Goal: Task Accomplishment & Management: Manage account settings

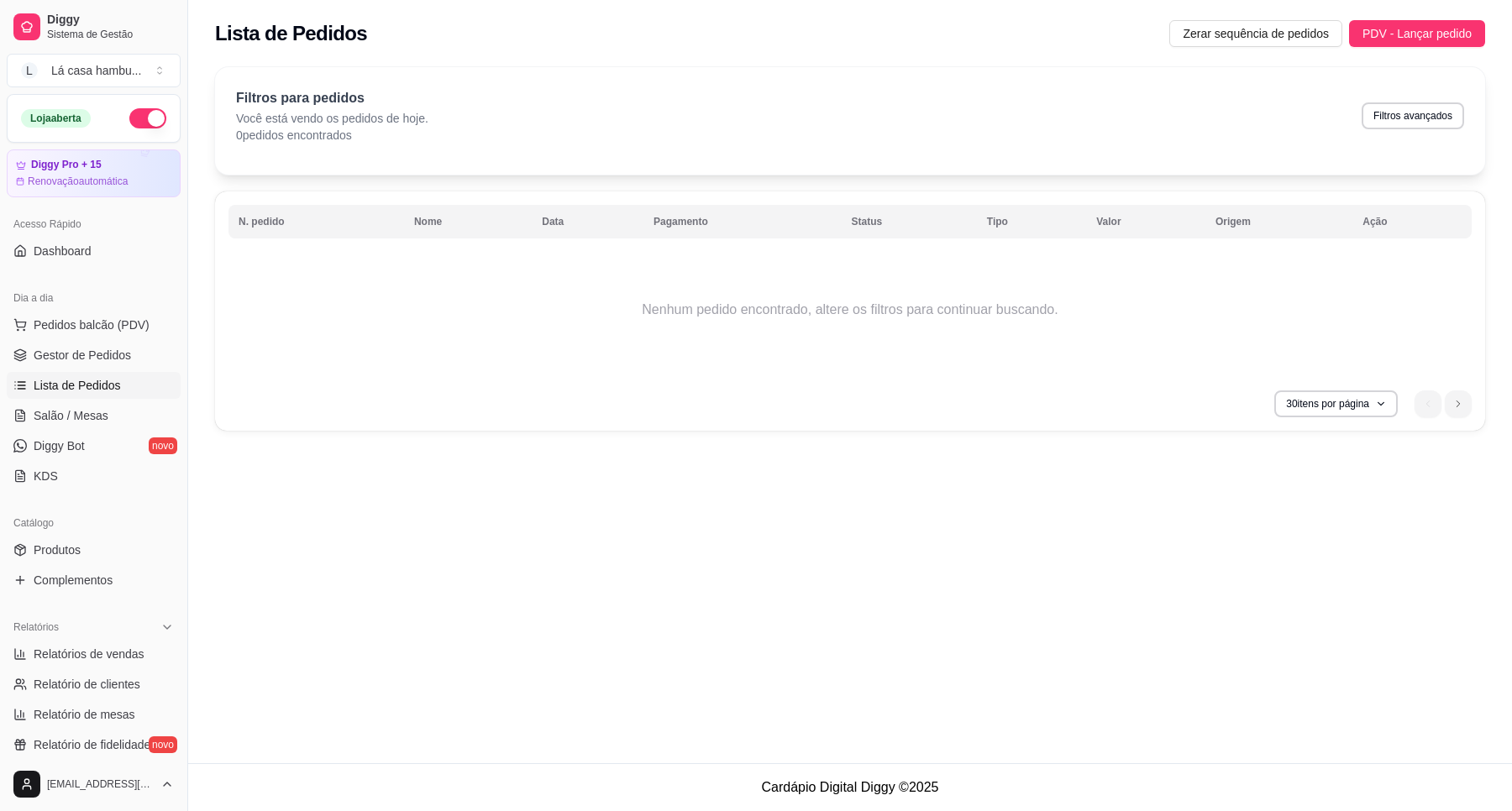
scroll to position [105, 0]
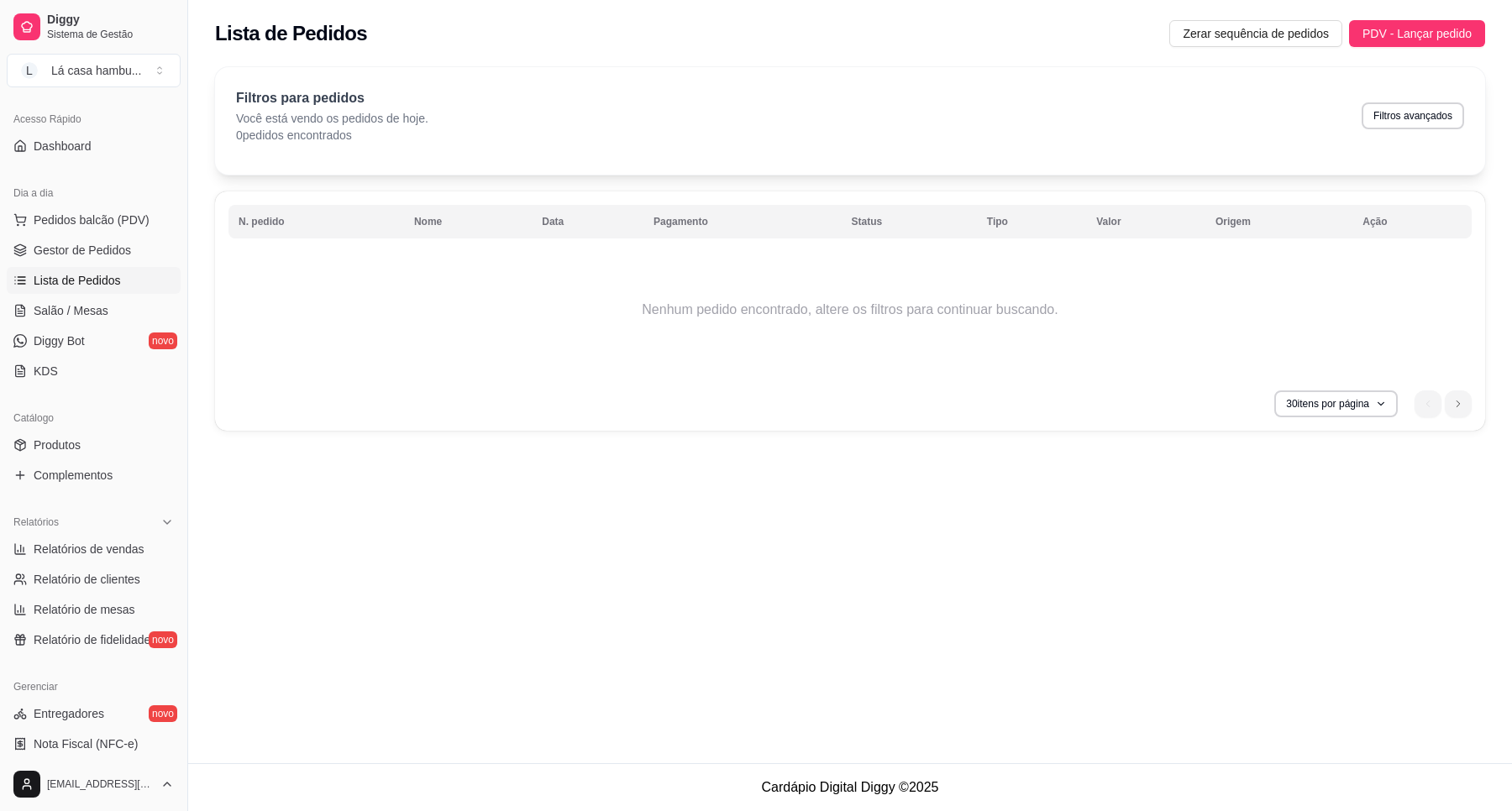
click at [354, 547] on div "Lista de Pedidos Zerar sequência de pedidos PDV - Lançar pedido Filtros para pe…" at bounding box center [850, 382] width 1323 height 763
click at [573, 640] on div "Lista de Pedidos Zerar sequência de pedidos PDV - Lançar pedido Filtros para pe…" at bounding box center [850, 382] width 1323 height 763
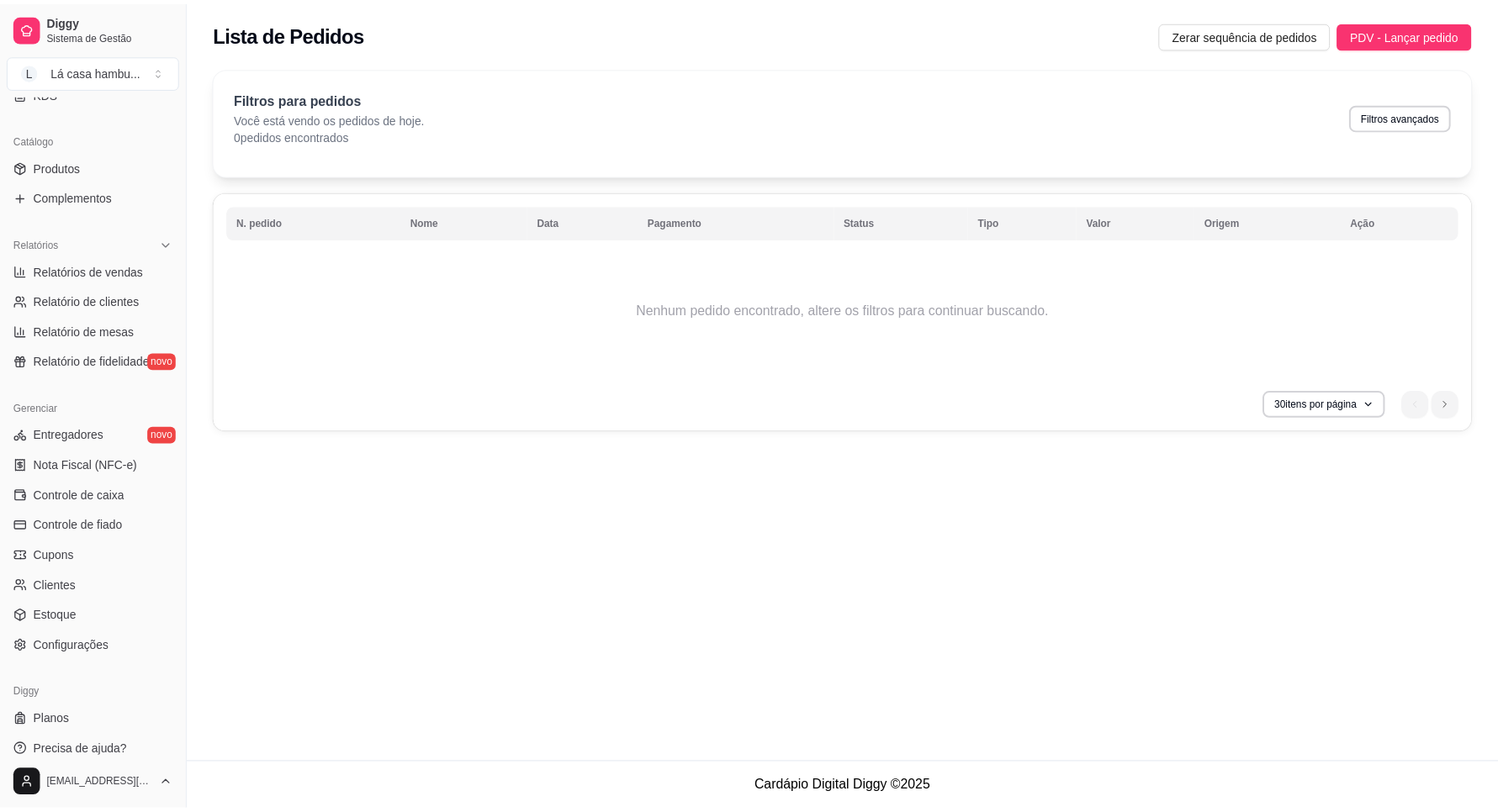
scroll to position [397, 0]
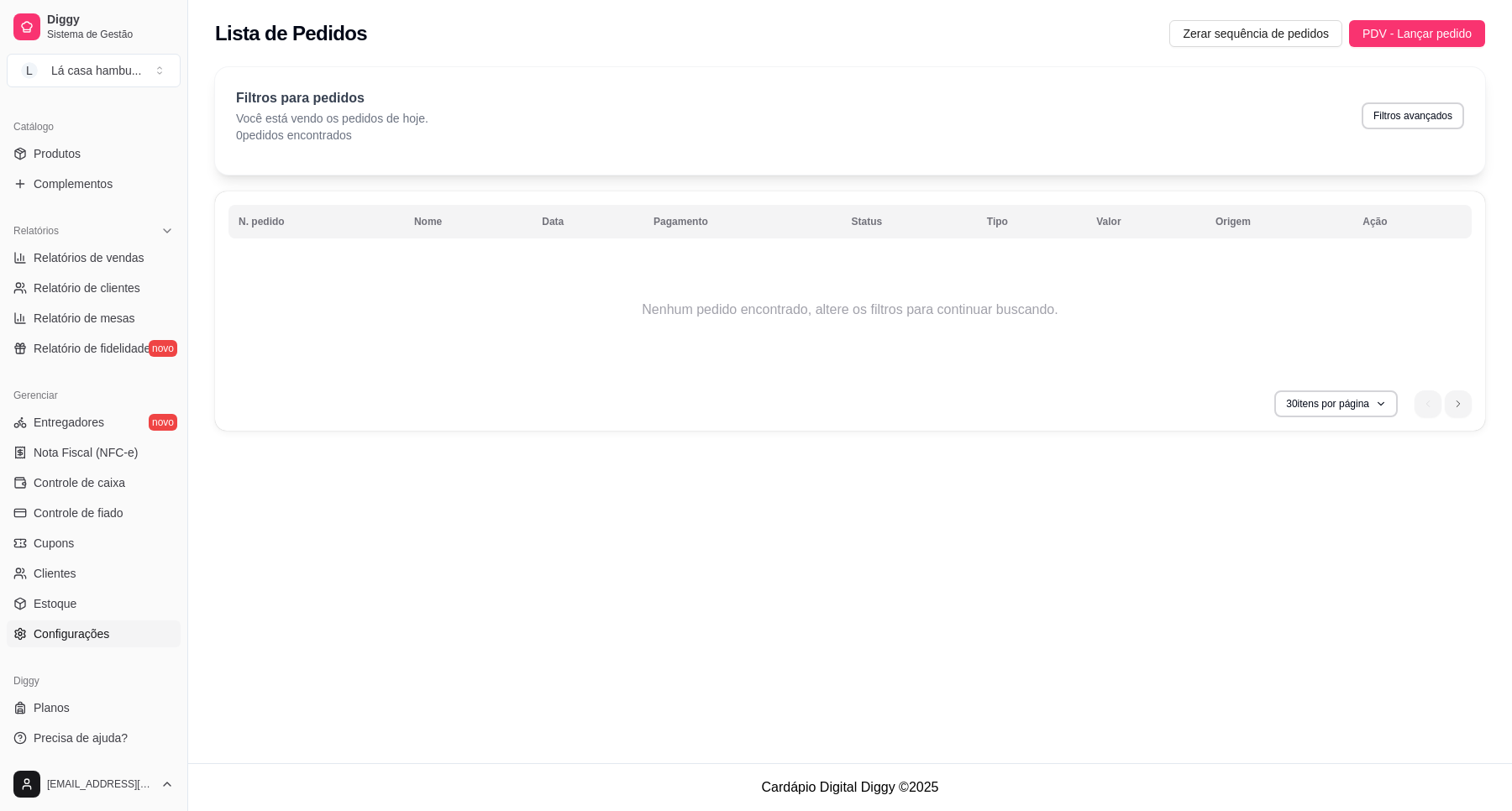
click at [119, 628] on link "Configurações" at bounding box center [94, 634] width 173 height 27
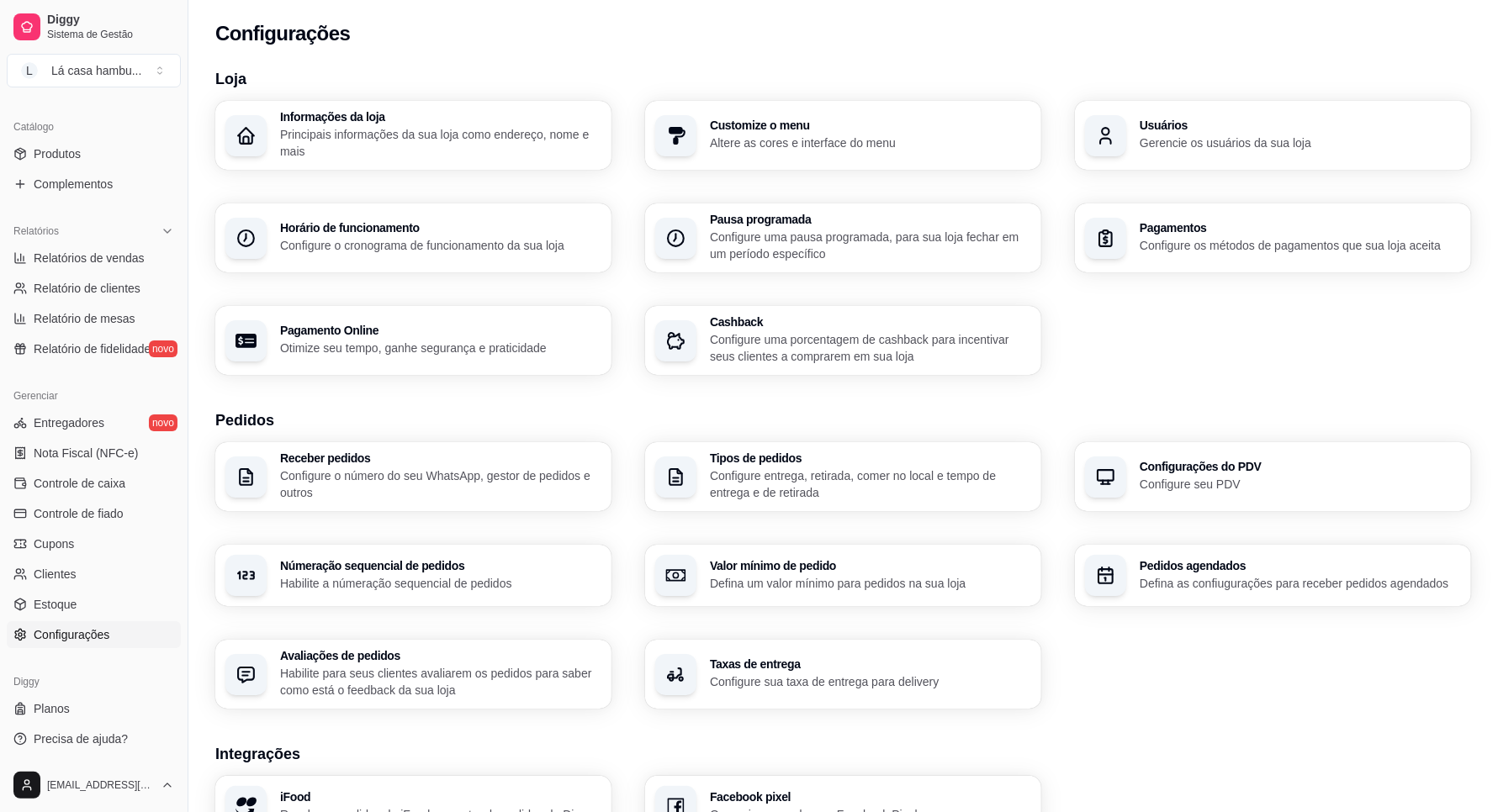
click at [1196, 134] on p "Gerencie os usuários da sua loja" at bounding box center [1300, 143] width 321 height 17
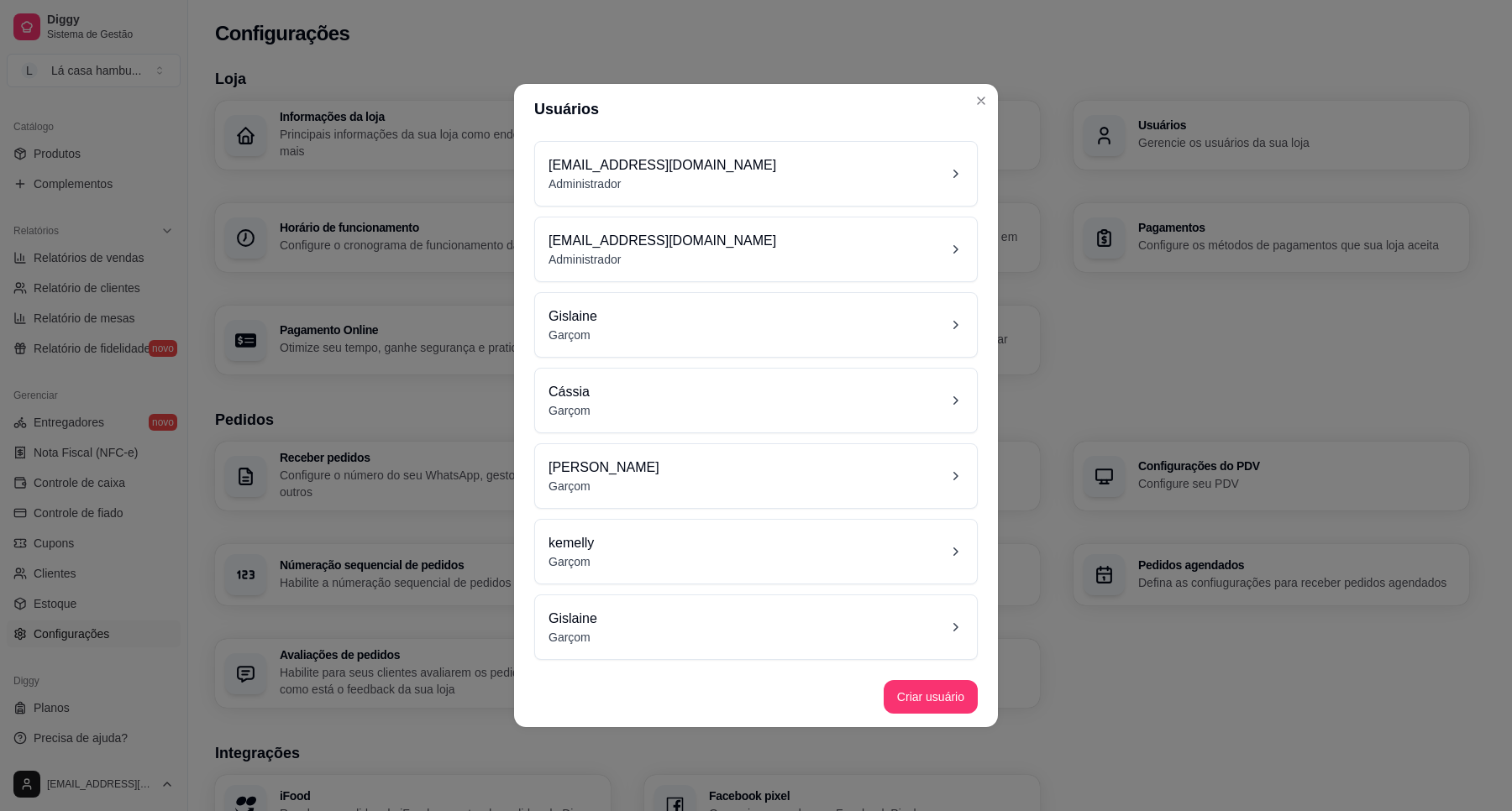
click at [925, 332] on div "[PERSON_NAME]" at bounding box center [756, 324] width 415 height 37
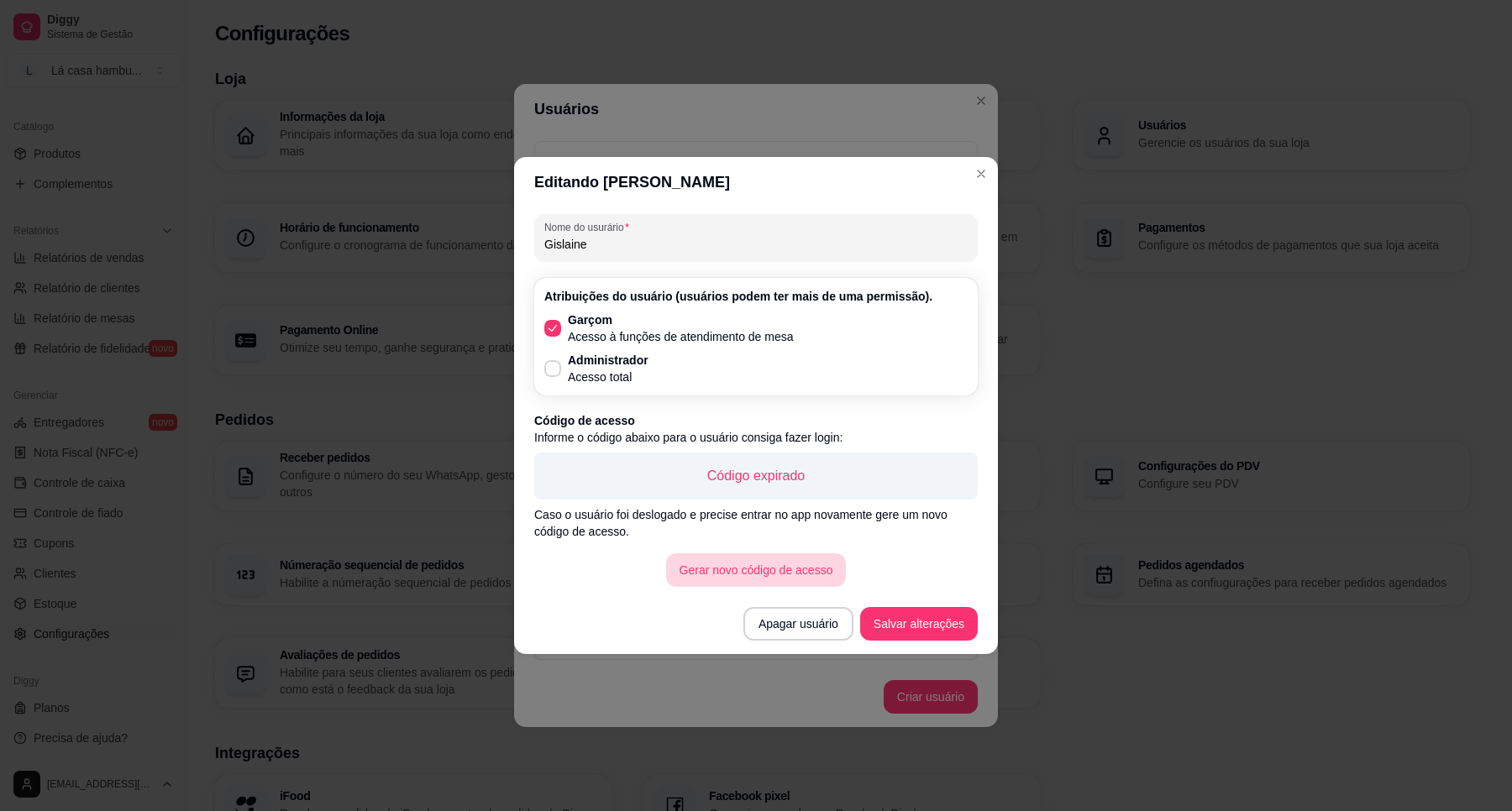
click at [811, 563] on button "Gerar novo código de acesso" at bounding box center [756, 570] width 180 height 34
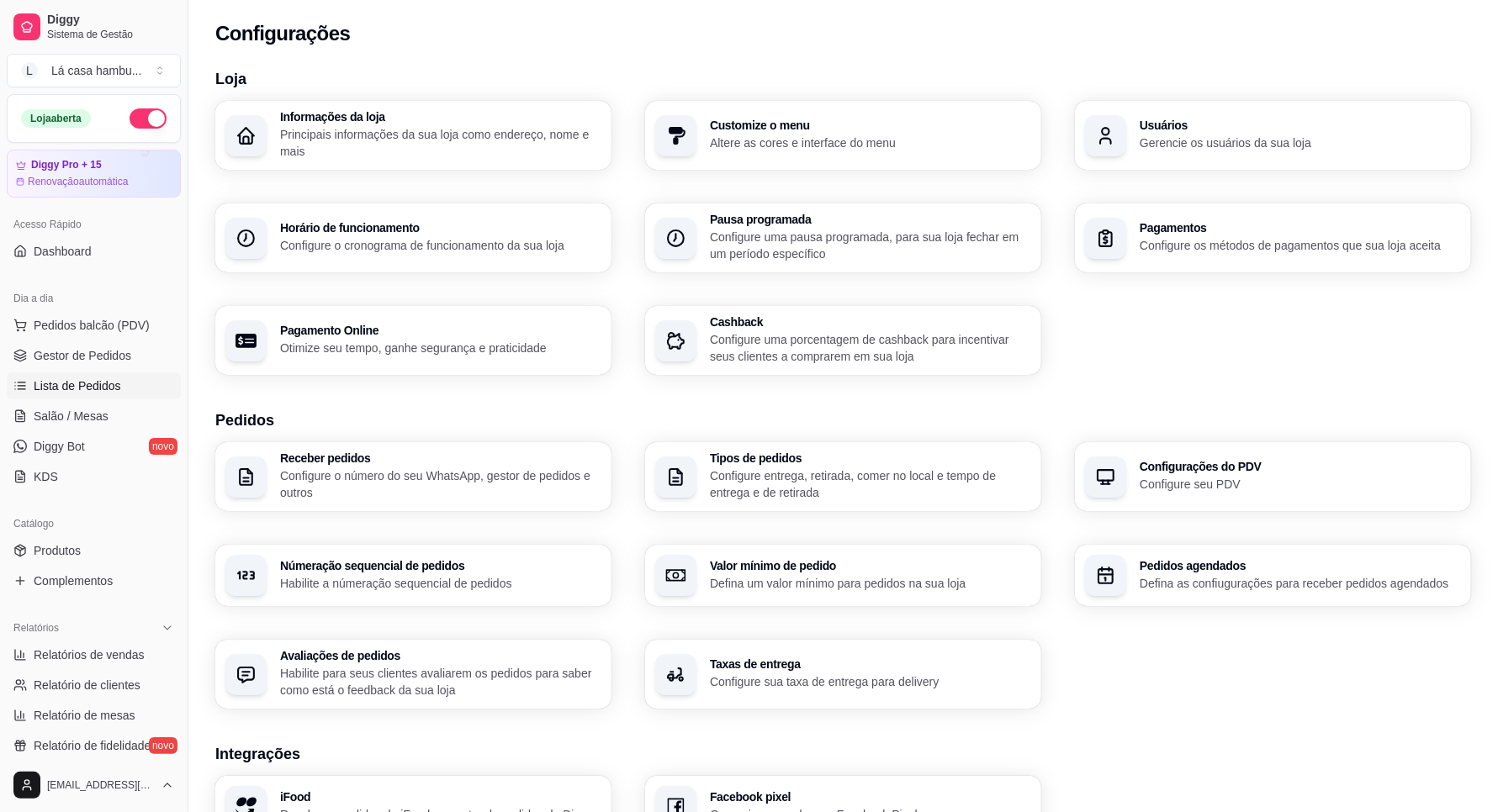
click at [110, 382] on span "Lista de Pedidos" at bounding box center [77, 386] width 88 height 17
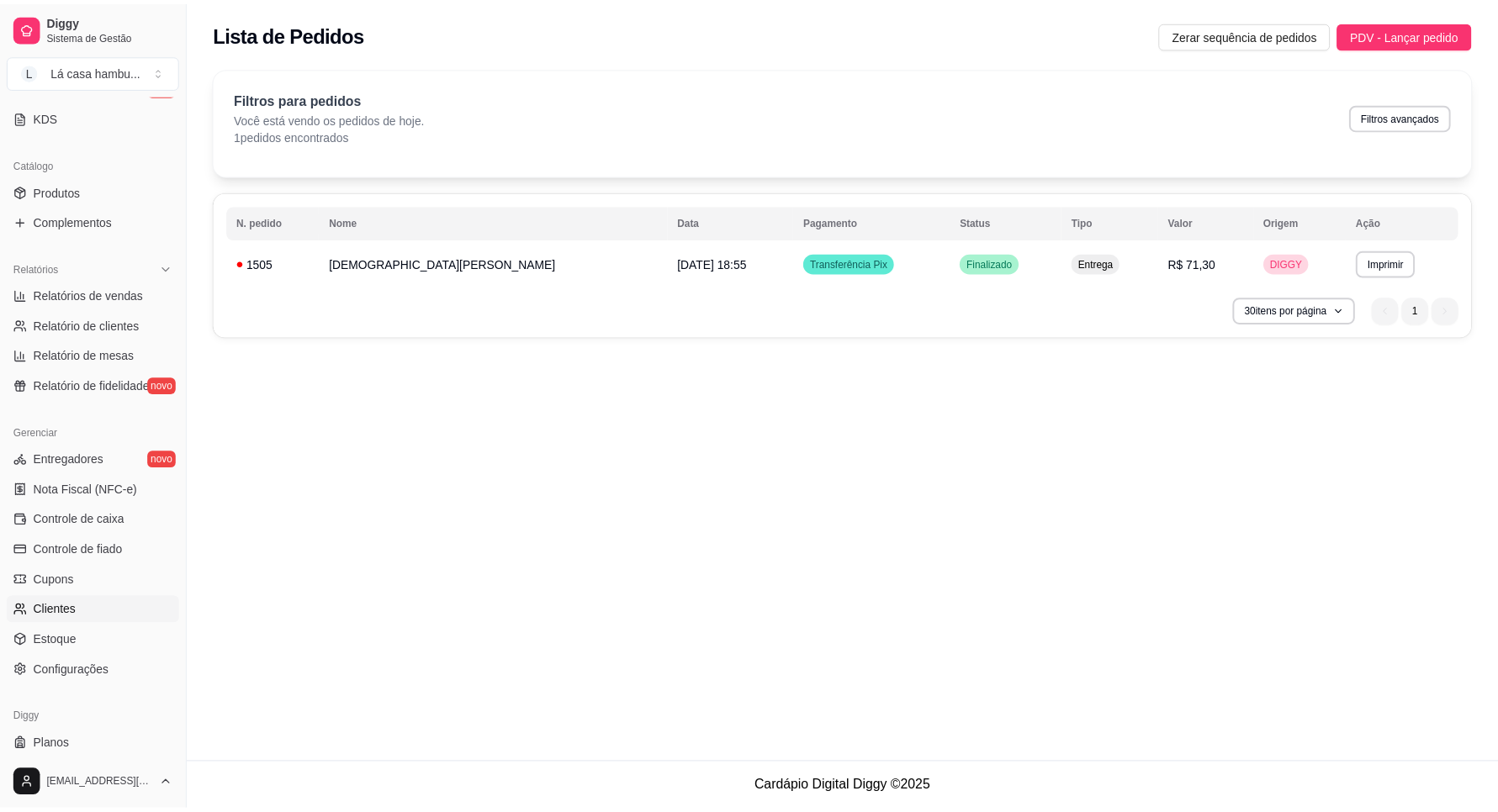
scroll to position [397, 0]
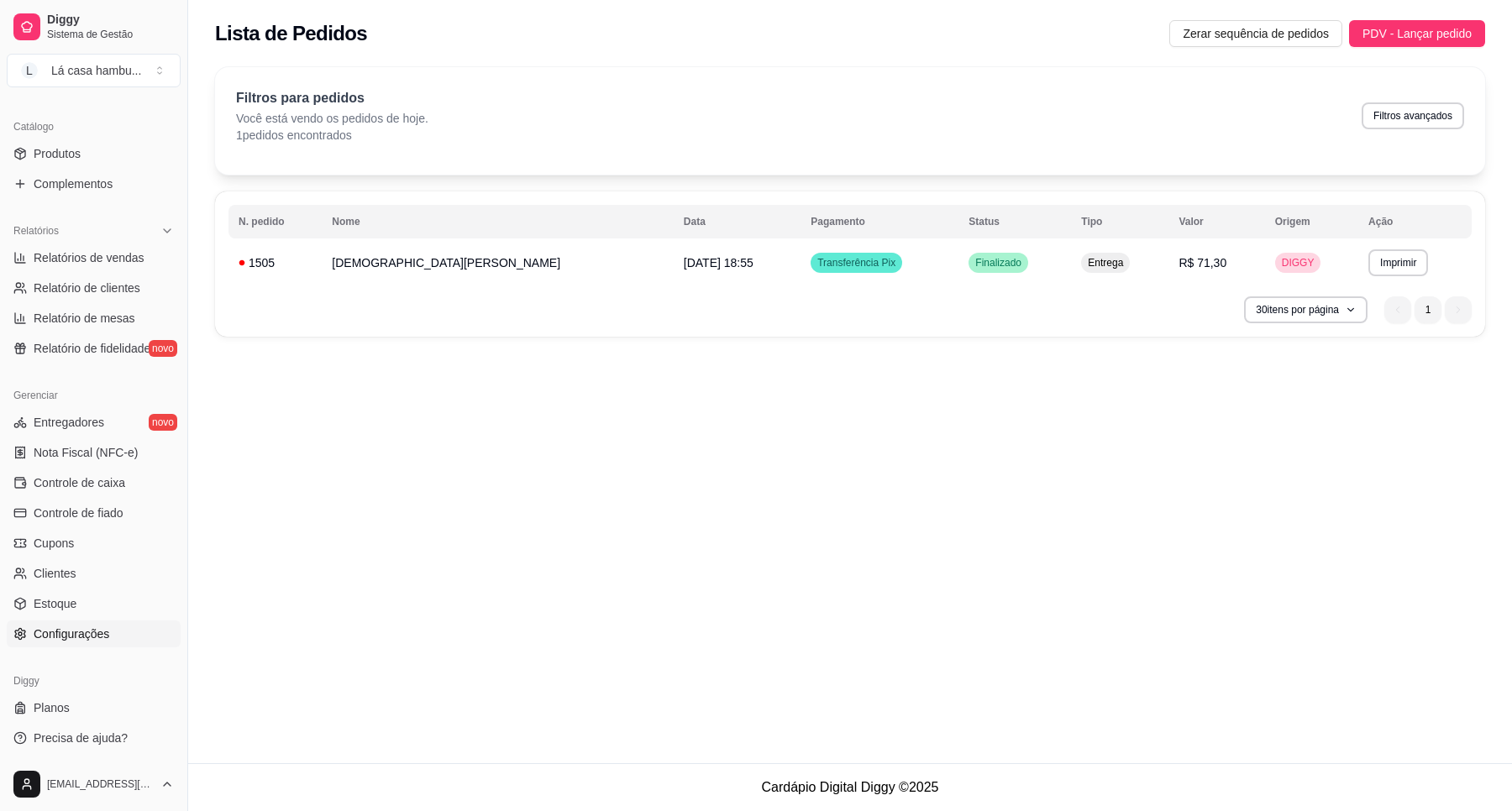
click at [90, 640] on span "Configurações" at bounding box center [71, 634] width 76 height 17
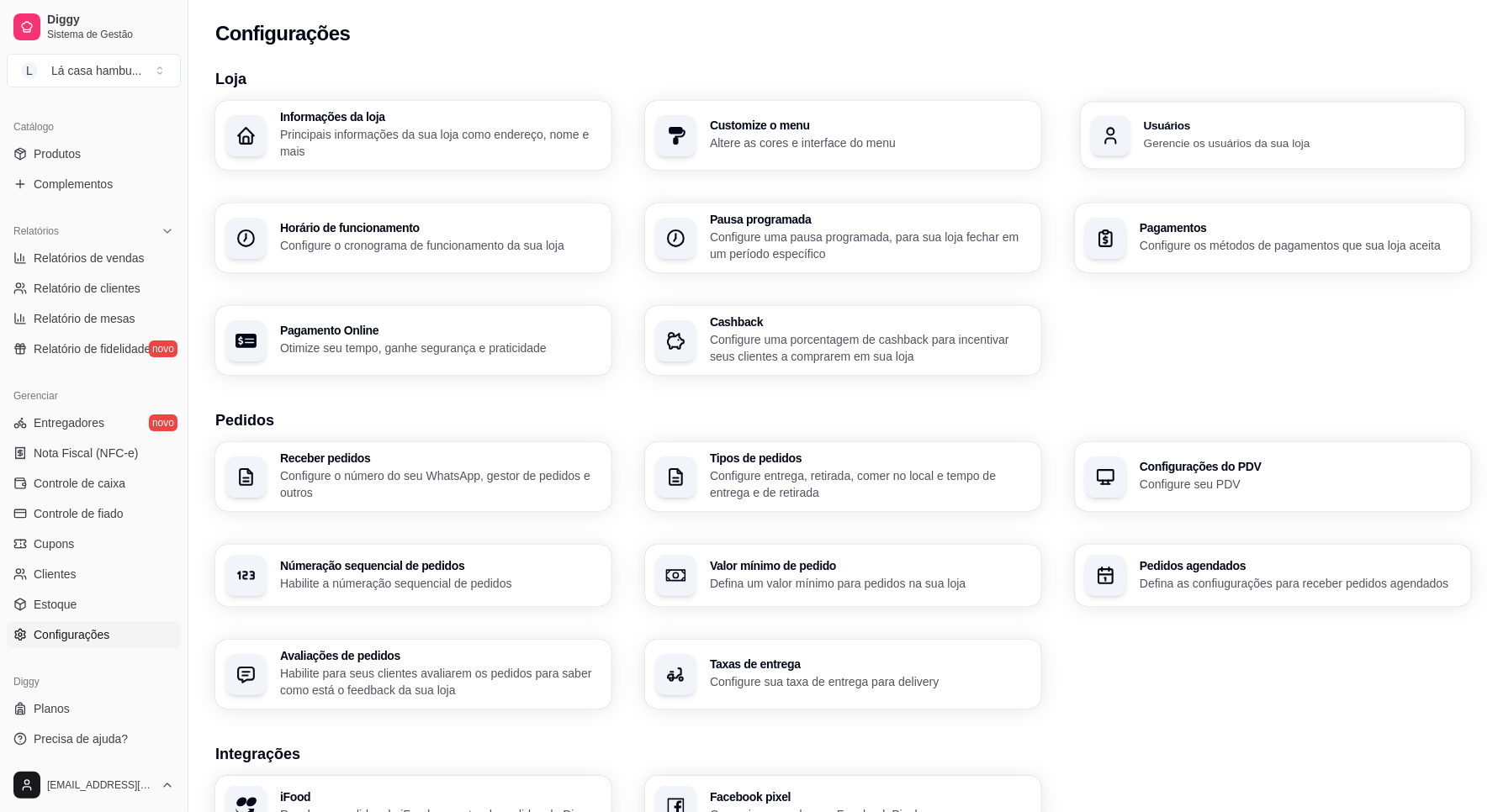
click at [1175, 162] on div "Usuários Gerencie os usuários da sua loja" at bounding box center [1272, 134] width 384 height 67
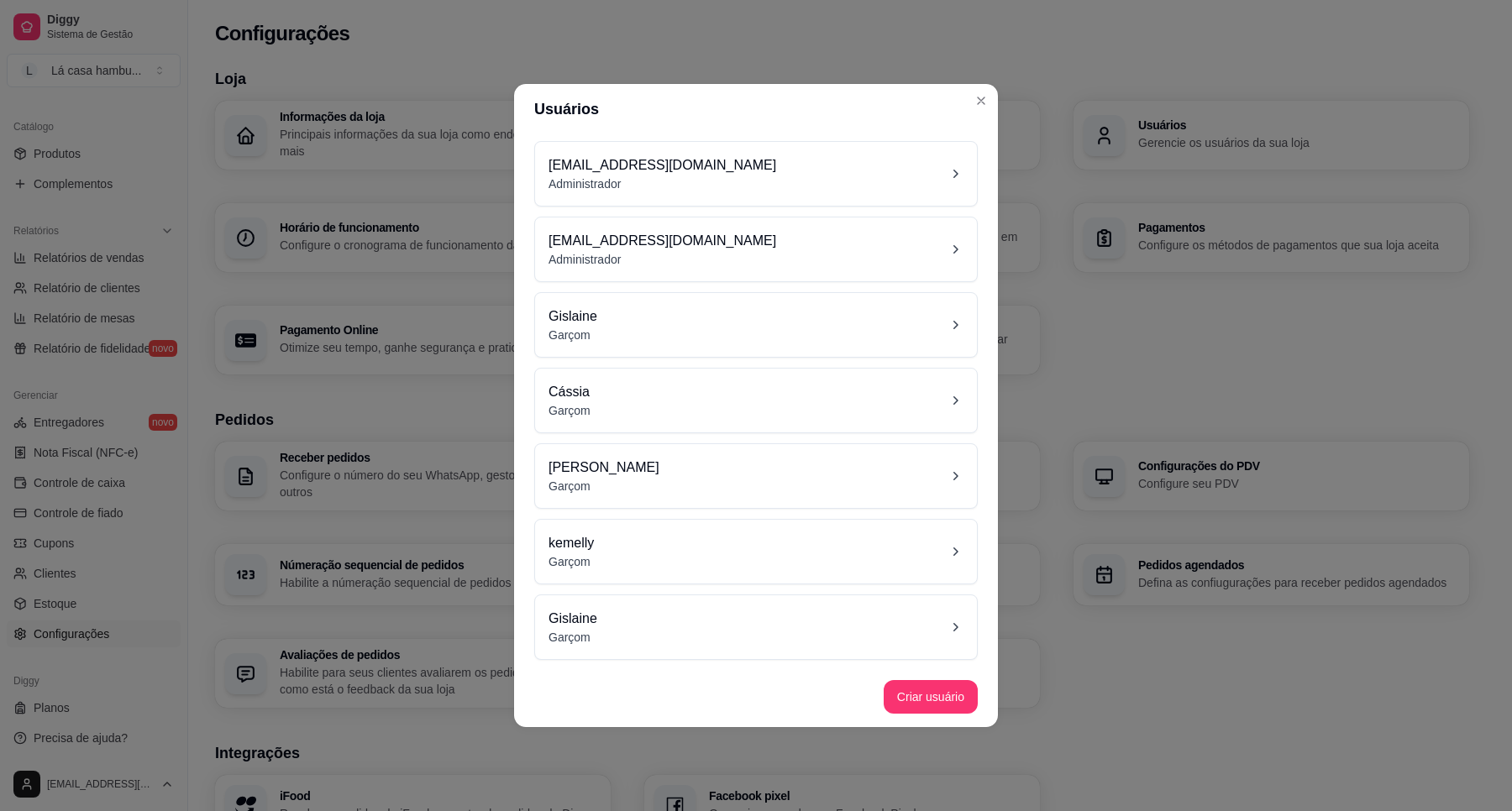
click at [958, 483] on icon at bounding box center [955, 476] width 17 height 17
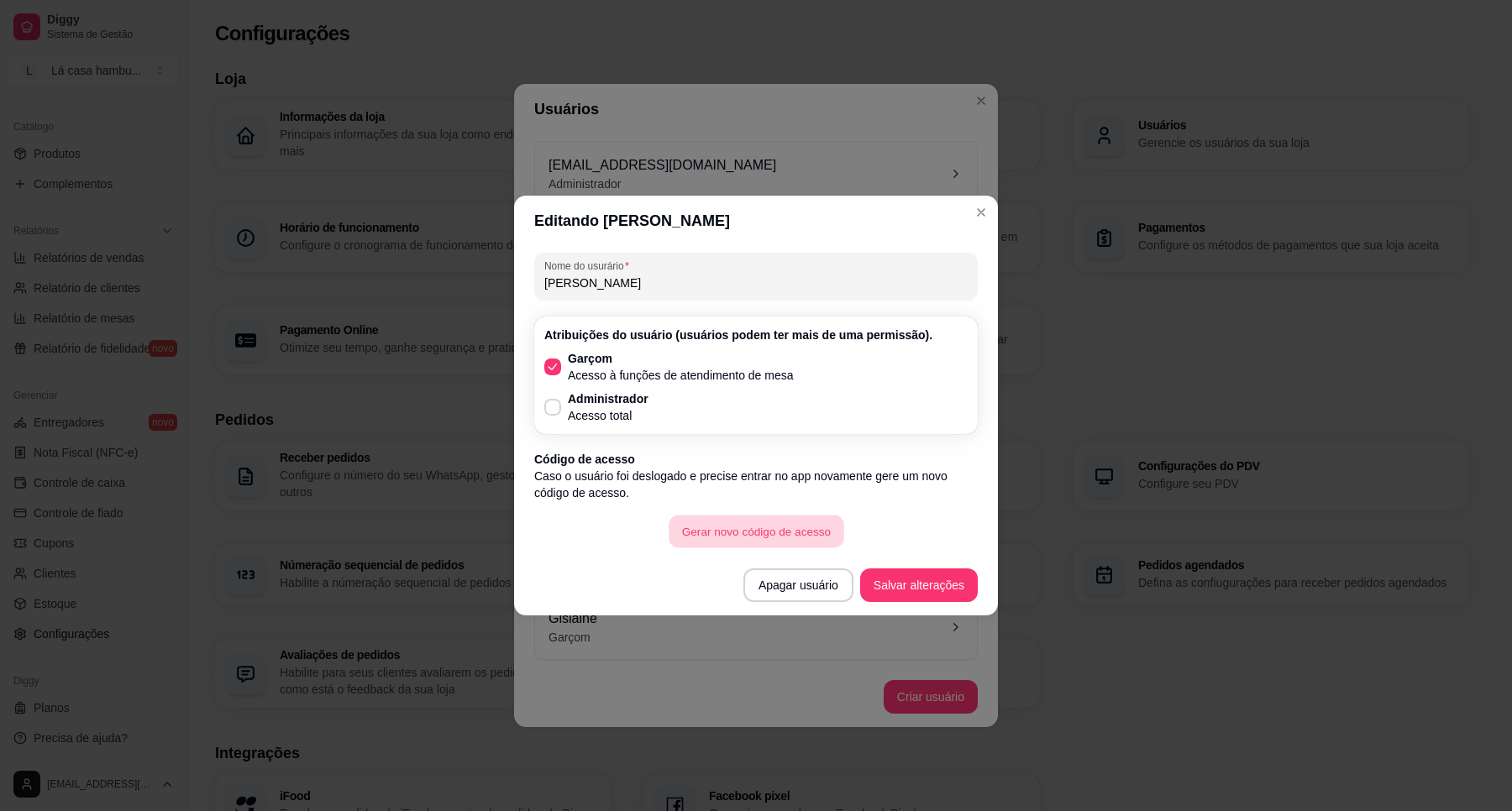
click at [770, 525] on button "Gerar novo código de acesso" at bounding box center [755, 531] width 174 height 33
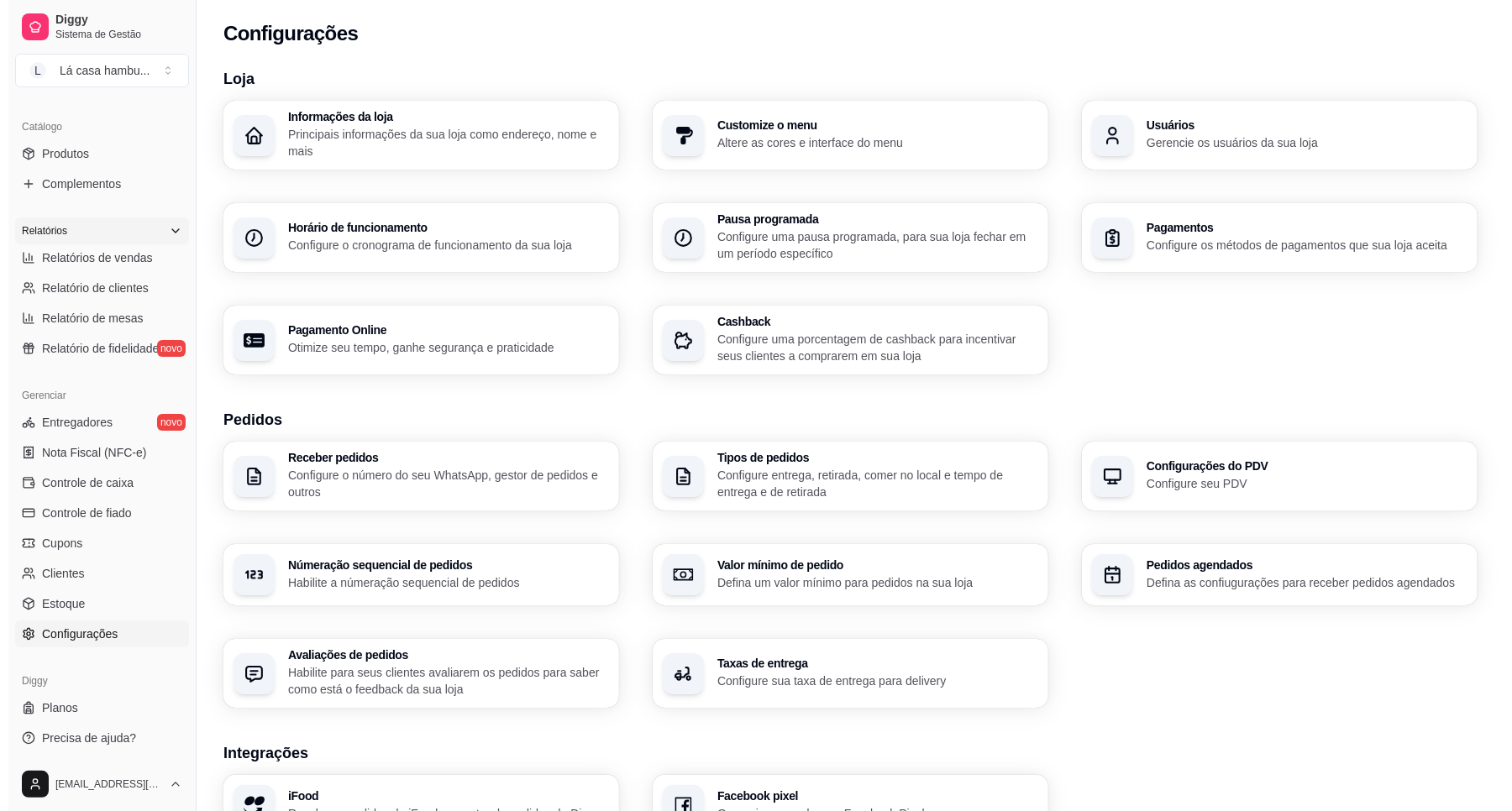
scroll to position [292, 0]
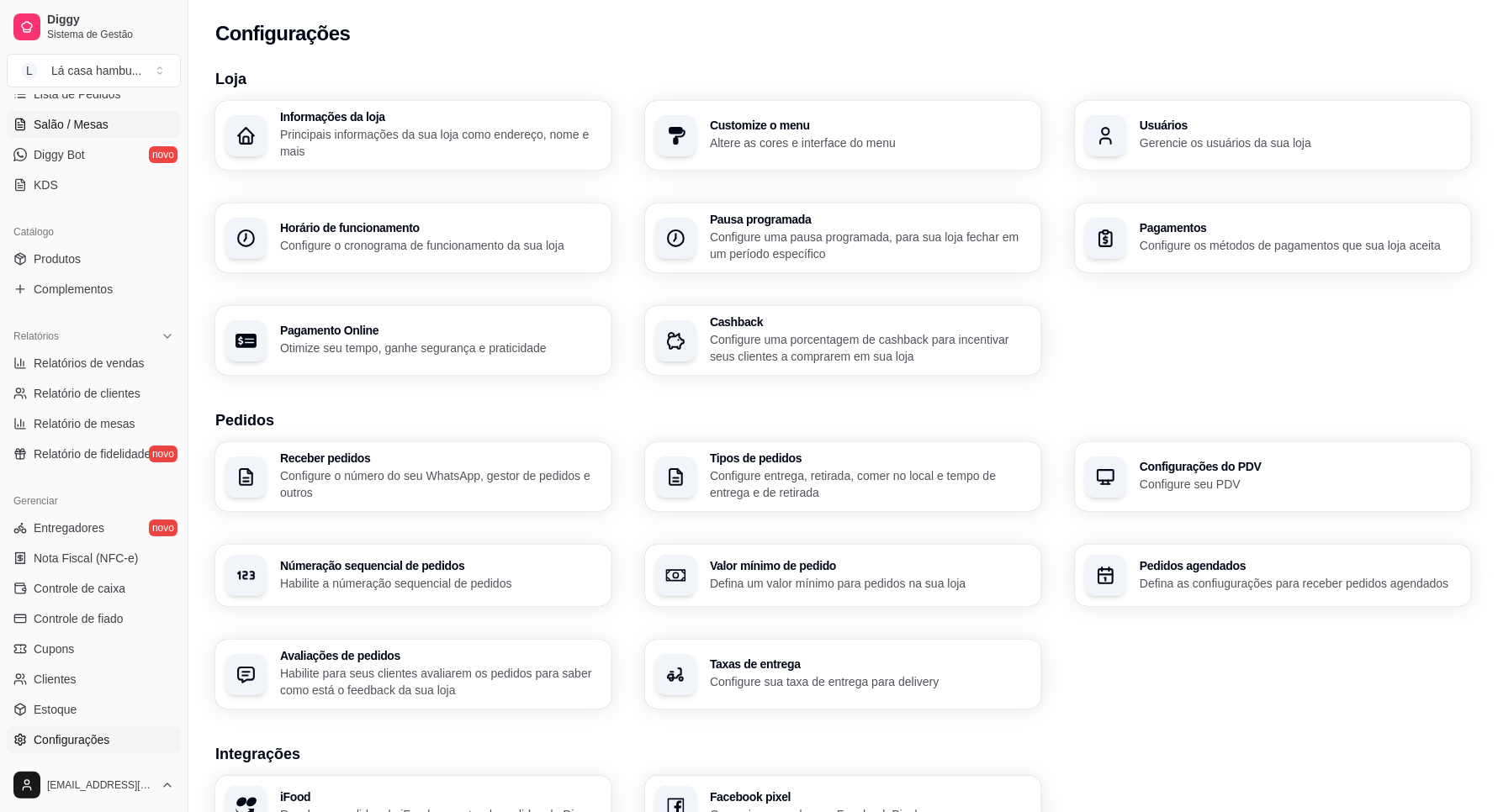
click at [50, 128] on span "Salão / Mesas" at bounding box center [72, 124] width 75 height 17
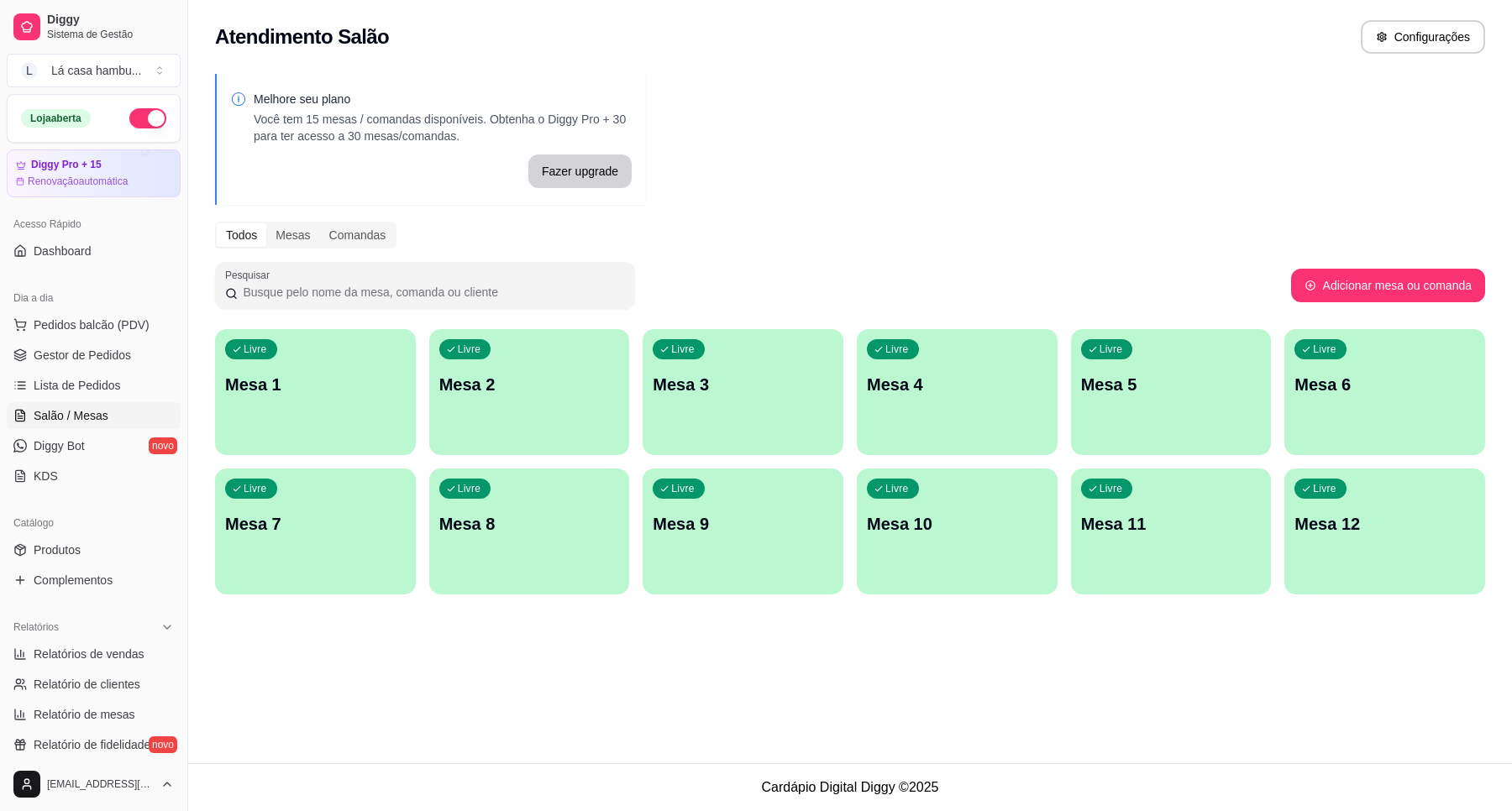
click at [540, 529] on p "Mesa 8" at bounding box center [530, 524] width 180 height 24
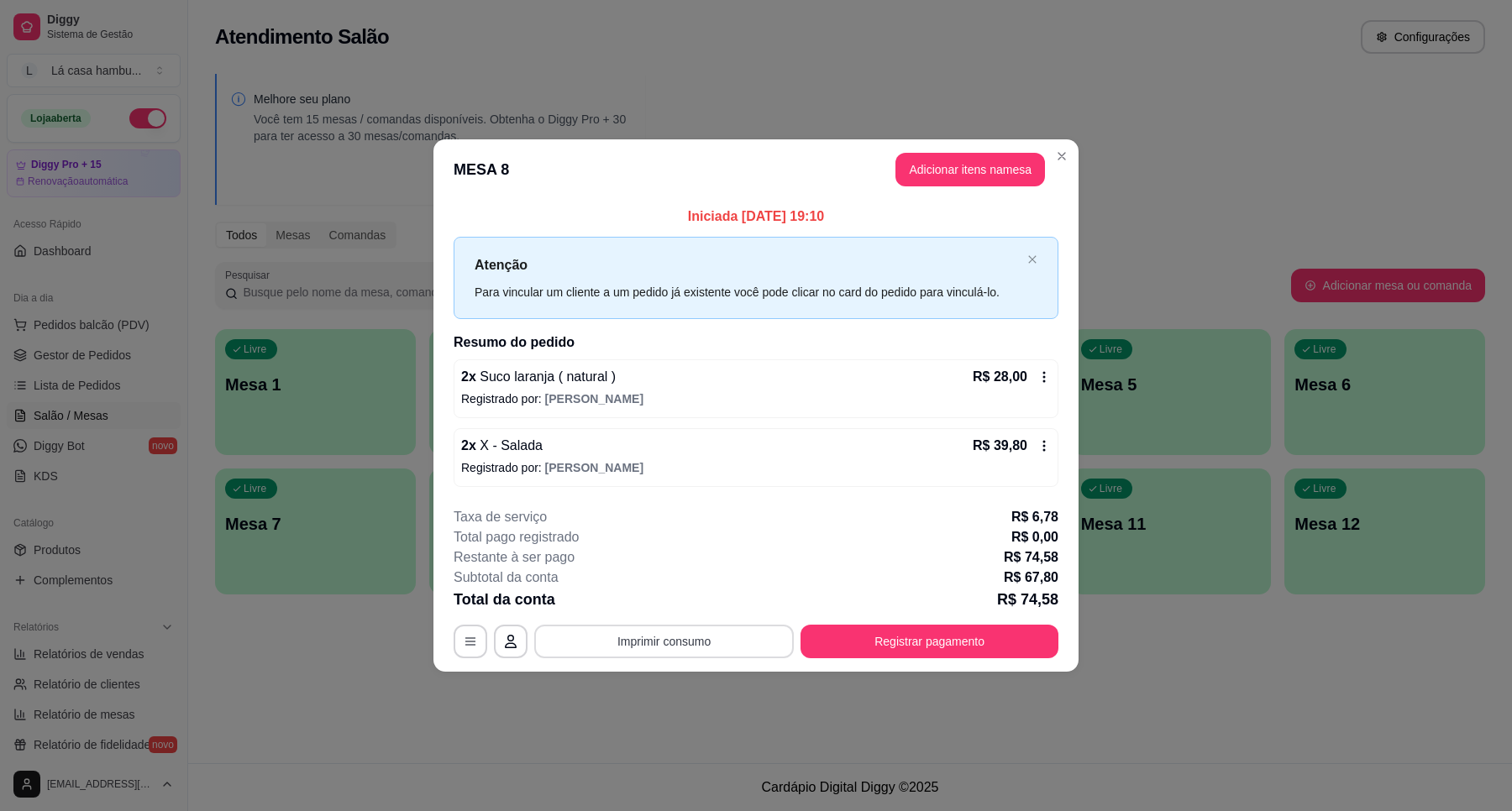
click at [647, 637] on button "Imprimir consumo" at bounding box center [663, 642] width 259 height 34
click at [655, 593] on button "IMPRESSORA" at bounding box center [668, 602] width 117 height 26
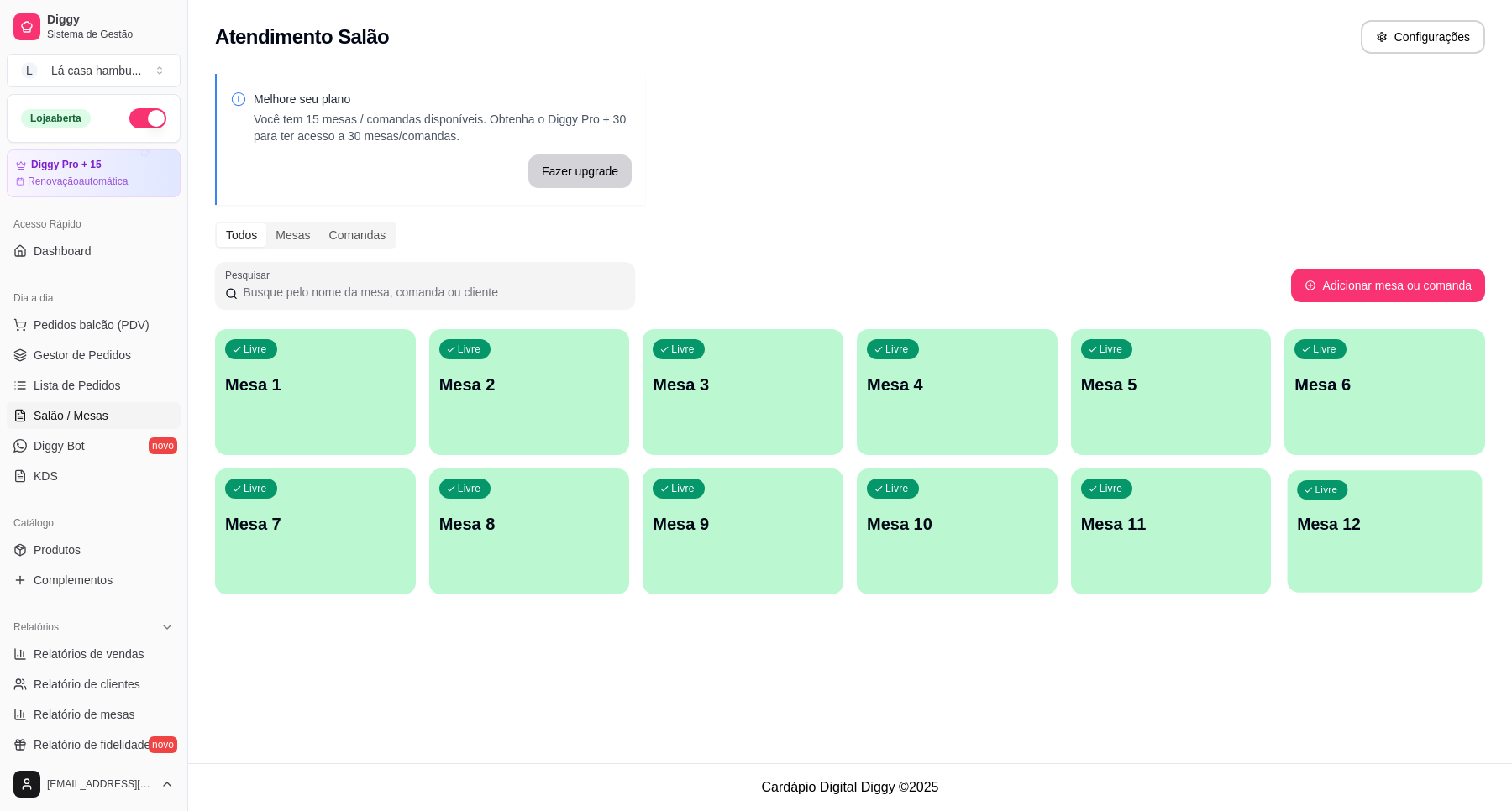
click at [1384, 517] on p "Mesa 12" at bounding box center [1384, 524] width 174 height 23
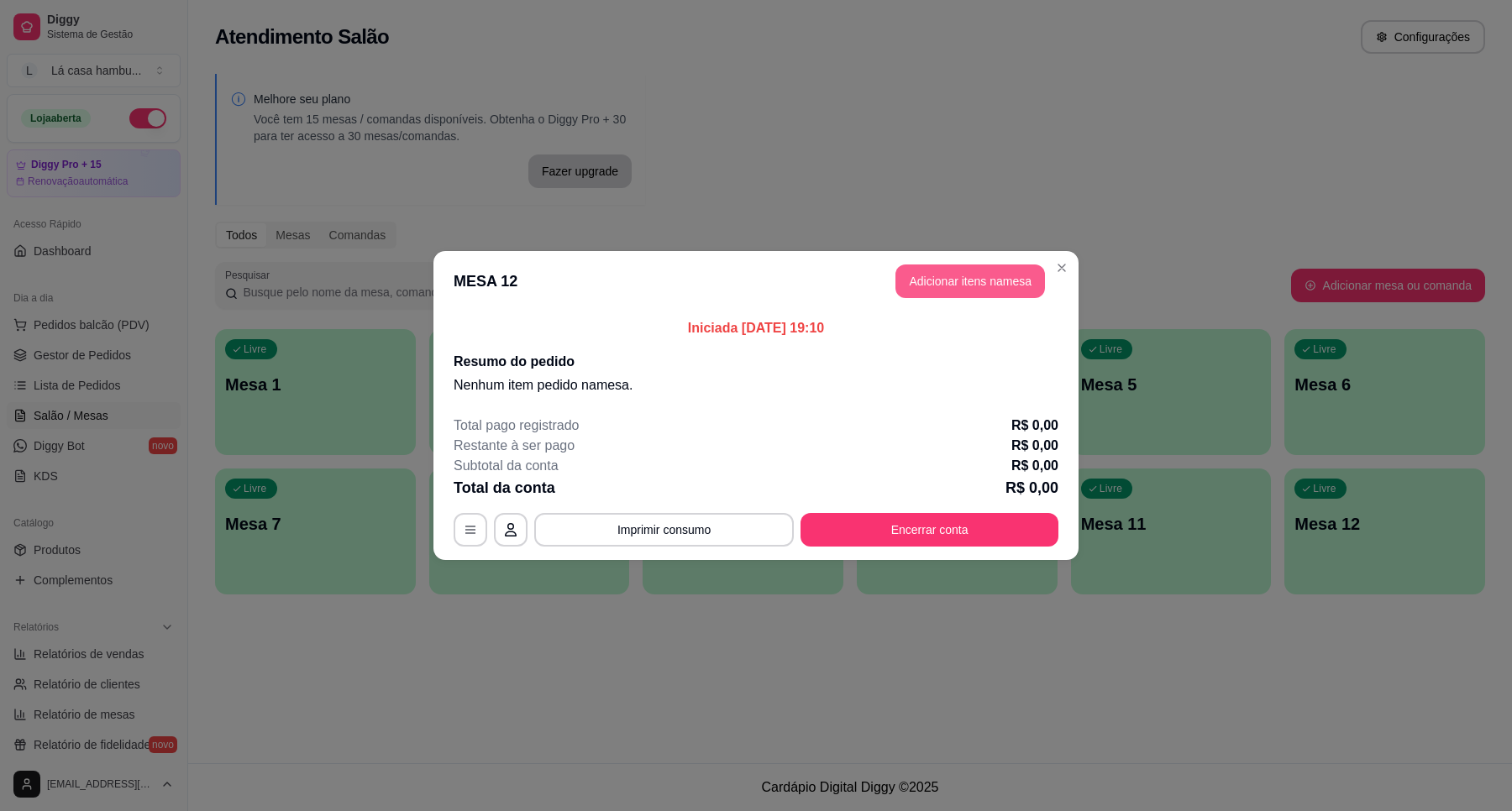
click at [968, 273] on button "Adicionar itens na mesa" at bounding box center [970, 281] width 150 height 34
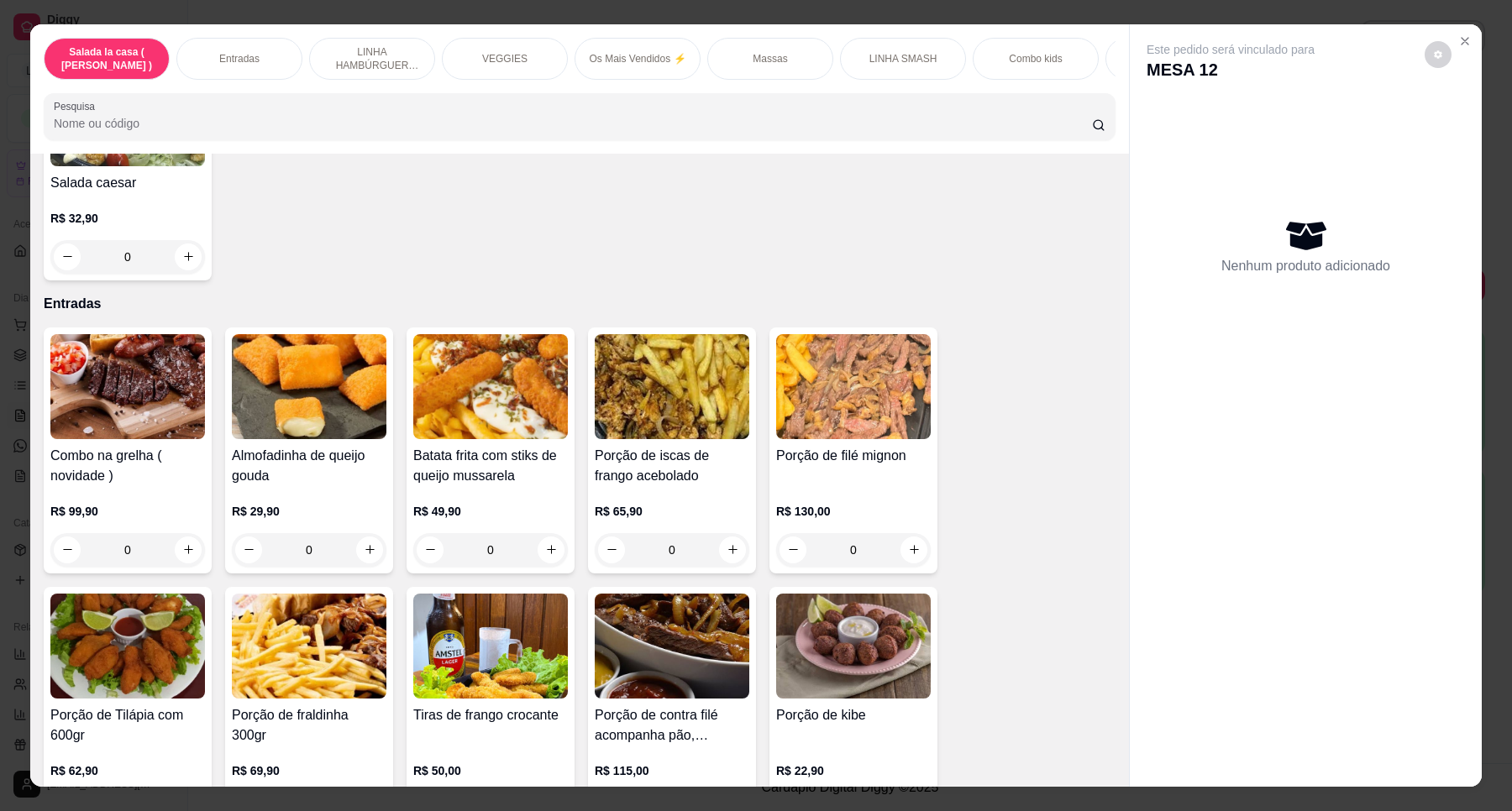
scroll to position [210, 0]
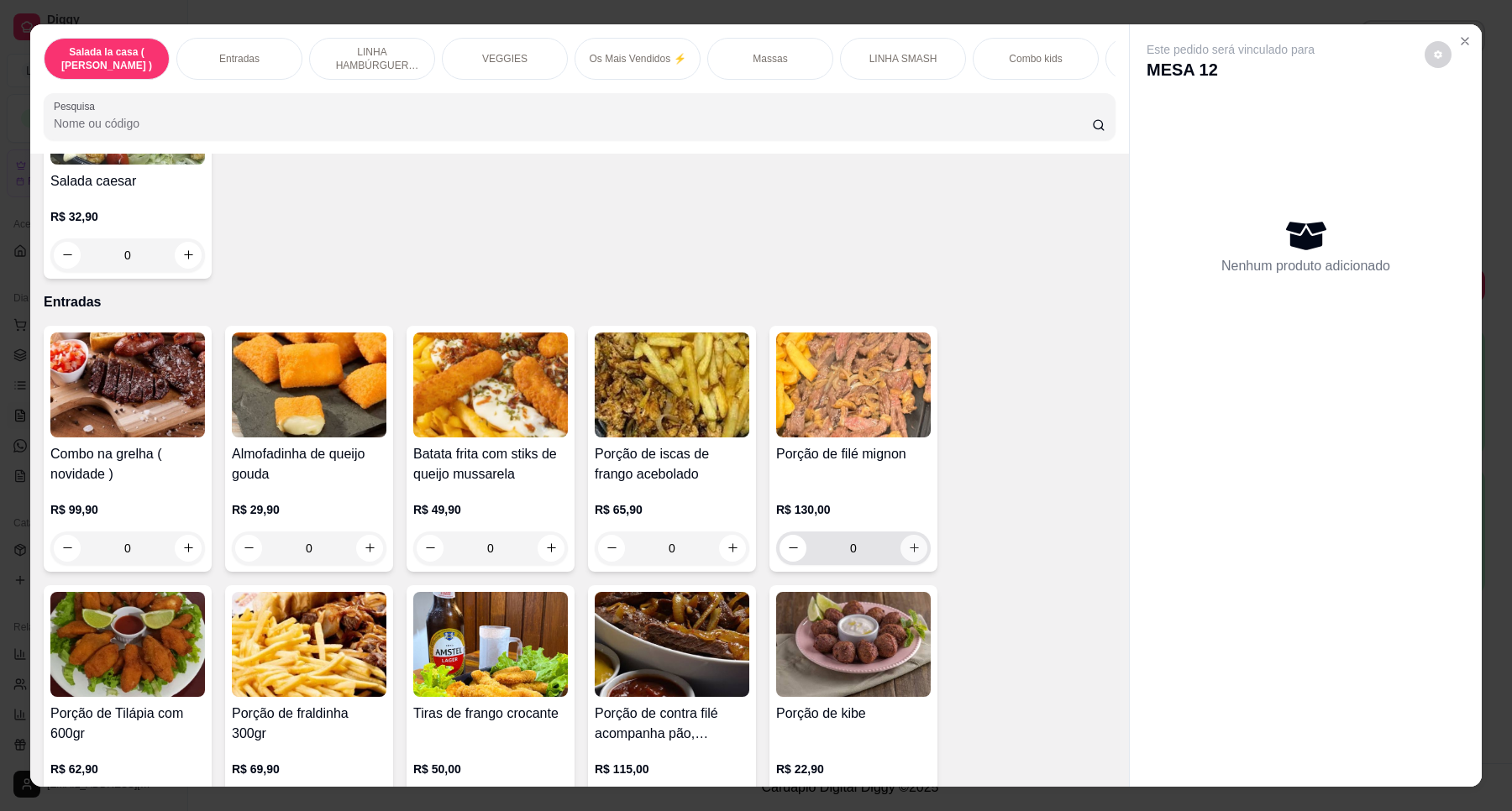
click at [909, 554] on icon "increase-product-quantity" at bounding box center [914, 547] width 13 height 13
type input "1"
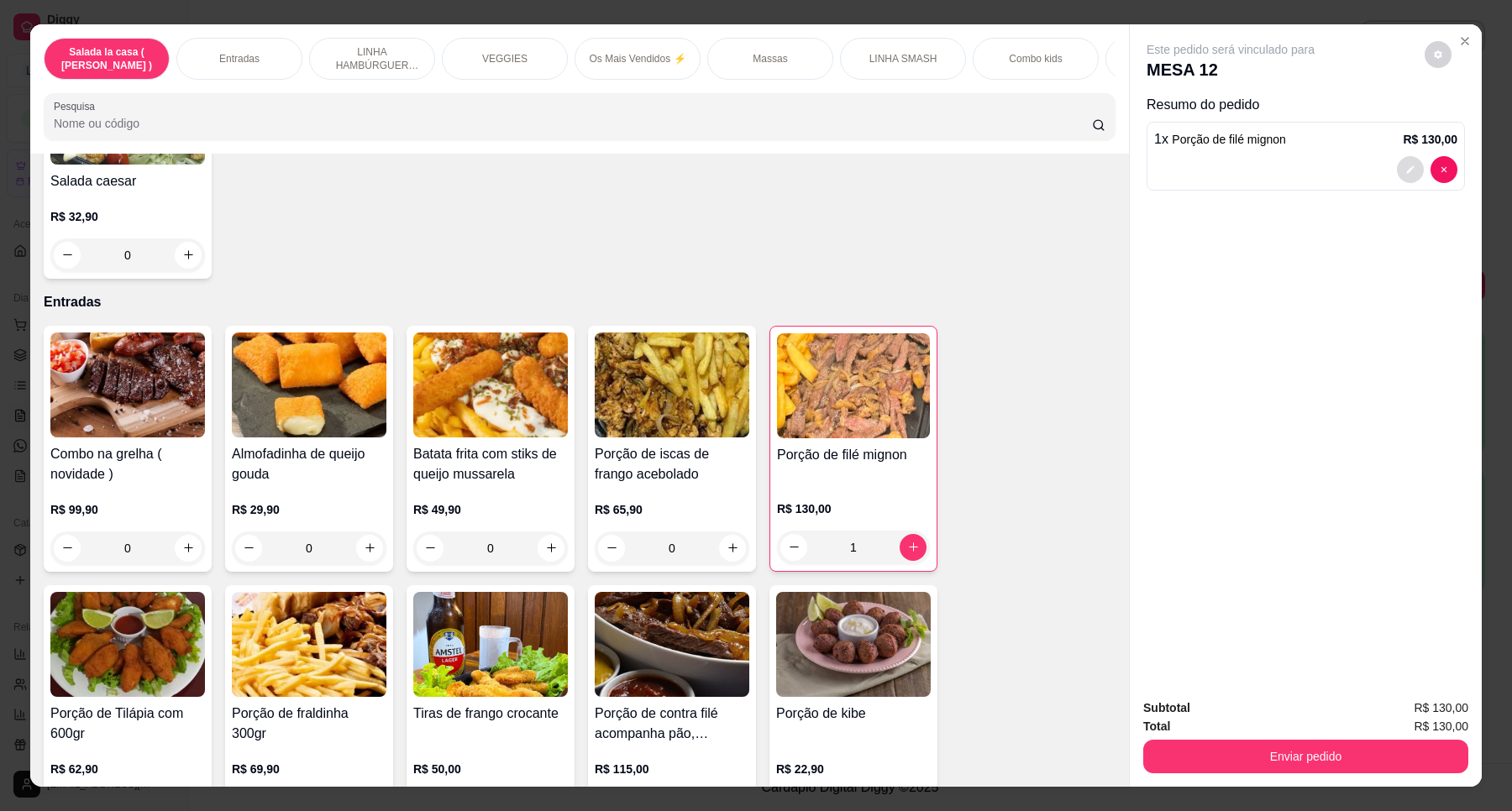
click at [1405, 167] on icon "decrease-product-quantity" at bounding box center [1410, 170] width 10 height 10
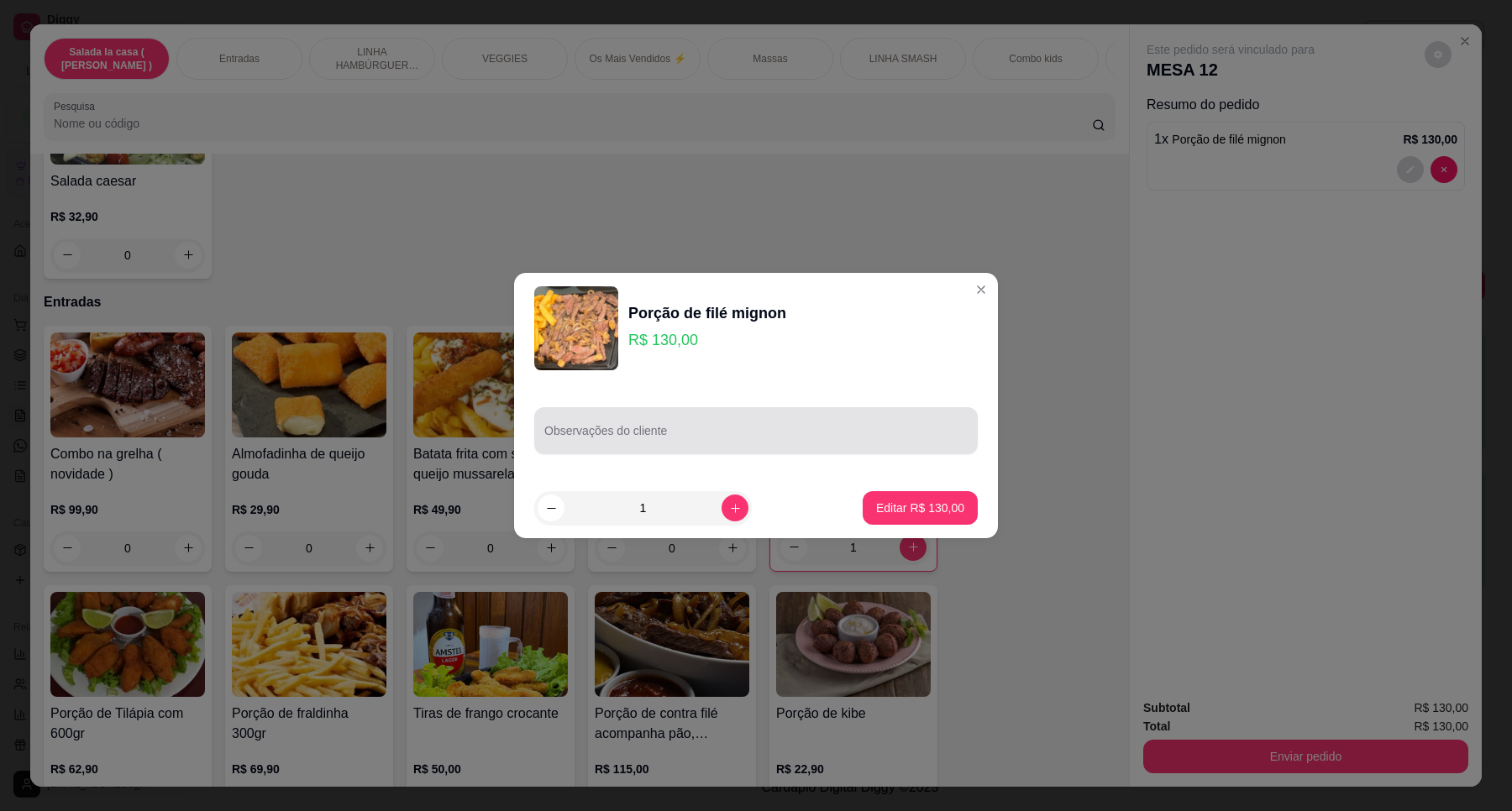
click at [867, 434] on input "Observações do cliente" at bounding box center [756, 438] width 423 height 17
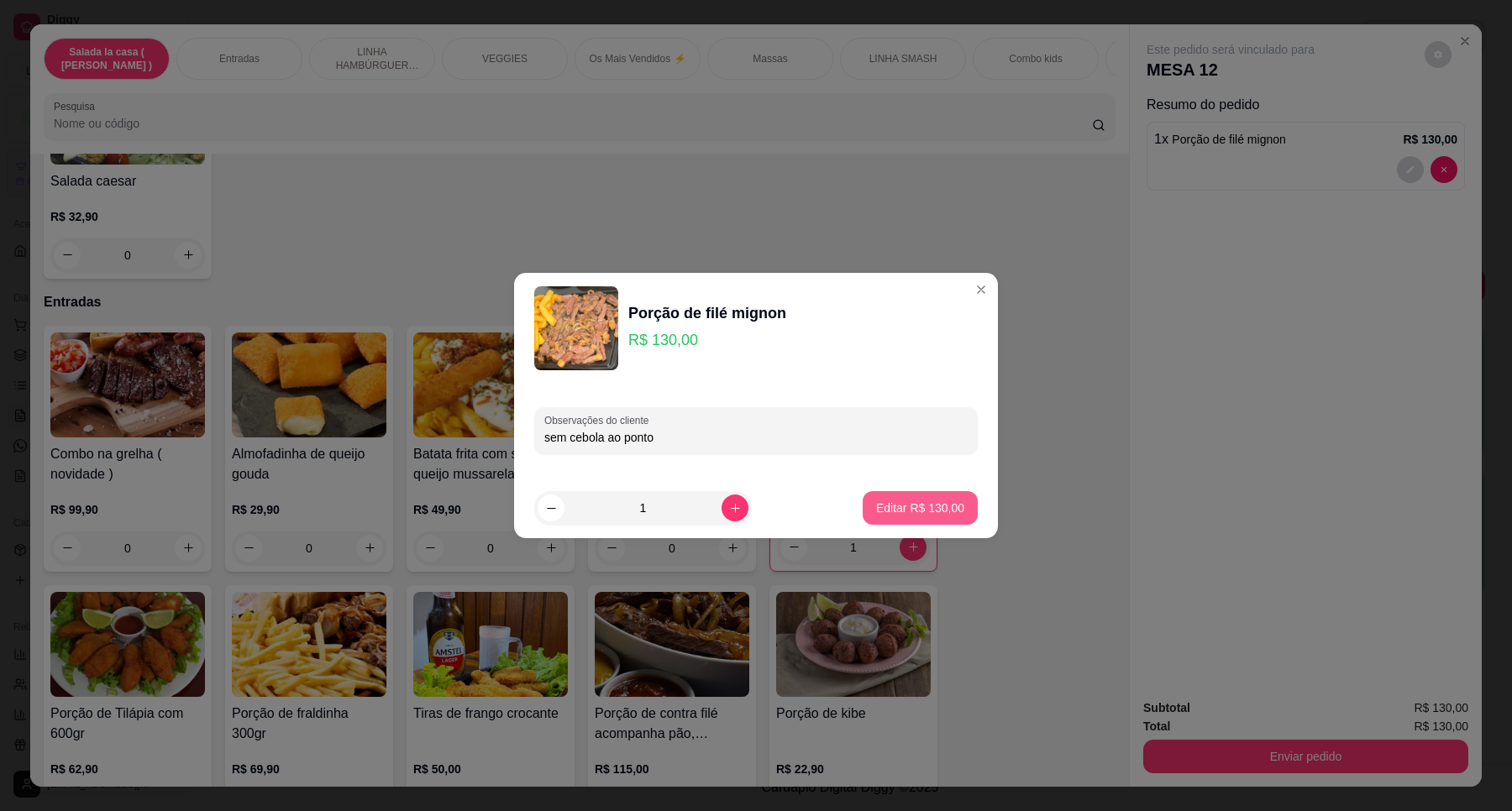
type input "sem cebola ao ponto"
click at [942, 493] on button "Editar R$ 130,00" at bounding box center [919, 508] width 111 height 33
type input "0"
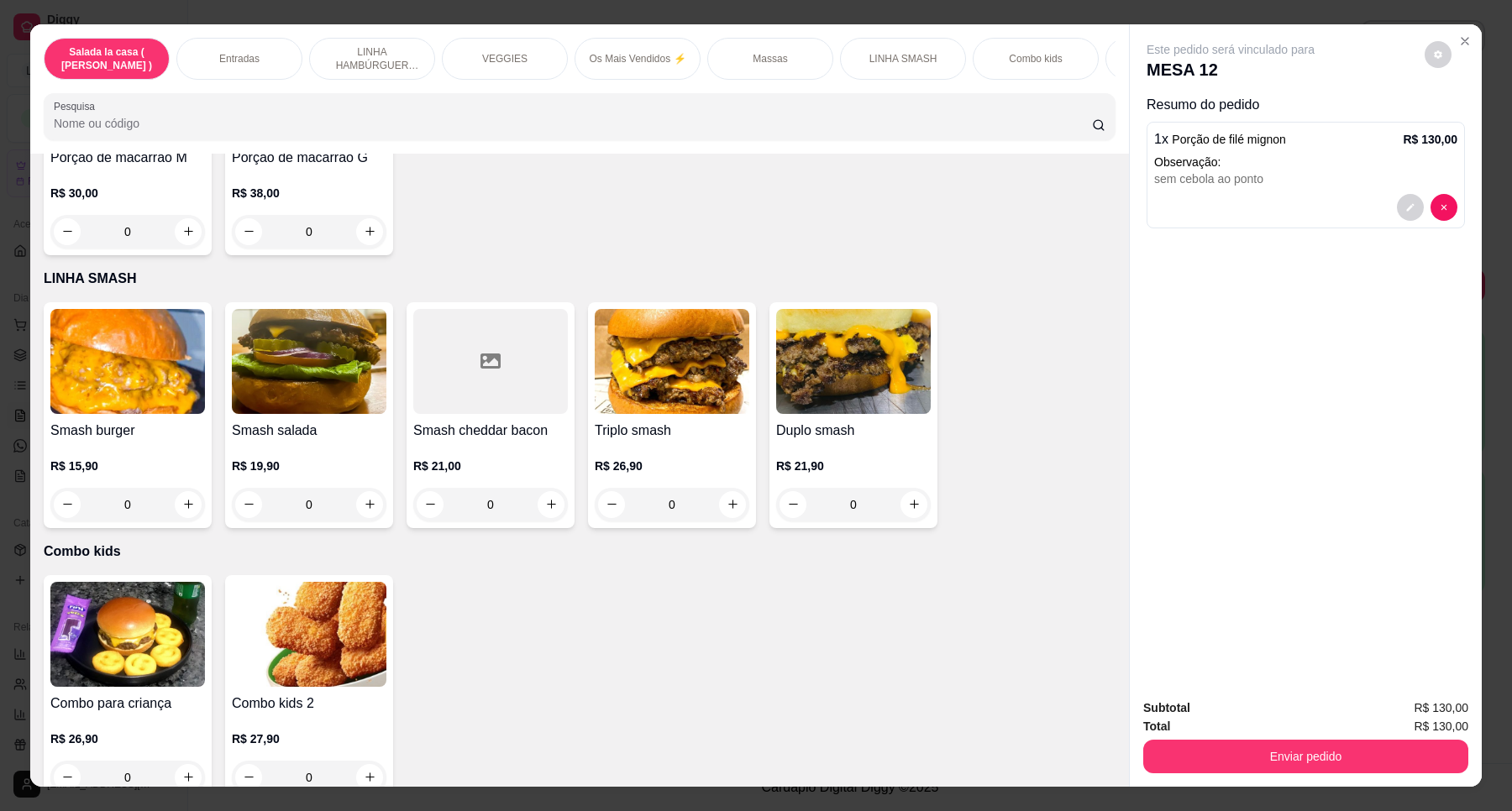
scroll to position [4092, 0]
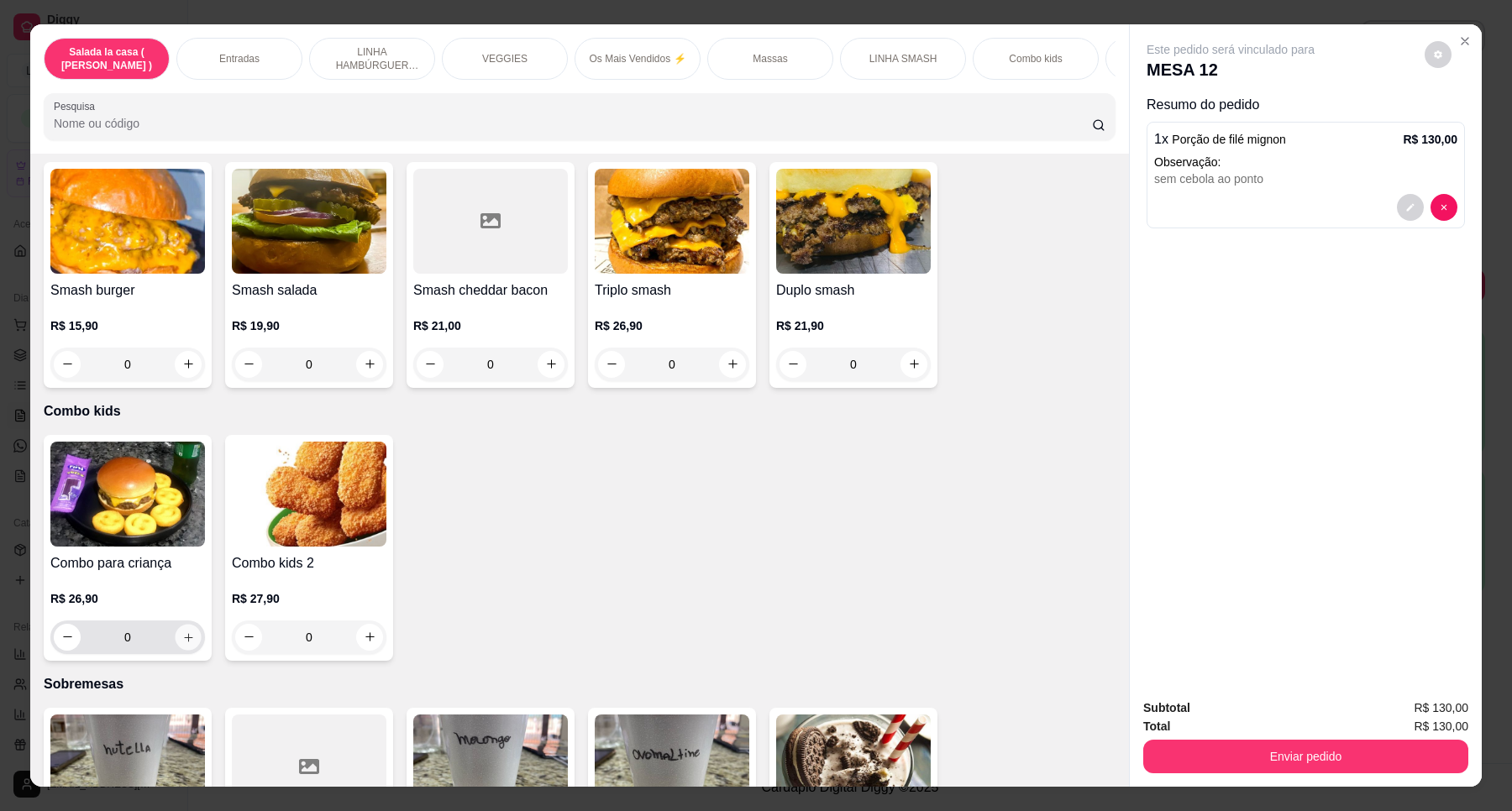
click at [182, 632] on icon "increase-product-quantity" at bounding box center [188, 638] width 13 height 13
type input "1"
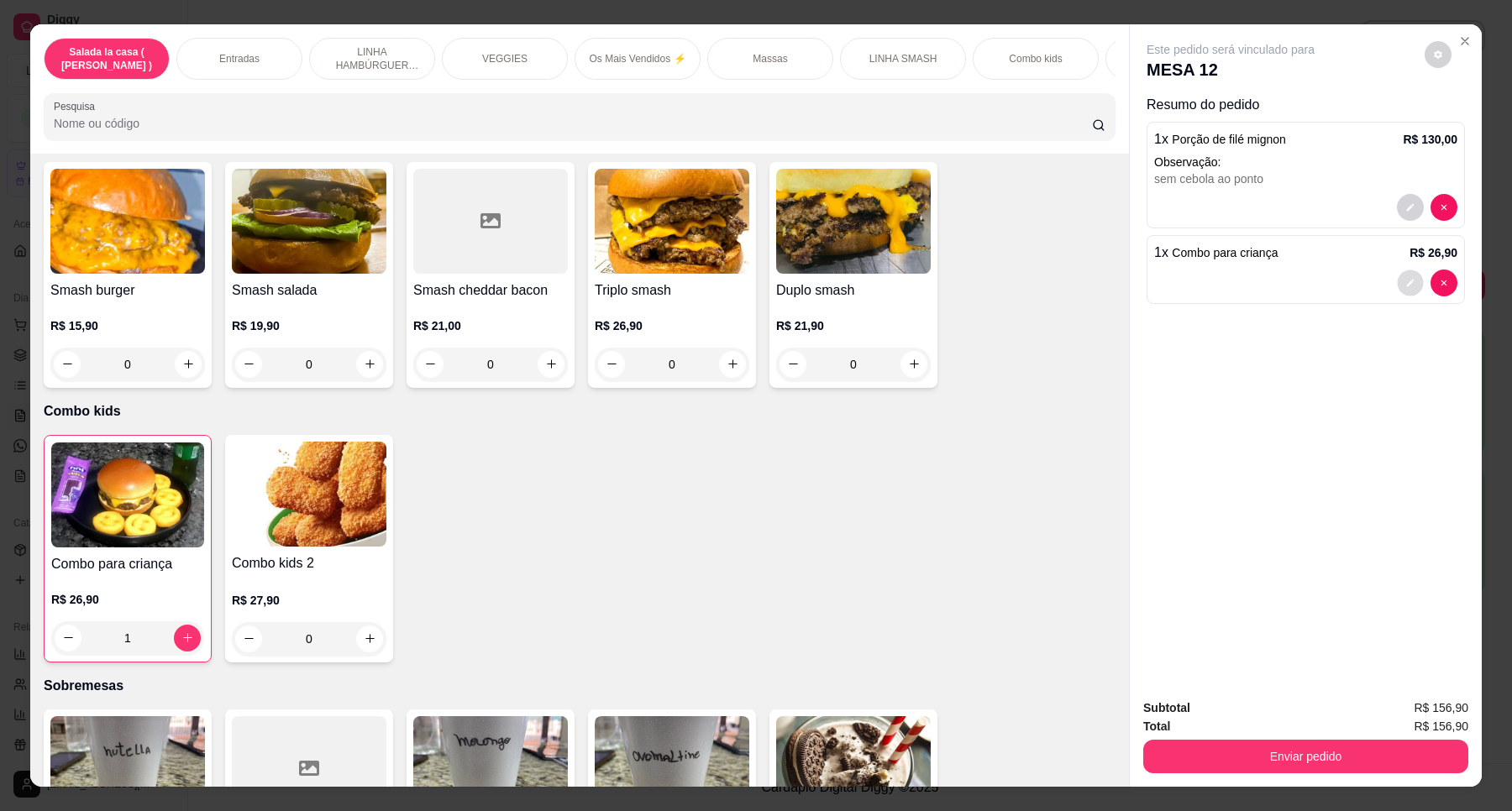
click at [1401, 275] on button "decrease-product-quantity" at bounding box center [1409, 282] width 26 height 26
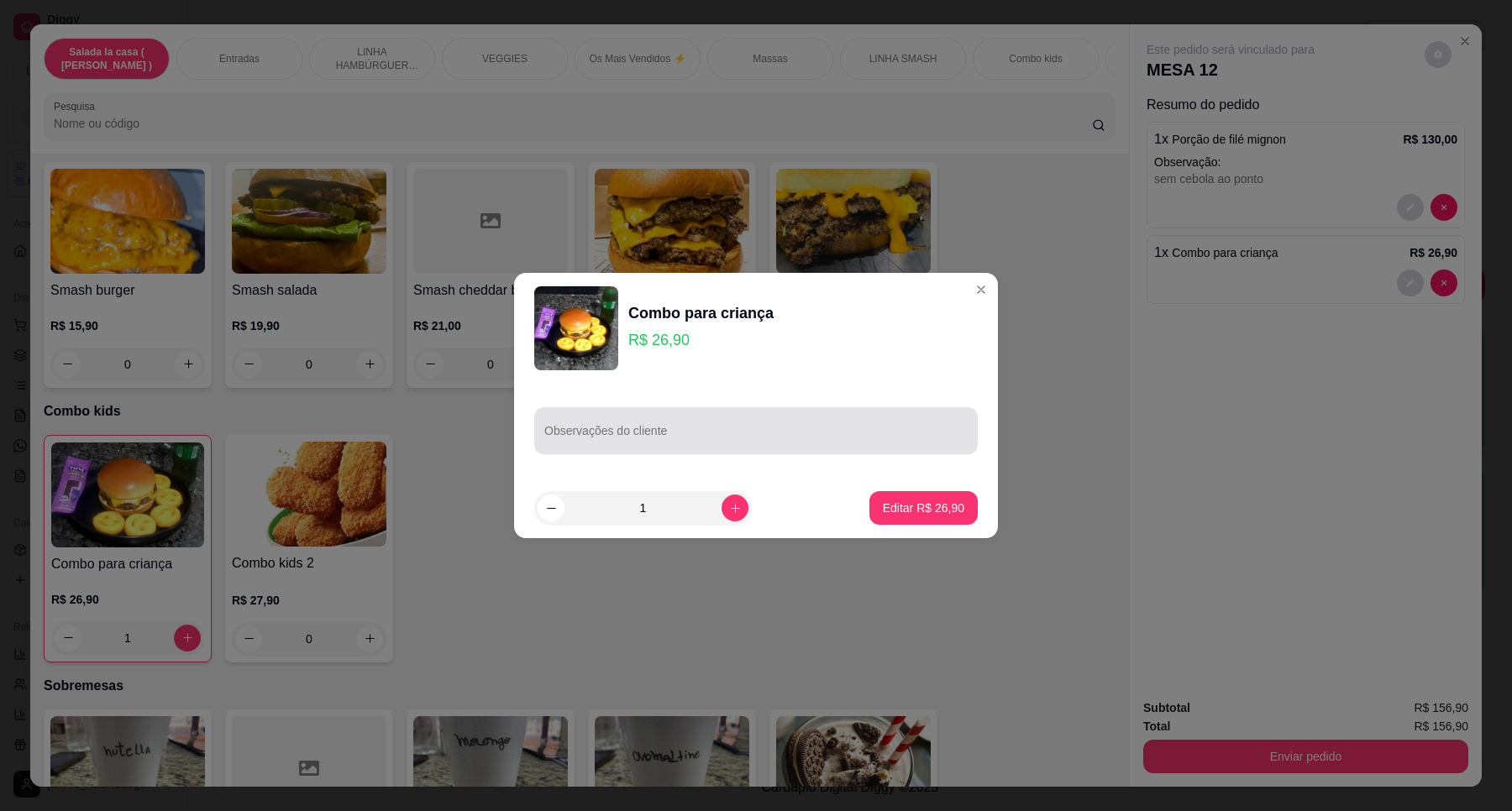
click at [900, 439] on input "Observações do cliente" at bounding box center [756, 438] width 423 height 17
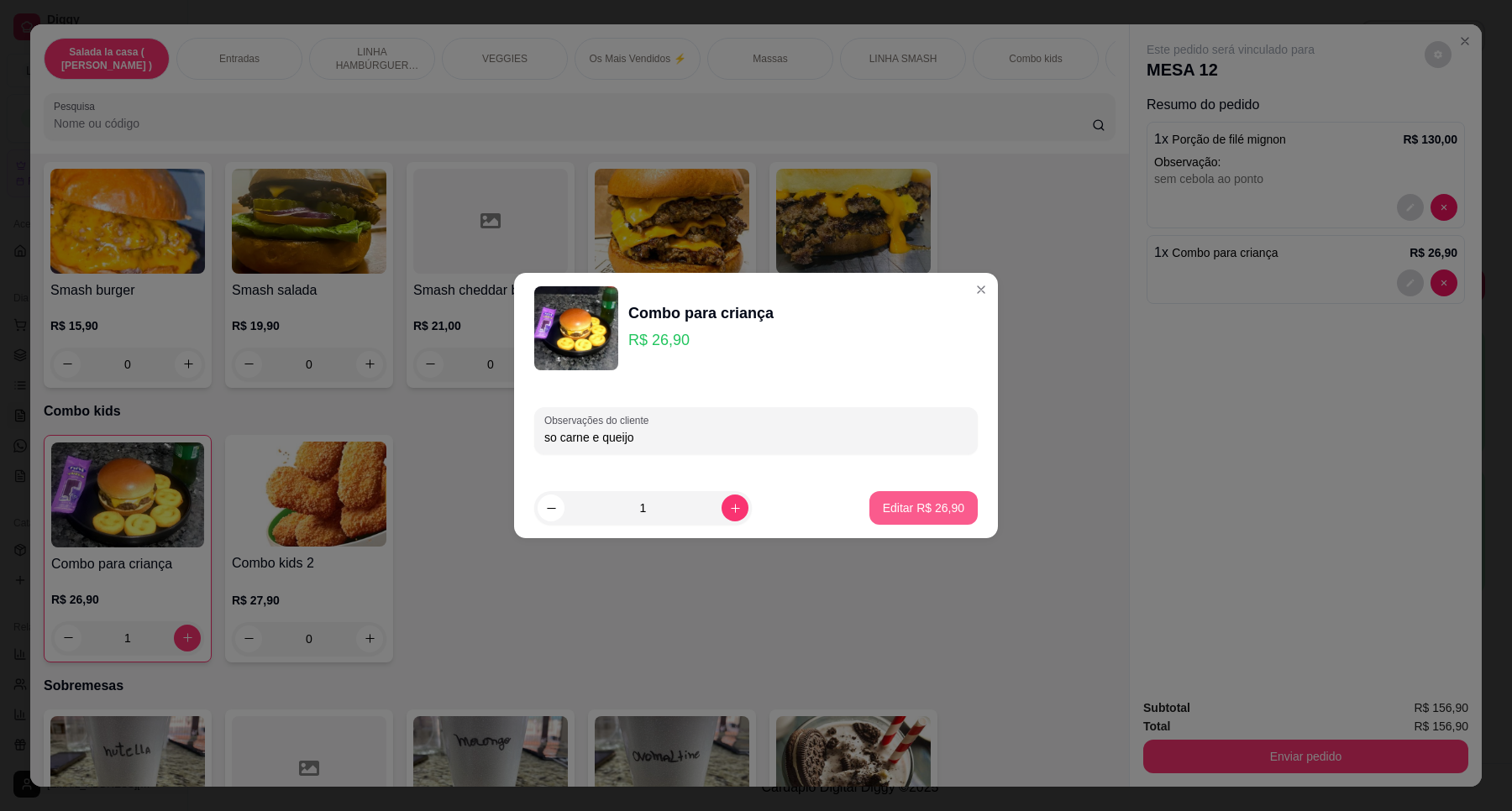
type input "so carne e queijo"
click at [926, 492] on button "Editar R$ 26,90" at bounding box center [923, 508] width 105 height 33
type input "0"
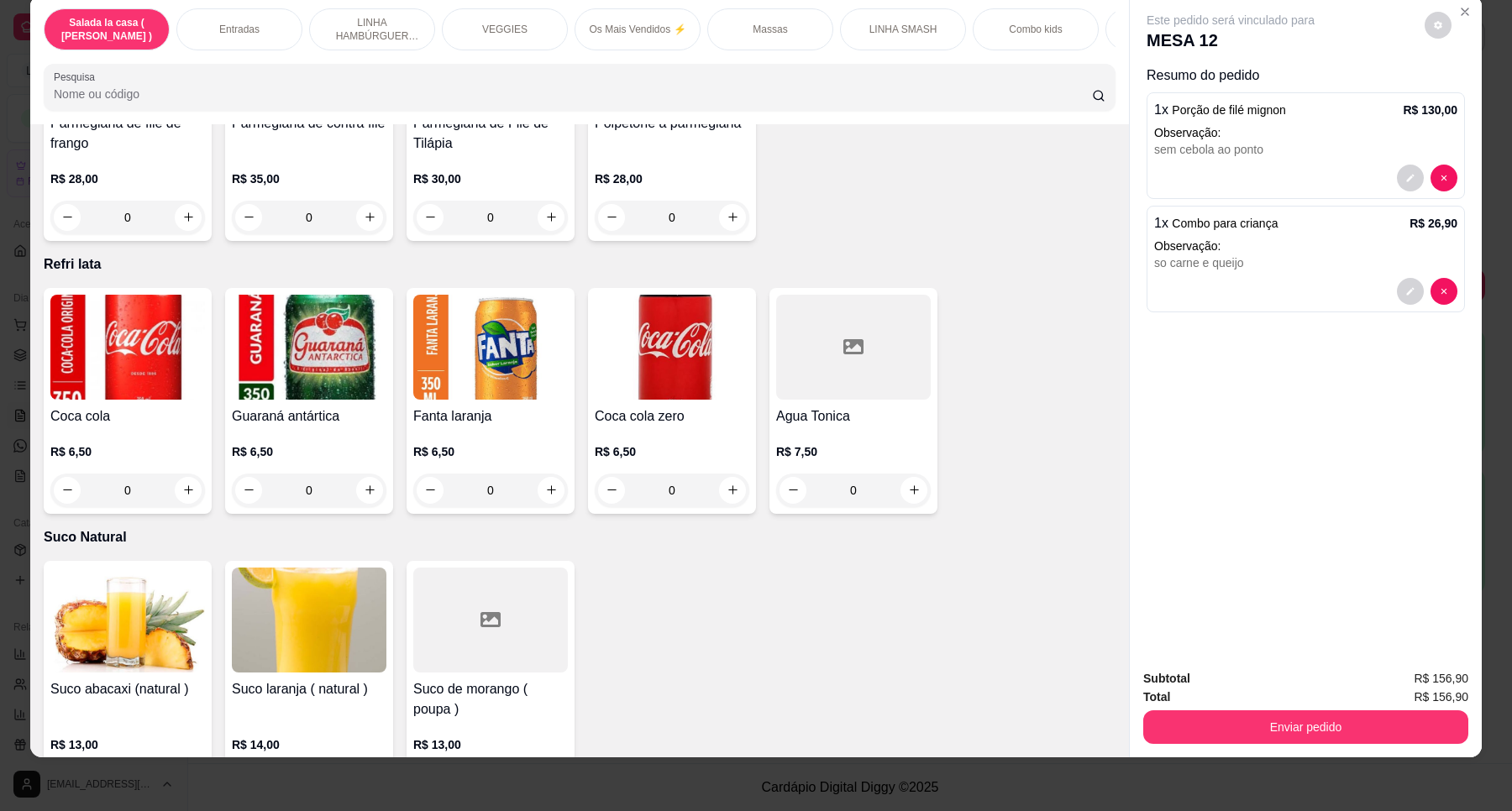
scroll to position [5562, 0]
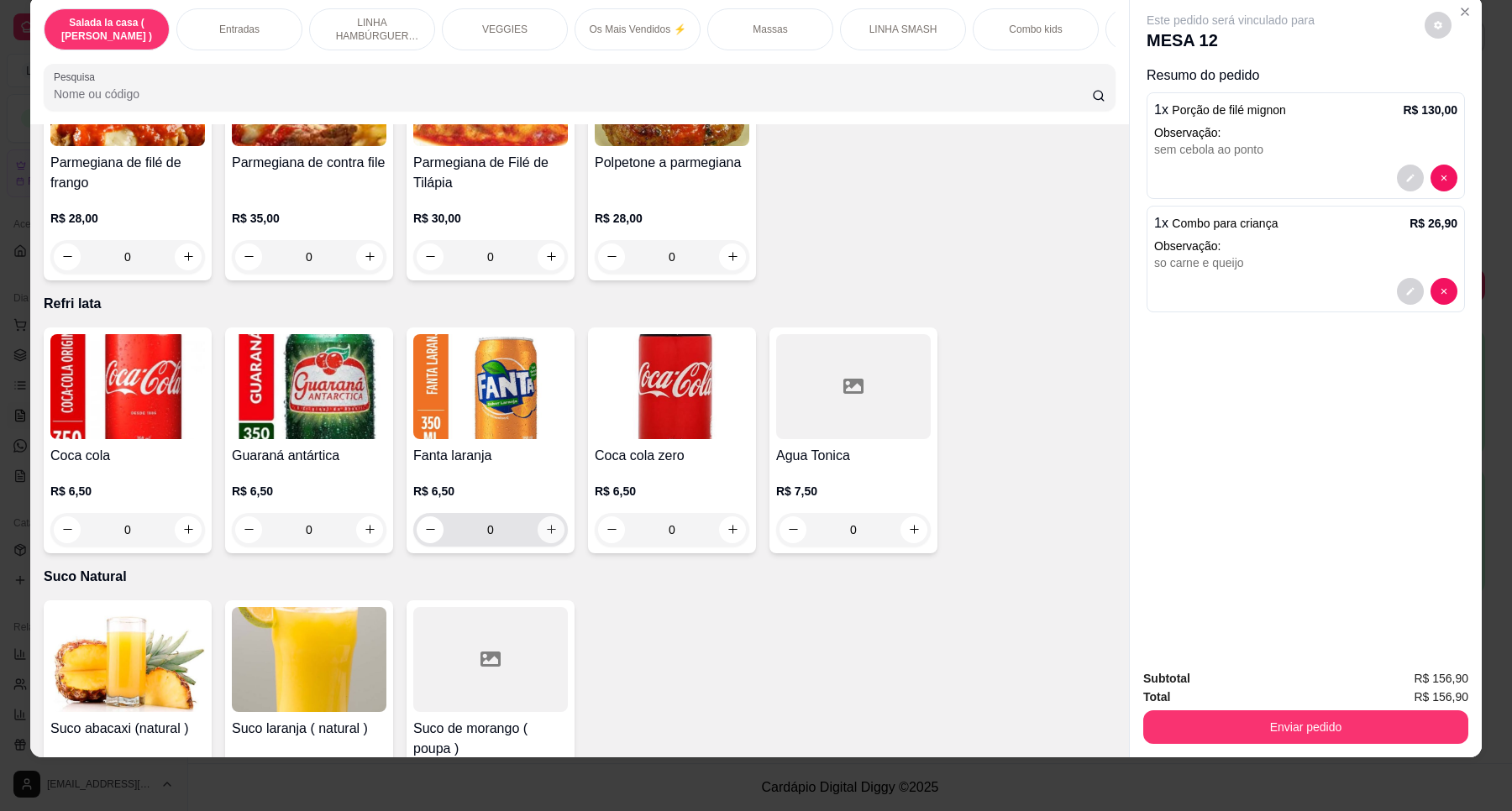
click at [545, 523] on icon "increase-product-quantity" at bounding box center [551, 529] width 13 height 13
type input "1"
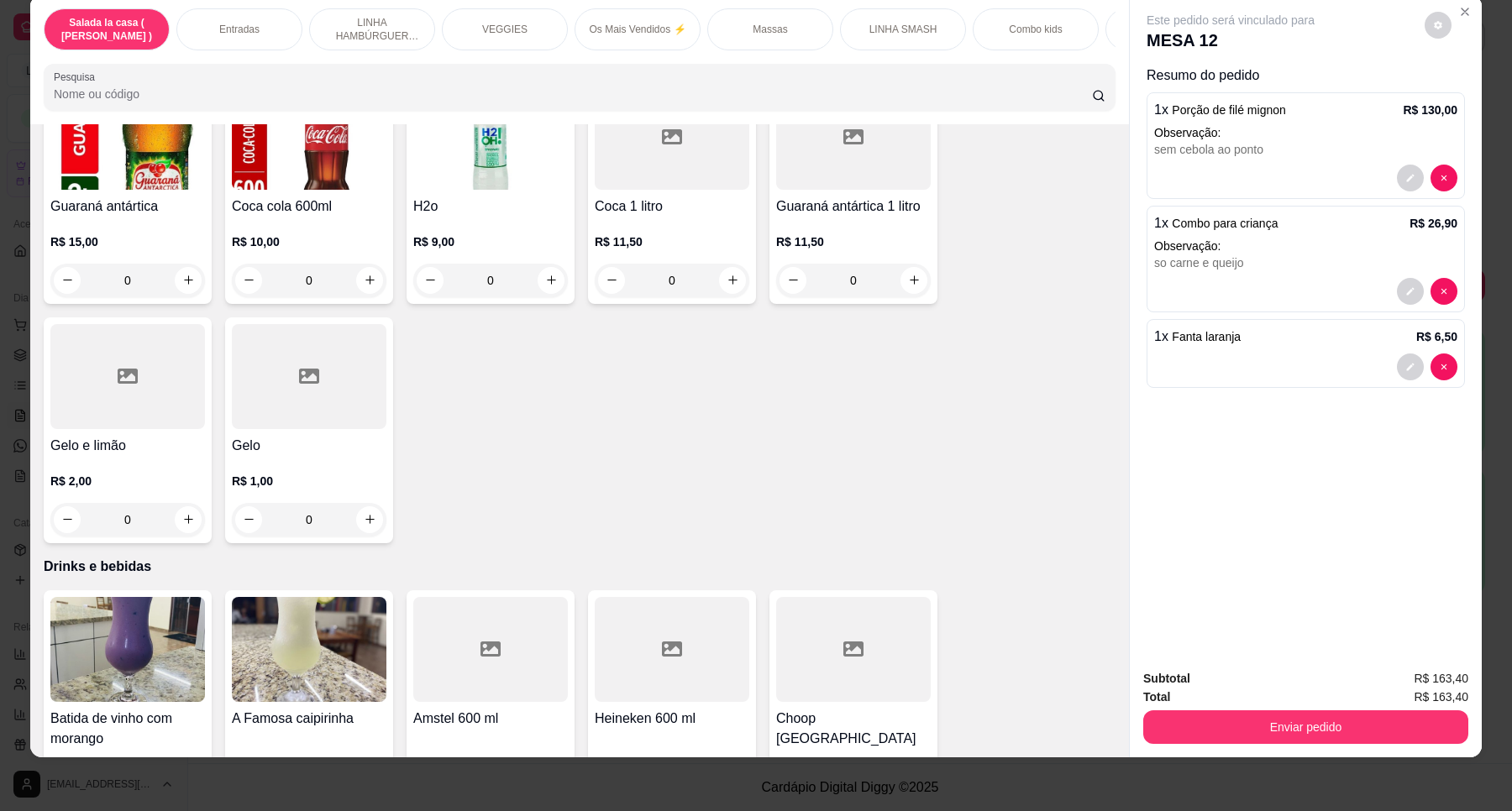
scroll to position [6401, 0]
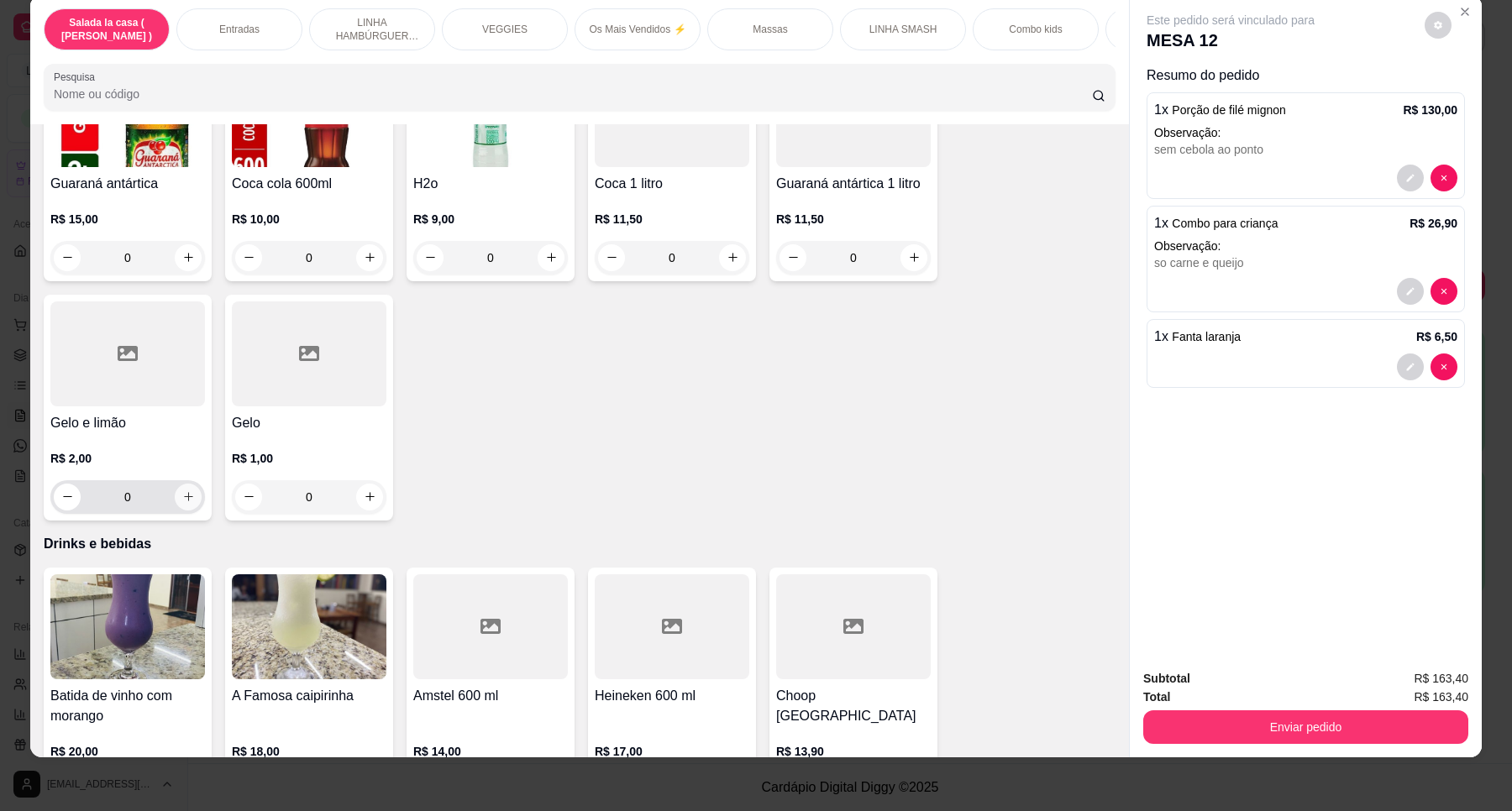
click at [186, 484] on button "increase-product-quantity" at bounding box center [188, 497] width 27 height 27
type input "2"
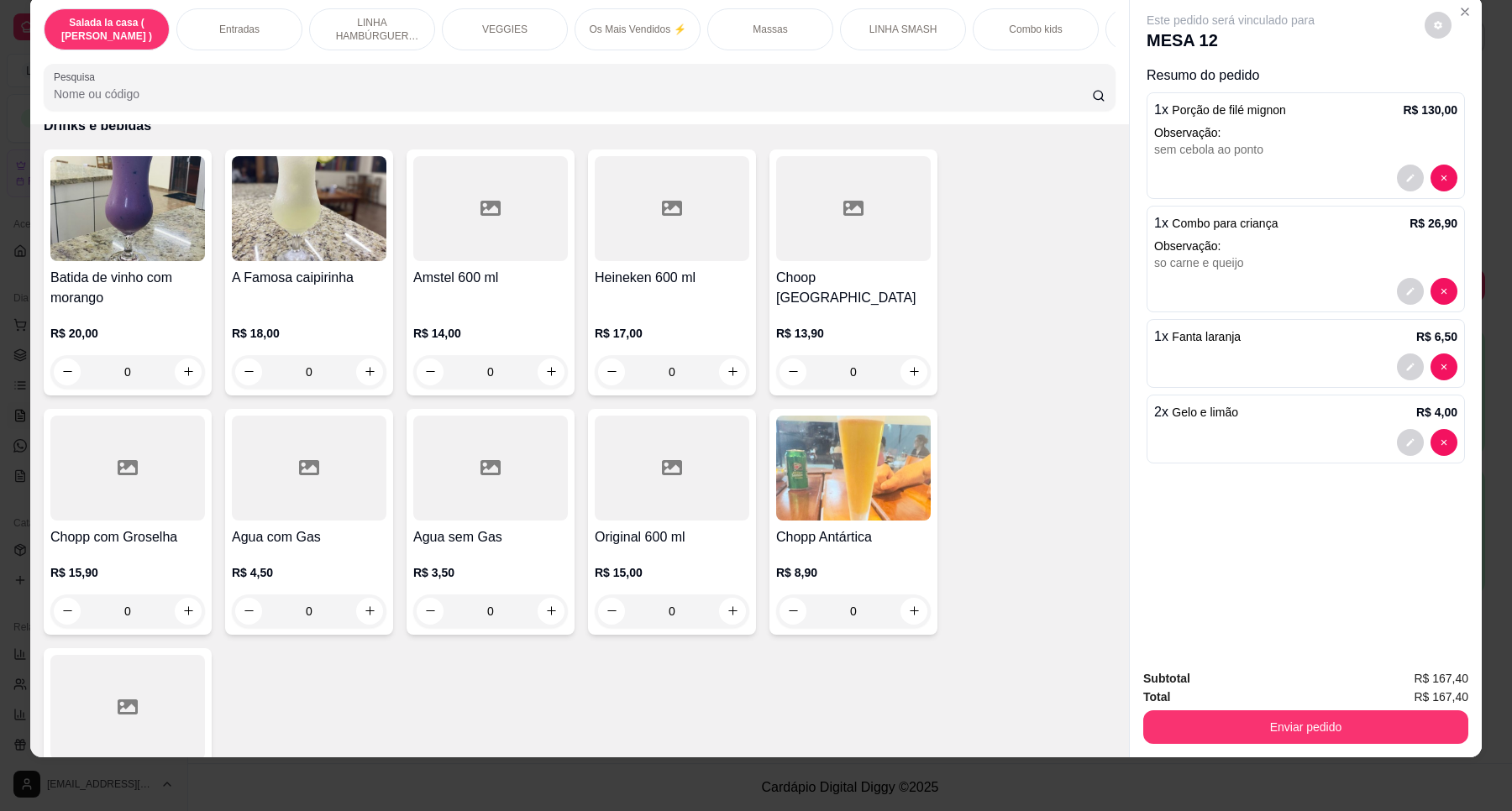
scroll to position [6927, 0]
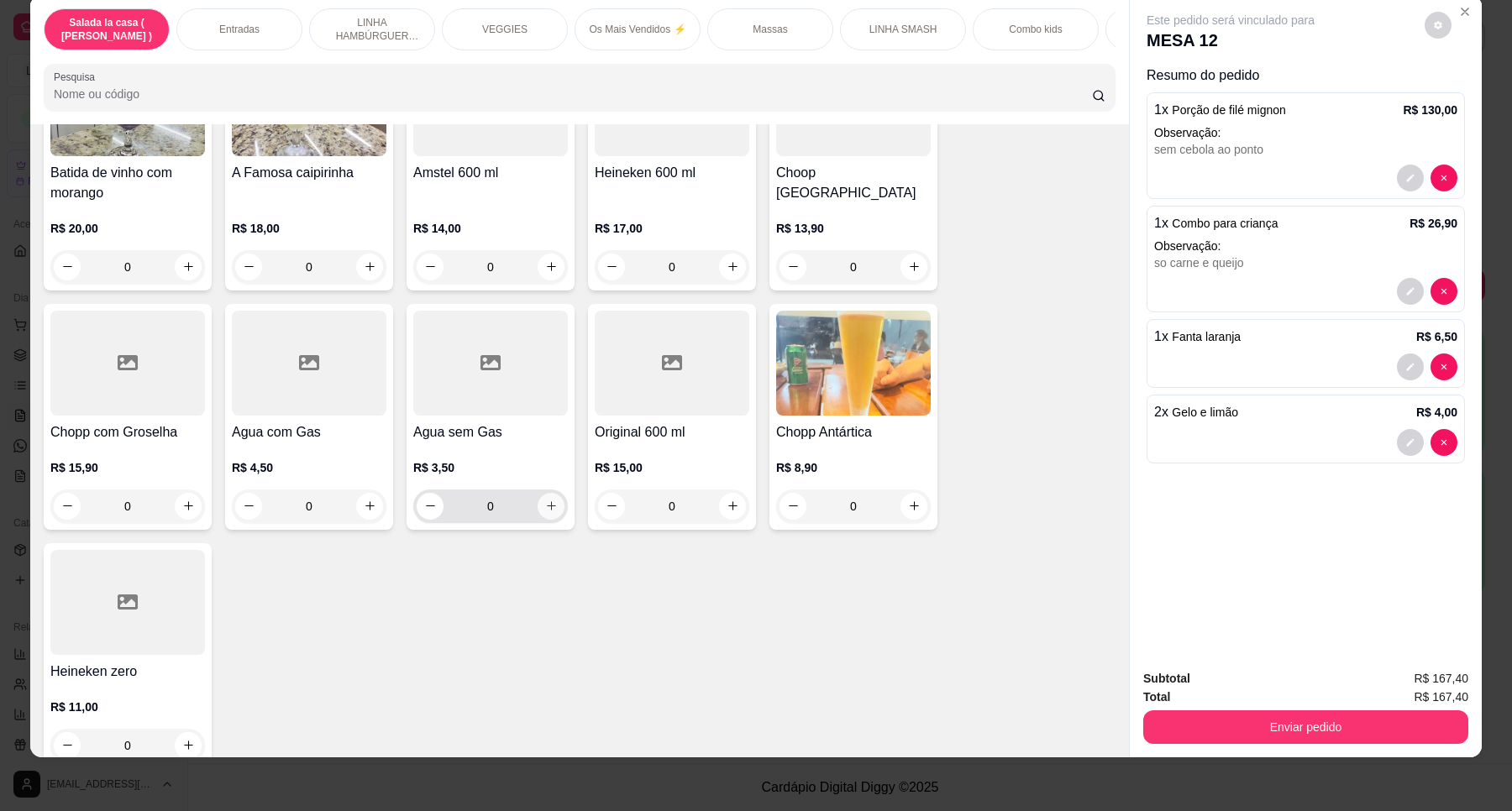
click at [545, 500] on icon "increase-product-quantity" at bounding box center [551, 506] width 13 height 13
type input "1"
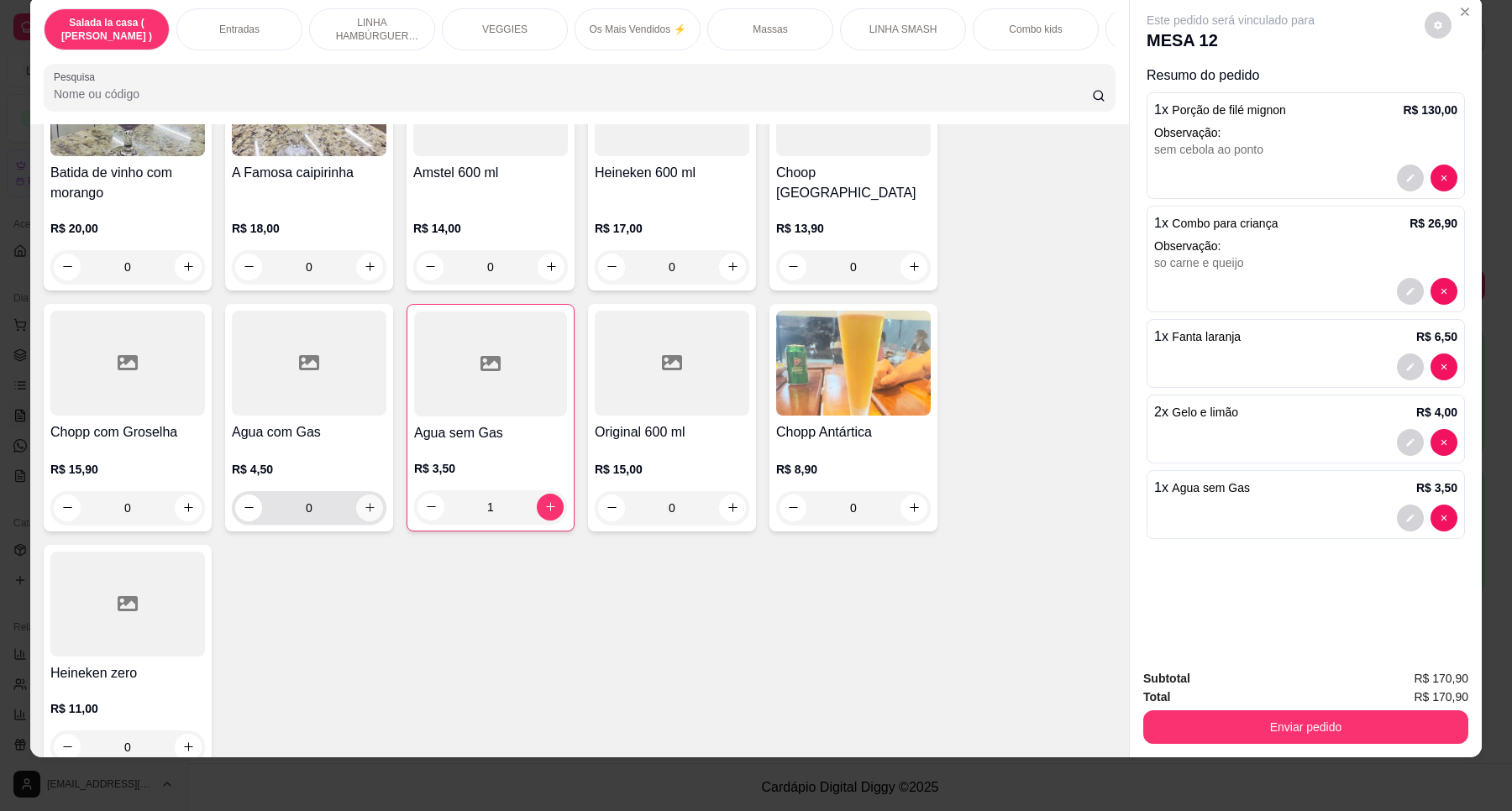
click at [364, 502] on icon "increase-product-quantity" at bounding box center [370, 508] width 13 height 13
click at [364, 502] on icon "increase-product-quantity" at bounding box center [369, 508] width 13 height 13
type input "2"
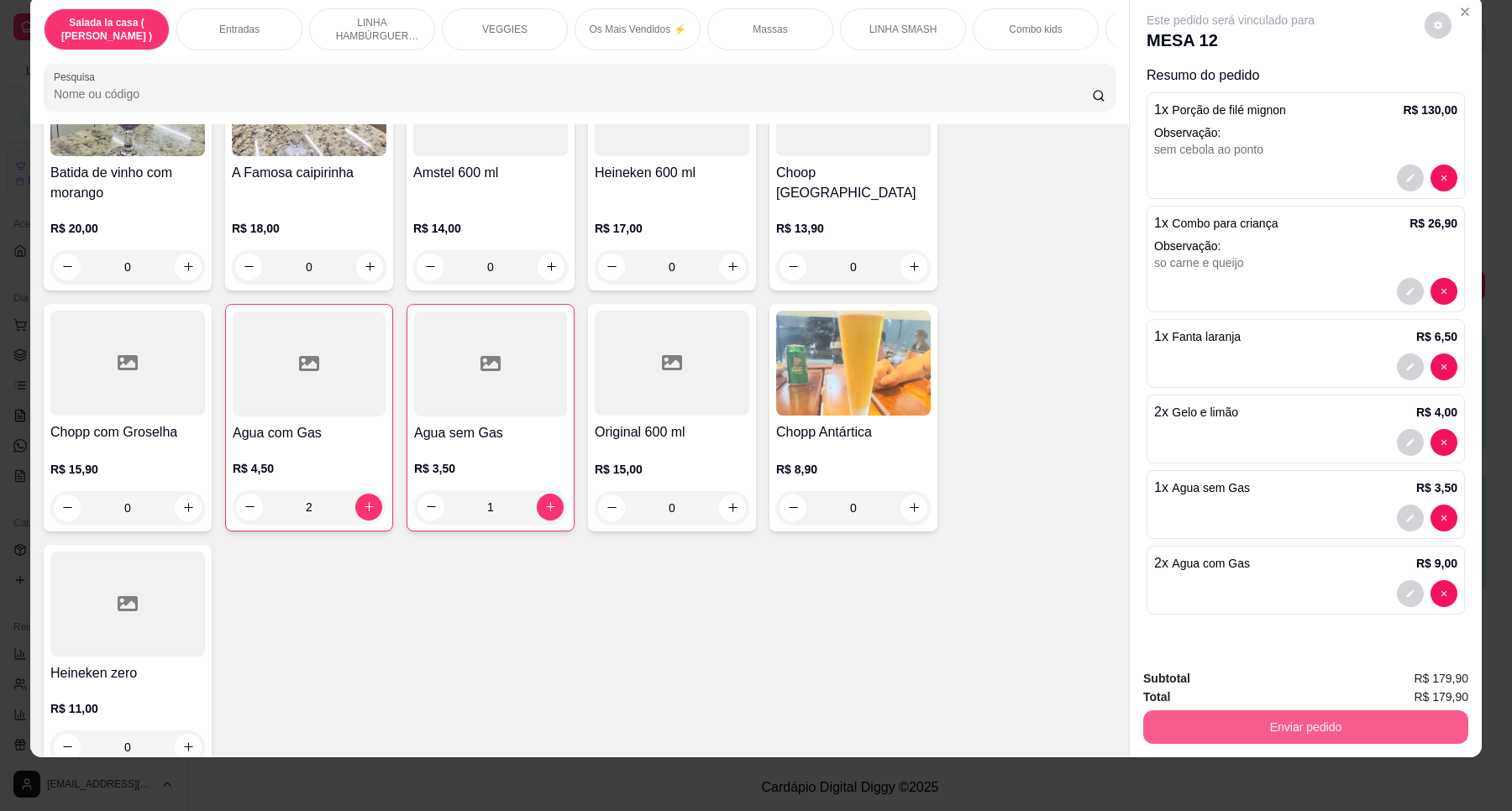
click at [1287, 714] on button "Enviar pedido" at bounding box center [1305, 728] width 325 height 34
click at [1412, 672] on button "Enviar pedido" at bounding box center [1424, 686] width 95 height 32
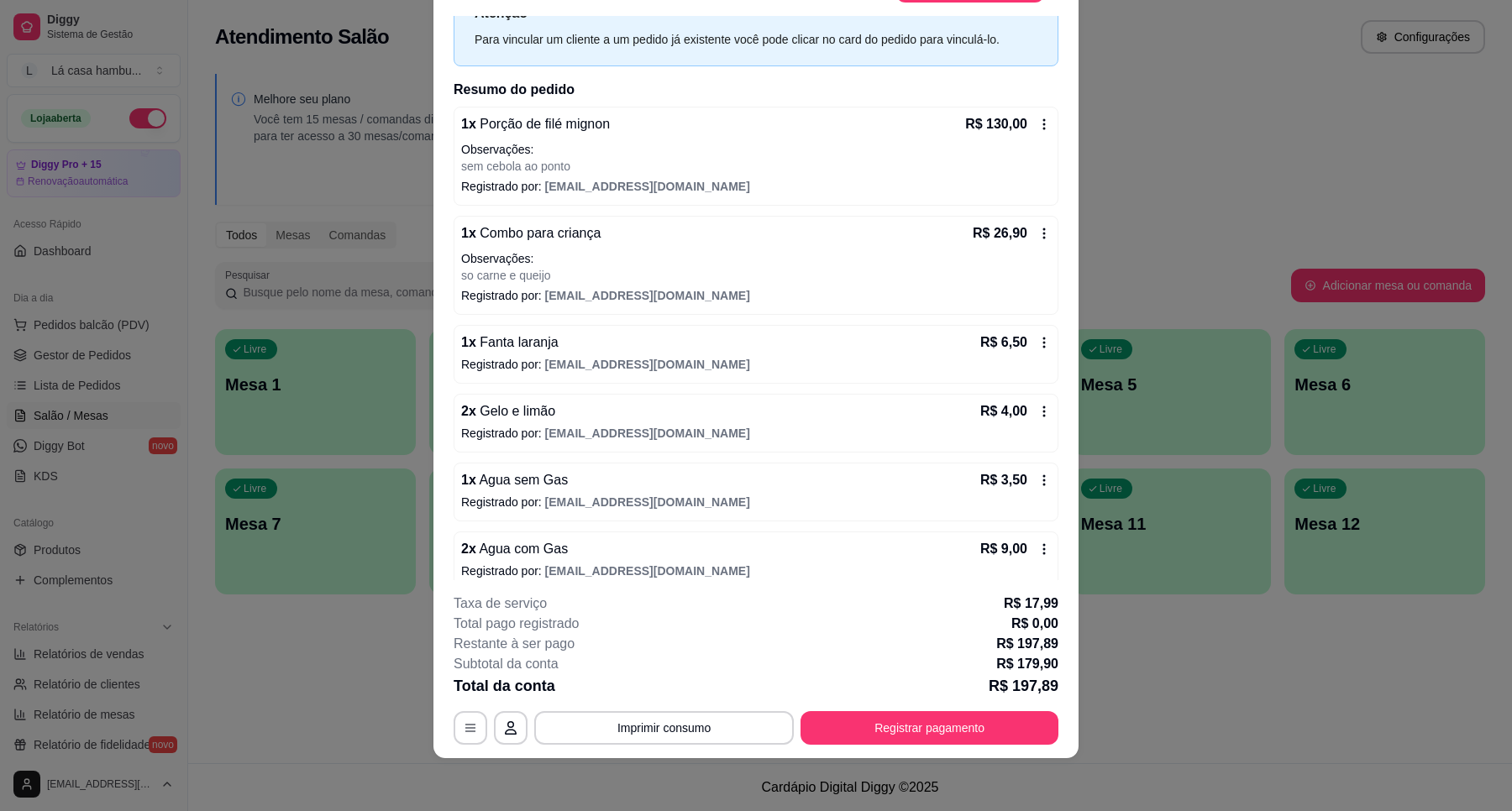
scroll to position [86, 0]
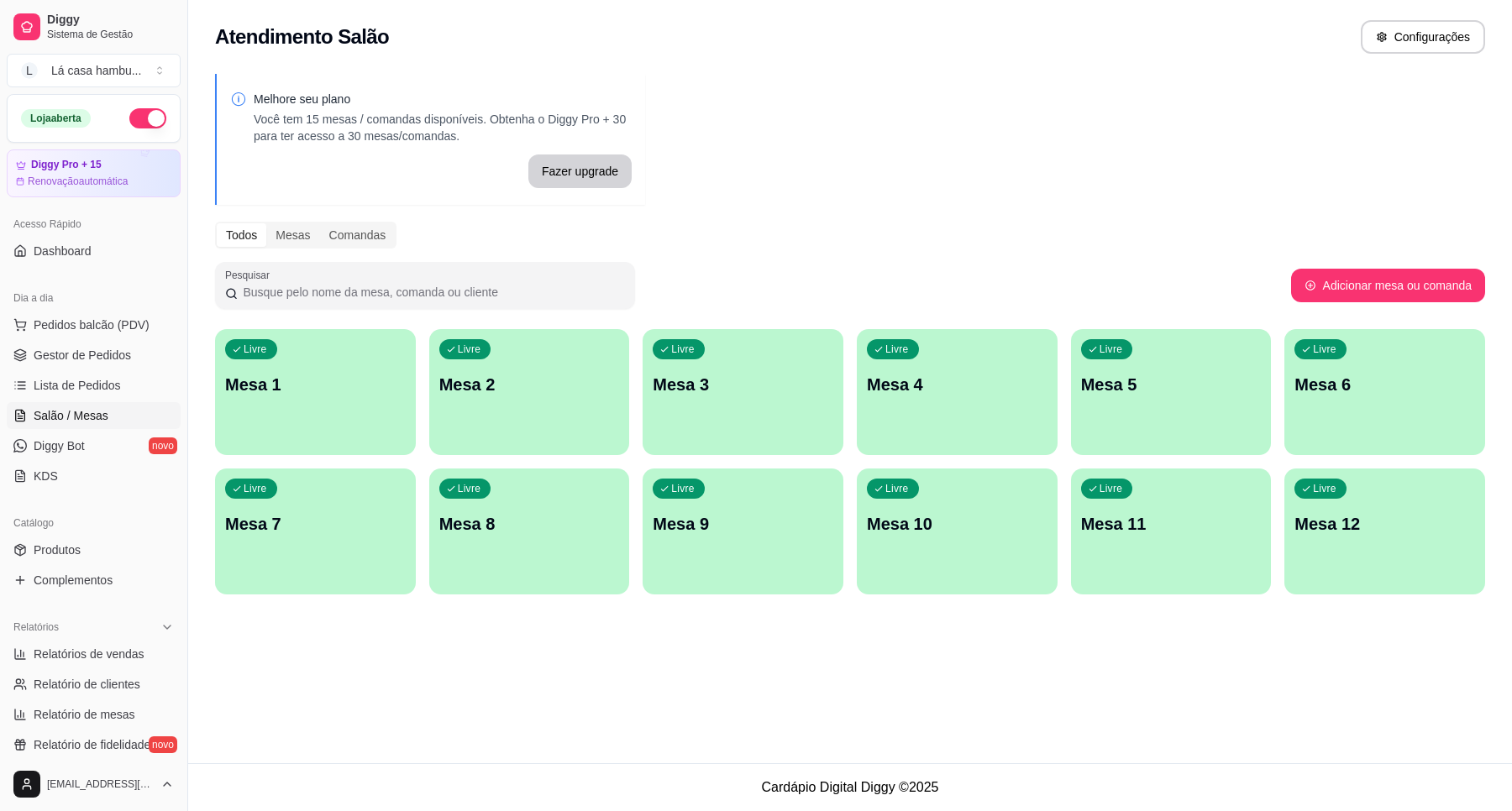
click at [340, 540] on div "Livre Mesa 7" at bounding box center [315, 521] width 201 height 105
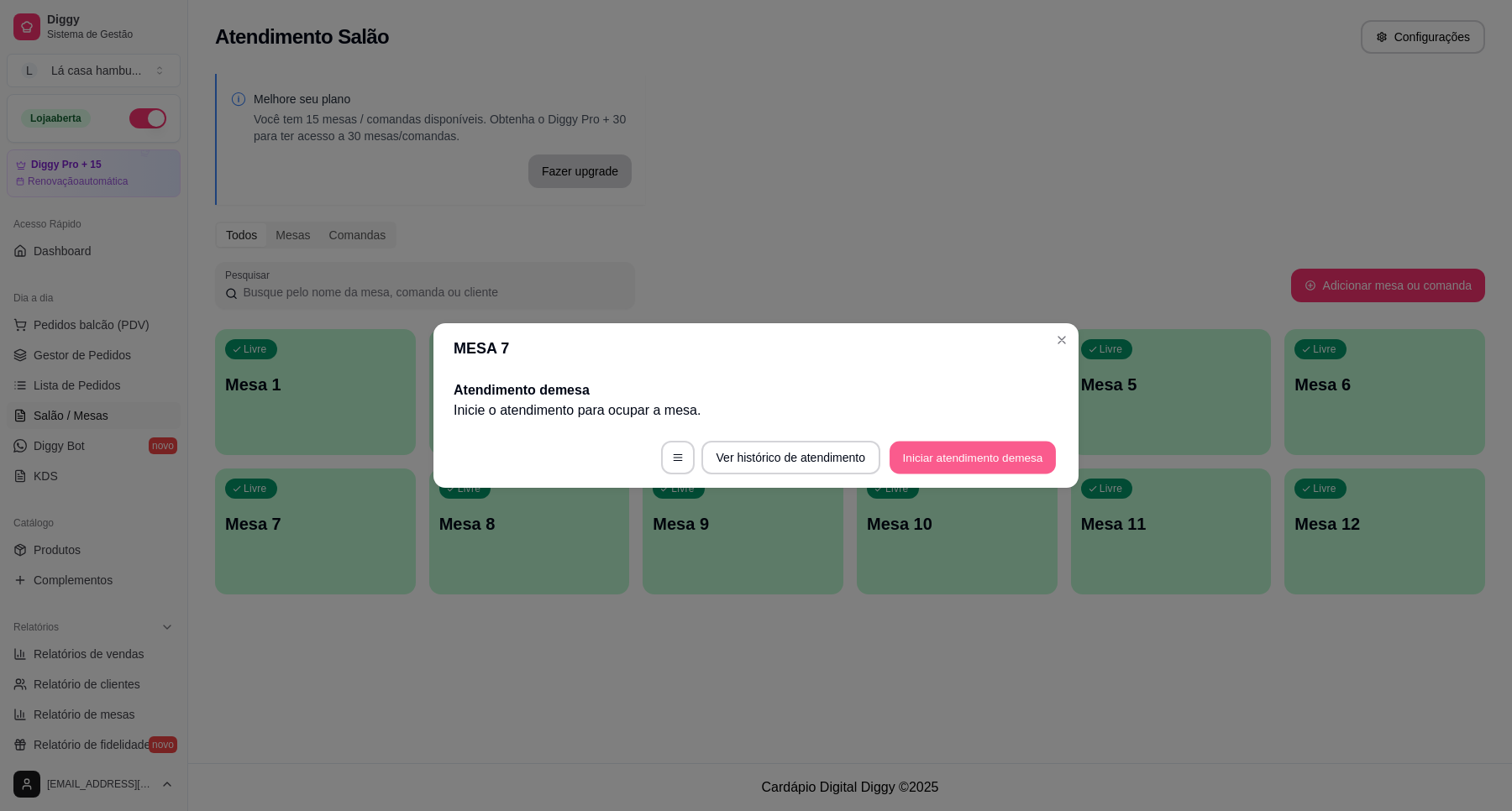
click at [980, 467] on button "Iniciar atendimento de mesa" at bounding box center [973, 457] width 167 height 33
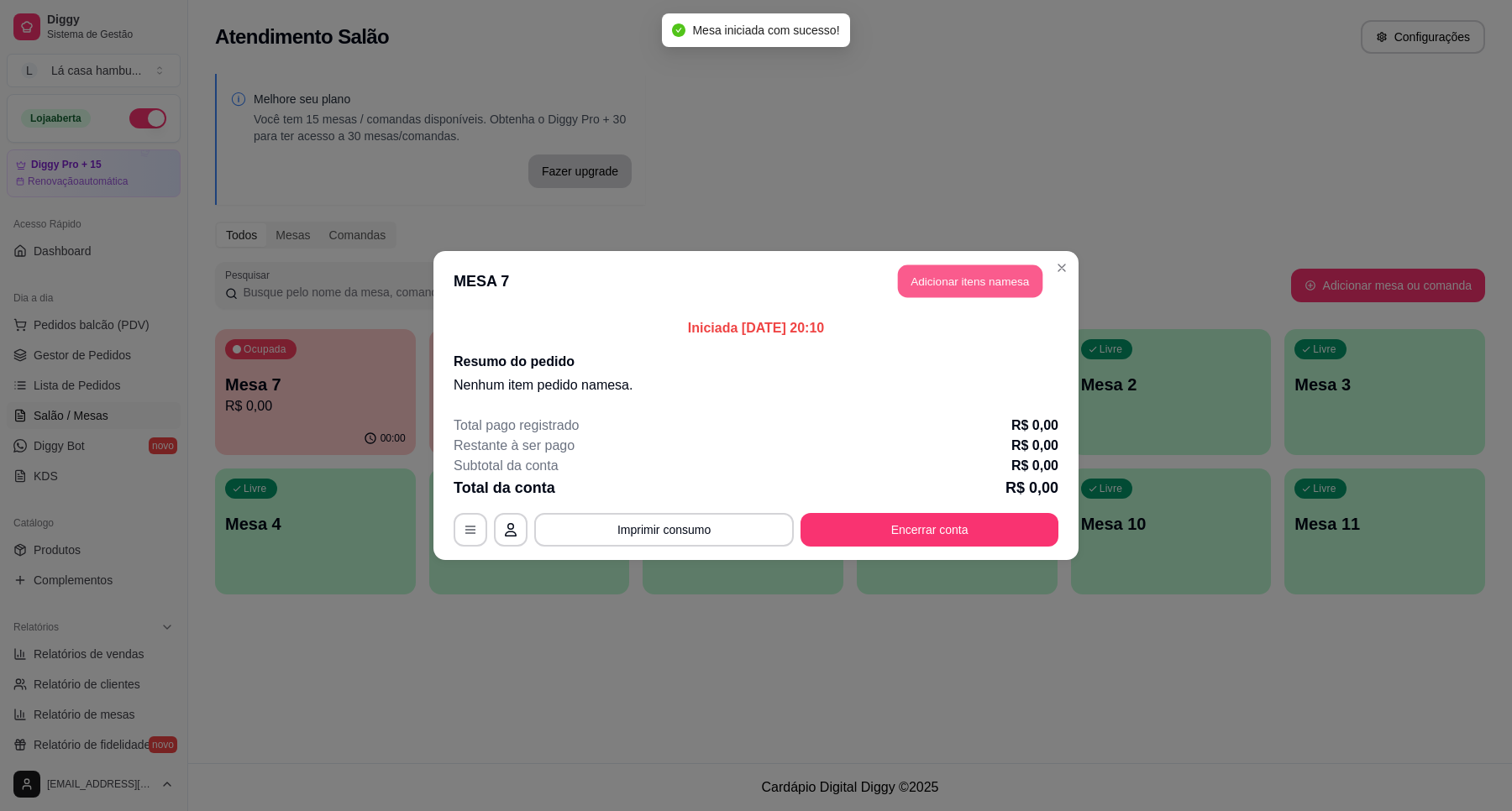
click at [946, 281] on button "Adicionar itens na mesa" at bounding box center [970, 281] width 145 height 33
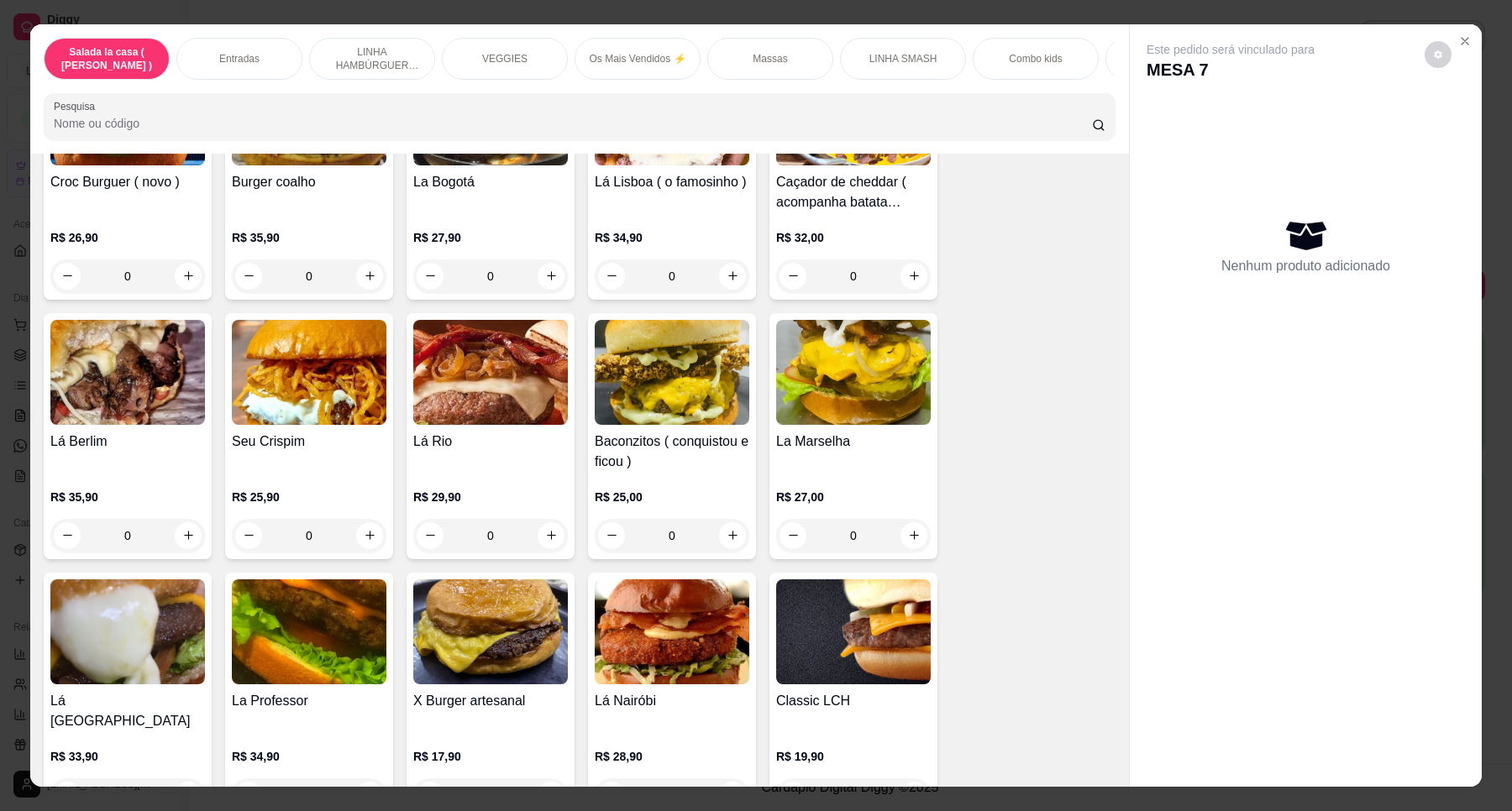
scroll to position [2623, 0]
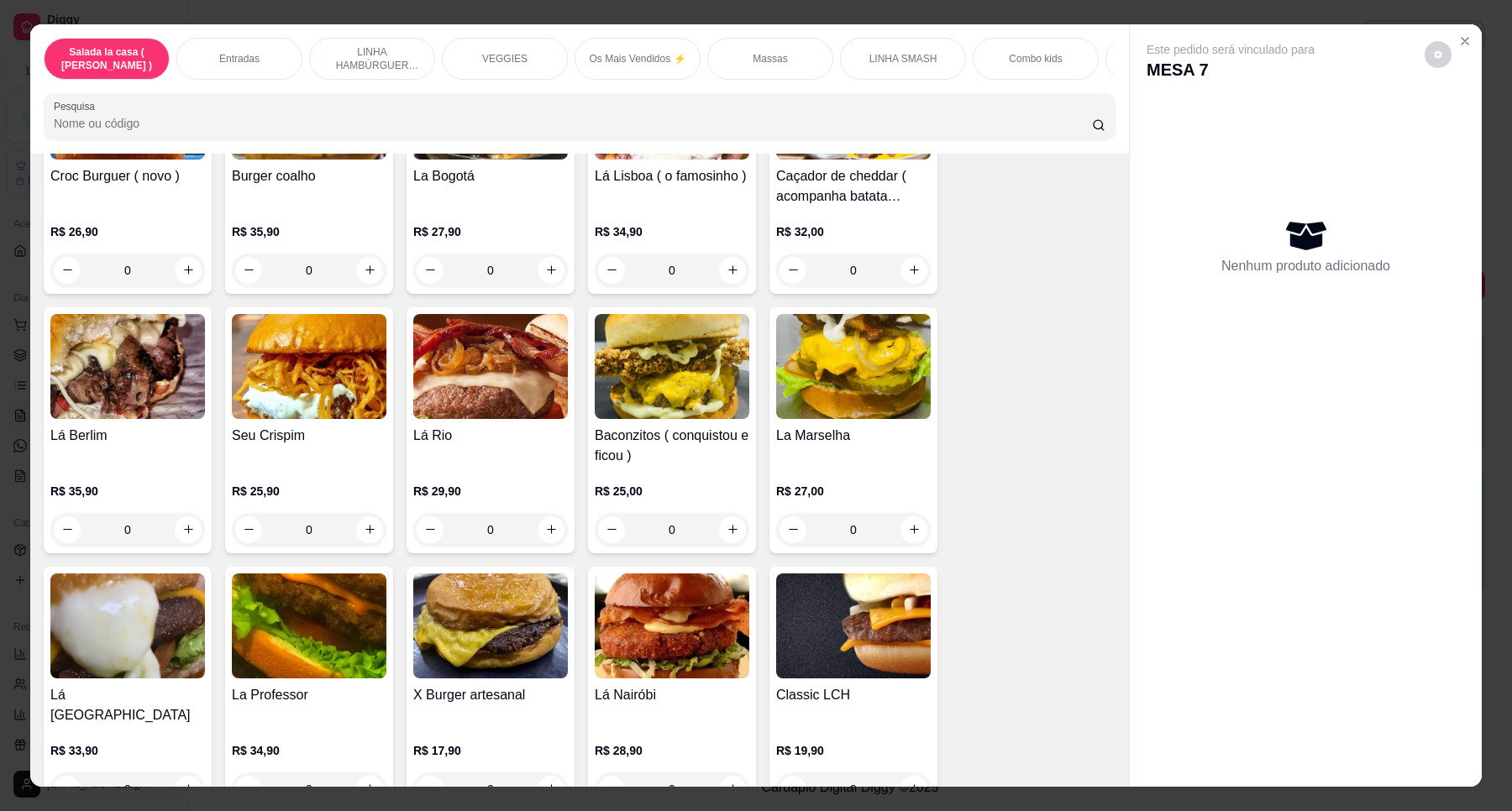
click at [536, 527] on div "0" at bounding box center [491, 530] width 155 height 34
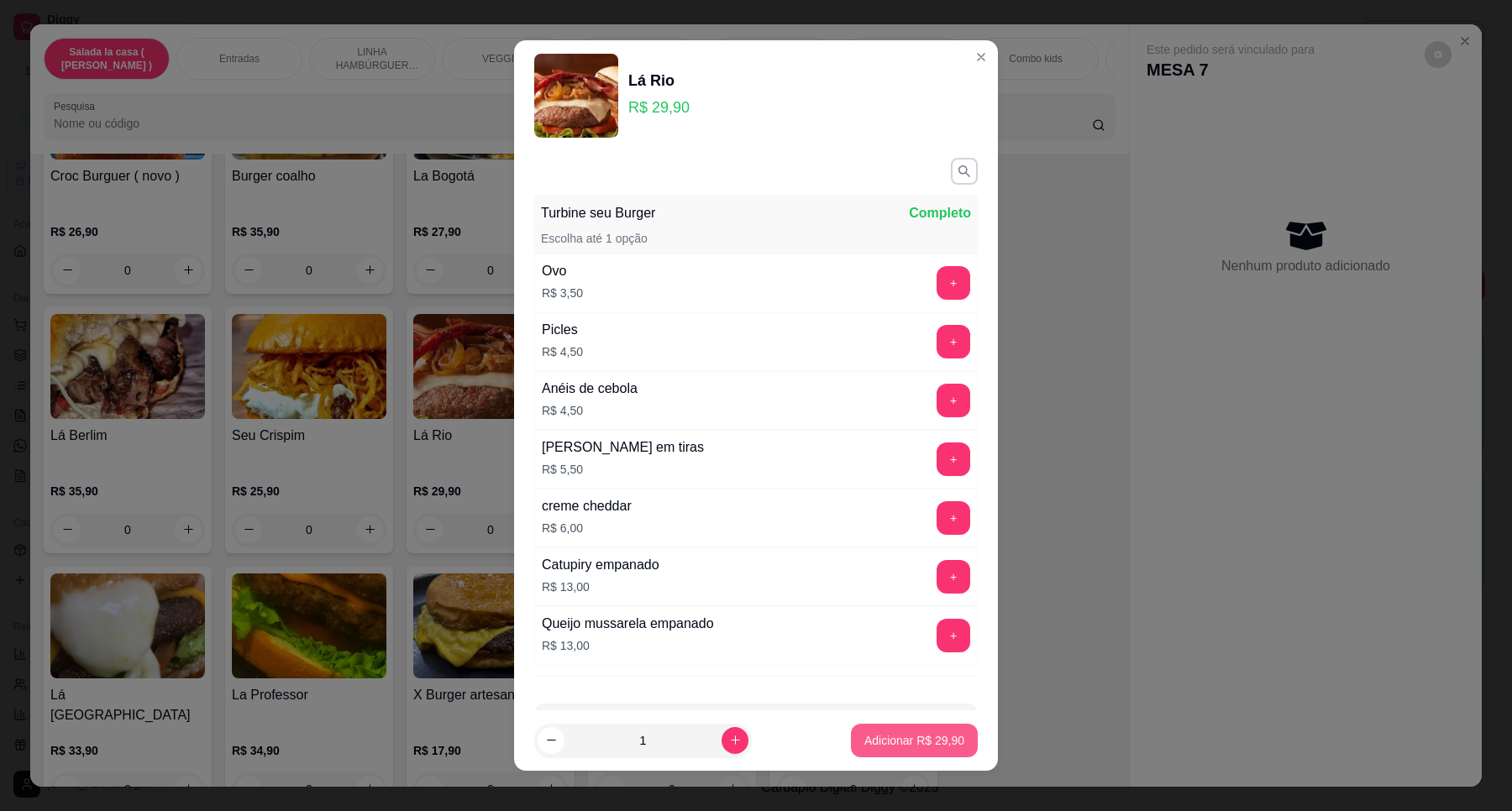
click at [864, 736] on p "Adicionar R$ 29,90" at bounding box center [914, 740] width 100 height 17
type input "1"
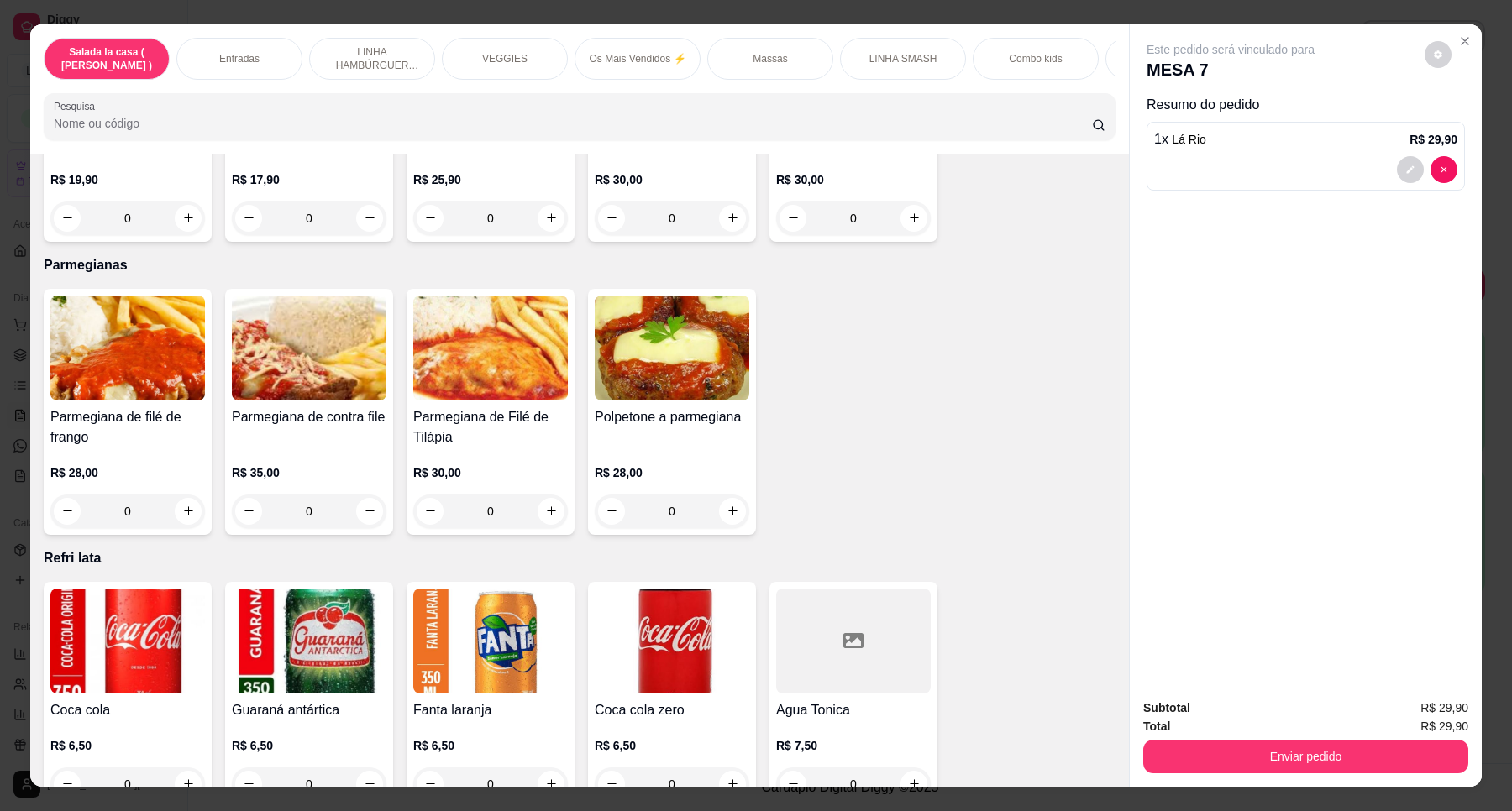
scroll to position [5457, 0]
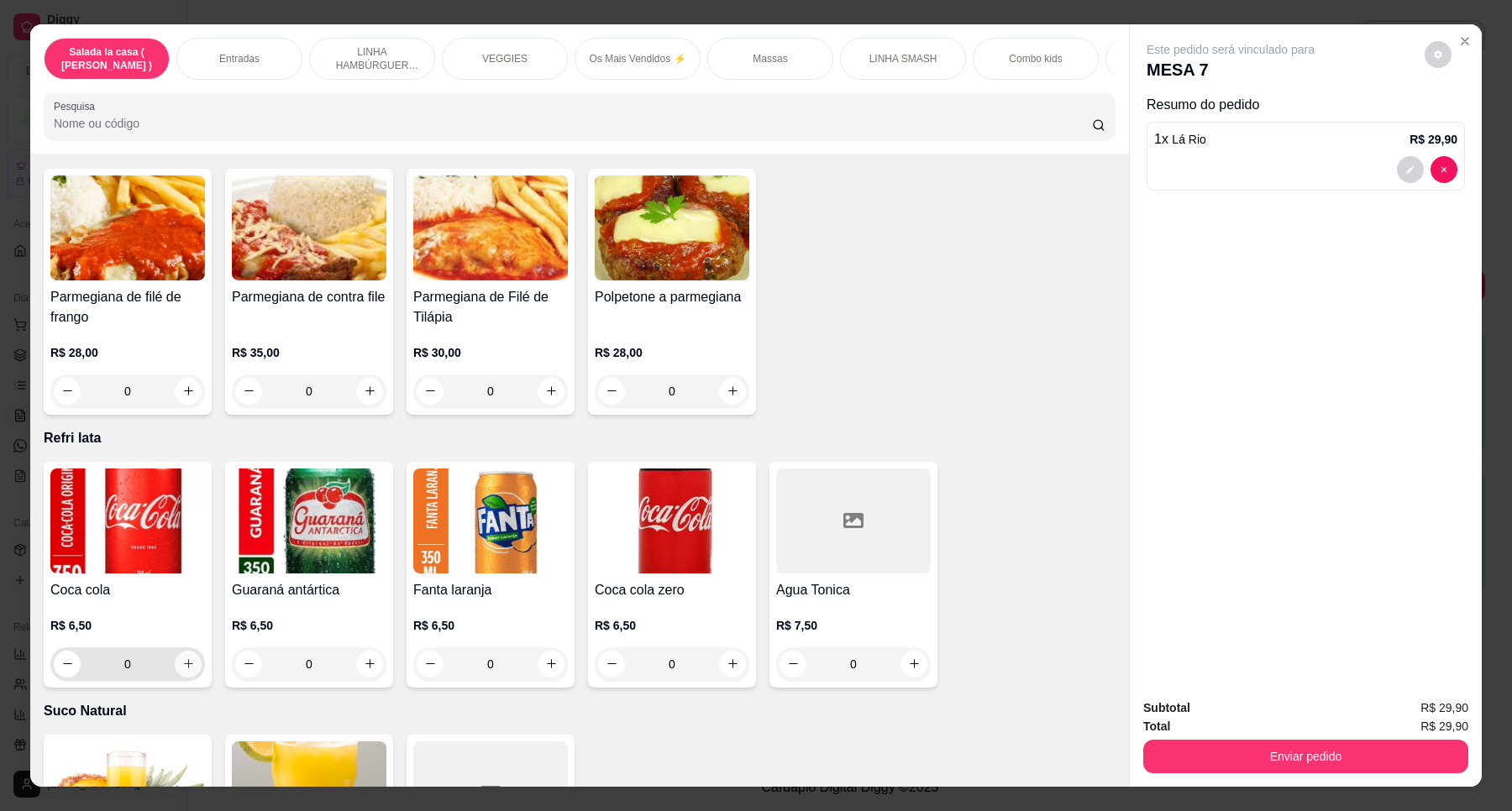
click at [180, 651] on button "increase-product-quantity" at bounding box center [188, 664] width 27 height 27
type input "1"
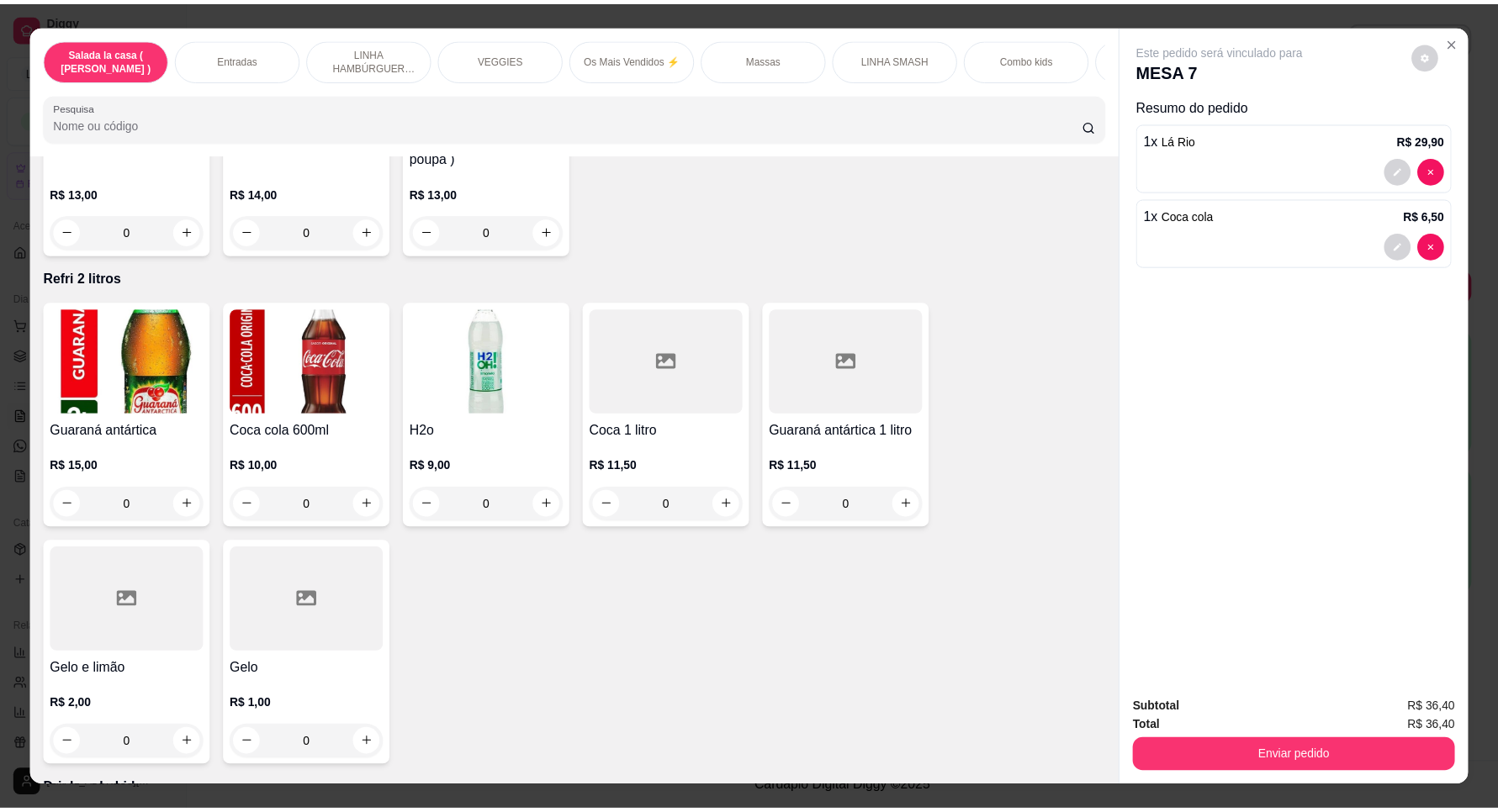
scroll to position [6199, 0]
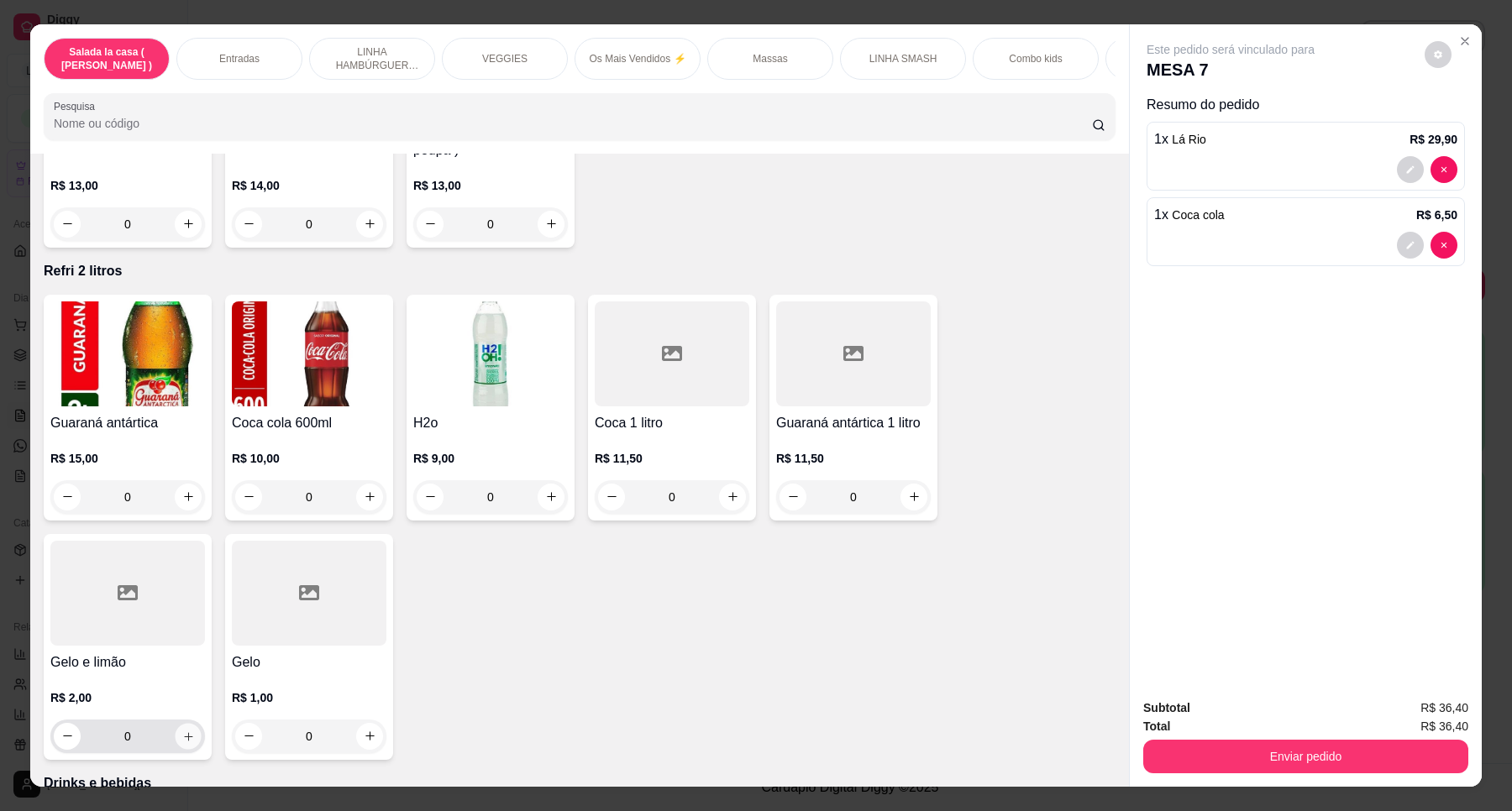
click at [182, 730] on icon "increase-product-quantity" at bounding box center [188, 736] width 13 height 13
type input "1"
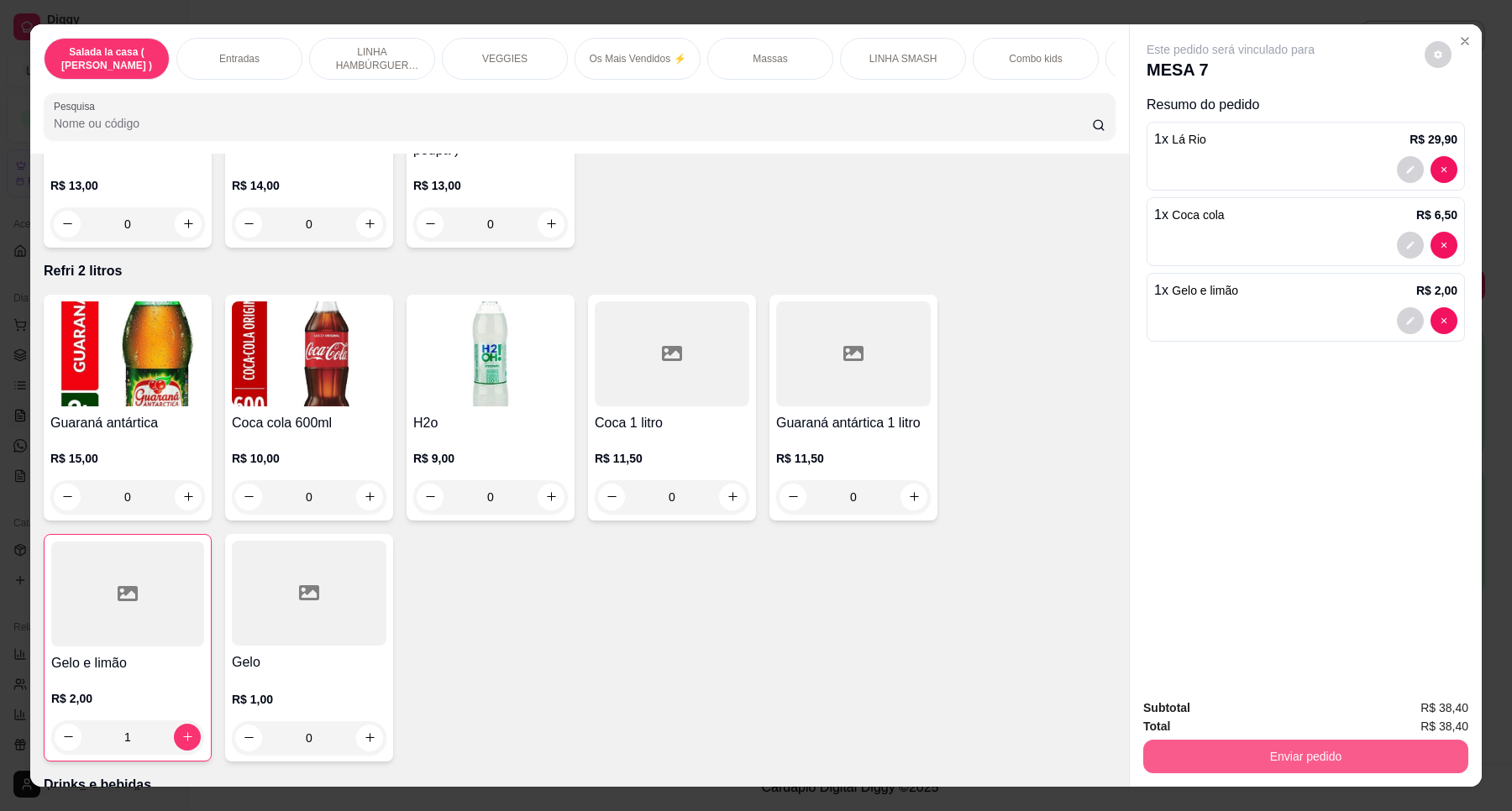
click at [1274, 754] on button "Enviar pedido" at bounding box center [1305, 757] width 325 height 34
click at [1458, 711] on button "Enviar pedido" at bounding box center [1424, 716] width 95 height 32
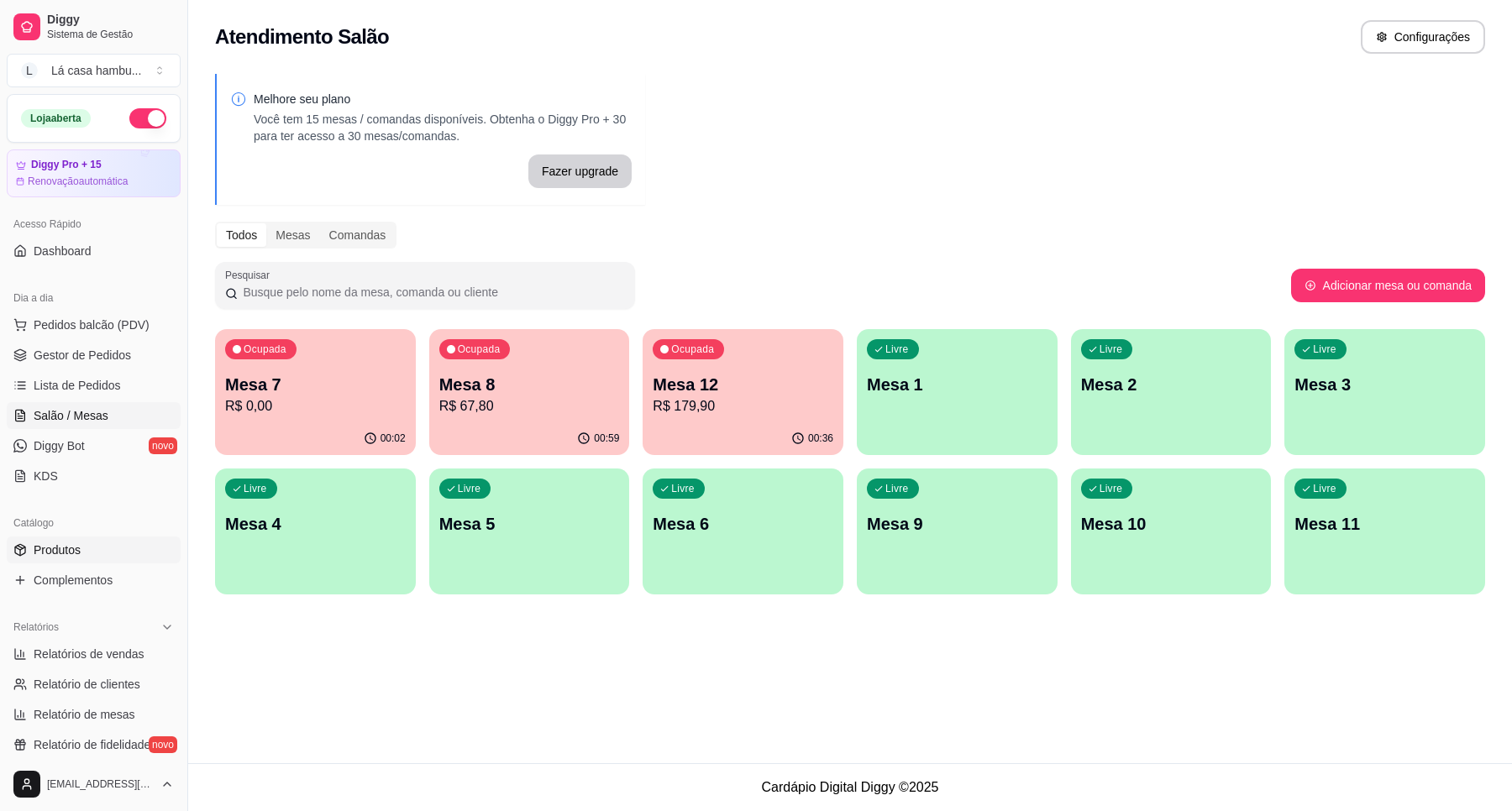
click at [130, 539] on link "Produtos" at bounding box center [94, 550] width 173 height 27
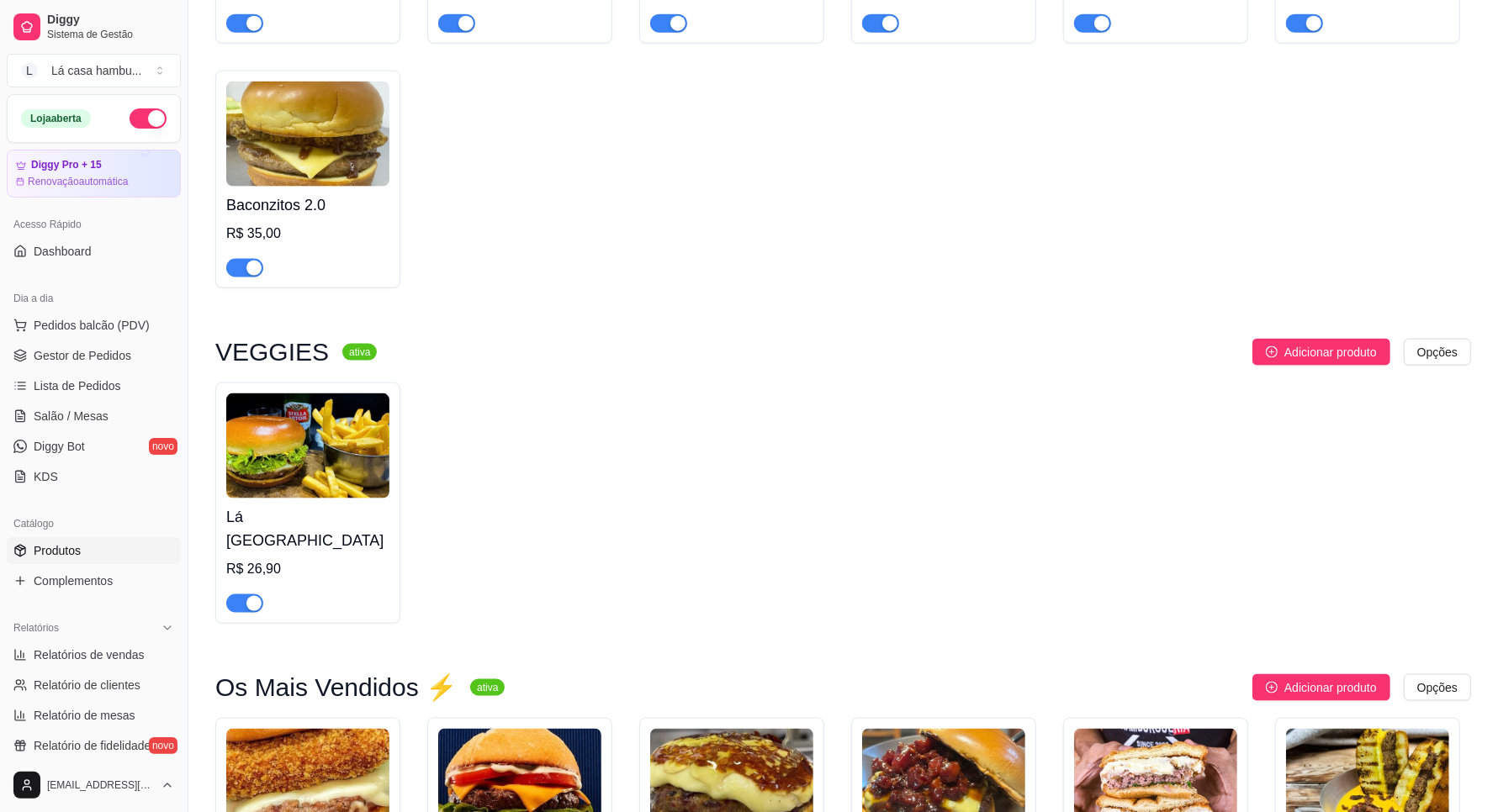
scroll to position [2206, 0]
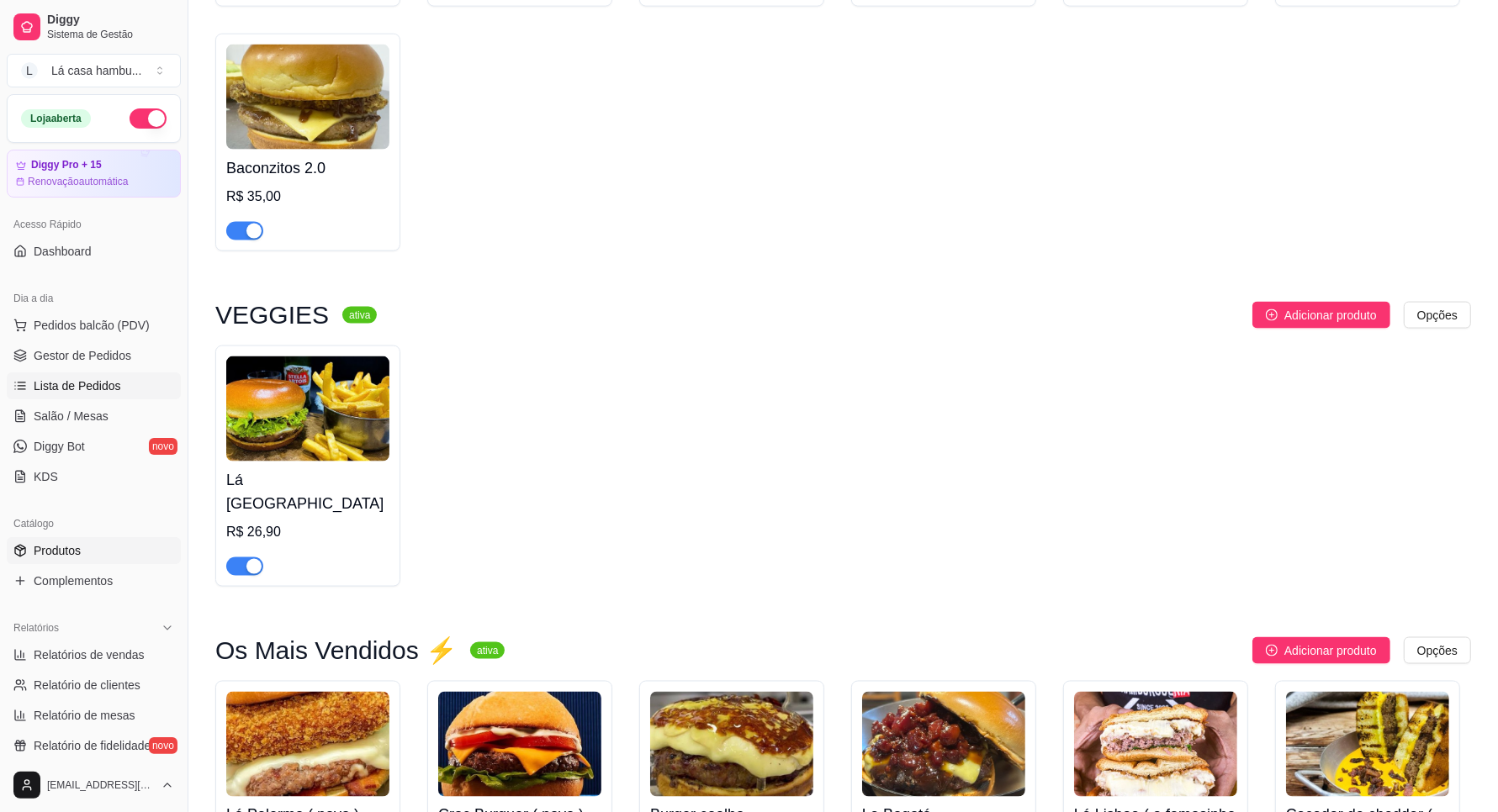
click at [72, 378] on span "Lista de Pedidos" at bounding box center [77, 386] width 88 height 17
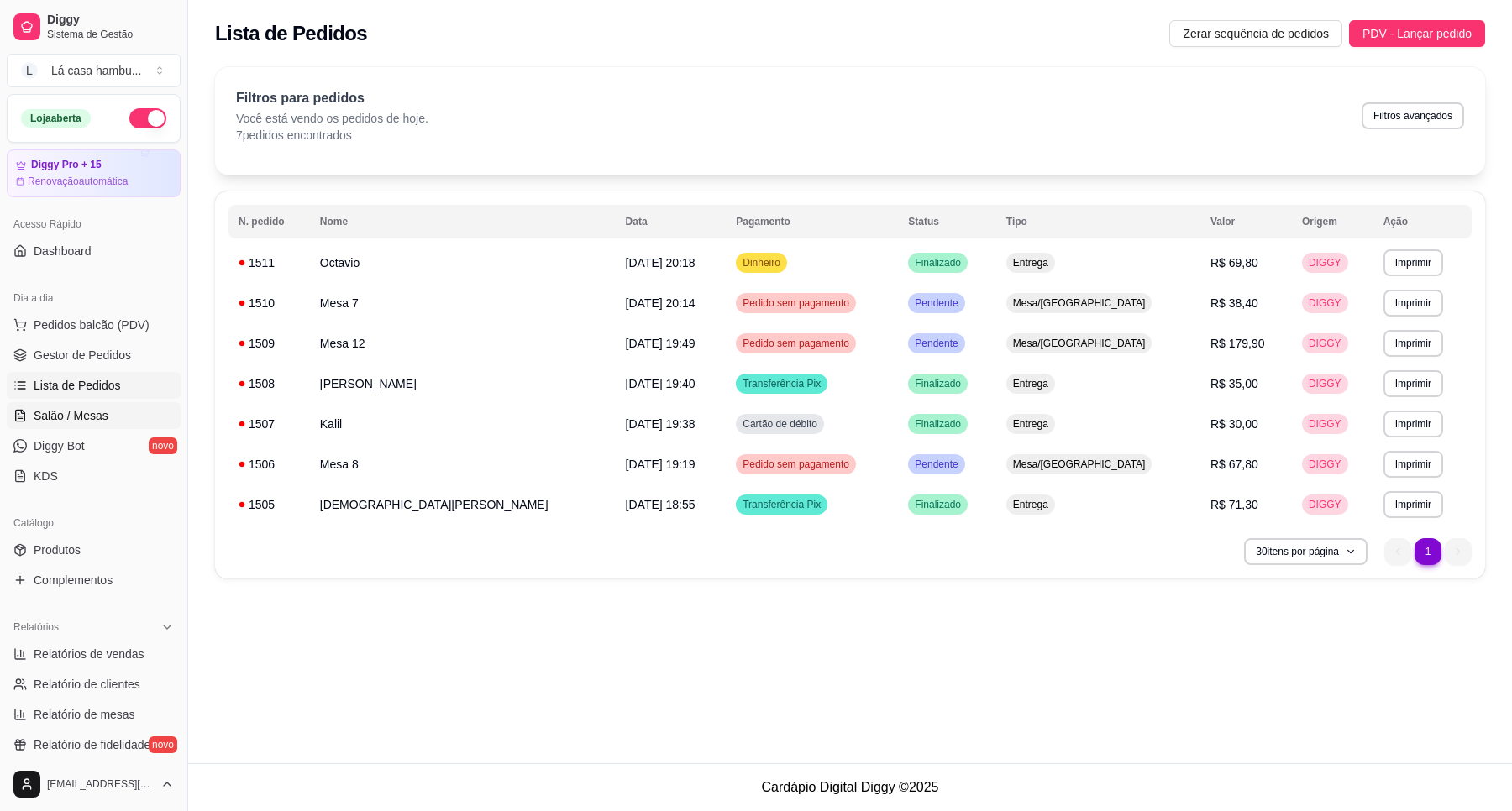
click at [93, 404] on link "Salão / Mesas" at bounding box center [94, 416] width 173 height 27
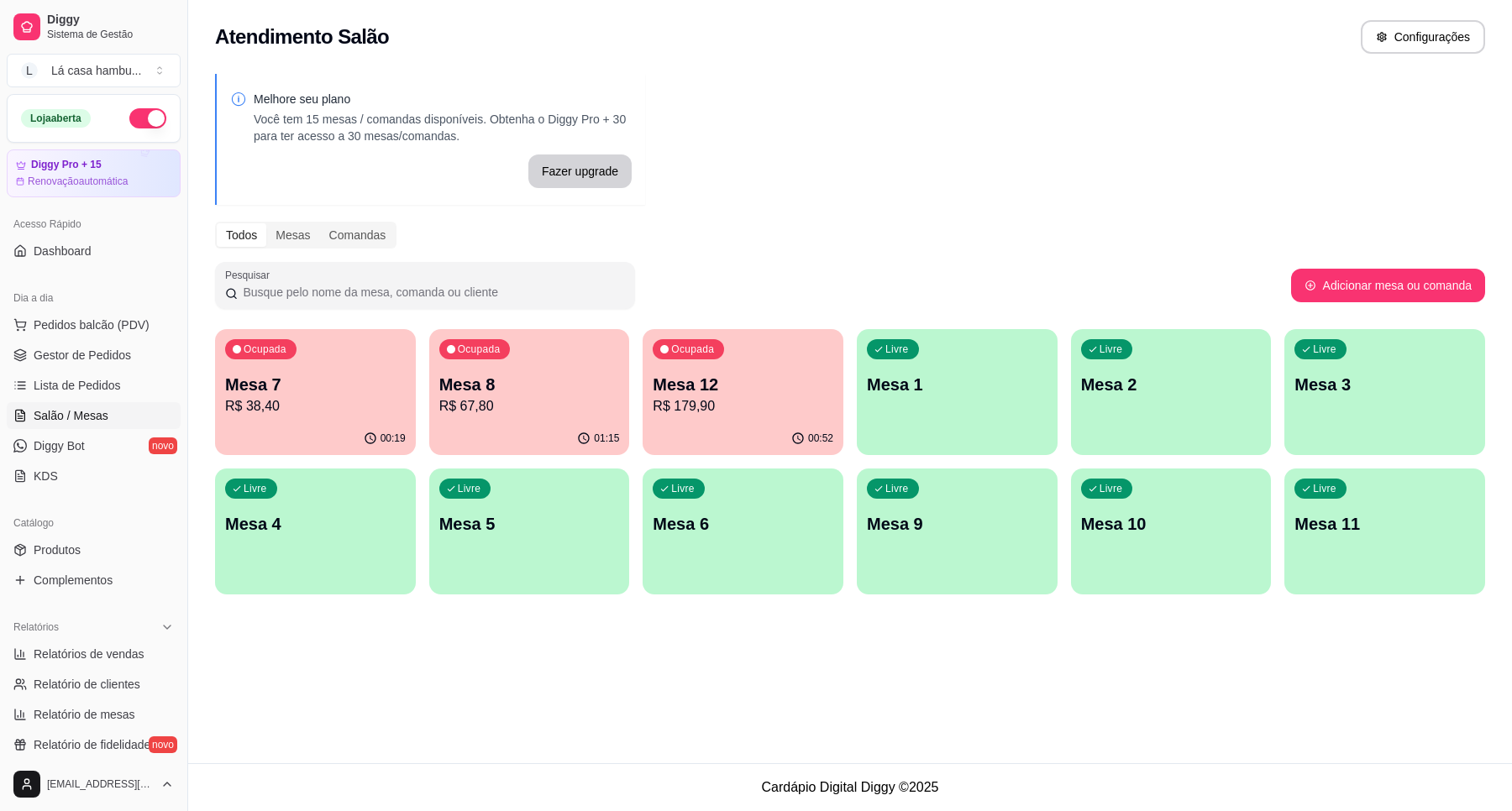
click at [739, 416] on p "R$ 179,90" at bounding box center [742, 406] width 180 height 20
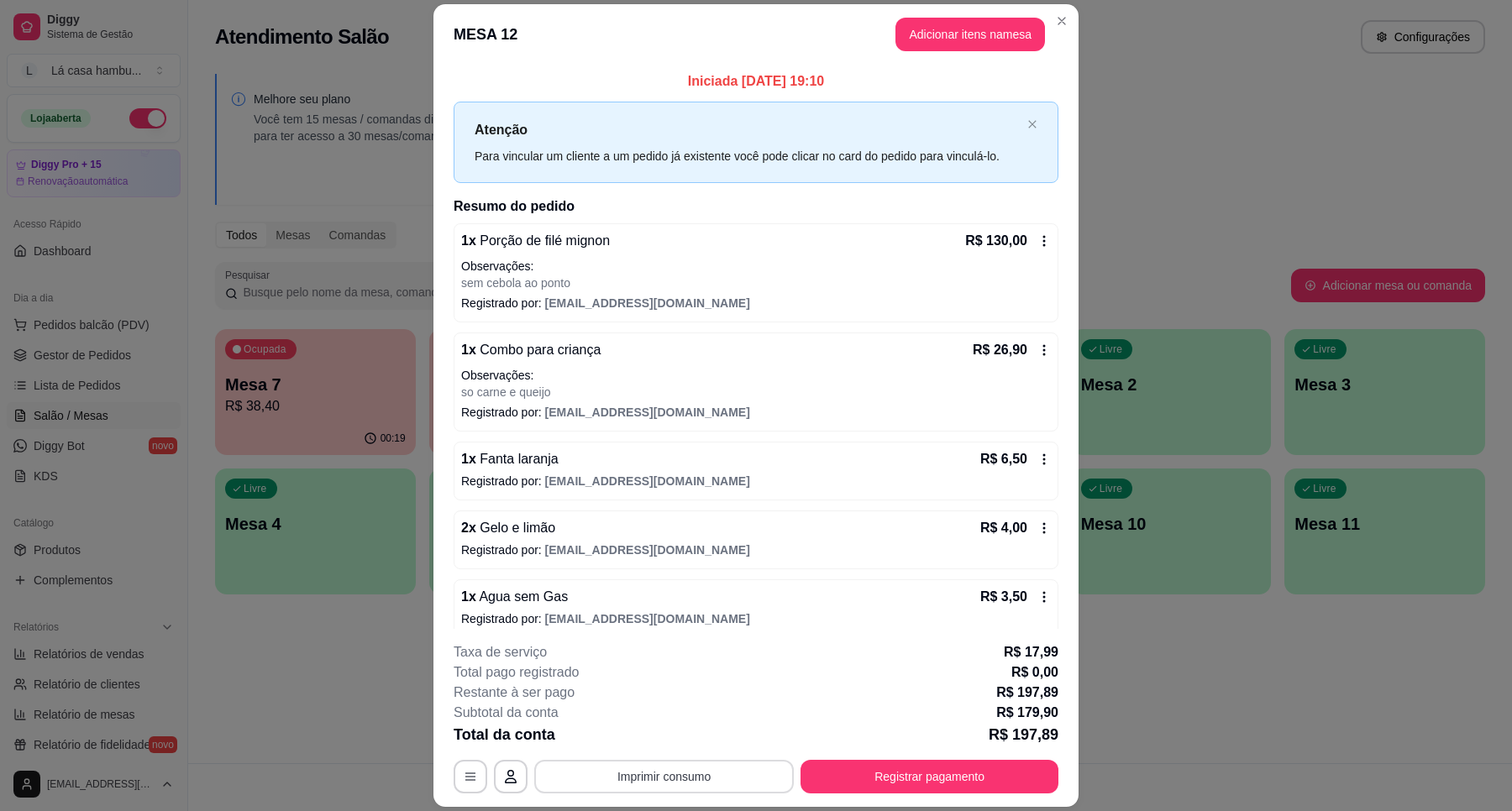
click at [685, 770] on button "Imprimir consumo" at bounding box center [663, 777] width 259 height 34
click at [695, 728] on button "IMPRESSORA" at bounding box center [661, 738] width 122 height 27
click at [838, 775] on button "Registrar pagamento" at bounding box center [929, 777] width 258 height 34
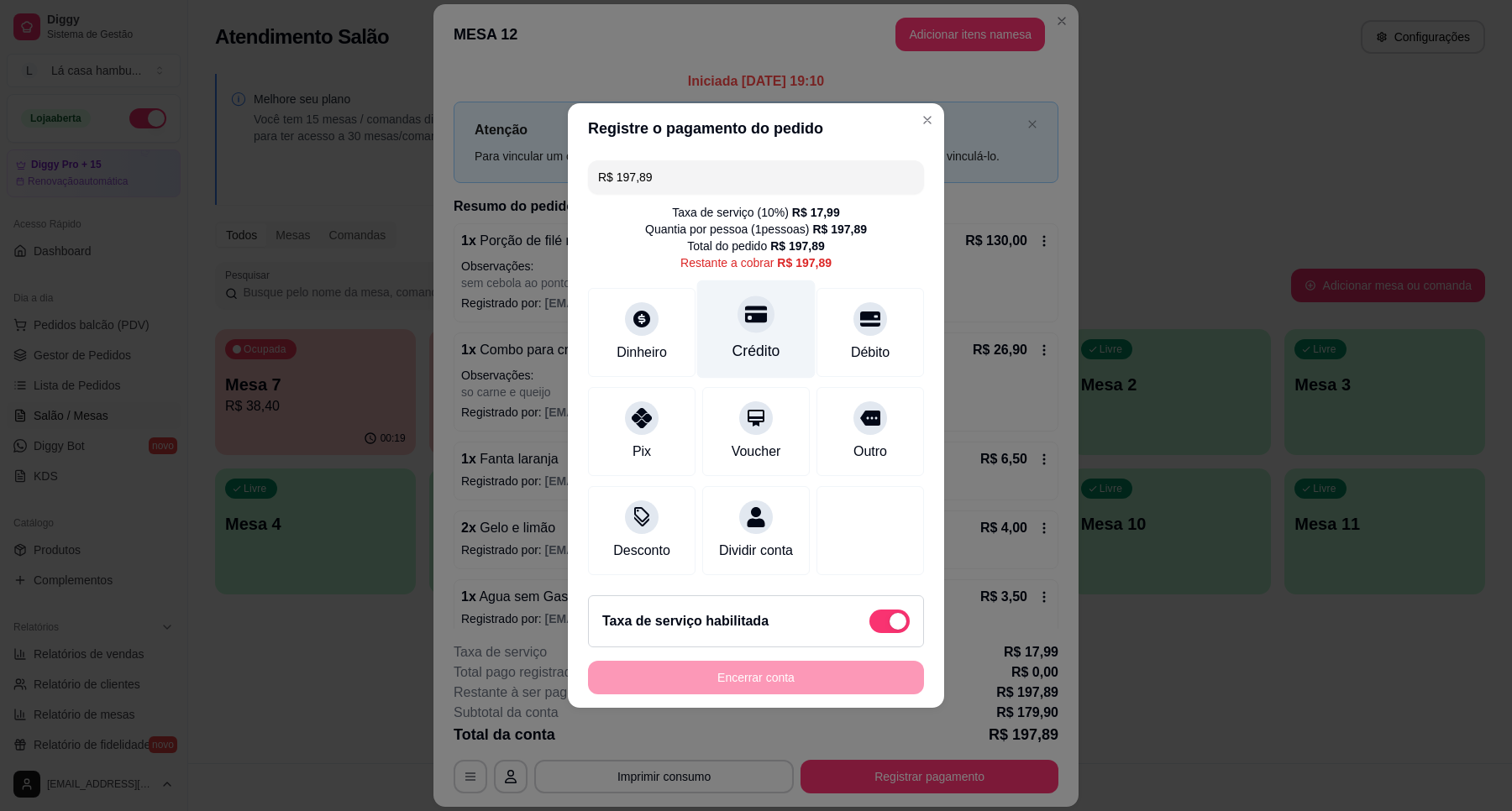
click at [754, 340] on div "Crédito" at bounding box center [756, 351] width 48 height 22
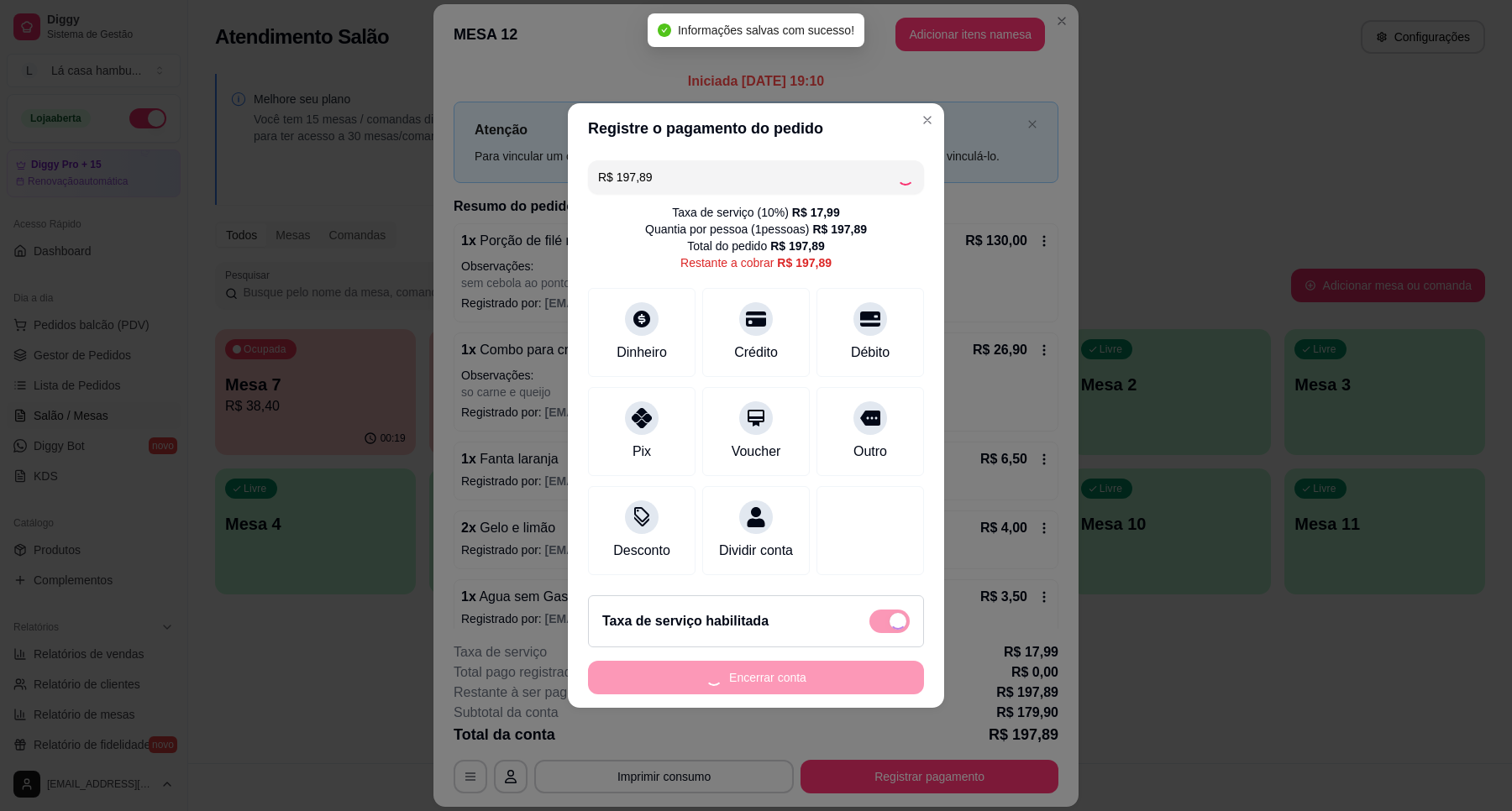
type input "R$ 0,00"
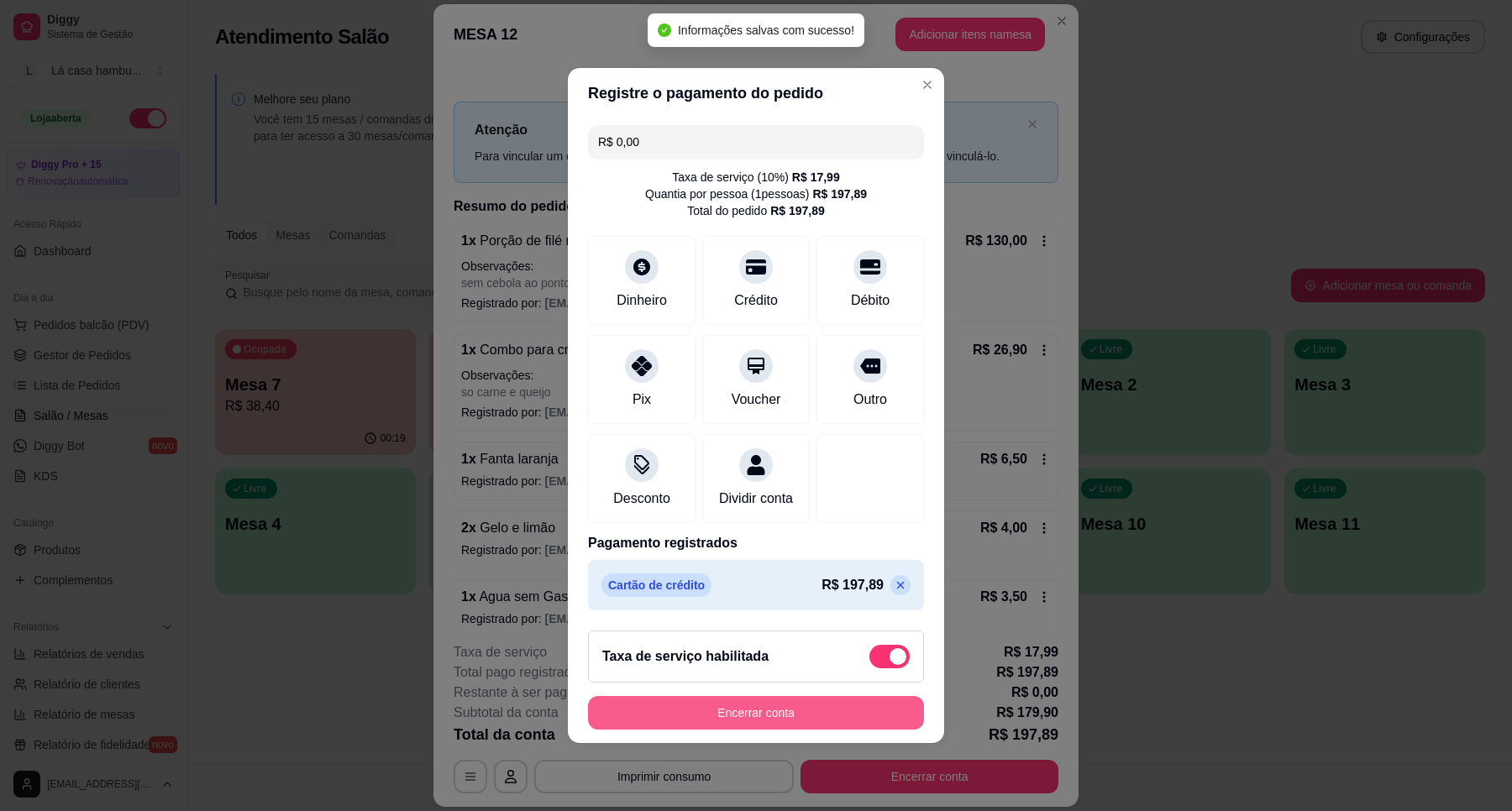
click at [786, 723] on button "Encerrar conta" at bounding box center [755, 713] width 336 height 34
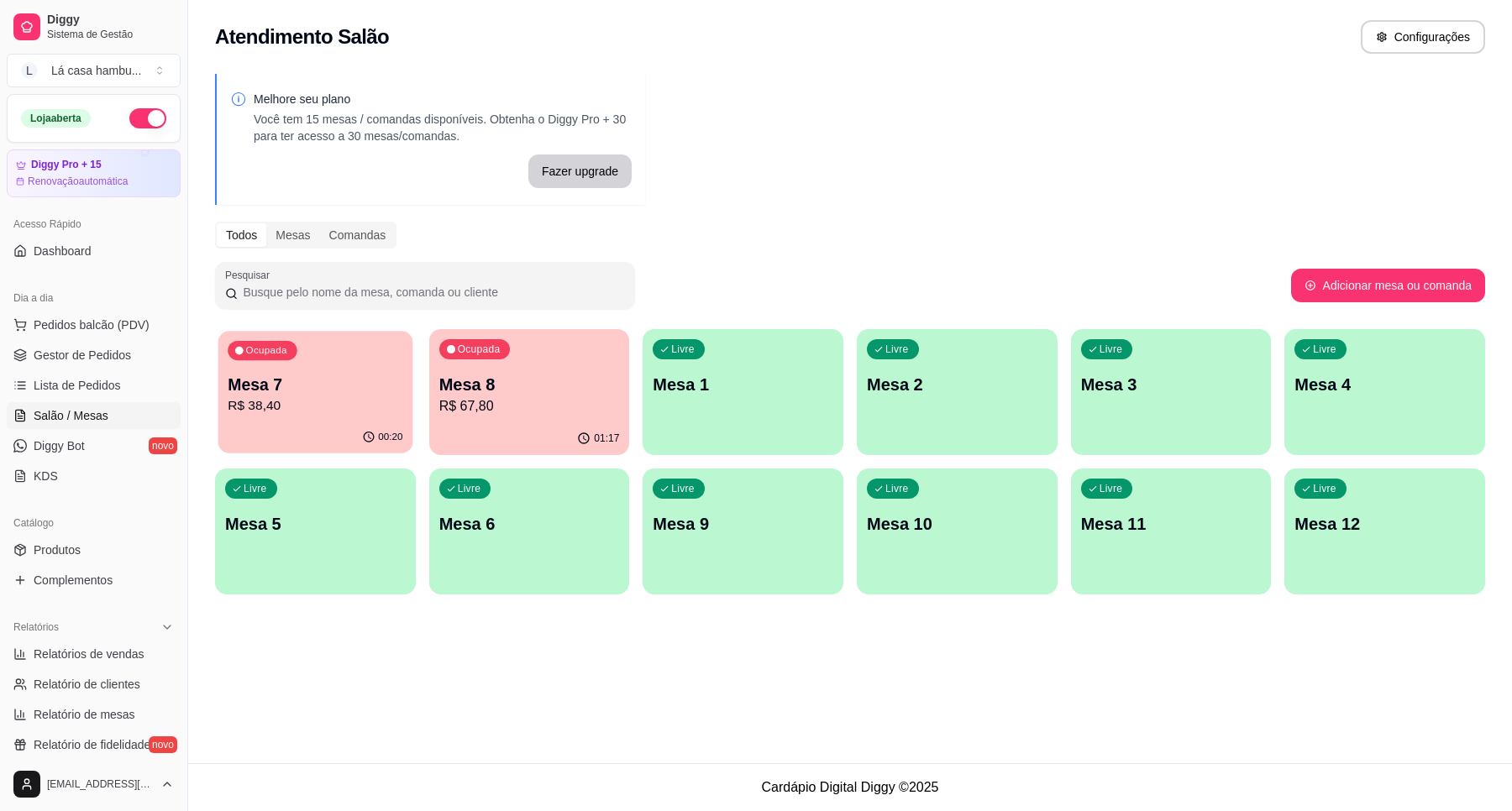
click at [320, 358] on div "Ocupada Mesa 7 R$ 38,40" at bounding box center [315, 376] width 194 height 91
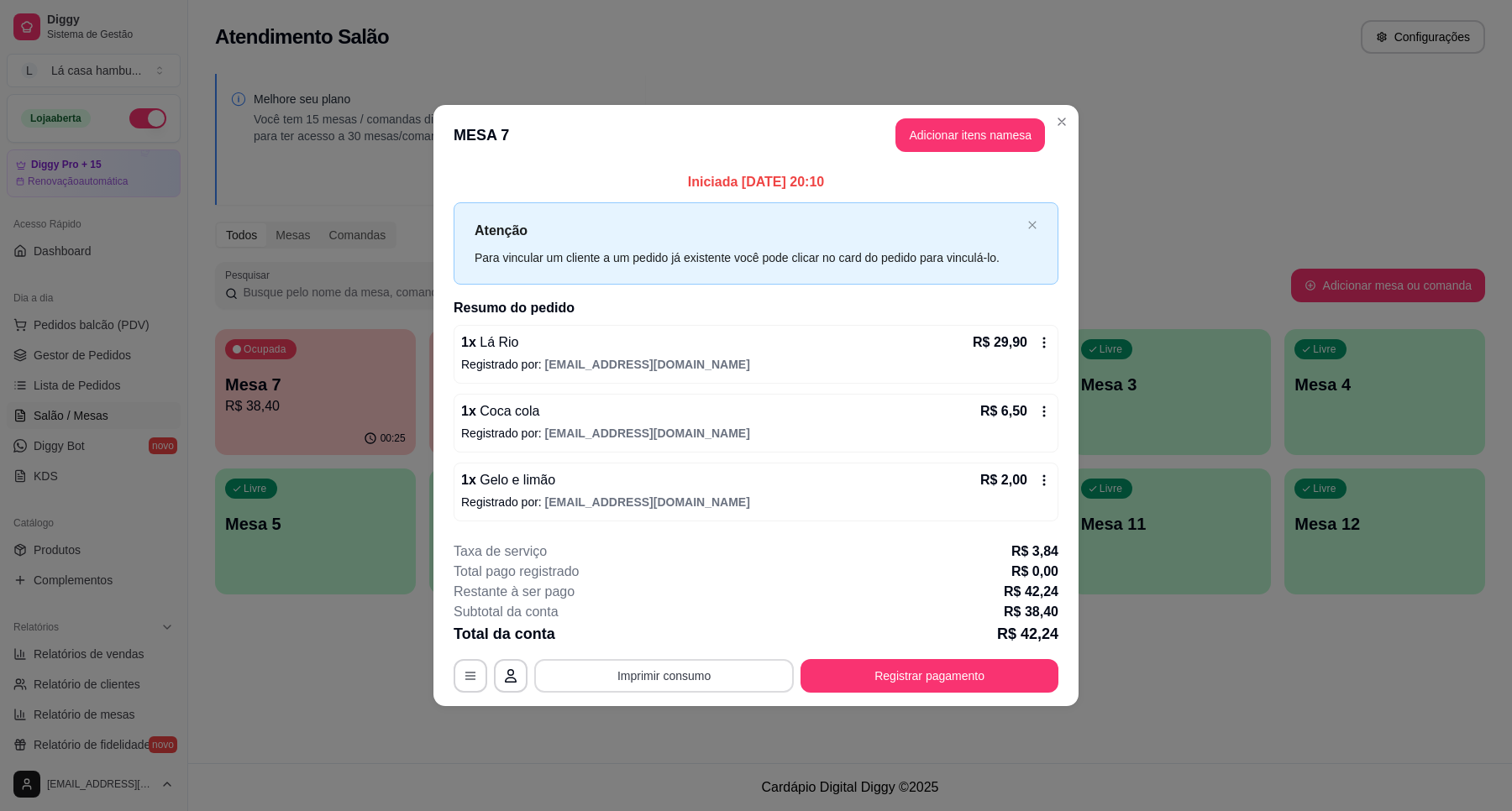
click at [700, 676] on button "Imprimir consumo" at bounding box center [663, 676] width 259 height 34
click at [670, 641] on button "IMPRESSORA" at bounding box center [668, 638] width 122 height 27
click at [910, 643] on div "Total da conta R$ 42,24" at bounding box center [755, 634] width 605 height 24
click at [892, 673] on button "Registrar pagamento" at bounding box center [929, 676] width 258 height 34
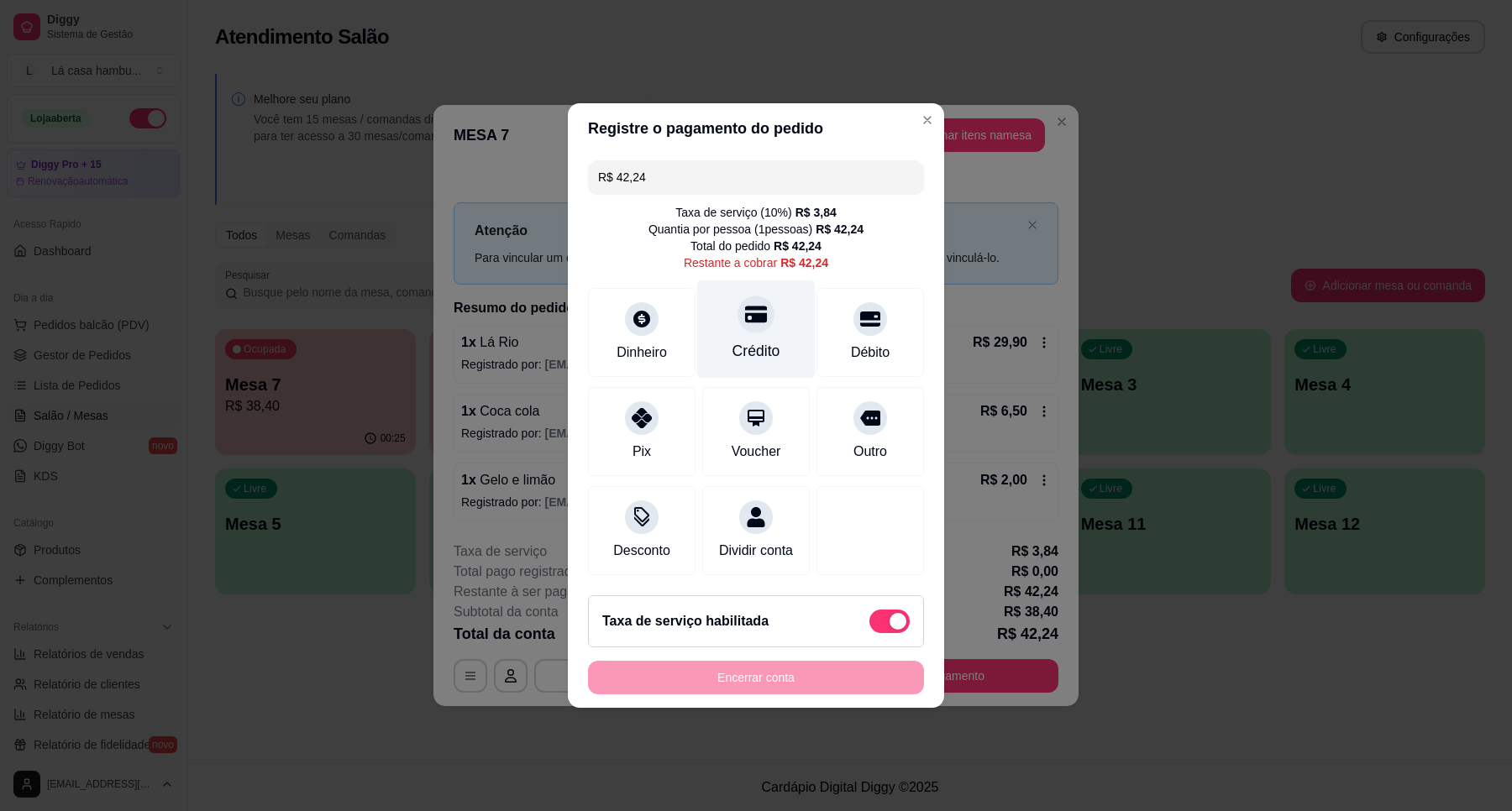
click at [756, 311] on icon at bounding box center [756, 315] width 22 height 17
type input "R$ 0,00"
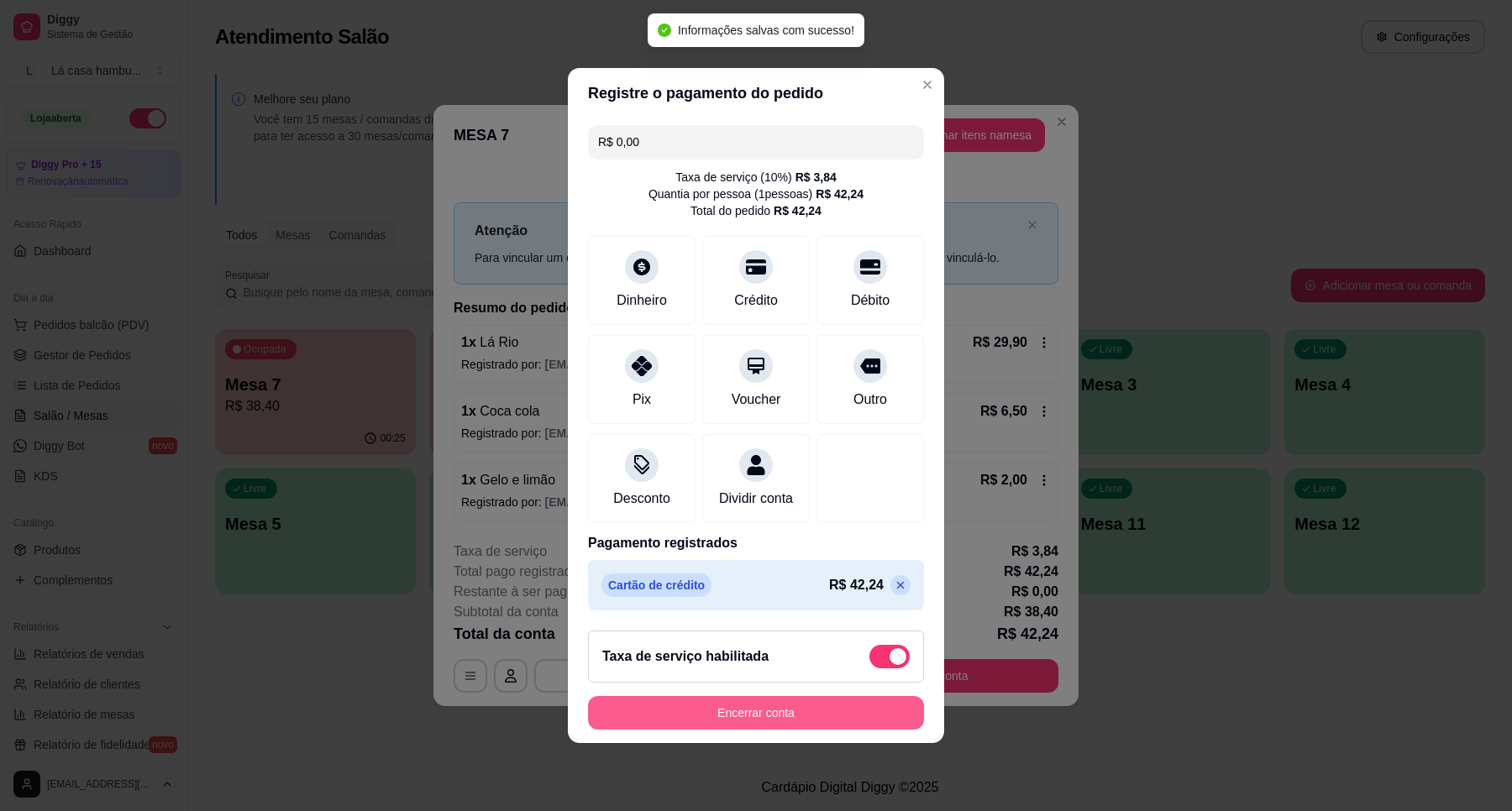
click at [762, 728] on button "Encerrar conta" at bounding box center [755, 713] width 336 height 34
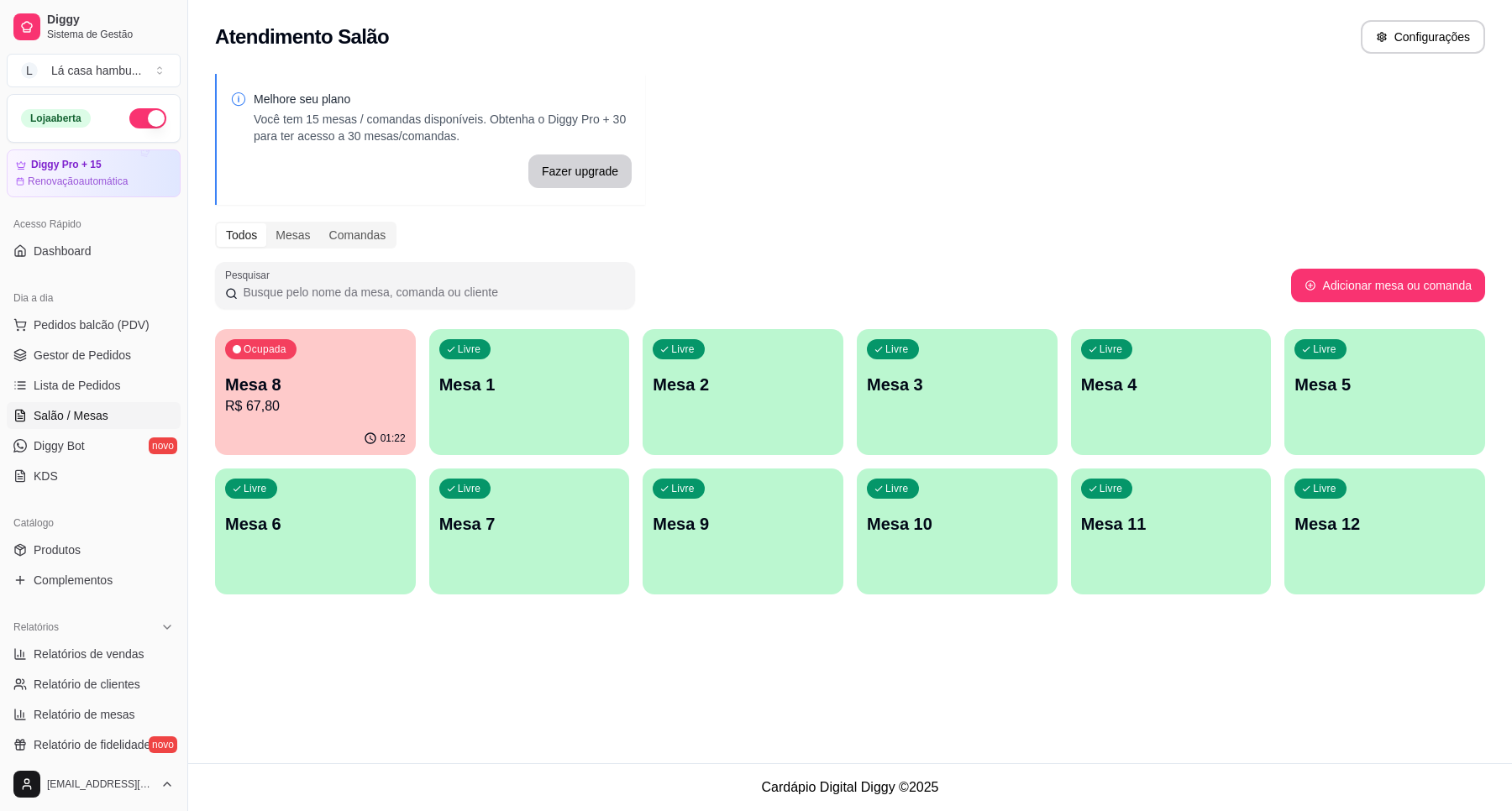
click at [753, 390] on p "Mesa 2" at bounding box center [742, 384] width 180 height 24
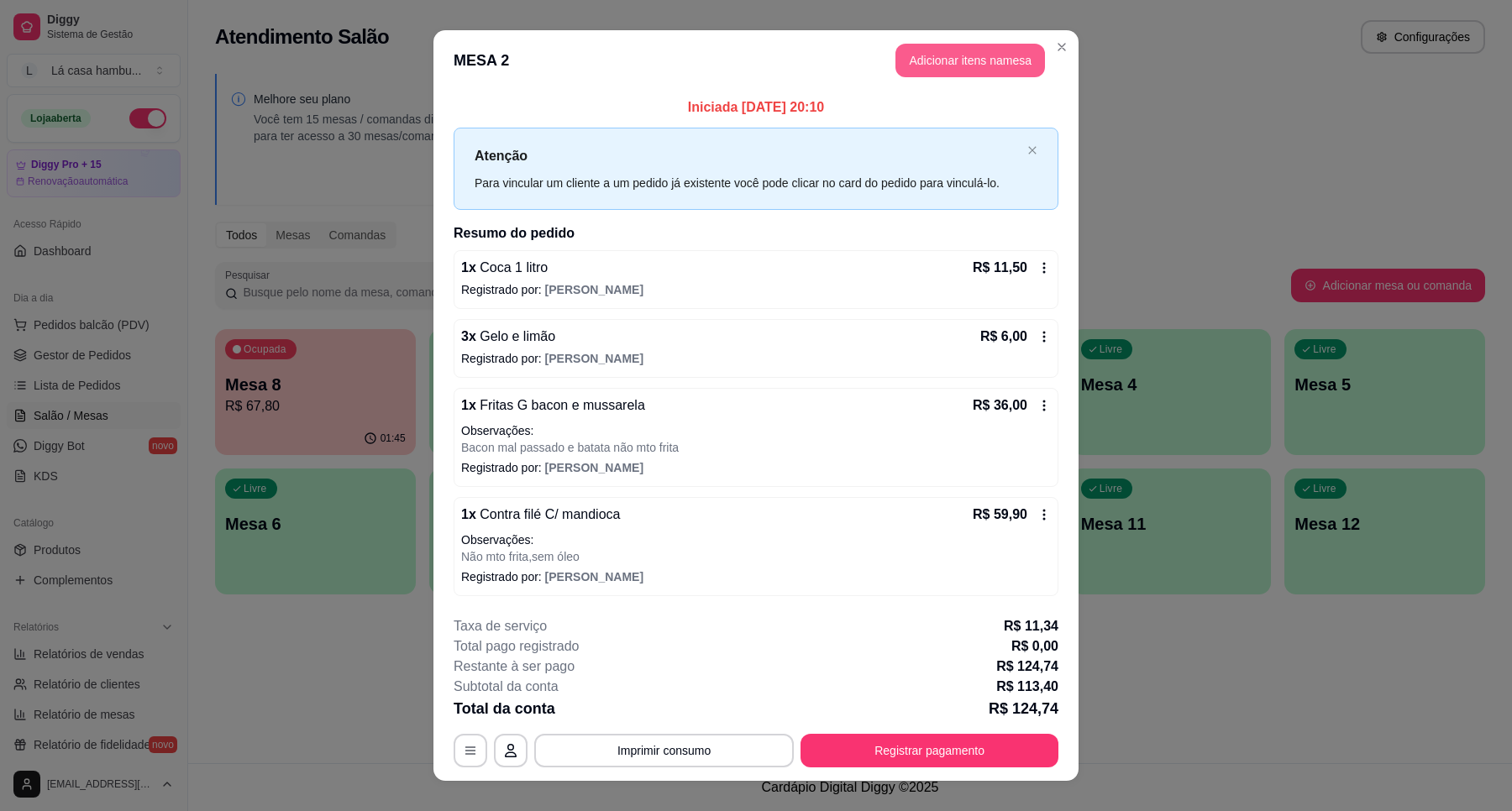
click at [935, 56] on button "Adicionar itens na mesa" at bounding box center [970, 60] width 150 height 34
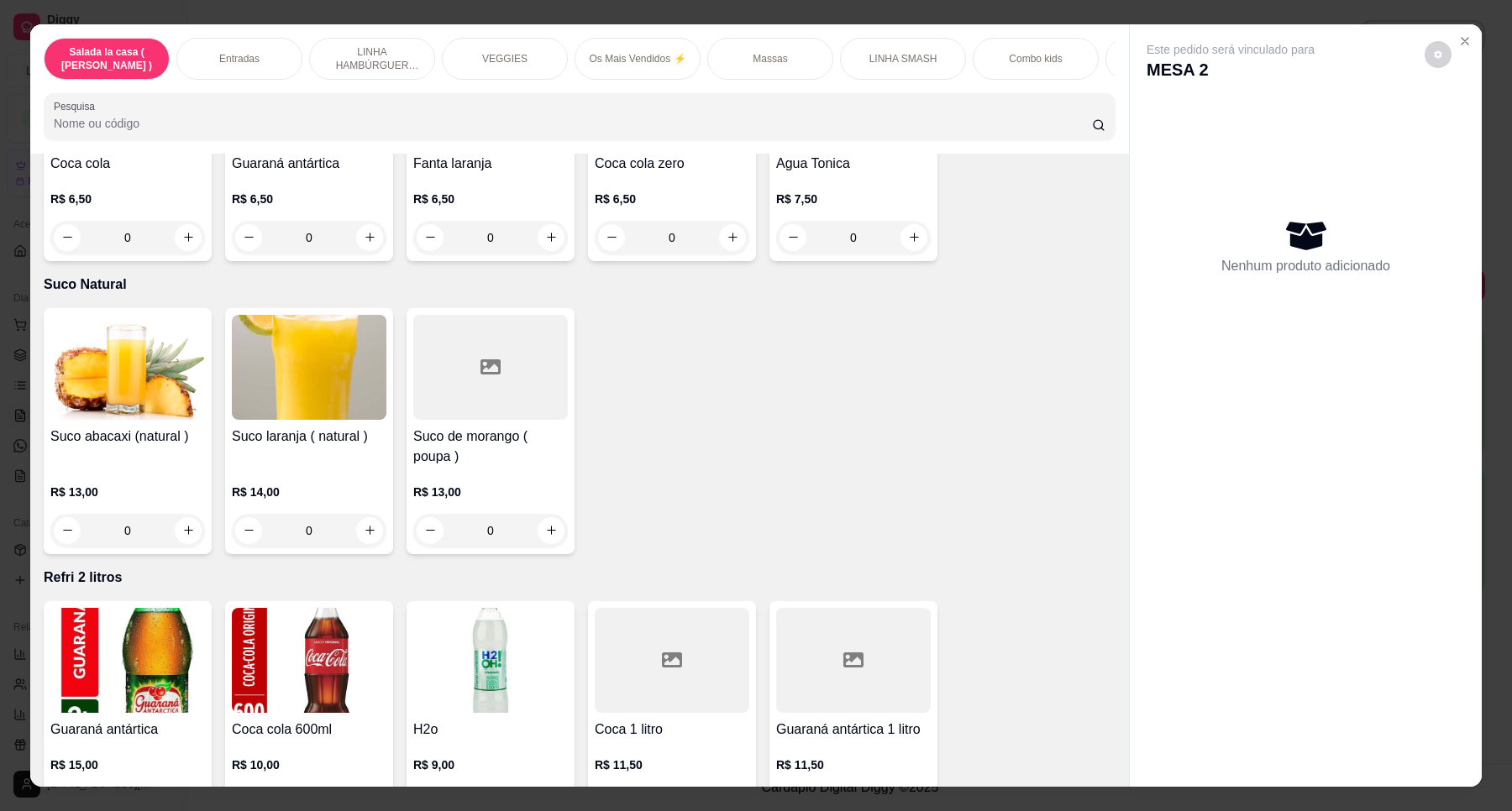
scroll to position [6285, 0]
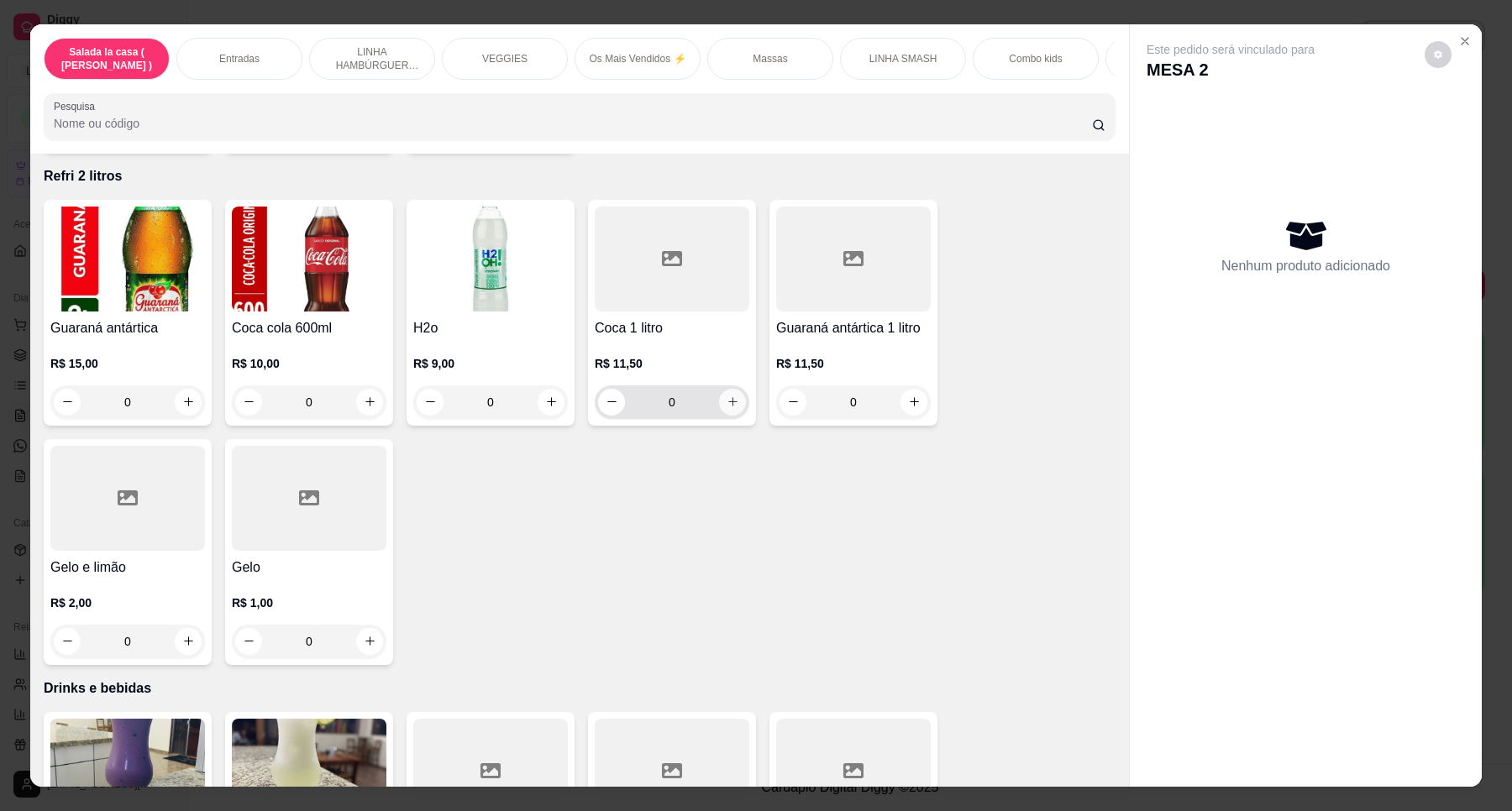
click at [727, 395] on icon "increase-product-quantity" at bounding box center [732, 401] width 13 height 13
type input "1"
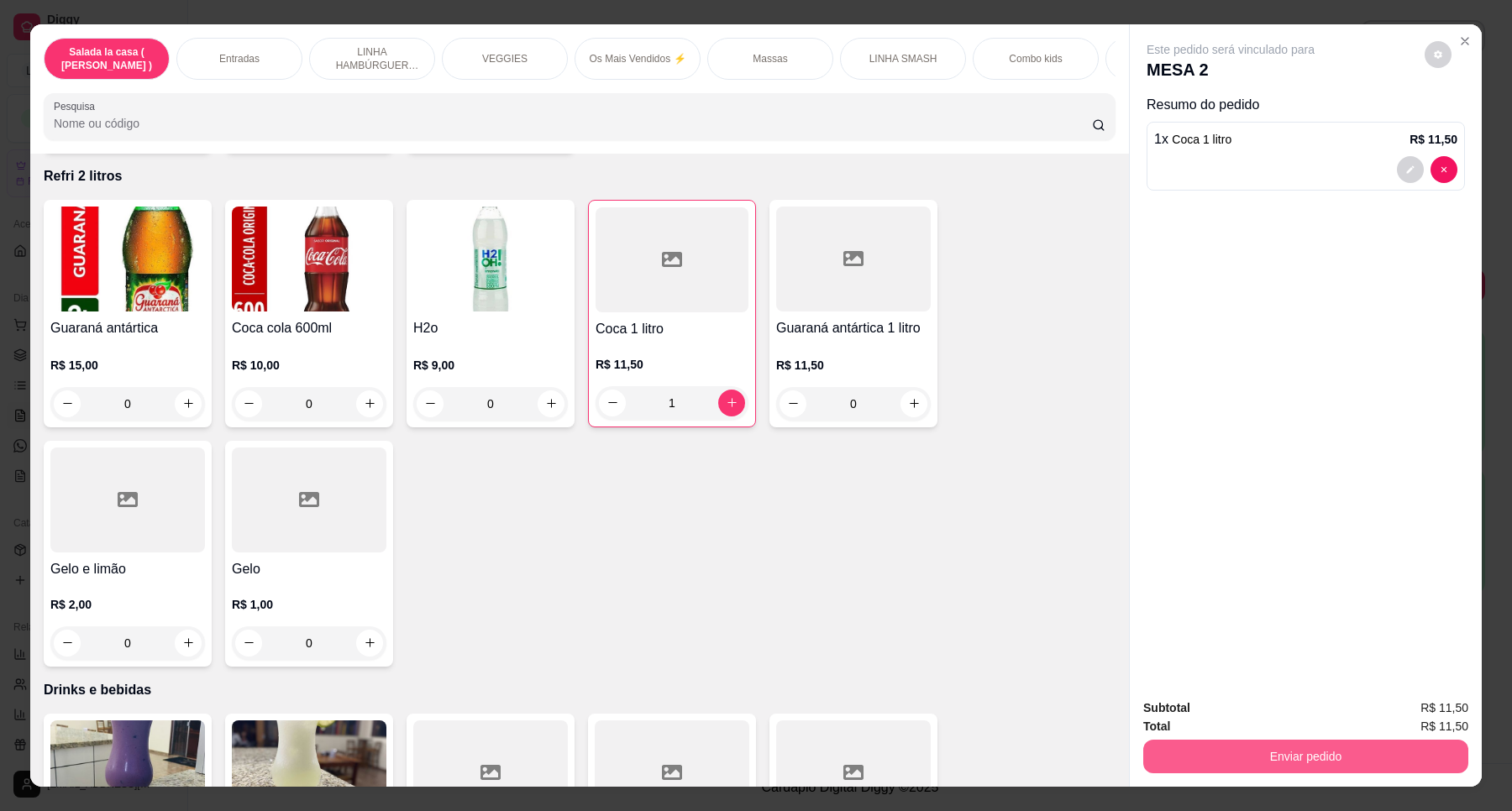
click at [1194, 757] on button "Enviar pedido" at bounding box center [1305, 757] width 325 height 34
click at [1434, 706] on button "Enviar pedido" at bounding box center [1423, 715] width 93 height 31
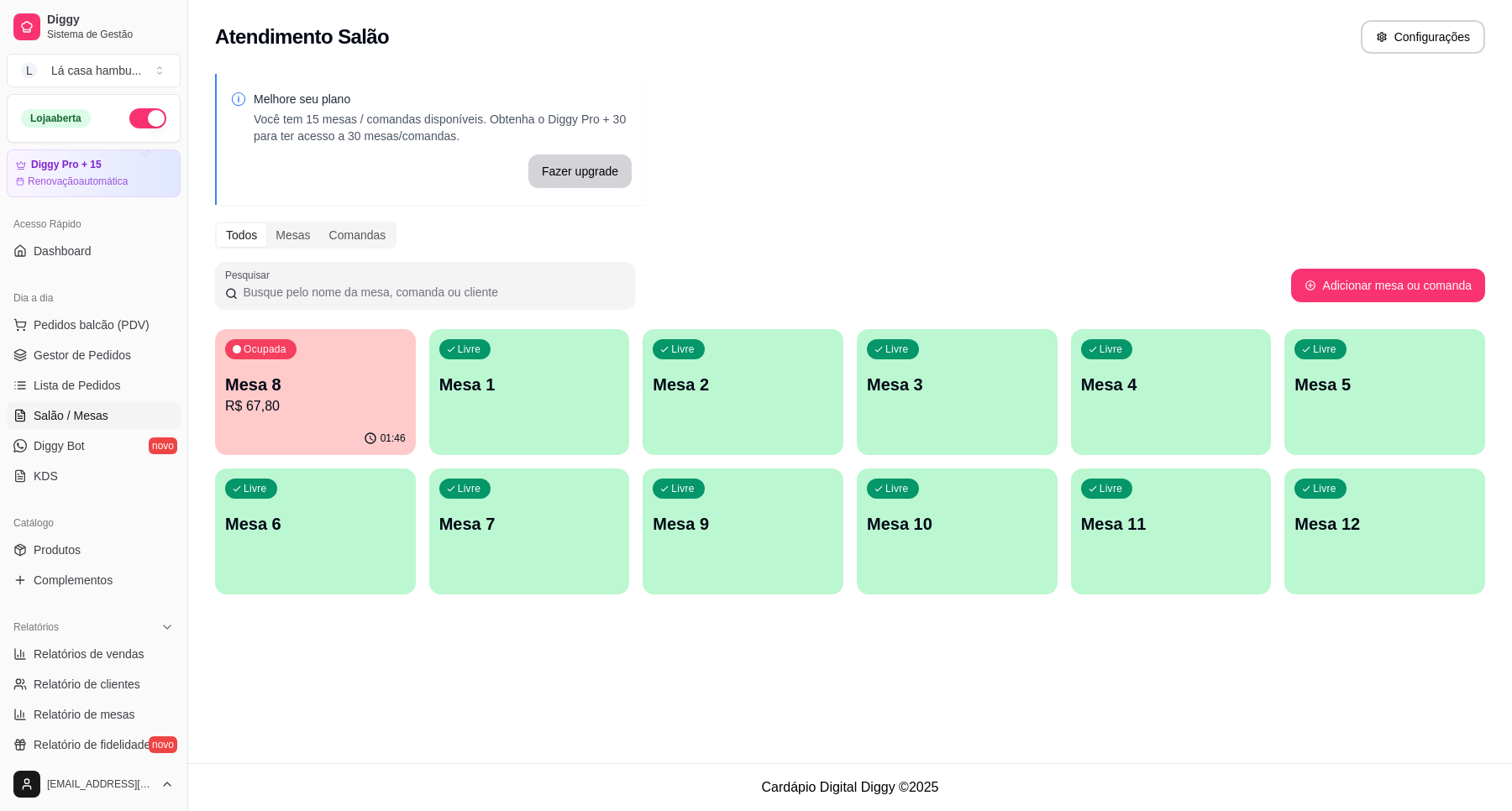
drag, startPoint x: 0, startPoint y: 852, endPoint x: 1259, endPoint y: 358, distance: 1352.4
drag, startPoint x: 1259, startPoint y: 358, endPoint x: 1100, endPoint y: 233, distance: 202.3
click at [1144, 162] on div "Melhore seu plano Você tem 15 mesas / comandas disponíveis. Obtenha o Diggy Pro…" at bounding box center [850, 339] width 1323 height 551
click at [1257, 550] on div "Livre Mesa 11" at bounding box center [1171, 521] width 201 height 105
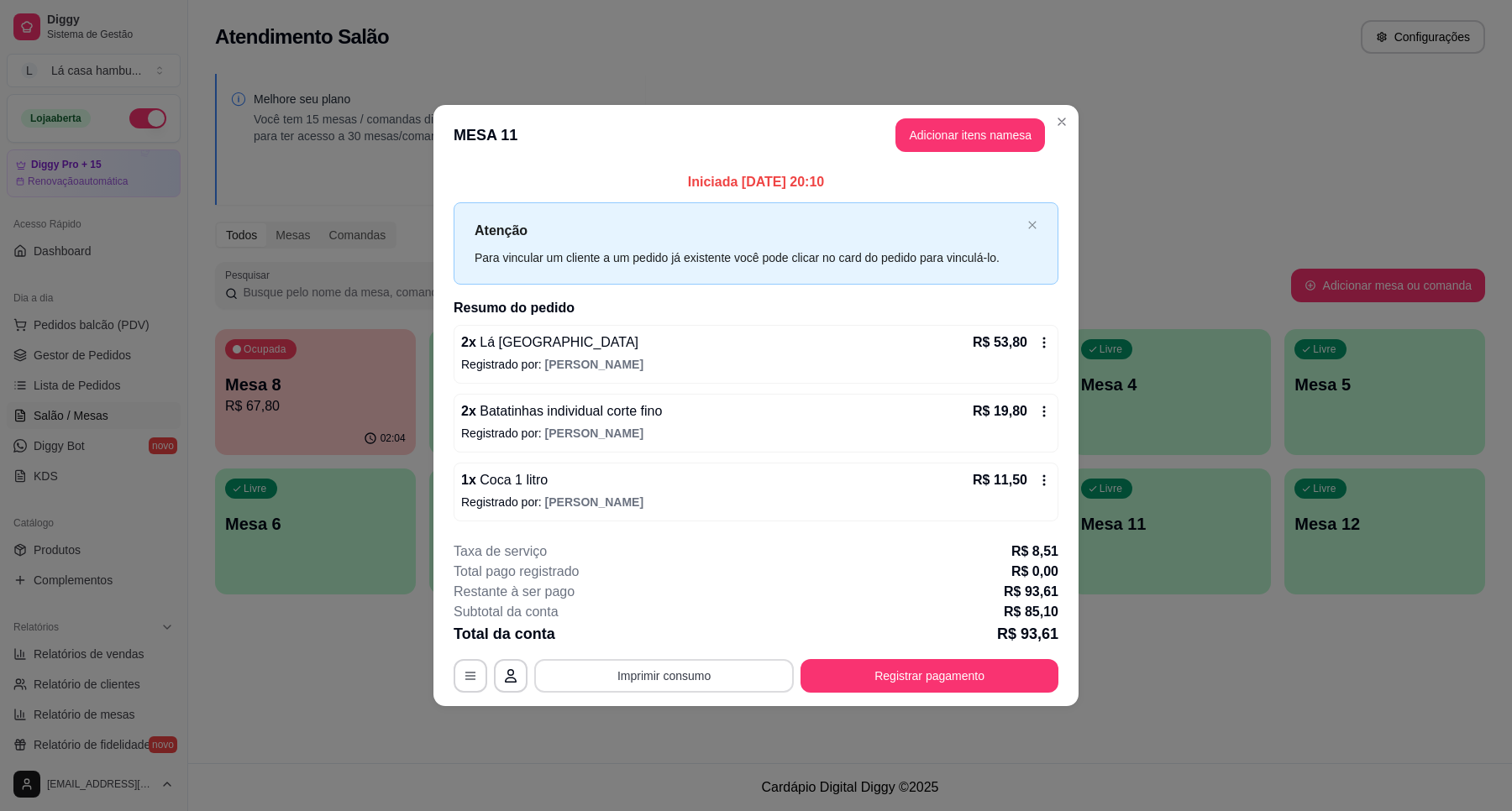
click at [710, 673] on button "Imprimir consumo" at bounding box center [663, 676] width 259 height 34
click at [711, 636] on button "IMPRESSORA" at bounding box center [668, 637] width 117 height 26
click at [934, 677] on button "Registrar pagamento" at bounding box center [929, 676] width 258 height 34
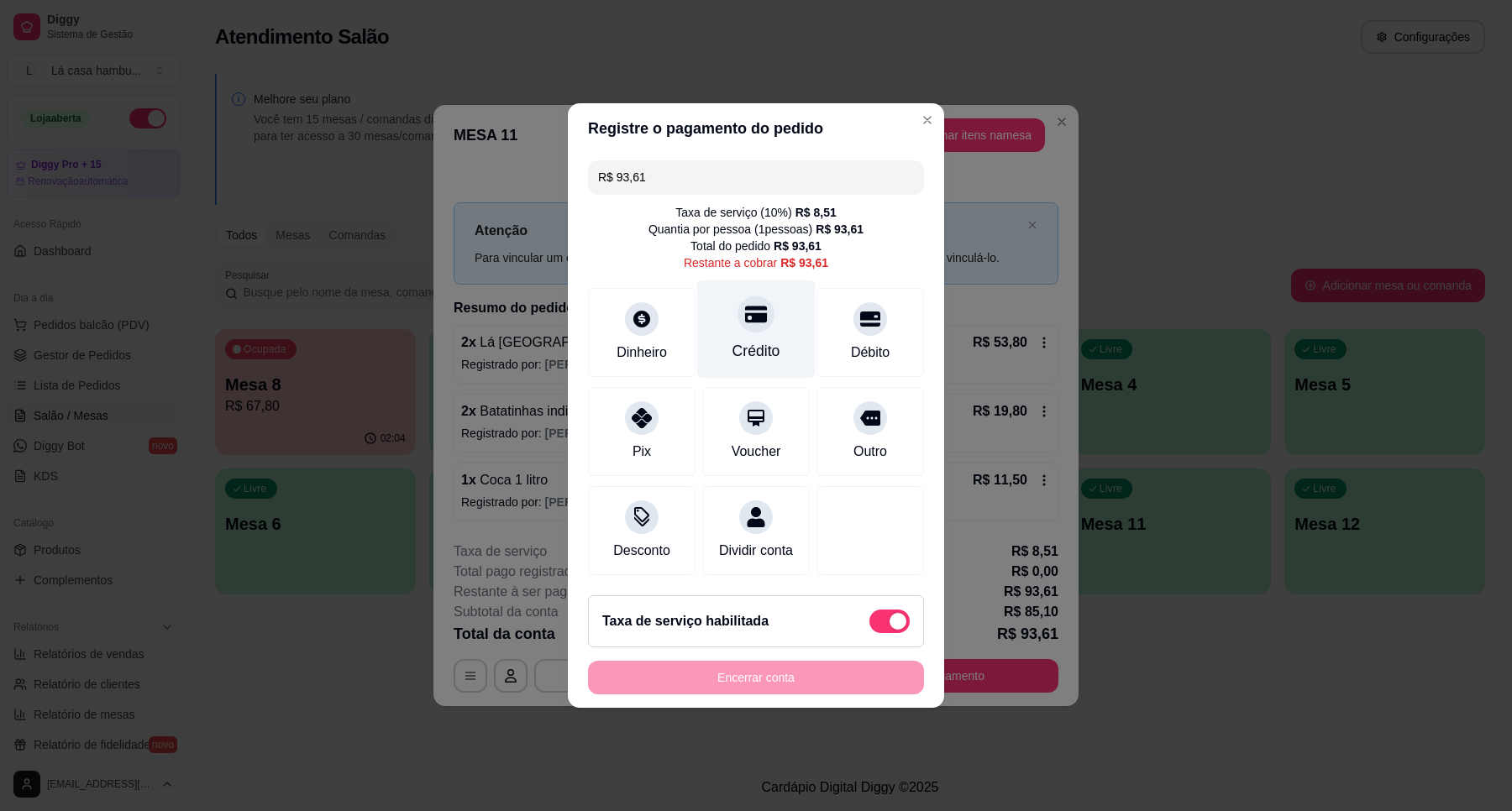
click at [720, 328] on div "Crédito" at bounding box center [756, 330] width 118 height 99
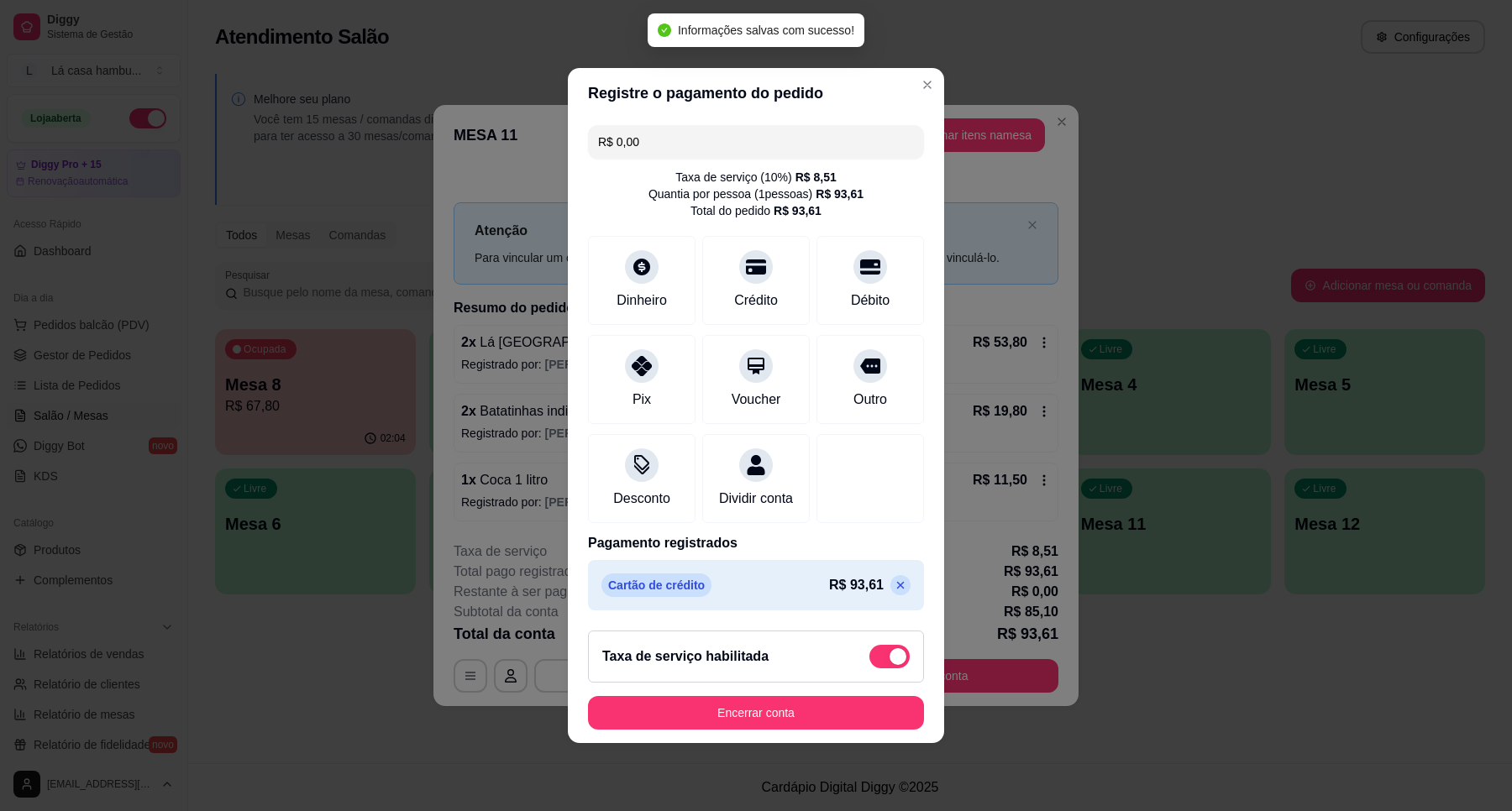
type input "R$ 0,00"
click at [765, 729] on button "Encerrar conta" at bounding box center [755, 713] width 336 height 34
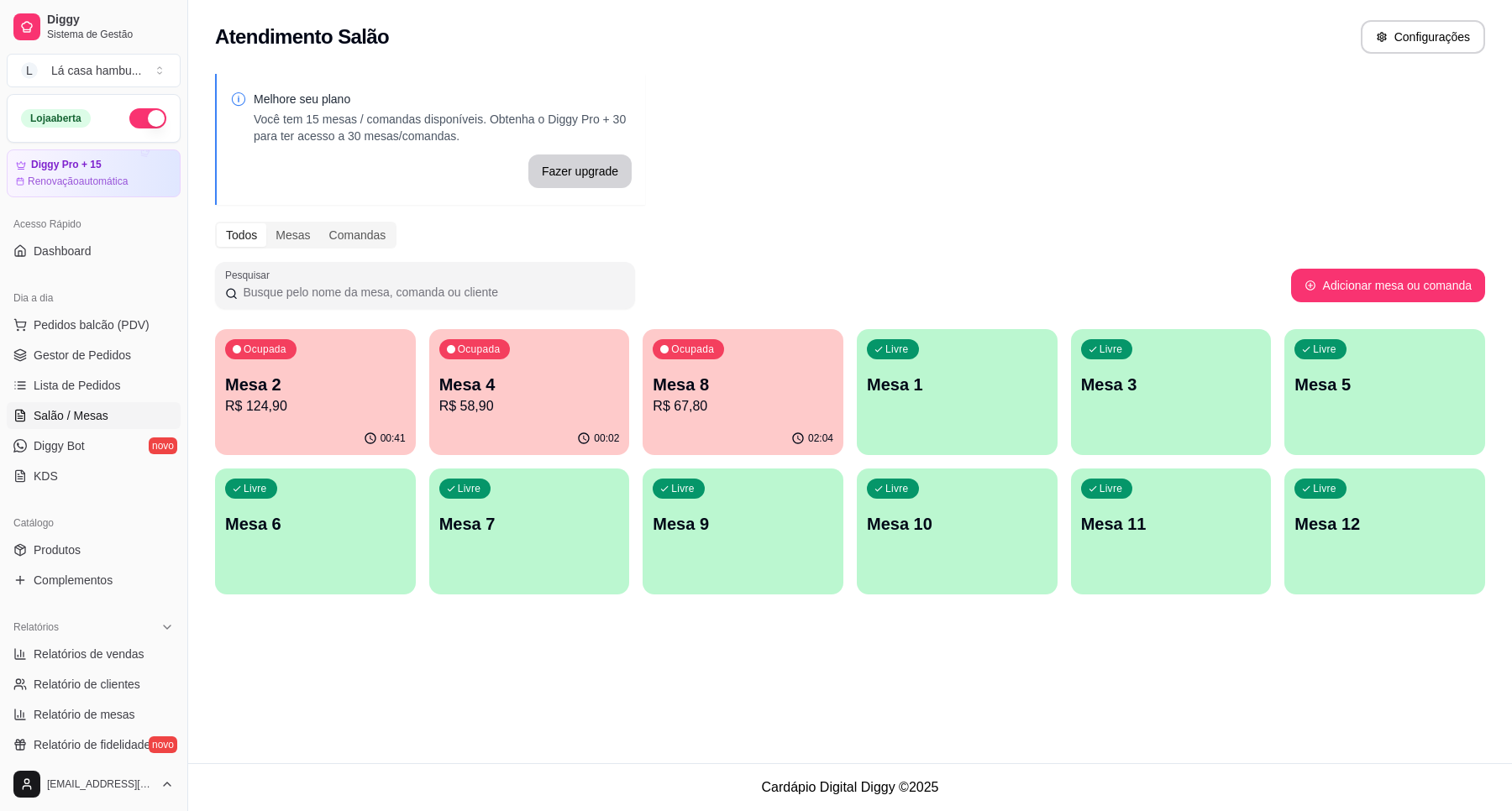
click at [677, 544] on div "Livre Mesa 9" at bounding box center [743, 521] width 201 height 105
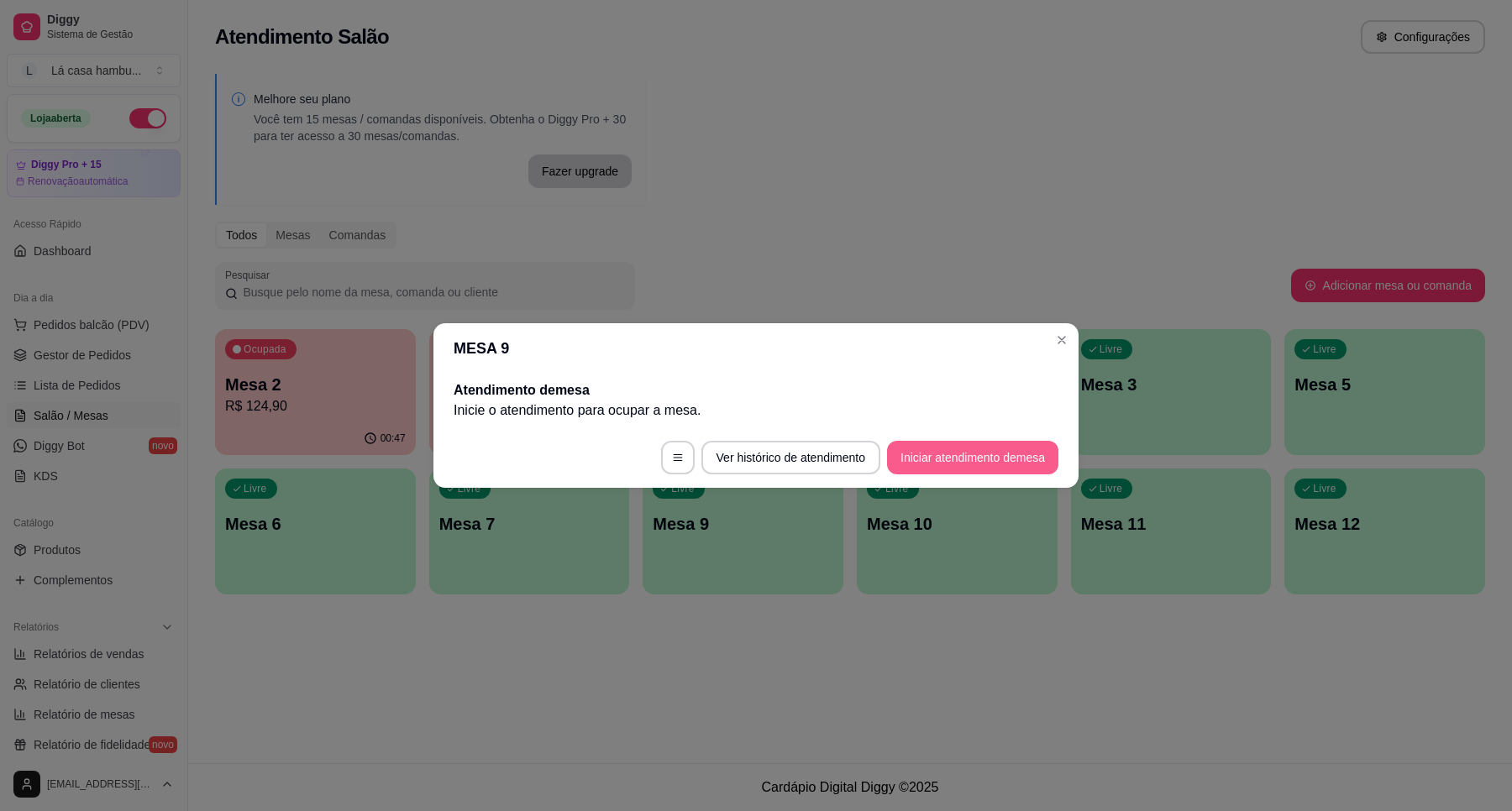
click at [966, 453] on button "Iniciar atendimento de mesa" at bounding box center [972, 457] width 171 height 34
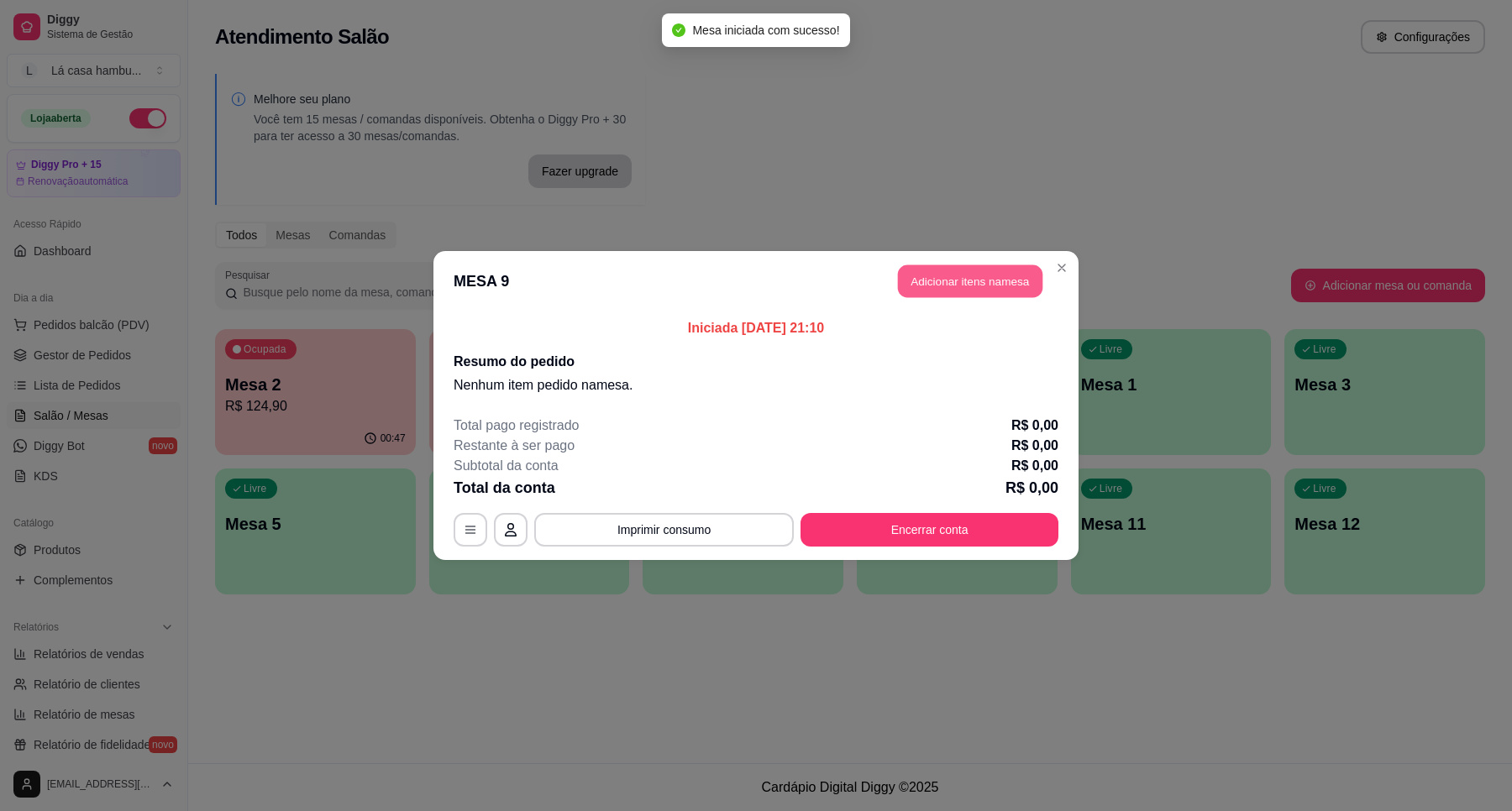
click at [906, 284] on button "Adicionar itens na mesa" at bounding box center [970, 281] width 145 height 33
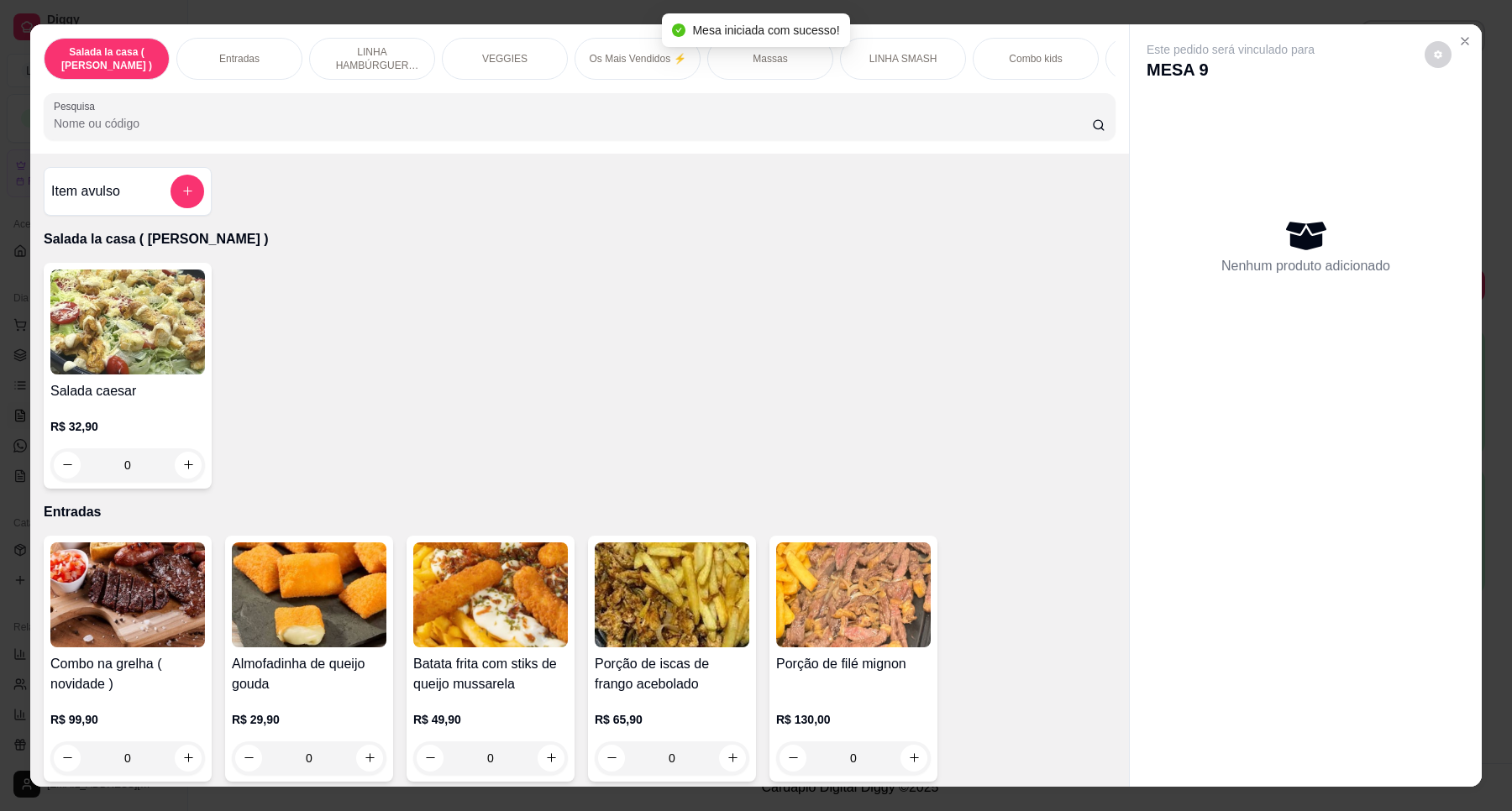
click at [189, 464] on div "0" at bounding box center [128, 465] width 148 height 34
click at [185, 471] on icon "increase-product-quantity" at bounding box center [188, 464] width 13 height 13
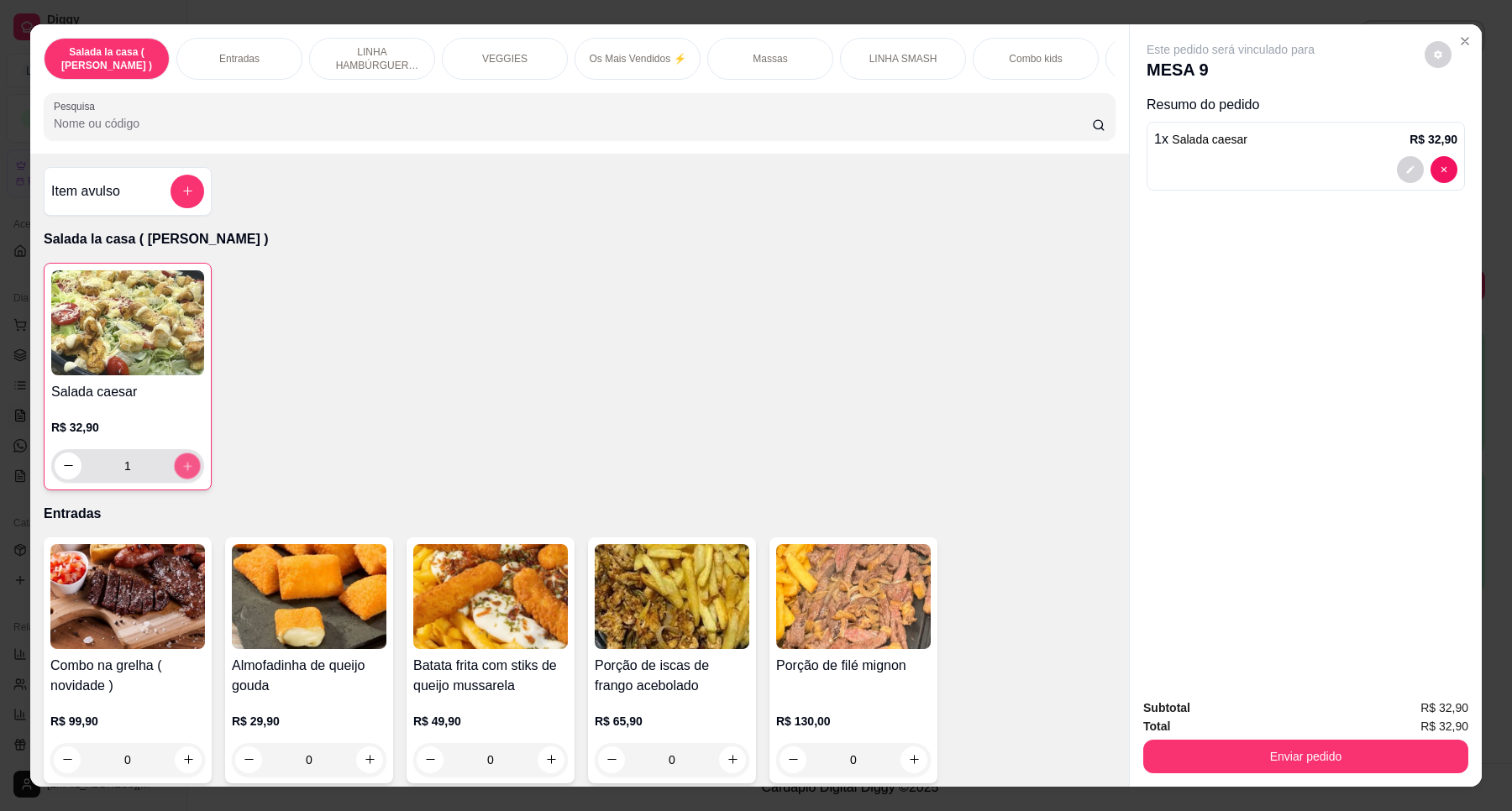
click at [185, 473] on icon "increase-product-quantity" at bounding box center [187, 466] width 13 height 13
type input "2"
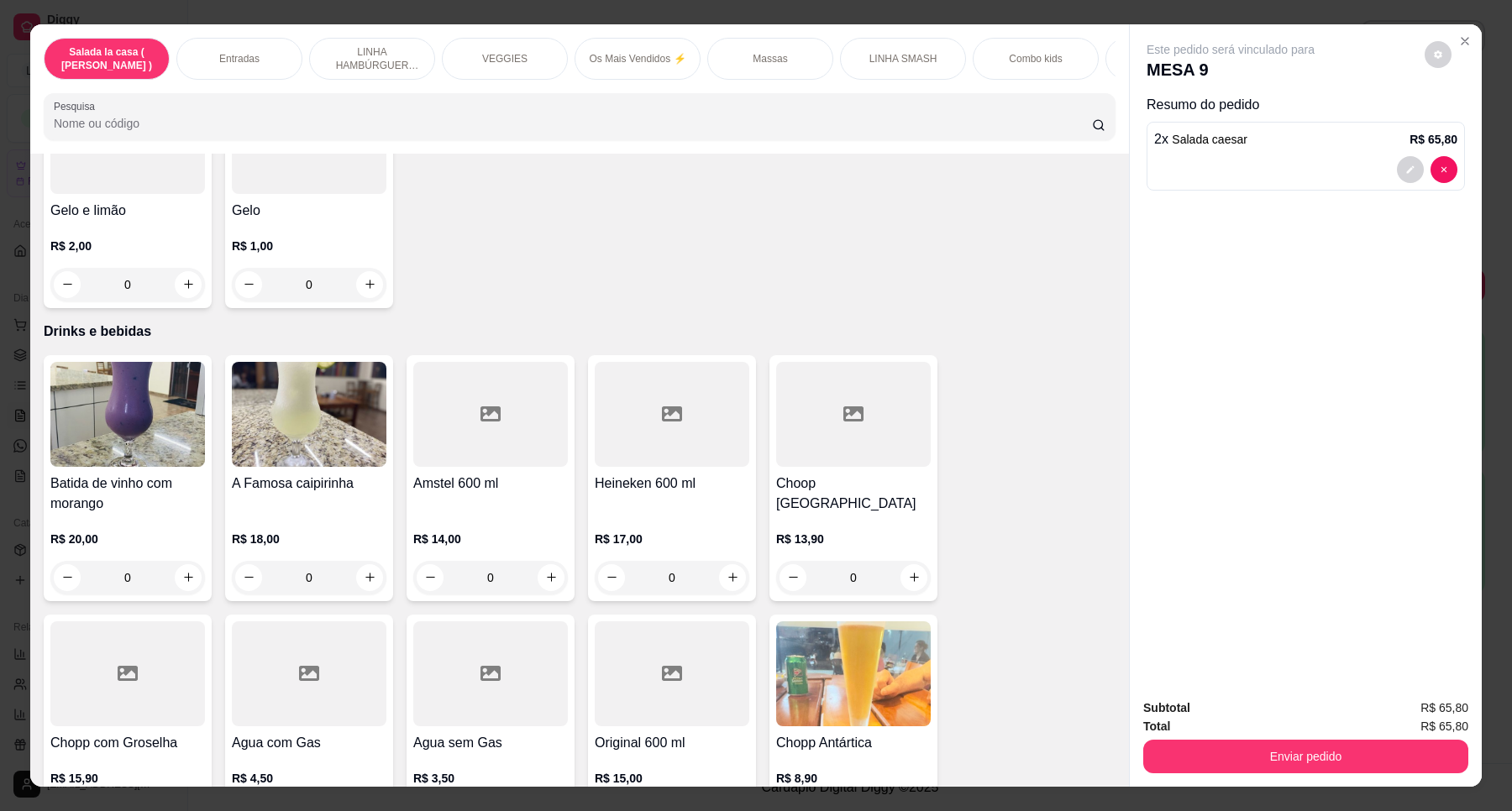
scroll to position [6507, 0]
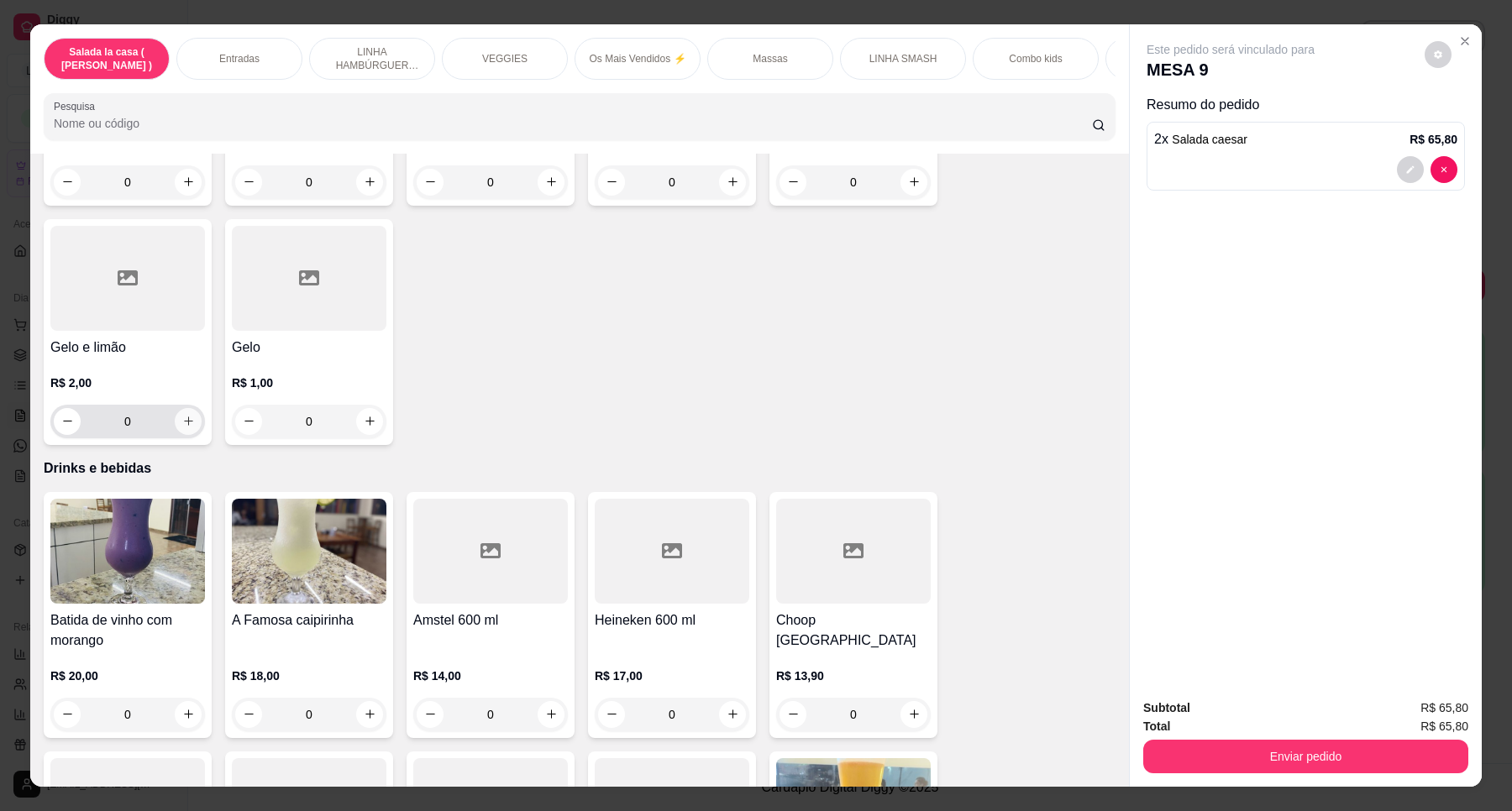
click at [185, 408] on button "increase-product-quantity" at bounding box center [188, 422] width 27 height 27
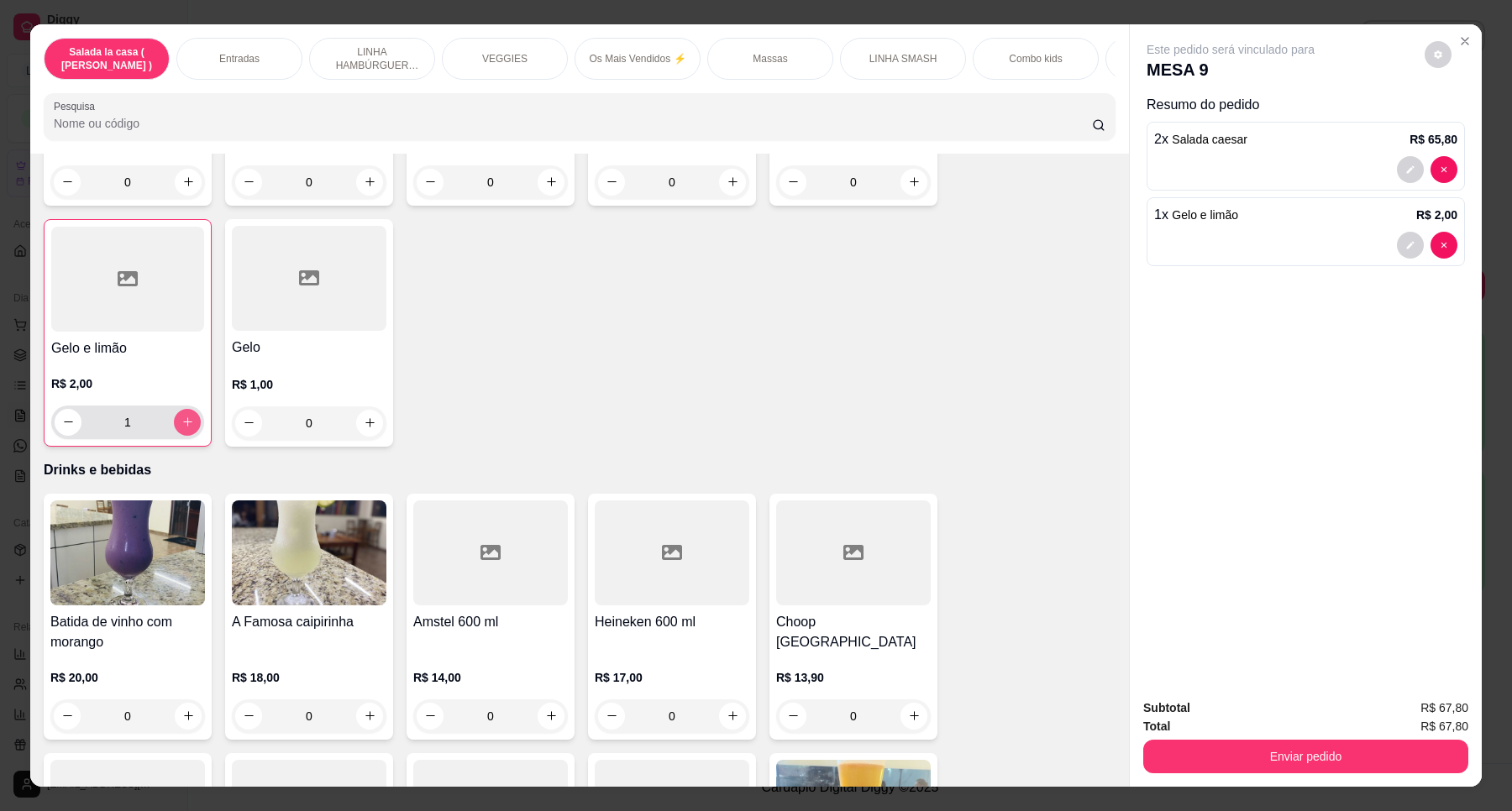
click at [185, 409] on button "increase-product-quantity" at bounding box center [187, 423] width 27 height 27
type input "2"
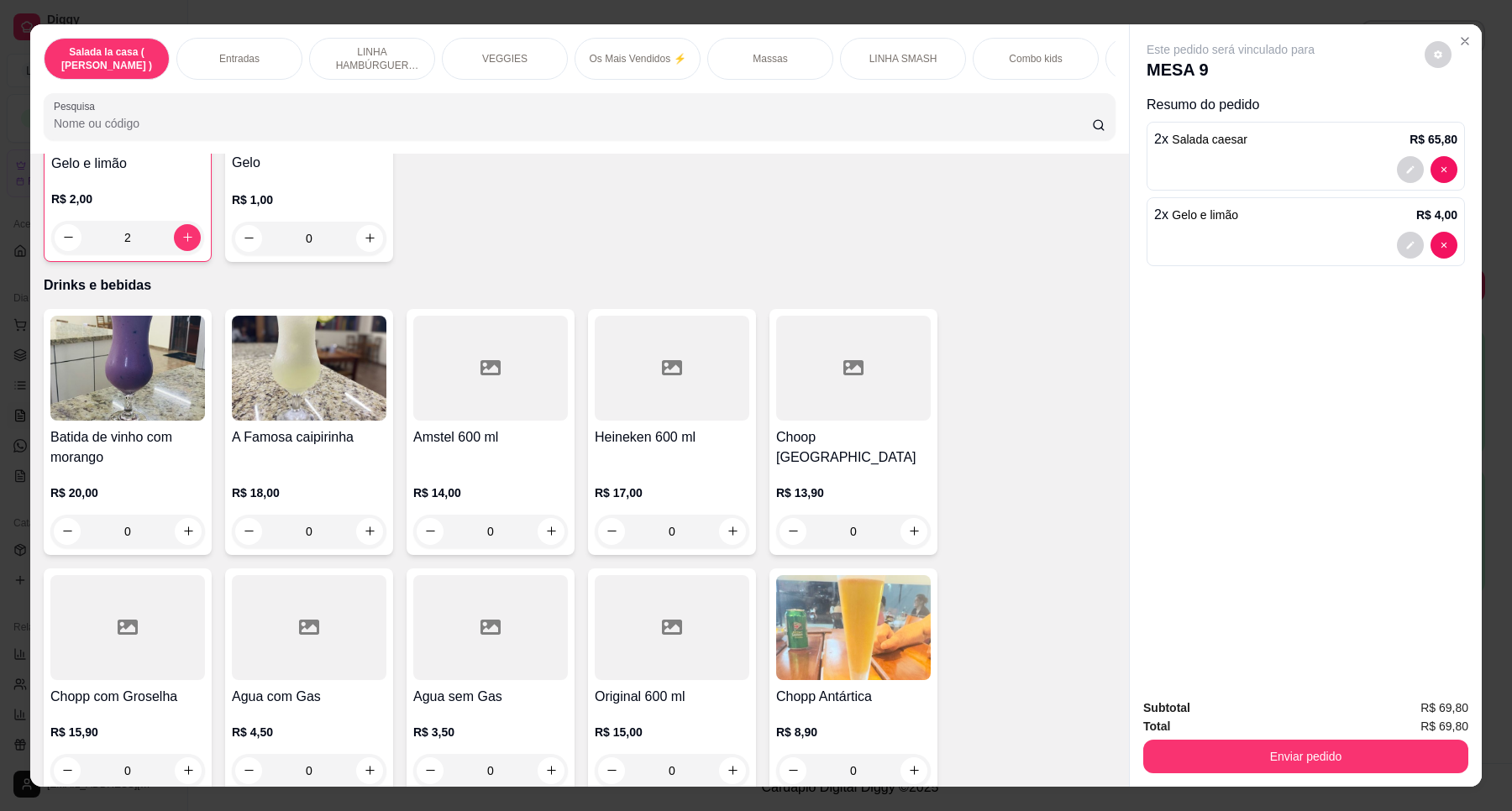
scroll to position [6927, 0]
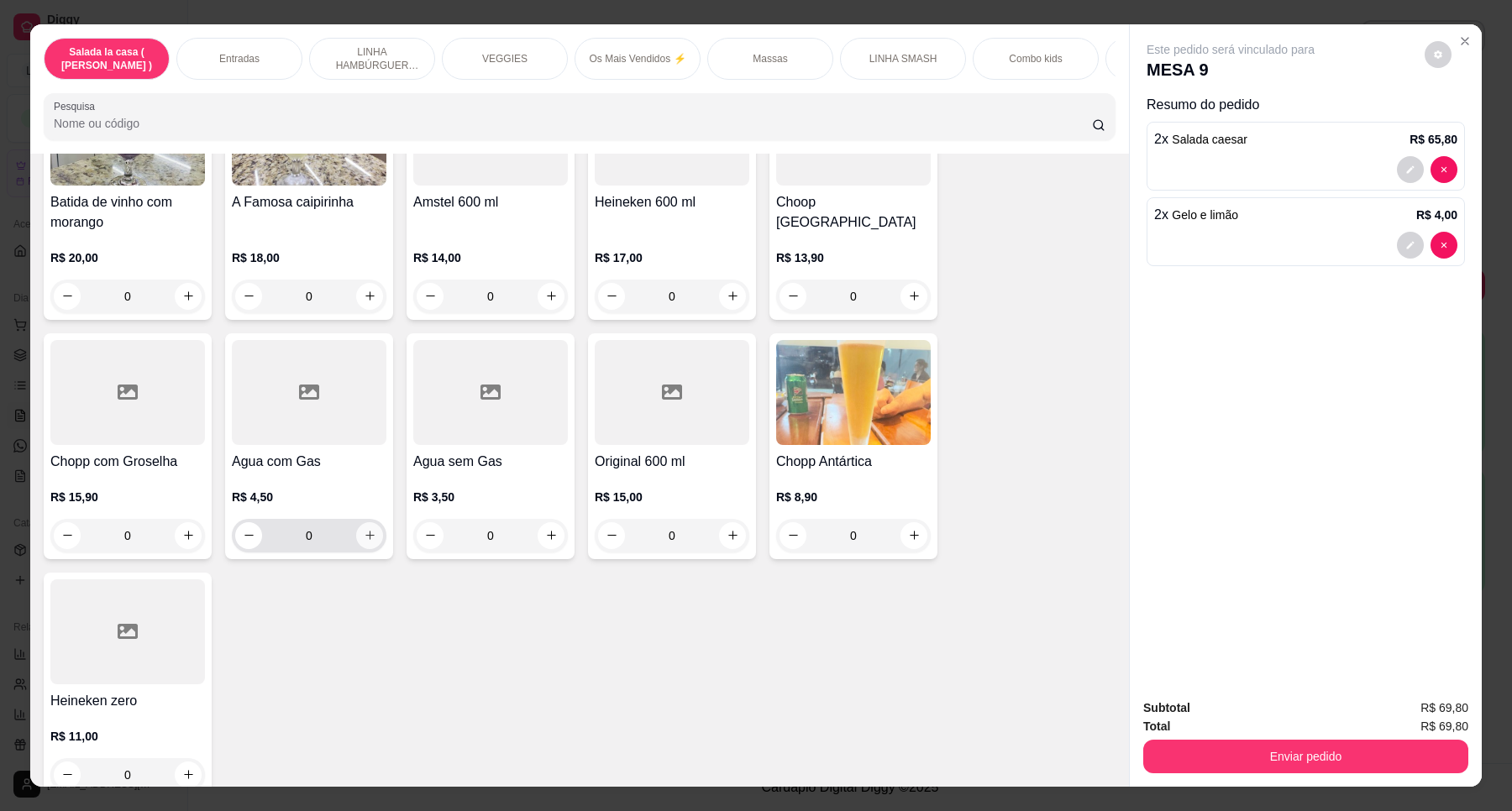
click at [364, 529] on icon "increase-product-quantity" at bounding box center [370, 535] width 13 height 13
type input "1"
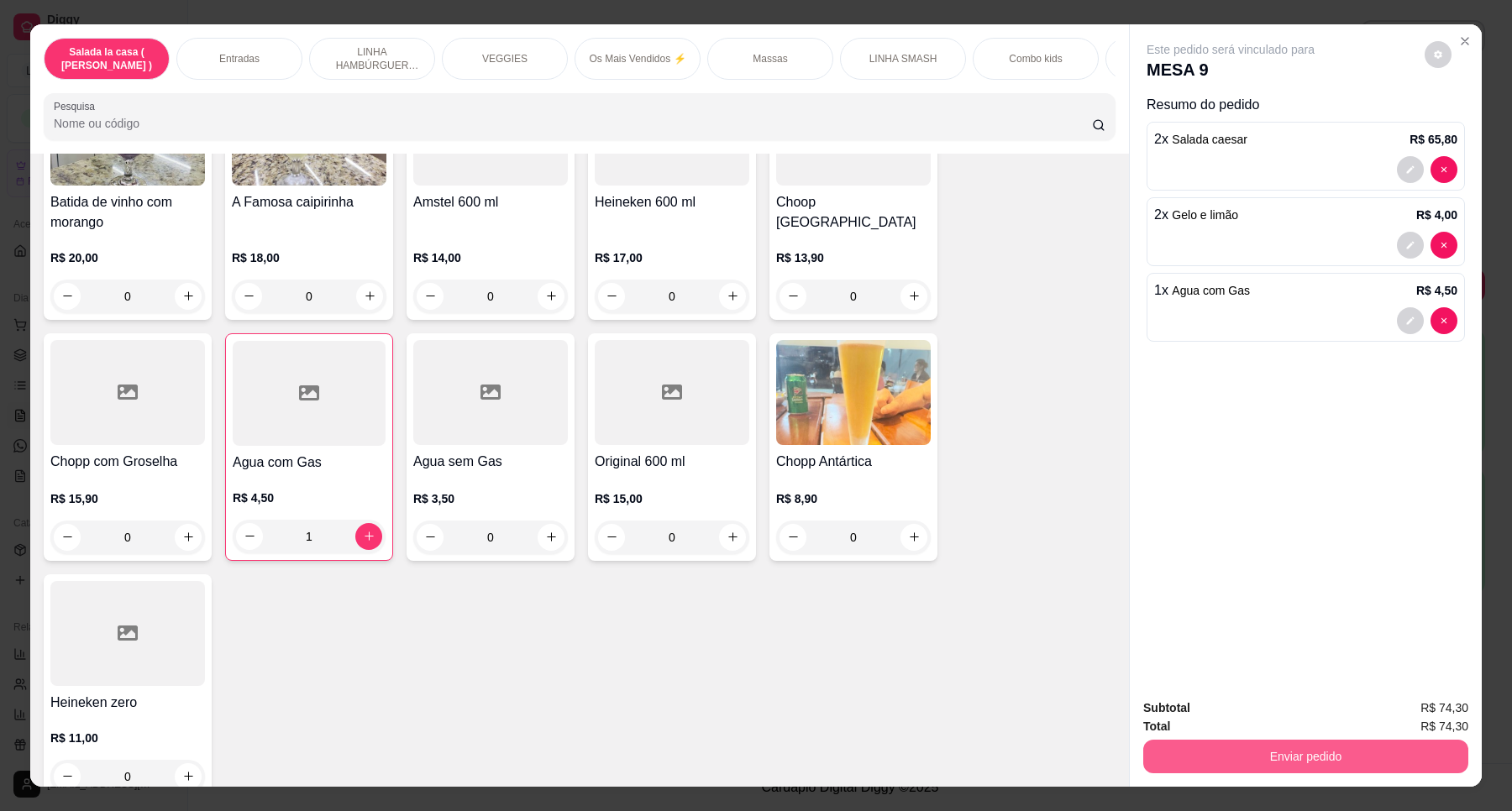
click at [1248, 753] on button "Enviar pedido" at bounding box center [1305, 757] width 325 height 34
click at [1424, 717] on button "Enviar pedido" at bounding box center [1424, 716] width 95 height 32
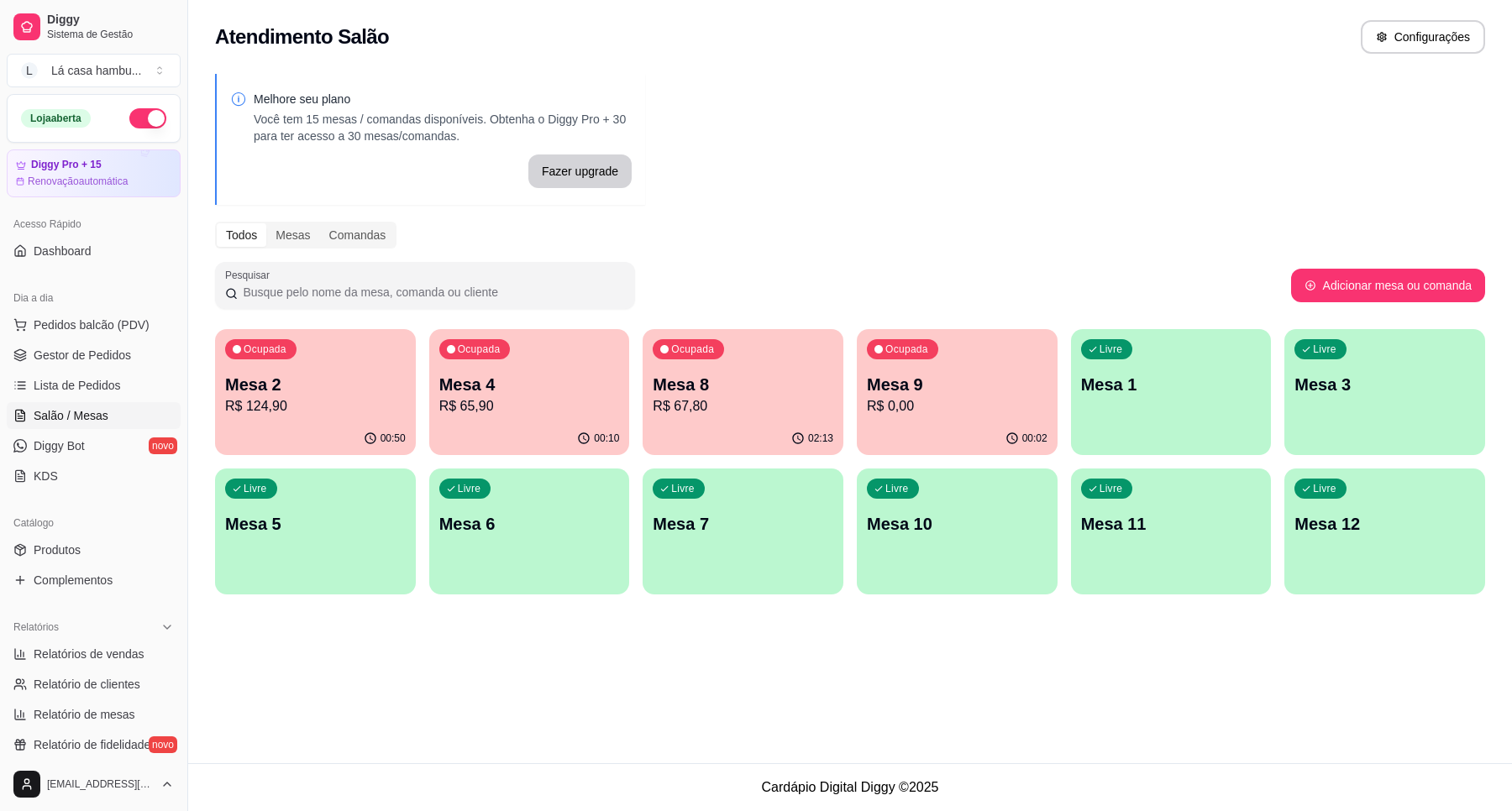
click at [527, 407] on p "R$ 65,90" at bounding box center [530, 406] width 180 height 20
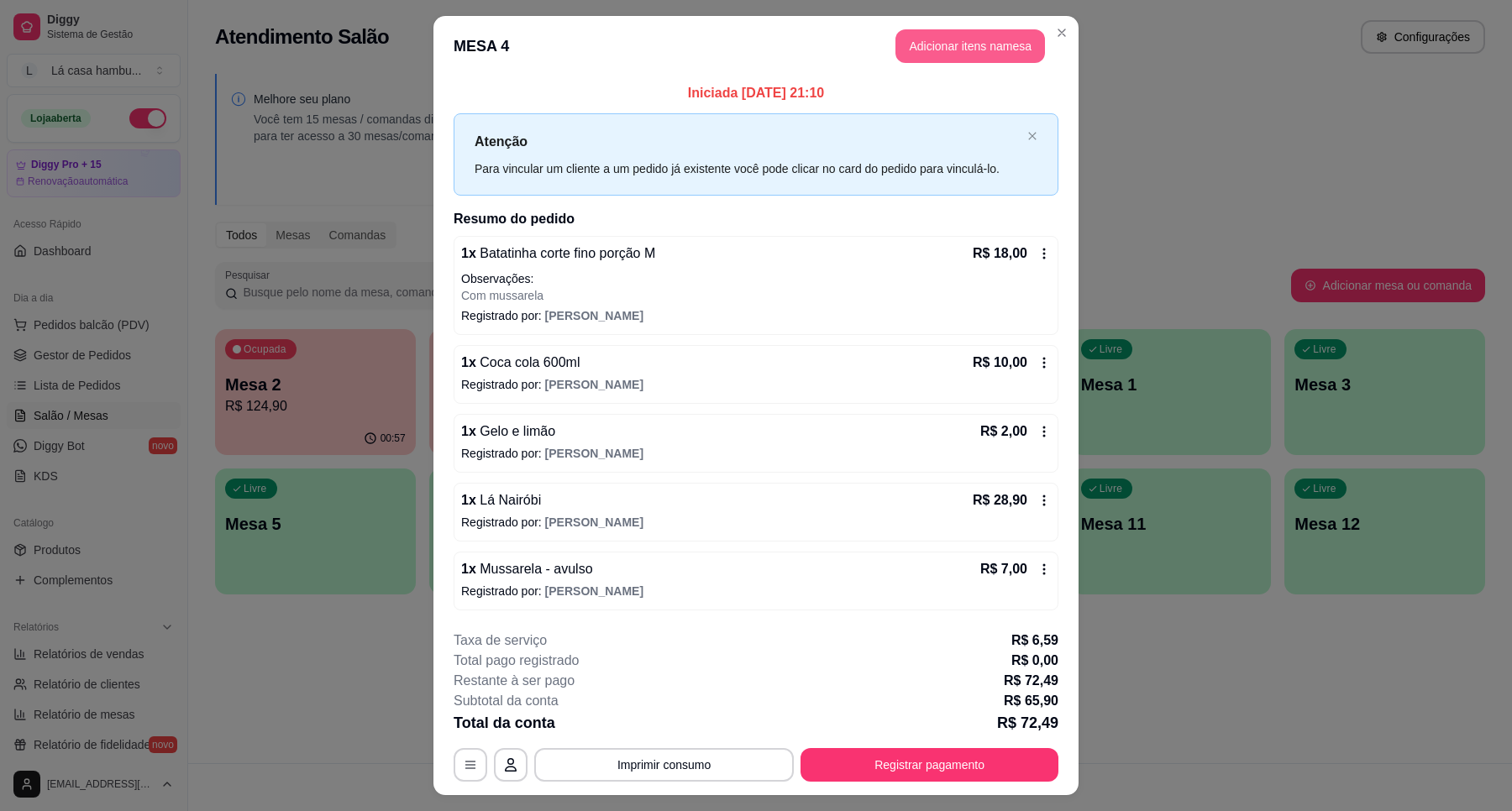
click at [960, 43] on button "Adicionar itens na mesa" at bounding box center [970, 47] width 150 height 34
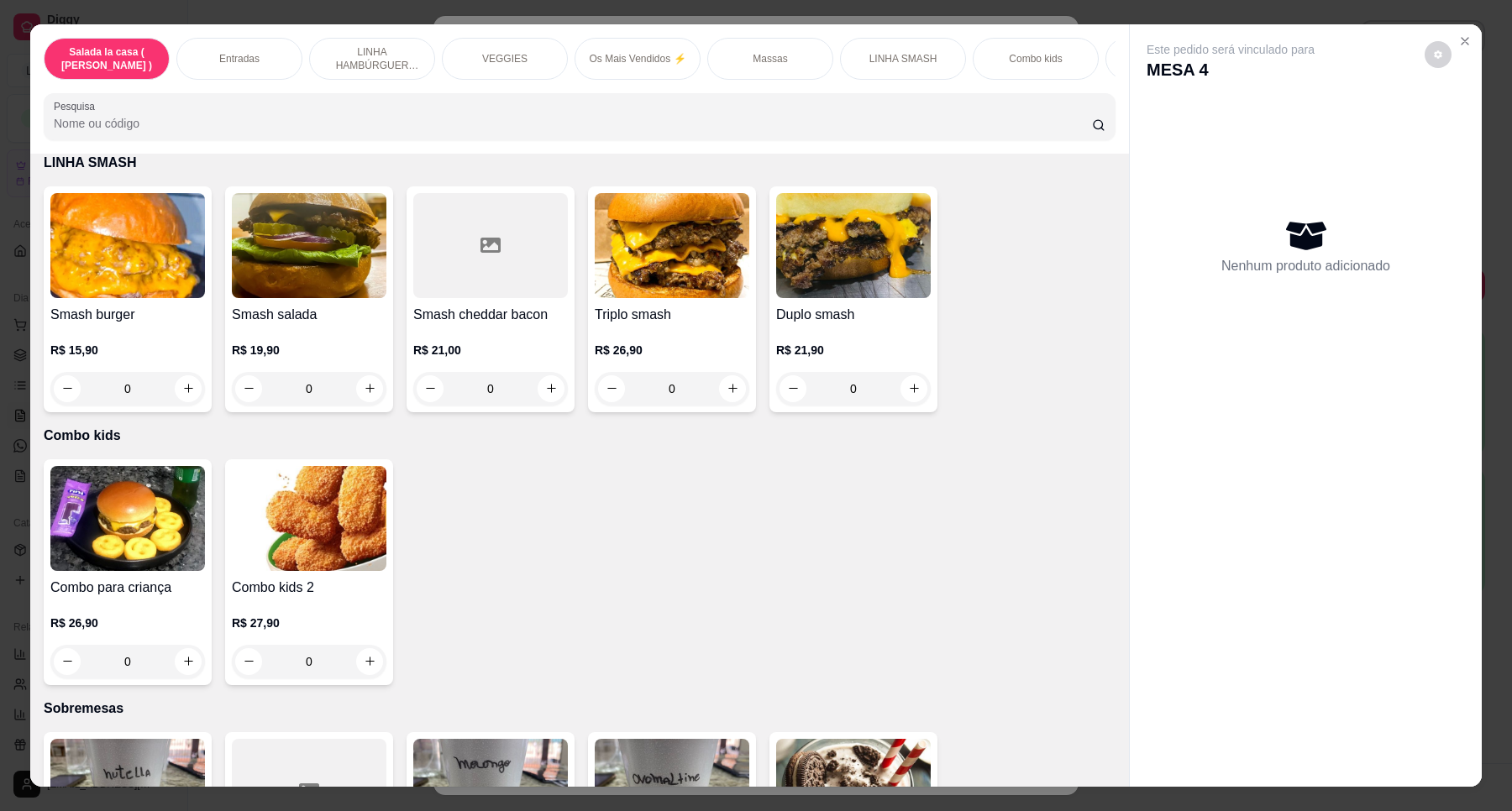
scroll to position [4092, 0]
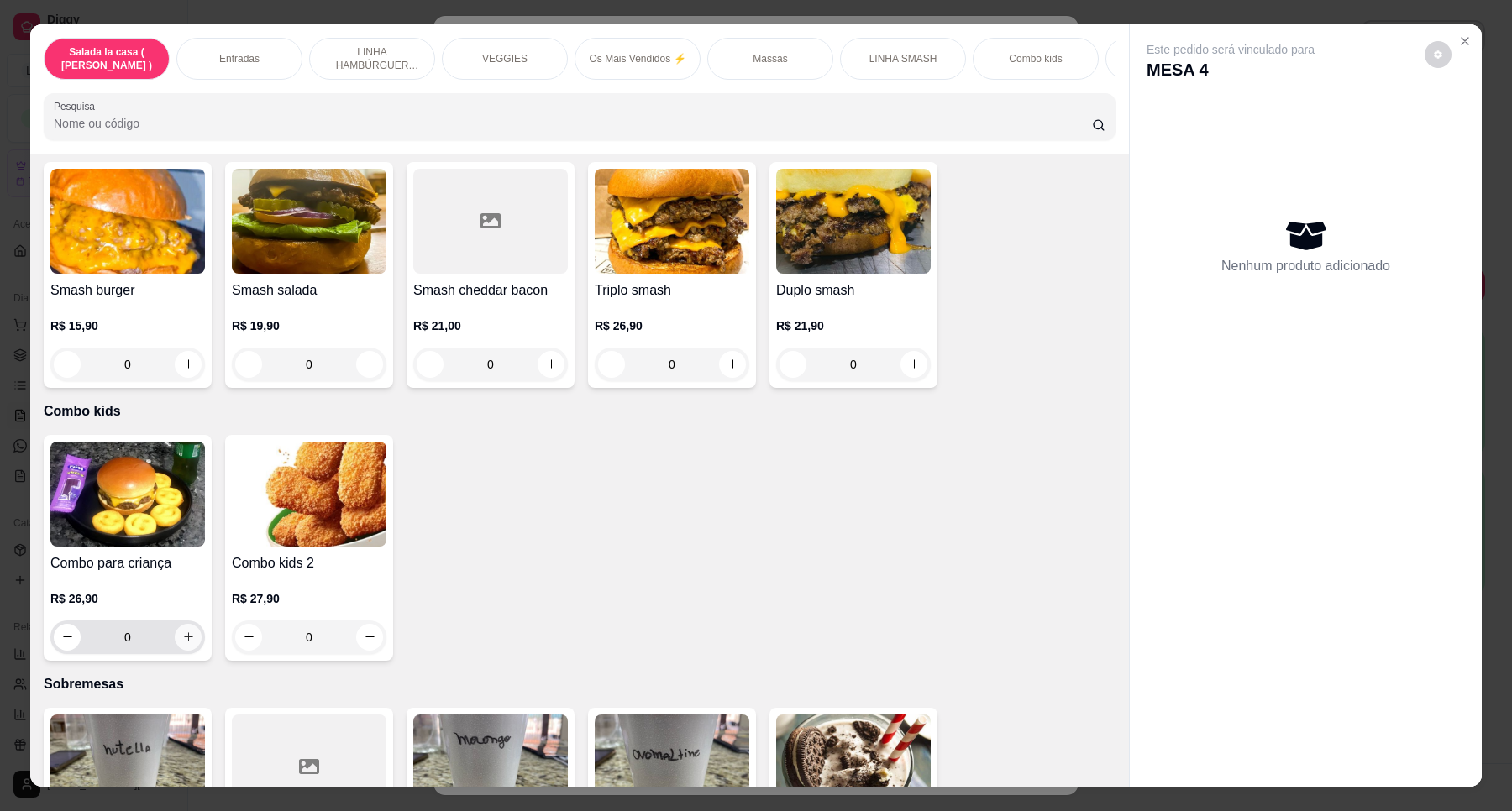
click at [182, 631] on icon "increase-product-quantity" at bounding box center [188, 637] width 13 height 13
type input "1"
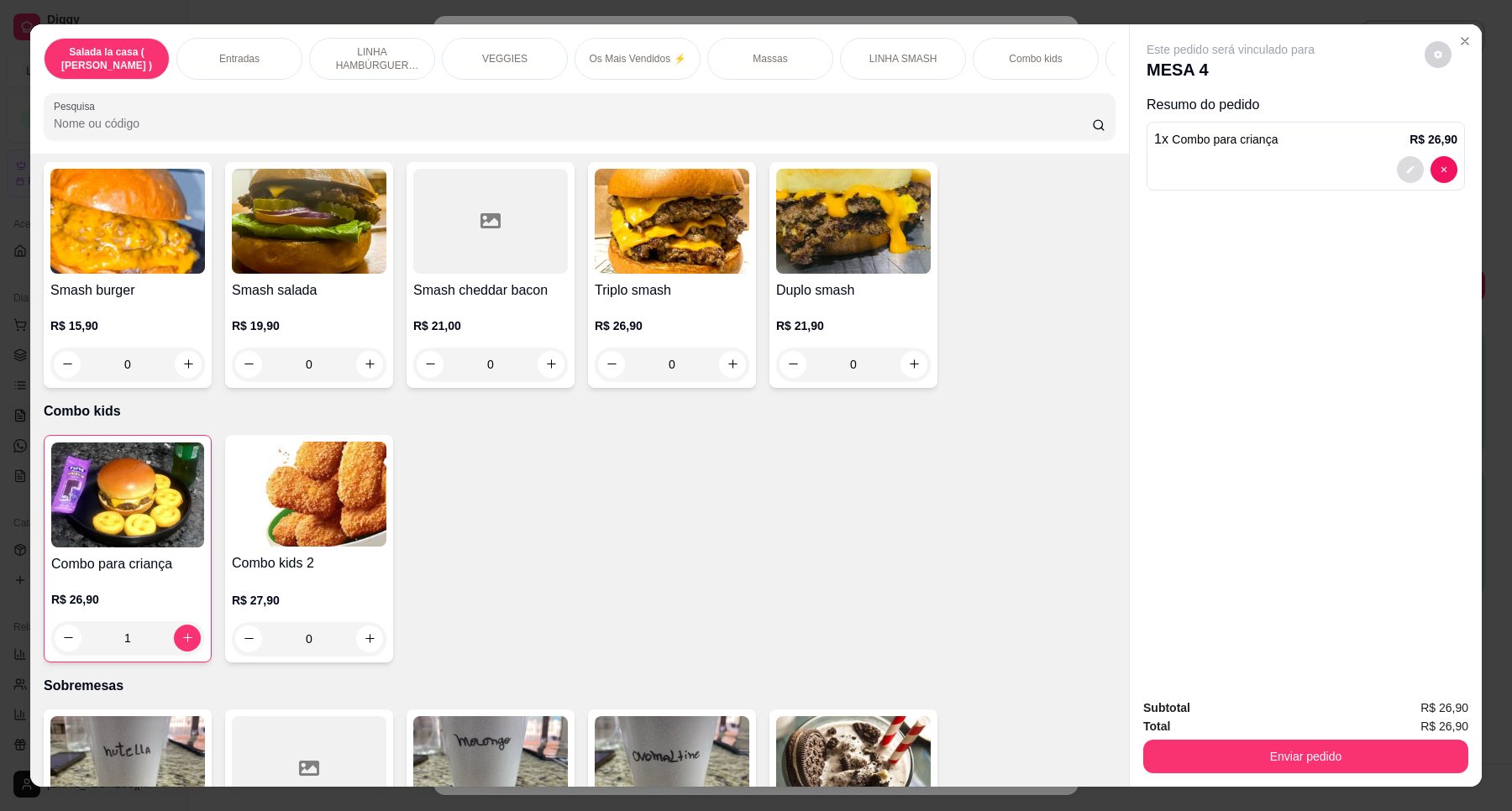
click at [1403, 164] on button "decrease-product-quantity" at bounding box center [1410, 170] width 27 height 27
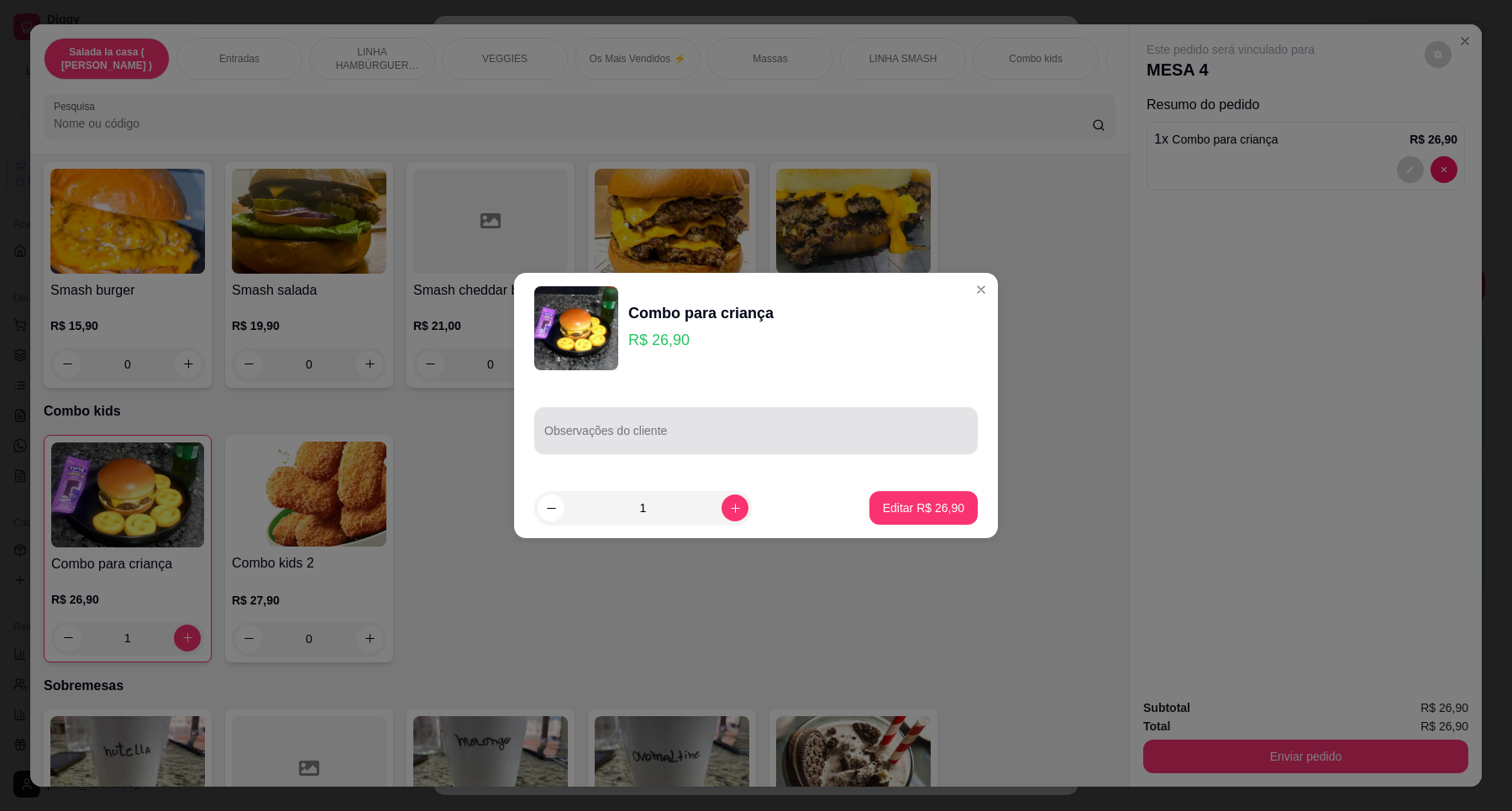
click at [557, 421] on div at bounding box center [756, 431] width 423 height 34
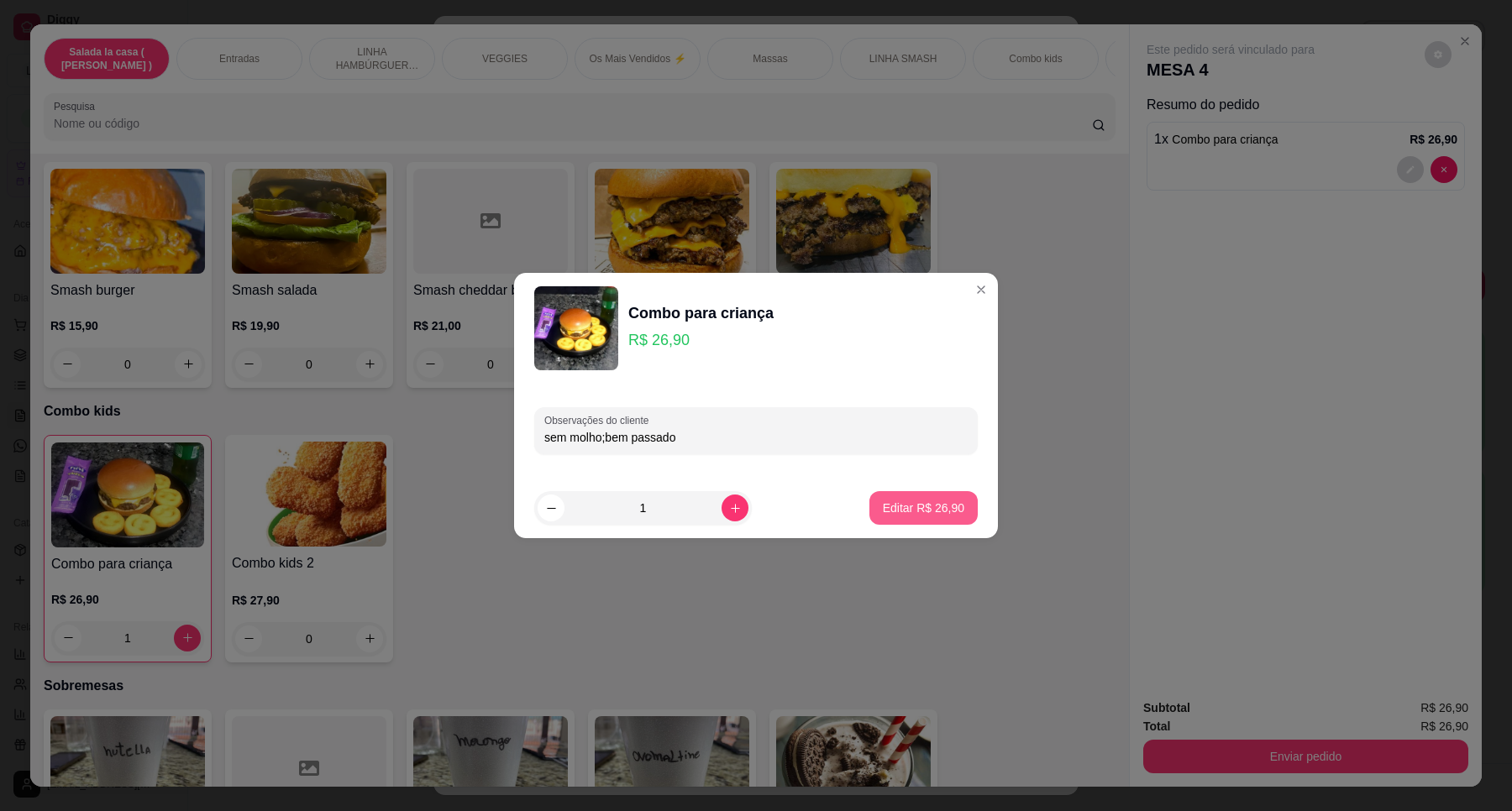
type input "sem molho;bem passado"
click at [912, 512] on p "Editar R$ 26,90" at bounding box center [923, 508] width 79 height 16
type input "0"
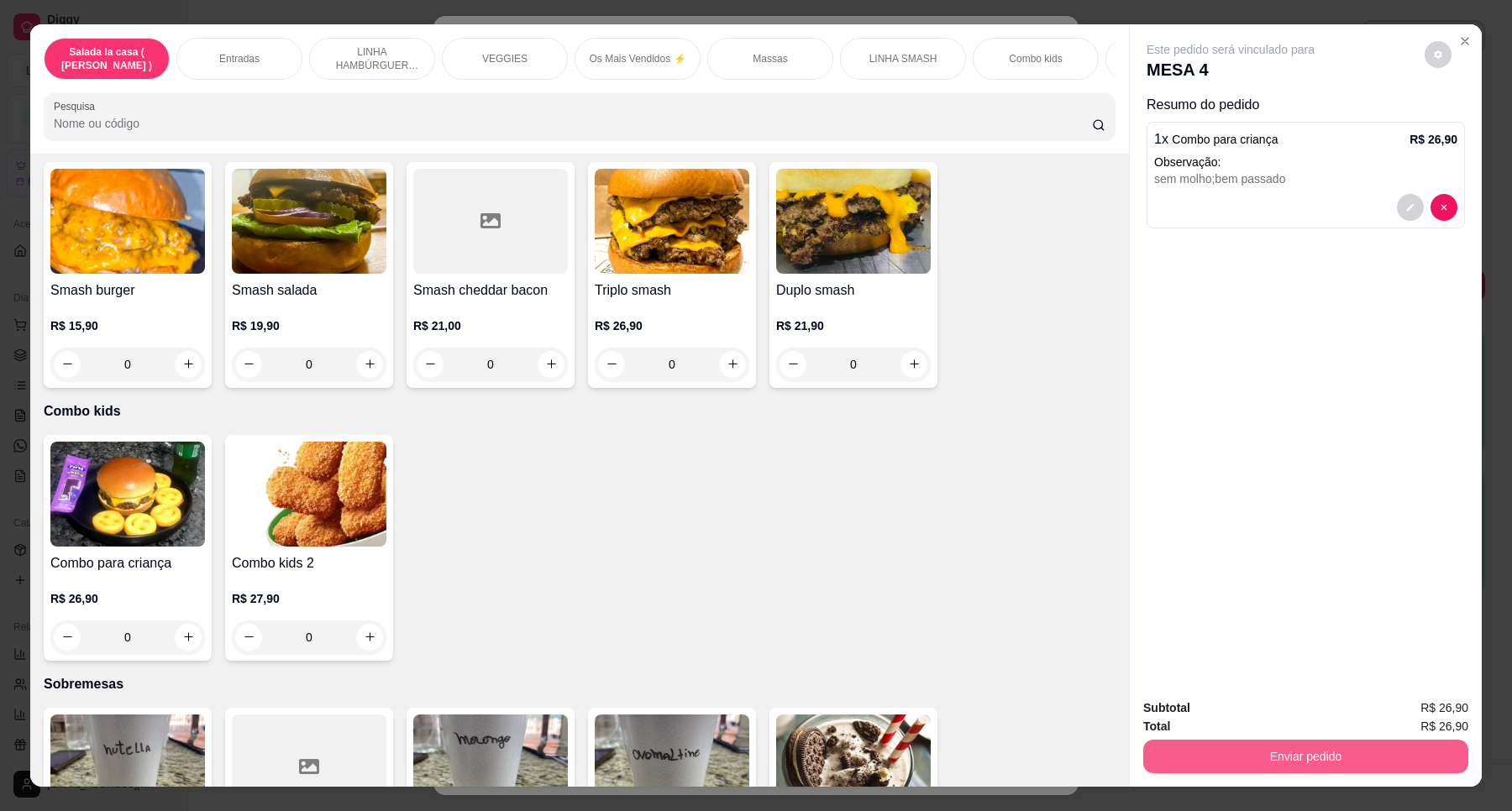
click at [1308, 754] on button "Enviar pedido" at bounding box center [1305, 757] width 325 height 34
click at [1407, 713] on button "Enviar pedido" at bounding box center [1423, 715] width 93 height 31
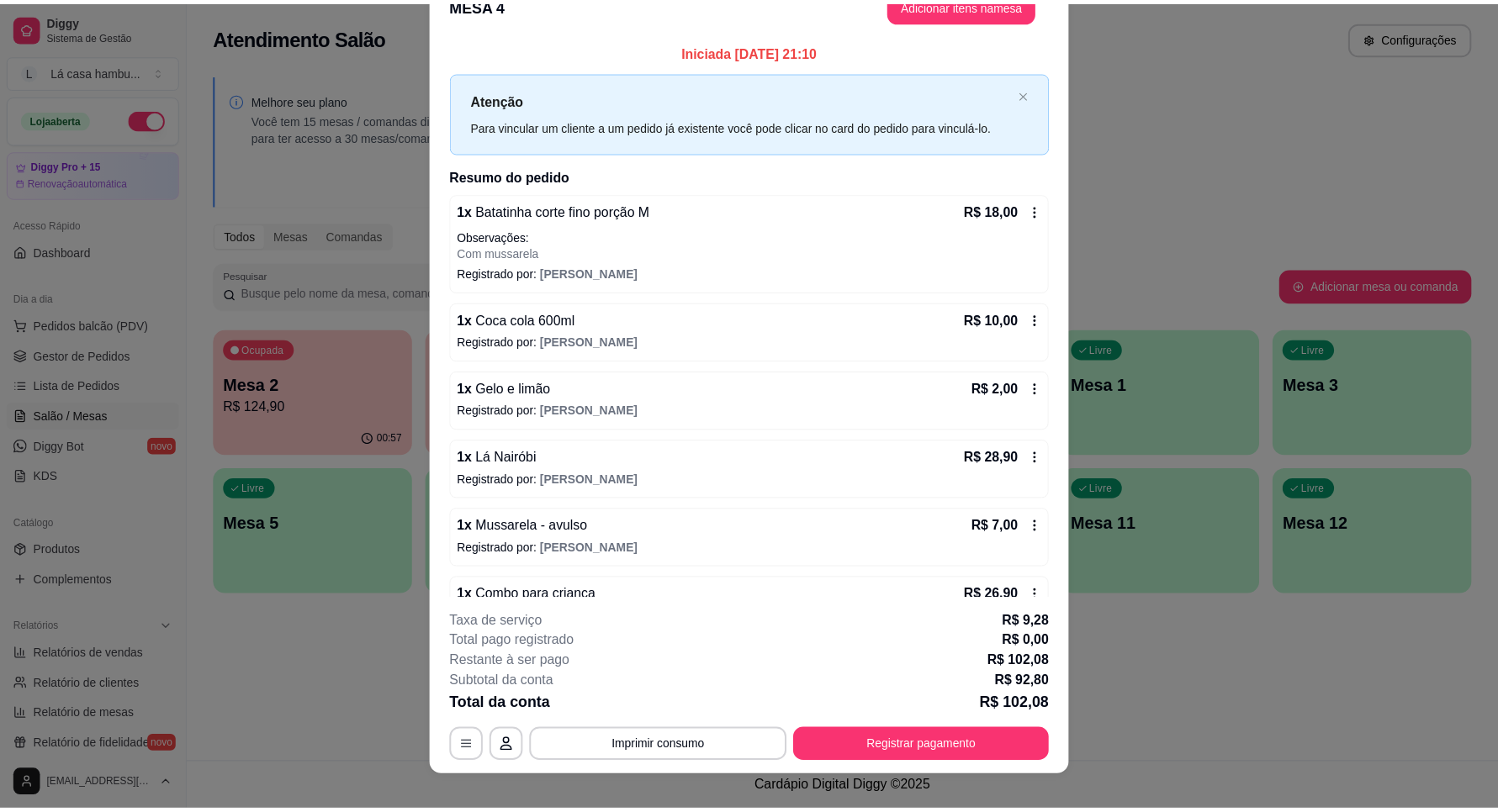
scroll to position [49, 0]
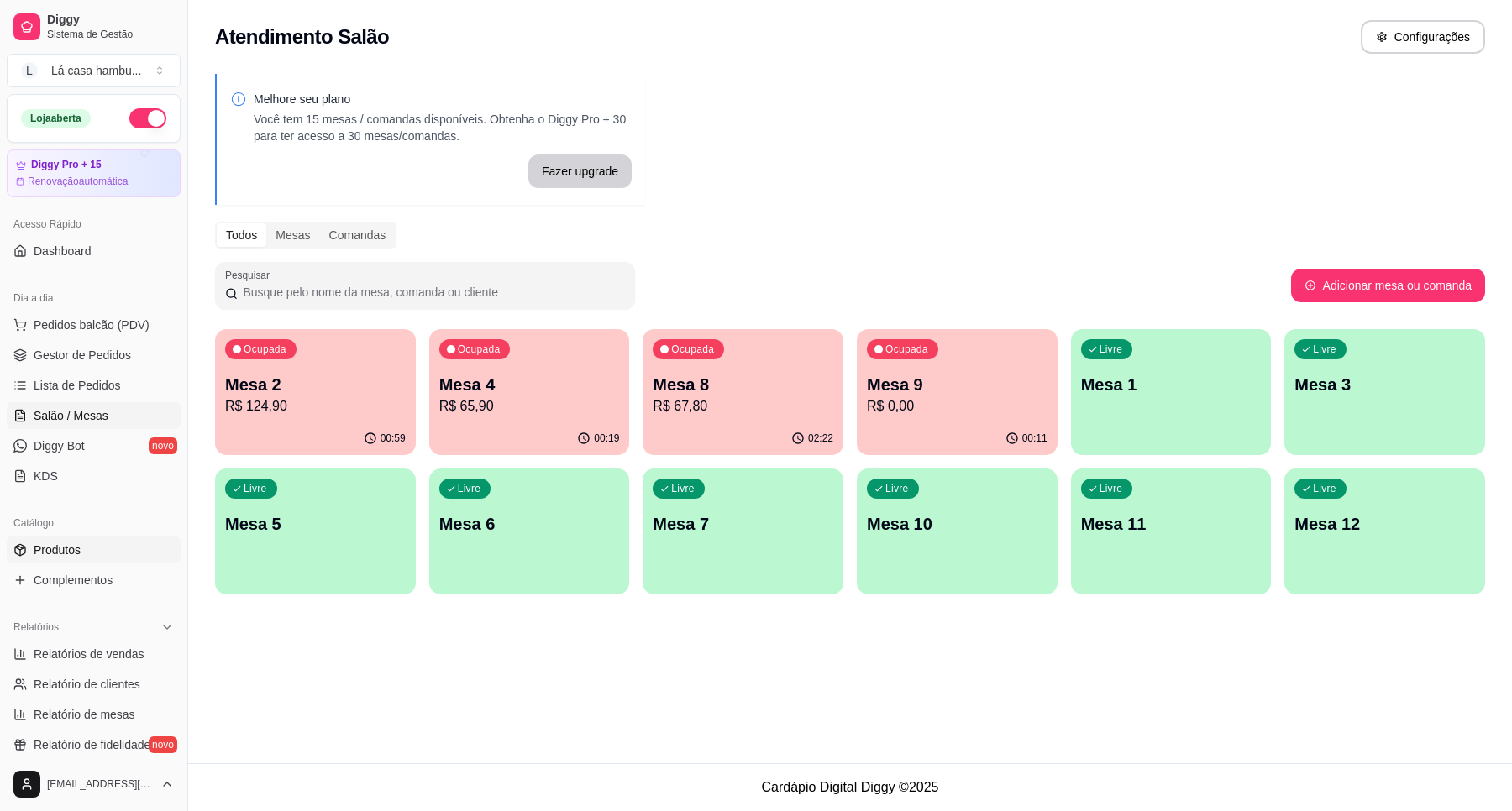
click at [111, 547] on link "Produtos" at bounding box center [94, 550] width 173 height 27
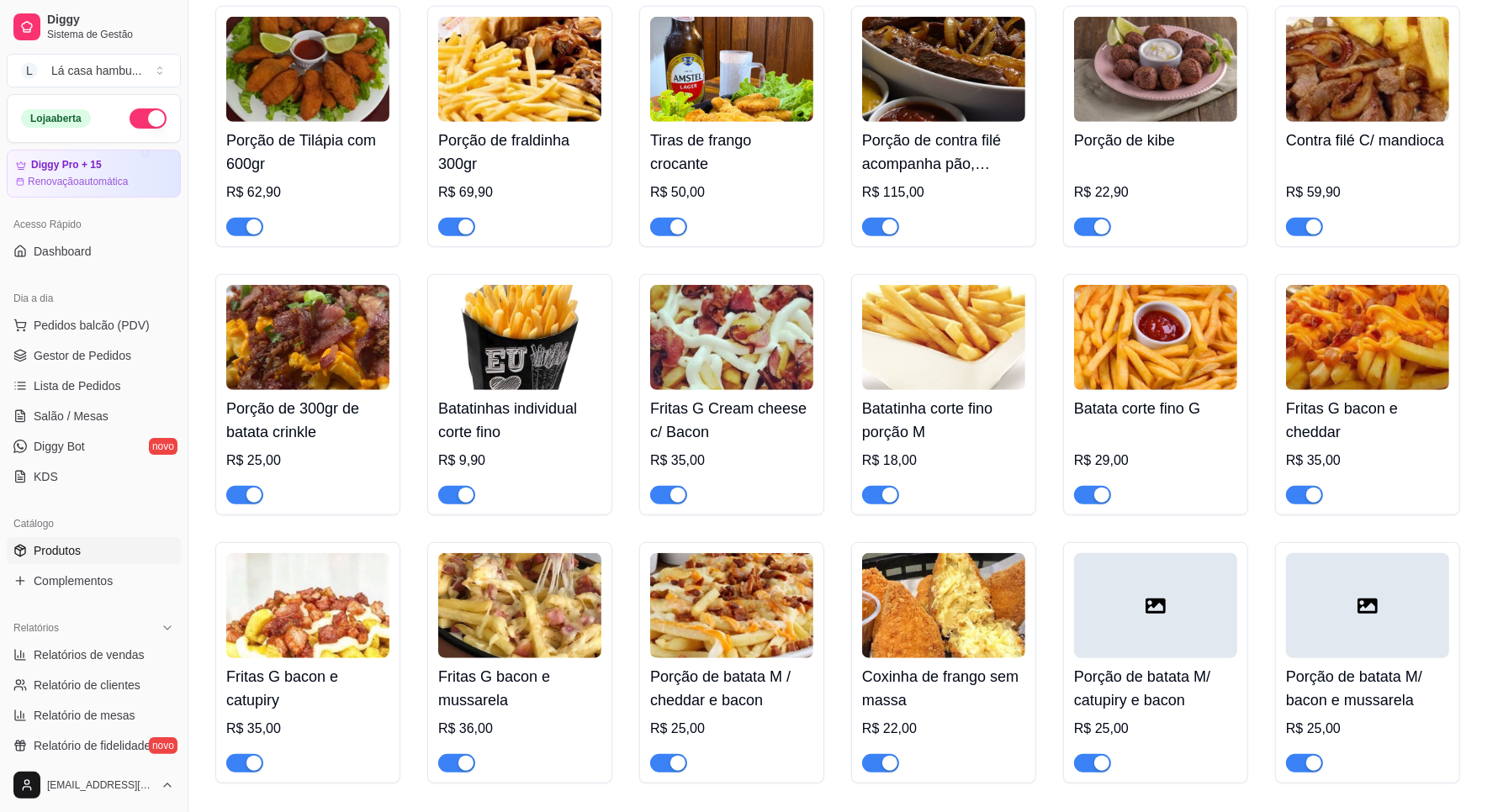
scroll to position [1156, 0]
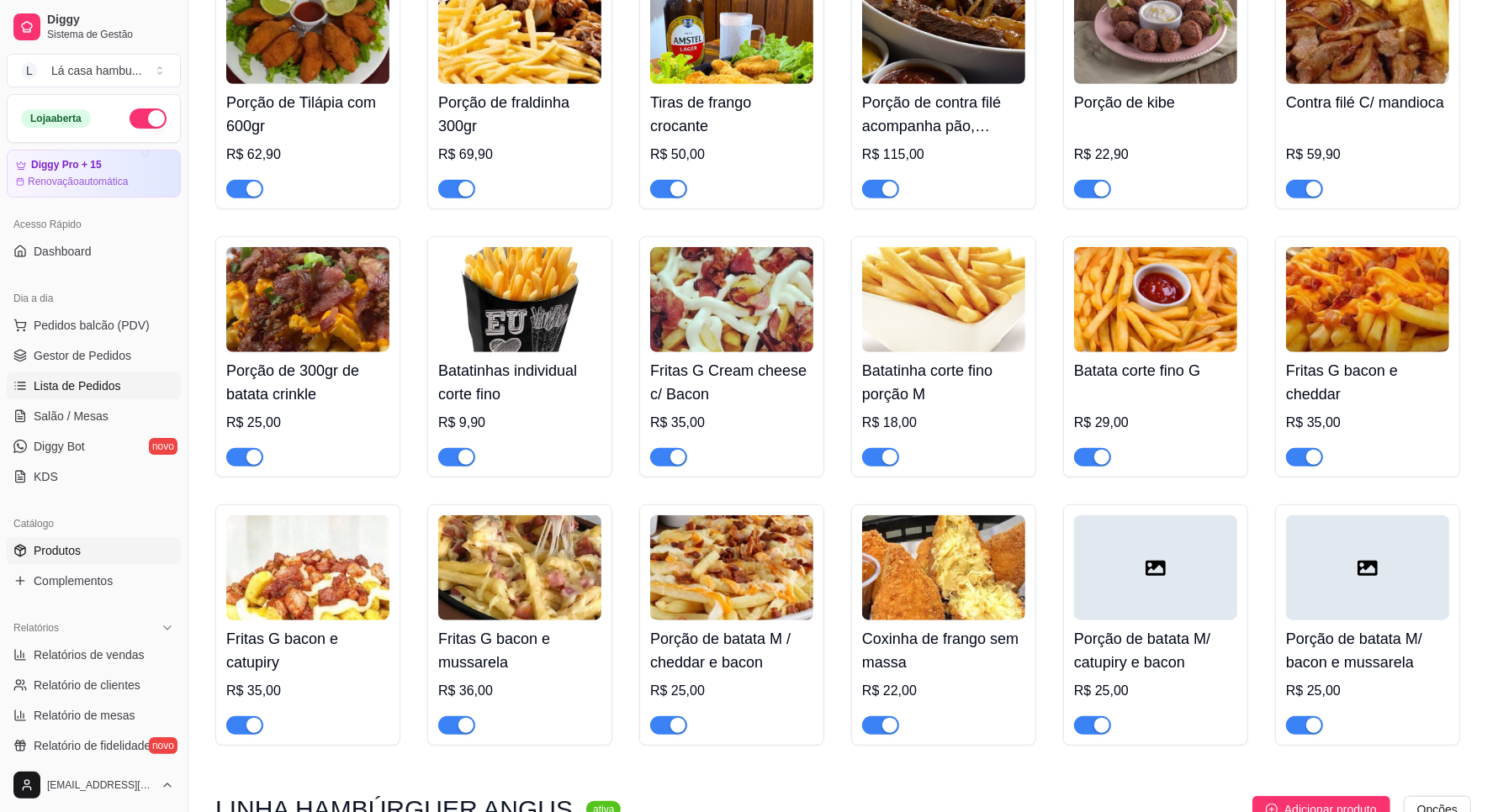
click at [157, 383] on link "Lista de Pedidos" at bounding box center [94, 386] width 174 height 27
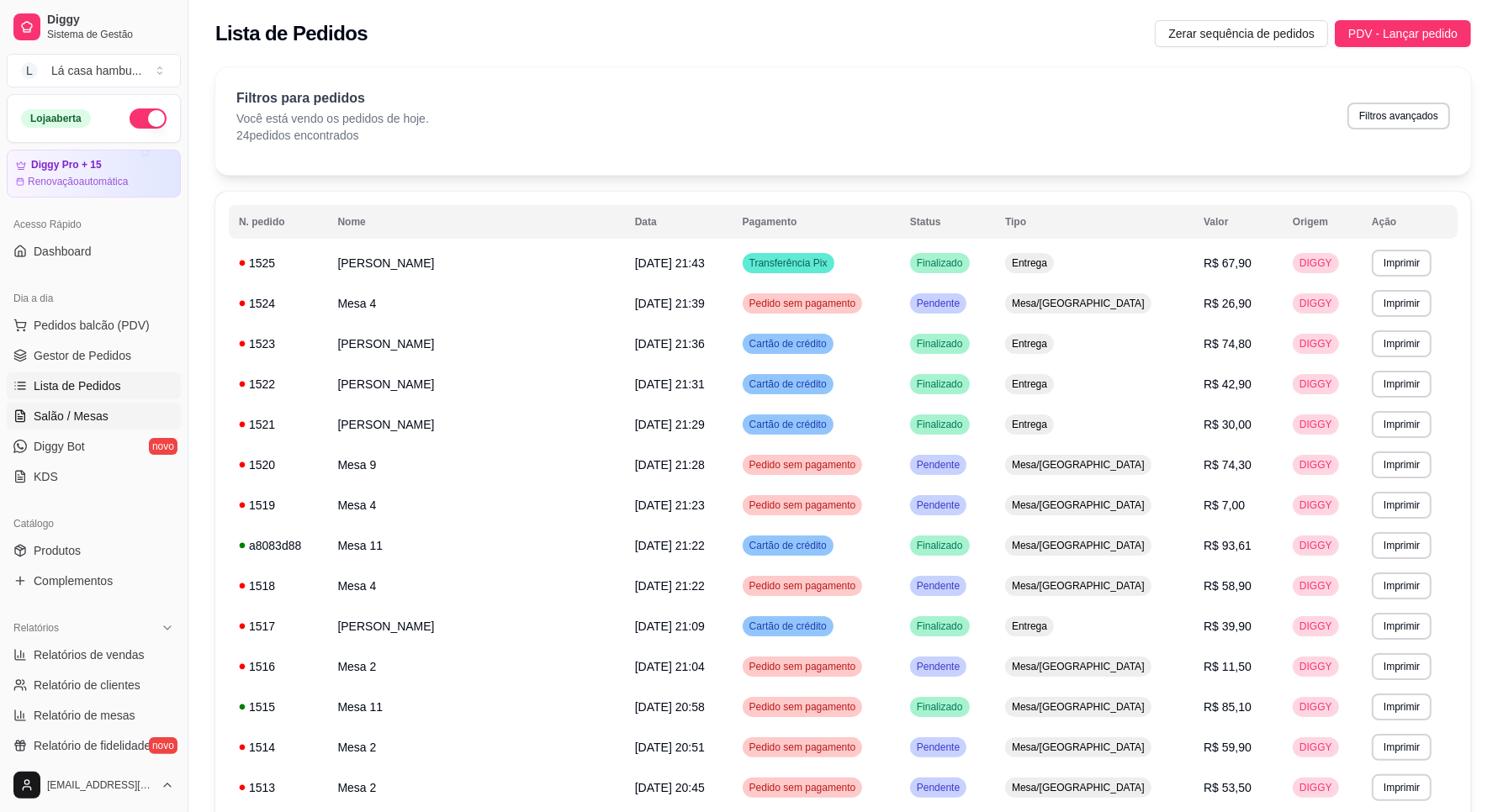
click at [57, 421] on span "Salão / Mesas" at bounding box center [72, 416] width 75 height 17
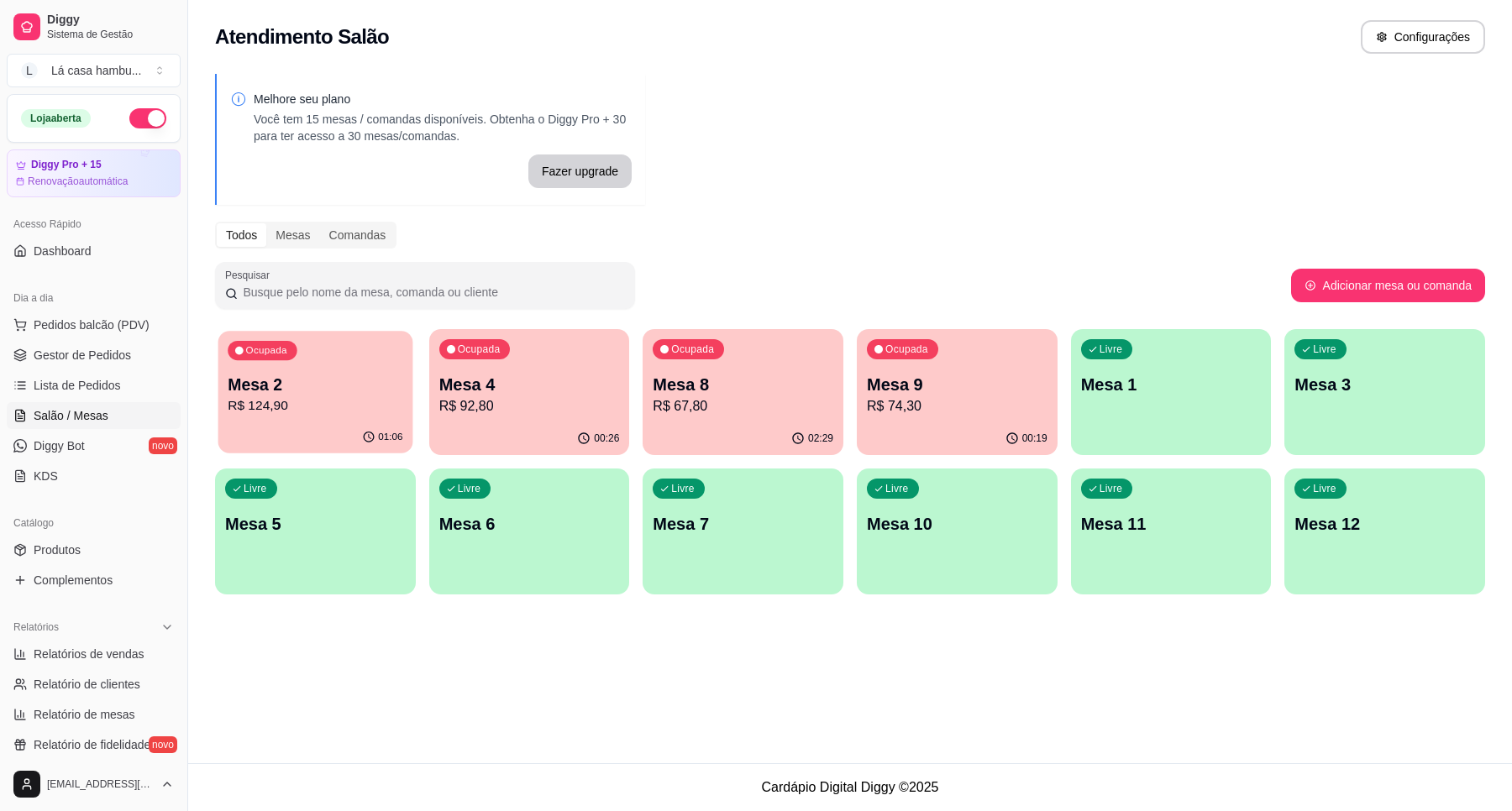
click at [315, 434] on div "01:06" at bounding box center [315, 438] width 194 height 32
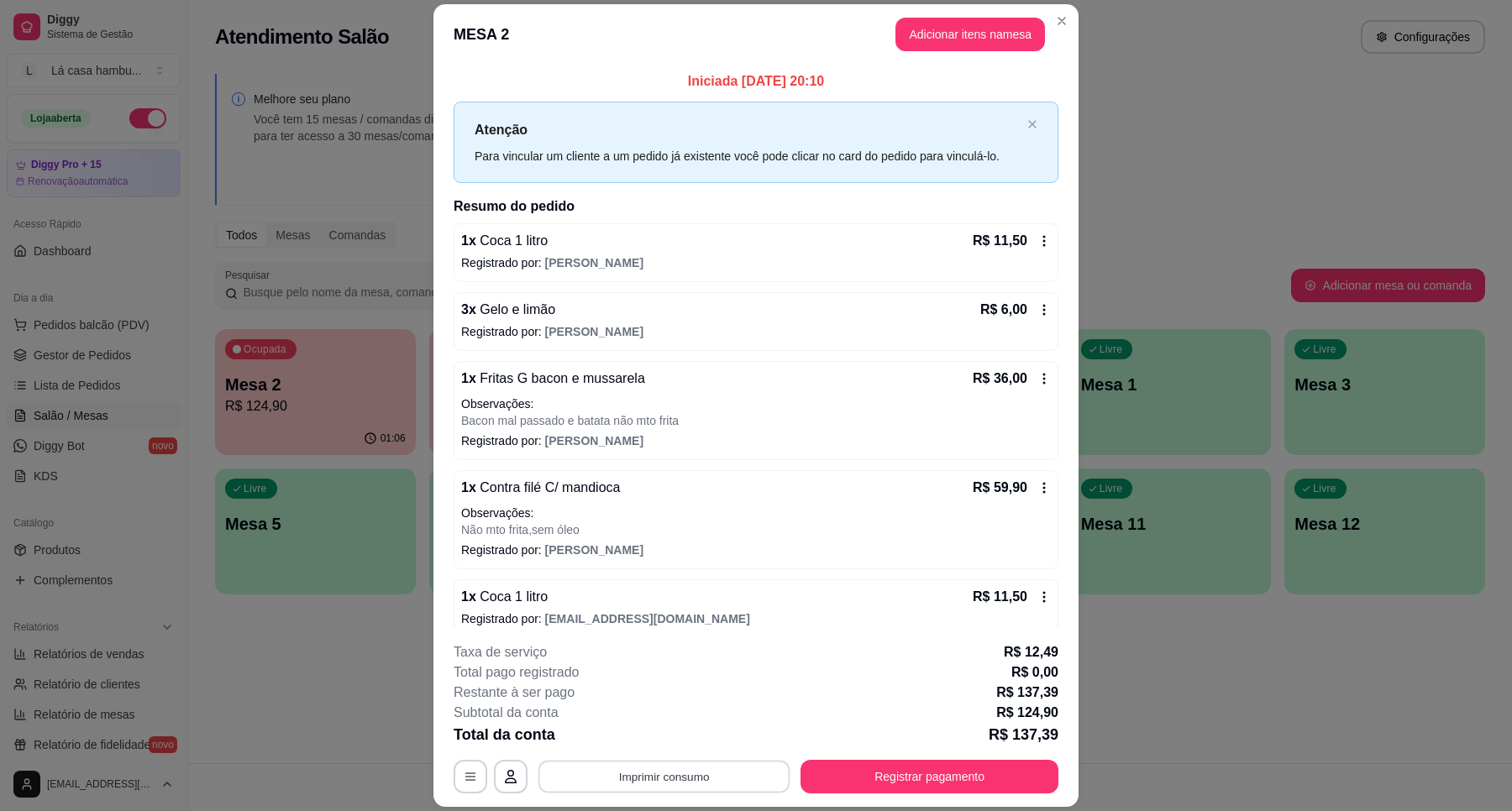
click at [710, 773] on button "Imprimir consumo" at bounding box center [664, 777] width 252 height 33
click at [679, 744] on button "IMPRESSORA" at bounding box center [661, 738] width 122 height 27
click at [983, 781] on button "Registrar pagamento" at bounding box center [929, 777] width 250 height 33
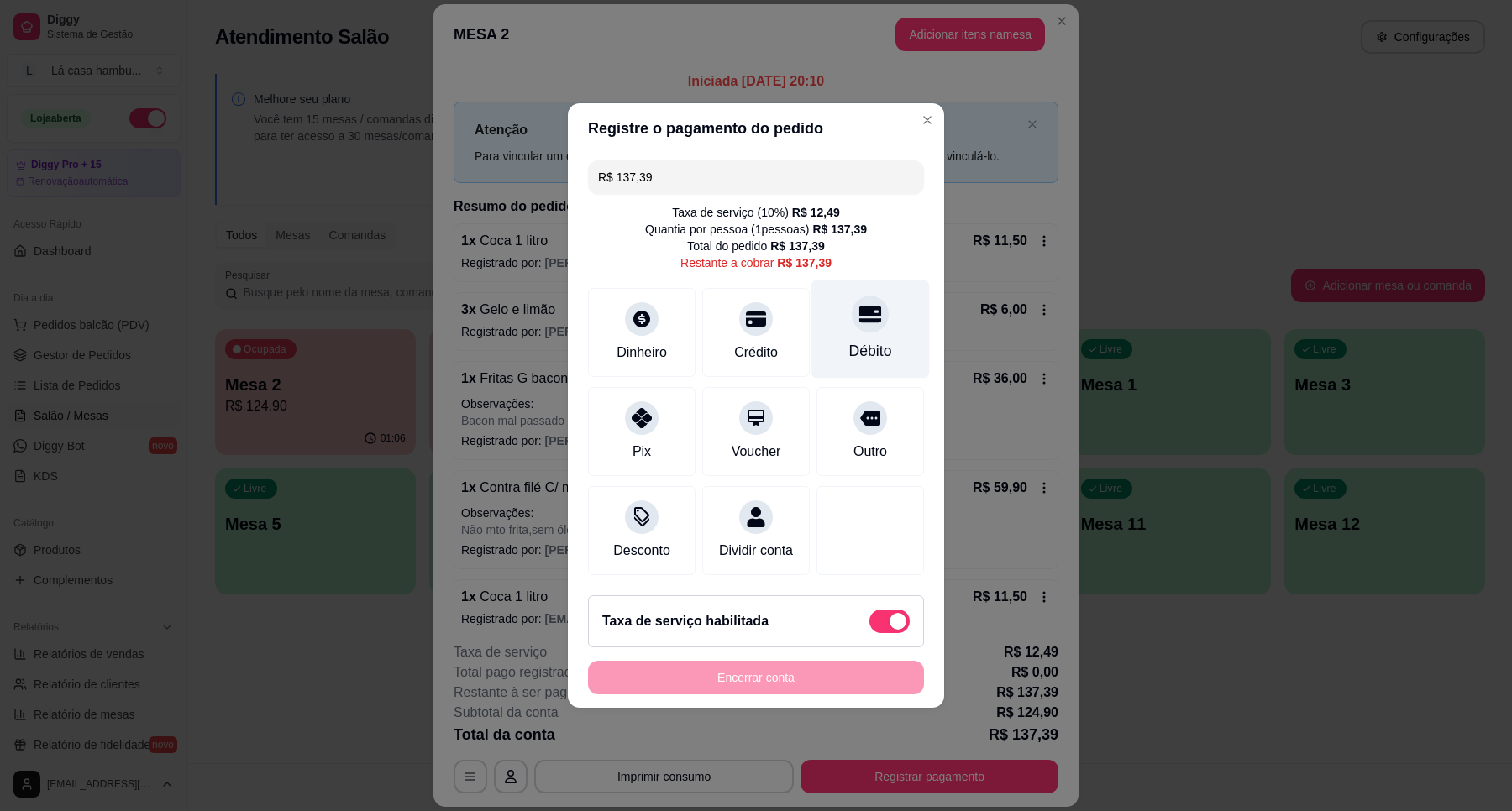
click at [858, 340] on div "Débito" at bounding box center [870, 351] width 43 height 22
type input "R$ 0,00"
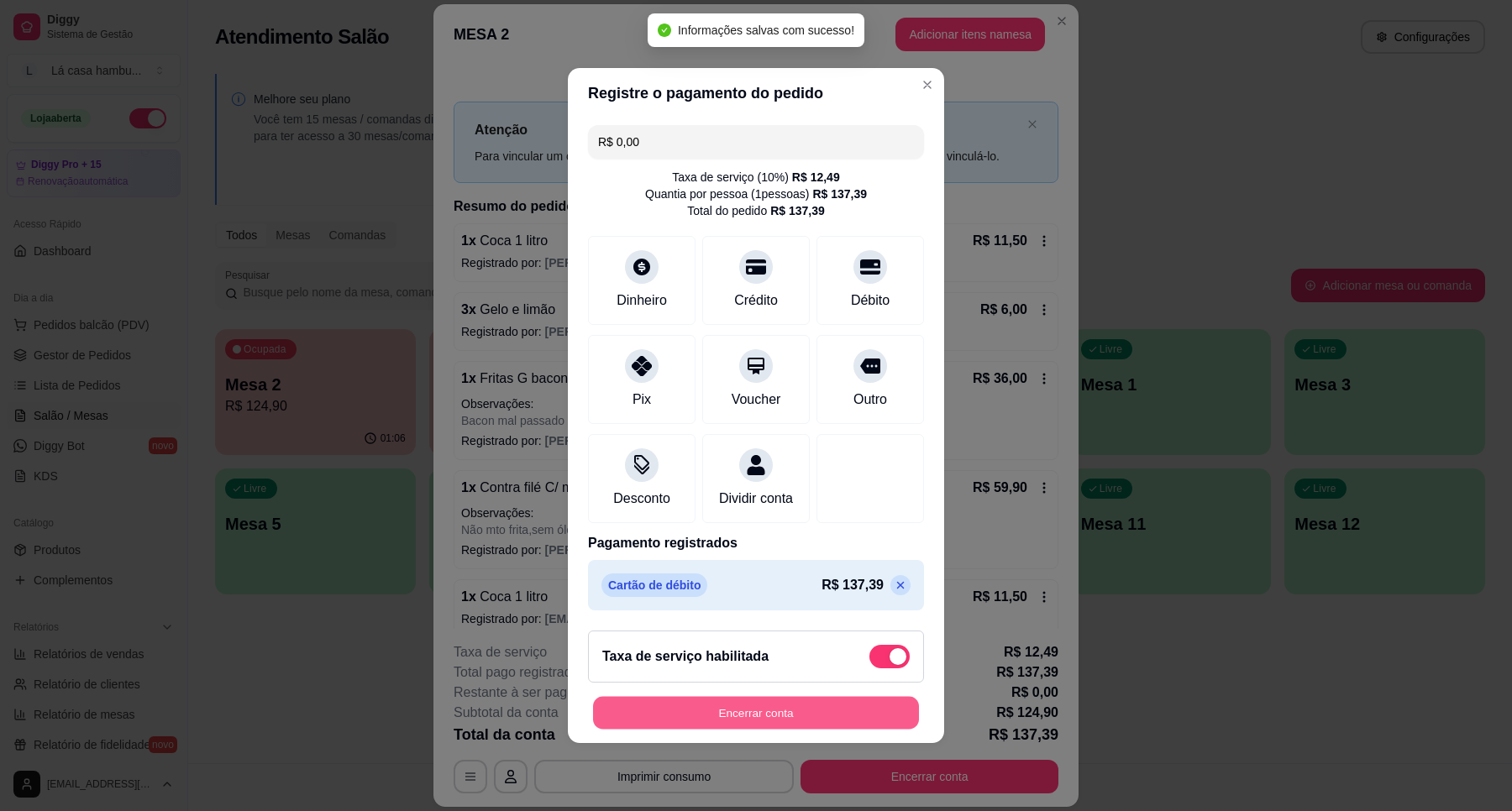
click at [799, 728] on button "Encerrar conta" at bounding box center [755, 713] width 326 height 33
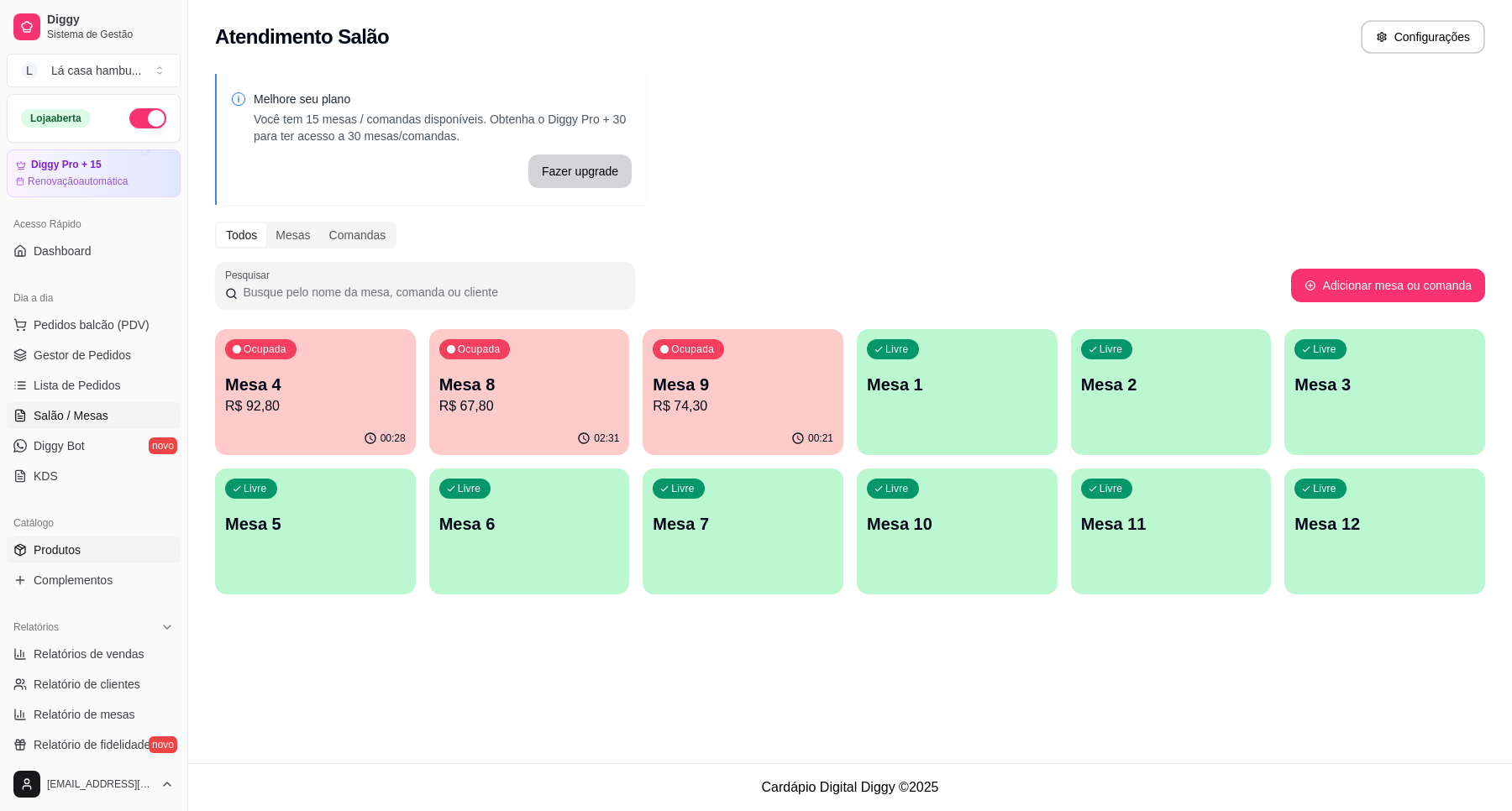
click at [85, 559] on link "Produtos" at bounding box center [94, 550] width 173 height 27
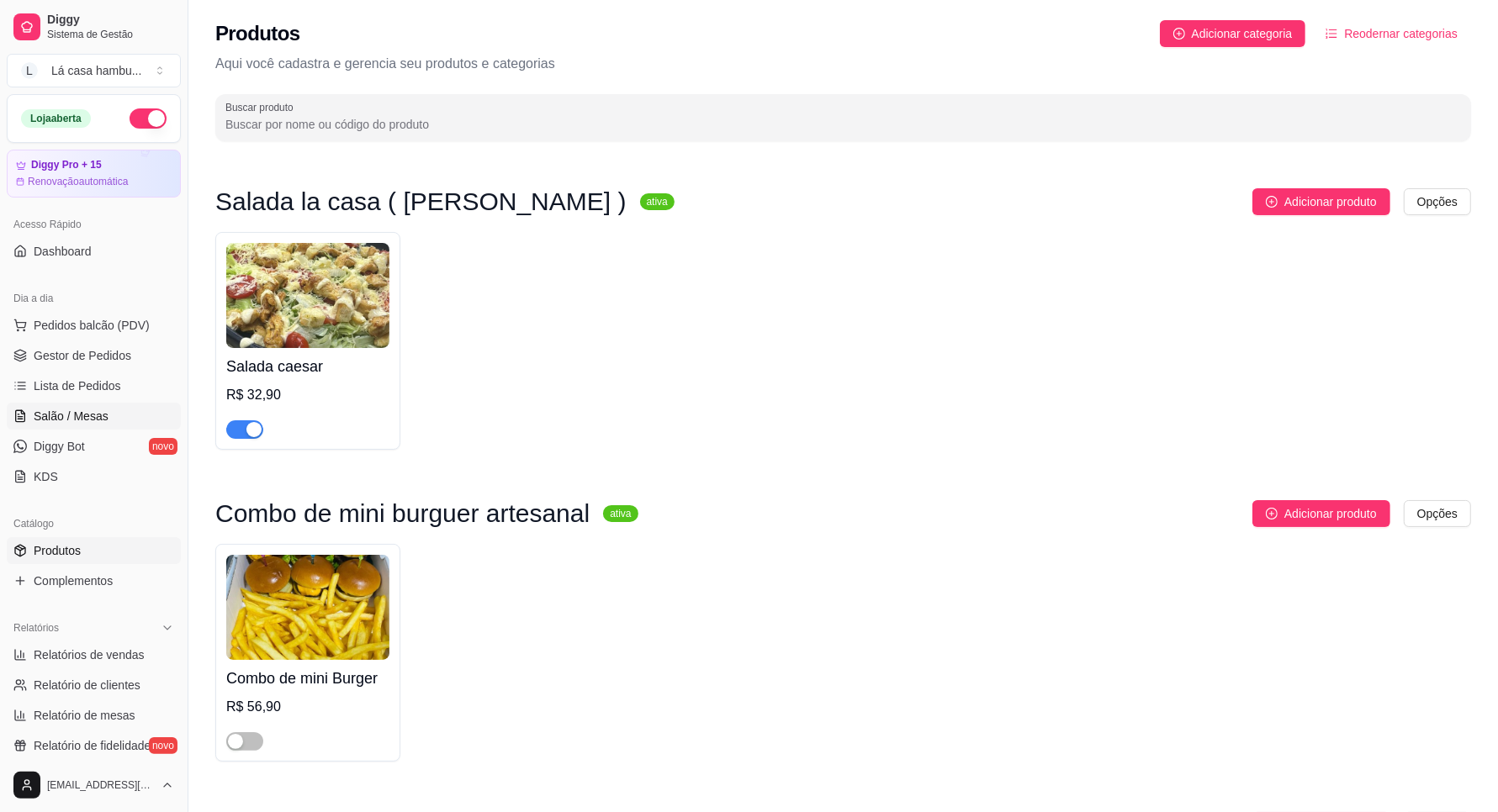
click at [50, 415] on span "Salão / Mesas" at bounding box center [72, 416] width 75 height 17
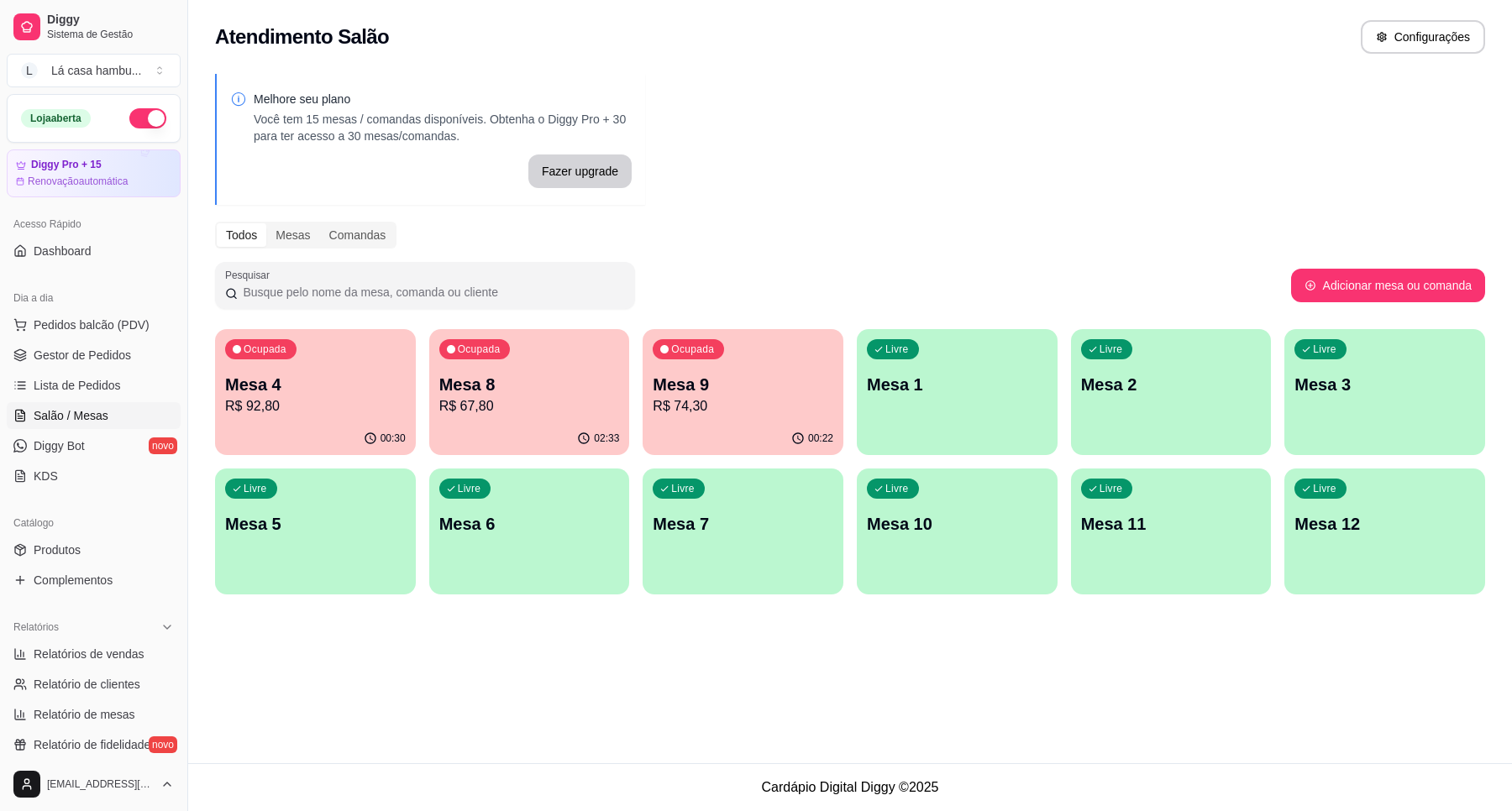
click at [804, 418] on div "Ocupada Mesa 9 R$ 74,30" at bounding box center [743, 376] width 201 height 94
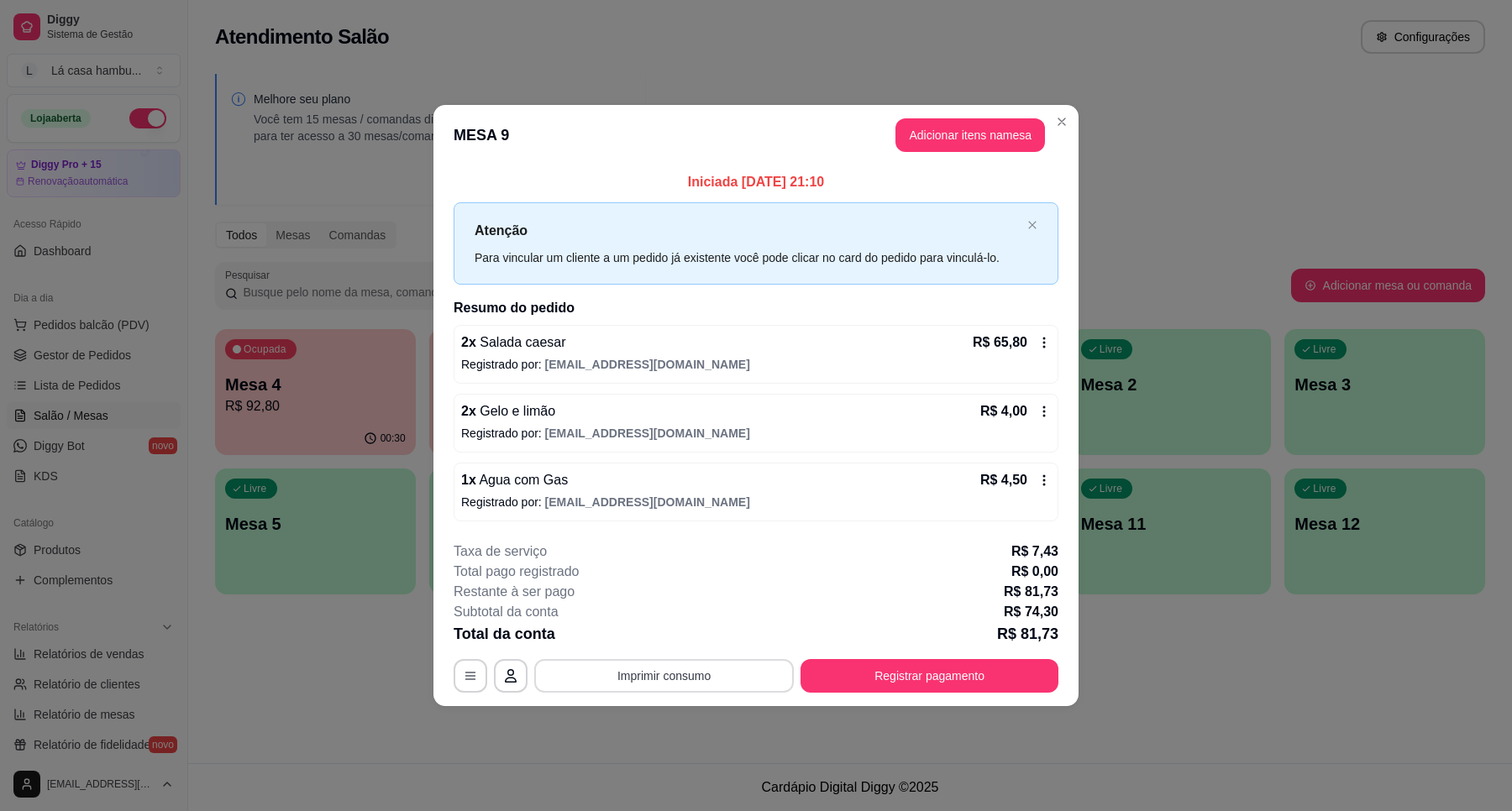
click at [644, 668] on button "Imprimir consumo" at bounding box center [663, 676] width 259 height 34
click at [657, 638] on button "IMPRESSORA" at bounding box center [668, 638] width 122 height 27
click at [995, 689] on button "Registrar pagamento" at bounding box center [929, 676] width 258 height 34
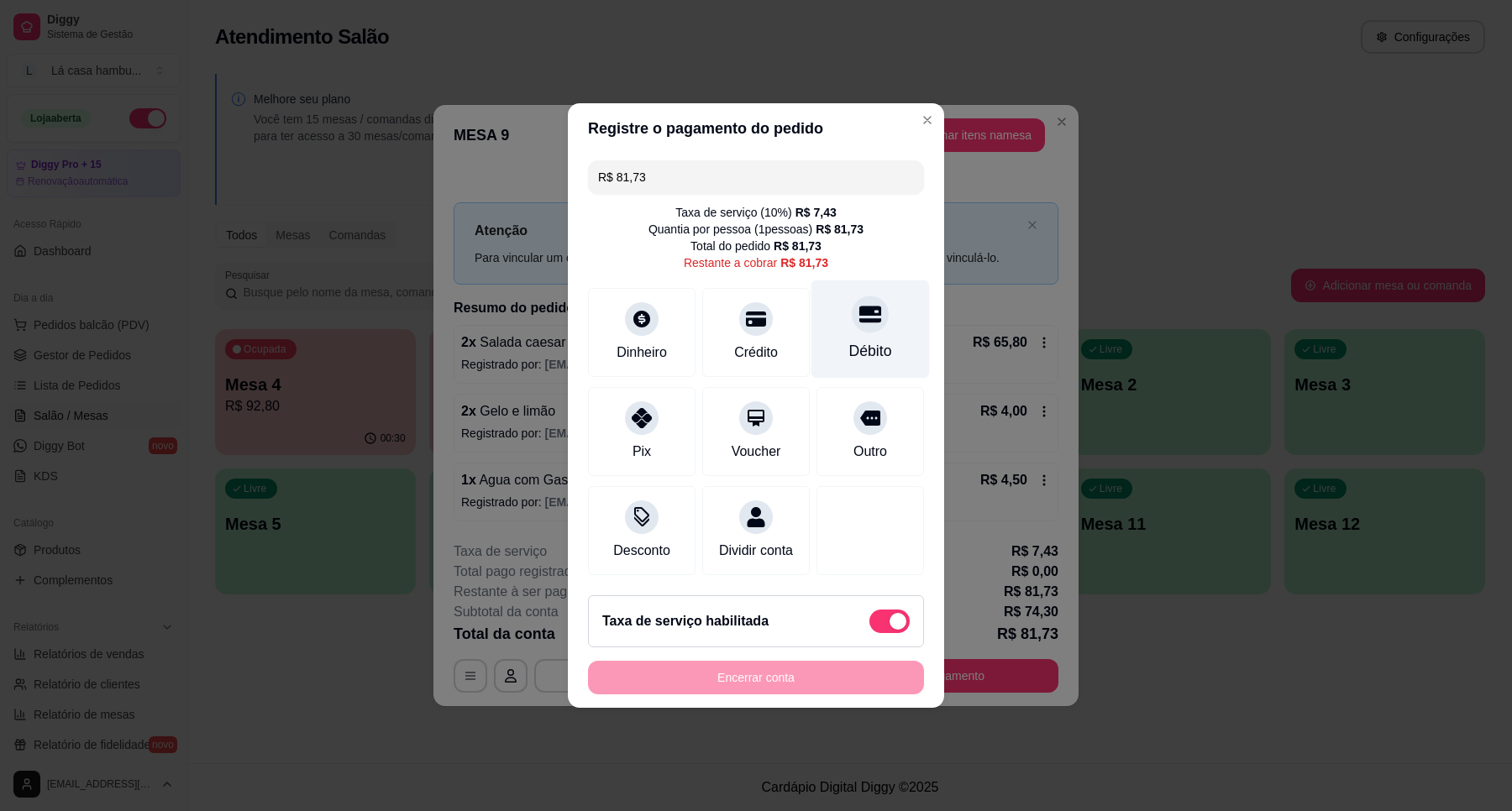
drag, startPoint x: 846, startPoint y: 315, endPoint x: 848, endPoint y: 344, distance: 29.1
click at [850, 328] on div "Débito" at bounding box center [870, 330] width 118 height 99
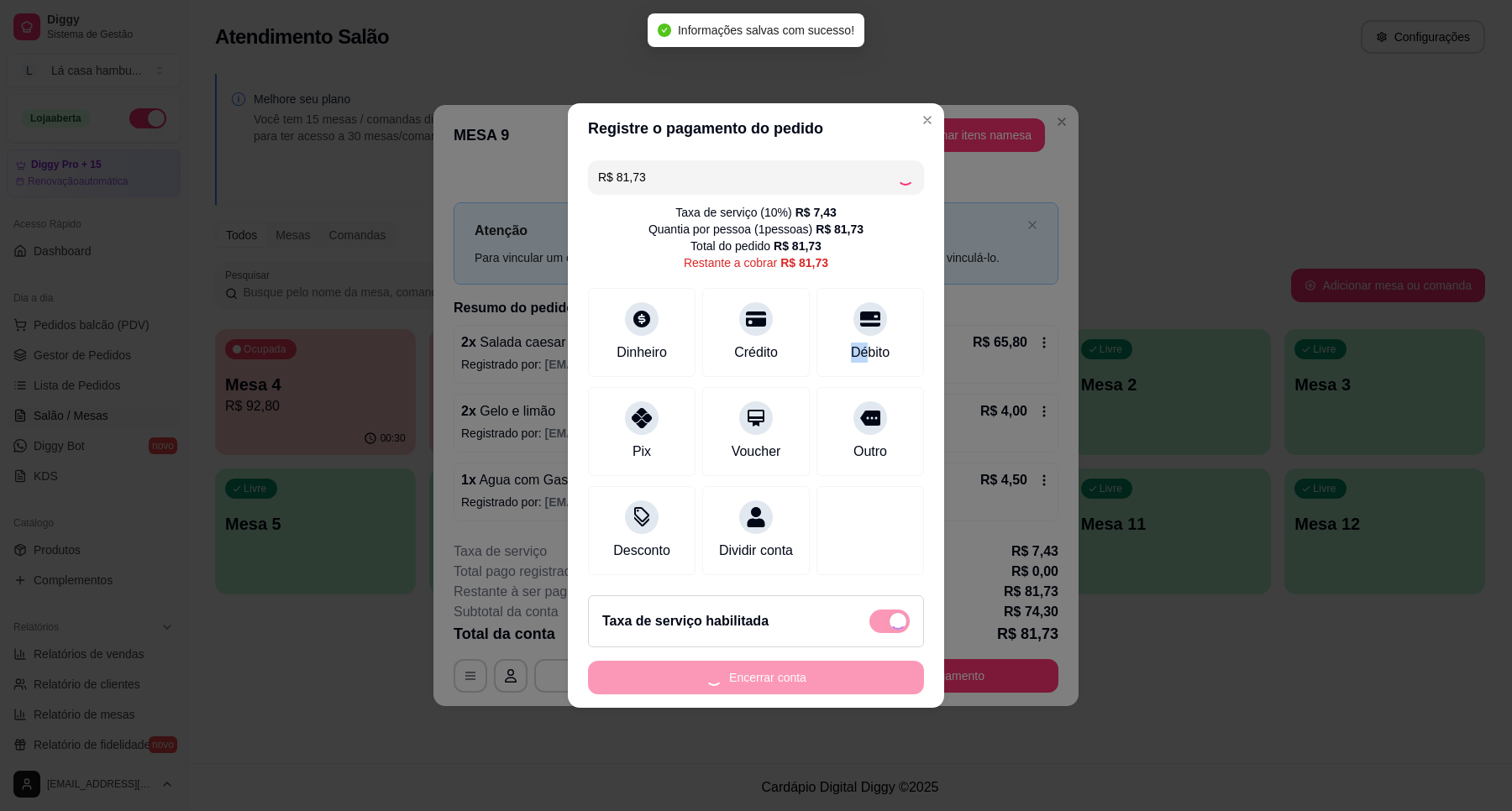
type input "R$ 0,00"
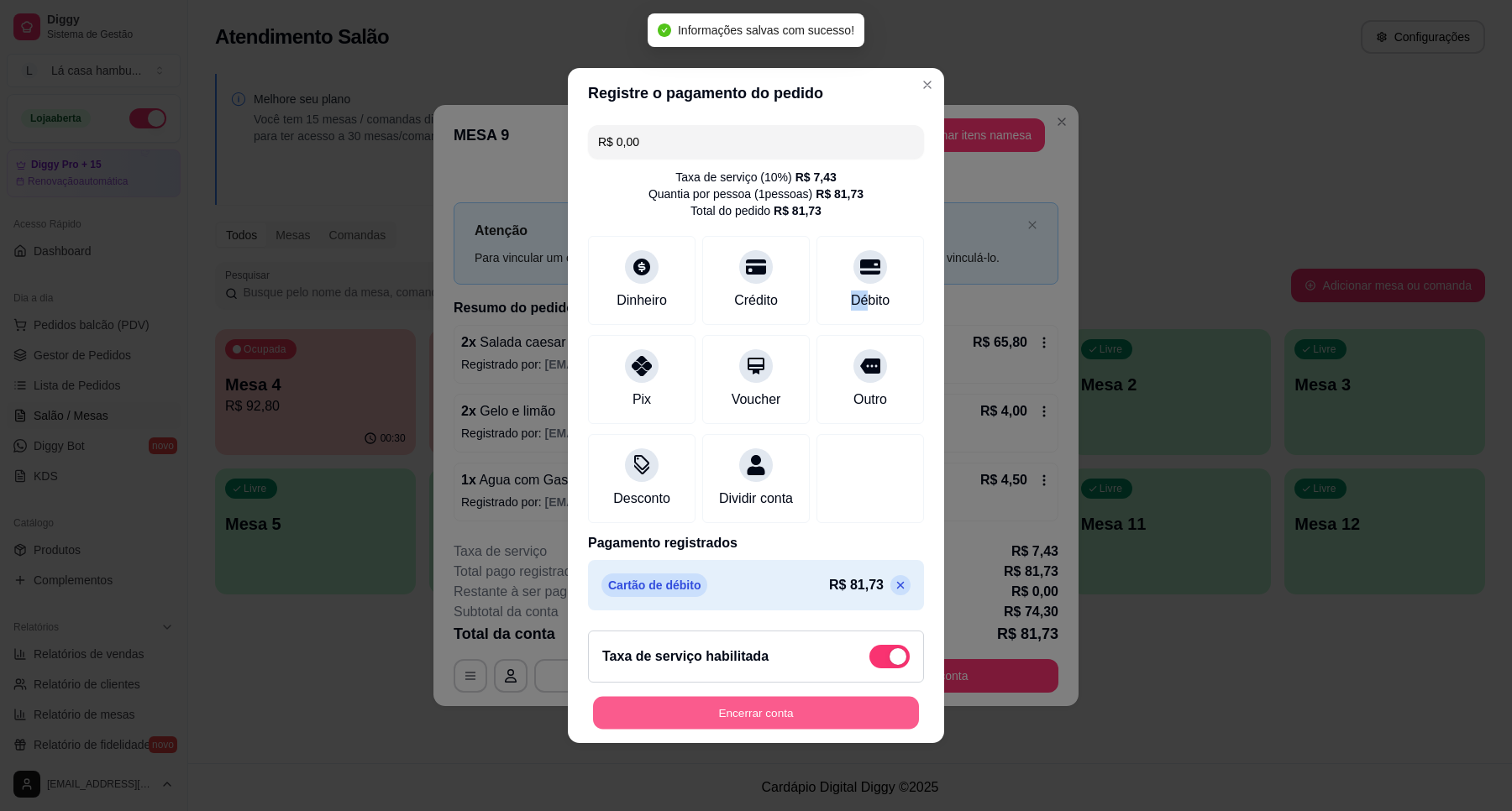
click at [798, 729] on button "Encerrar conta" at bounding box center [755, 713] width 326 height 33
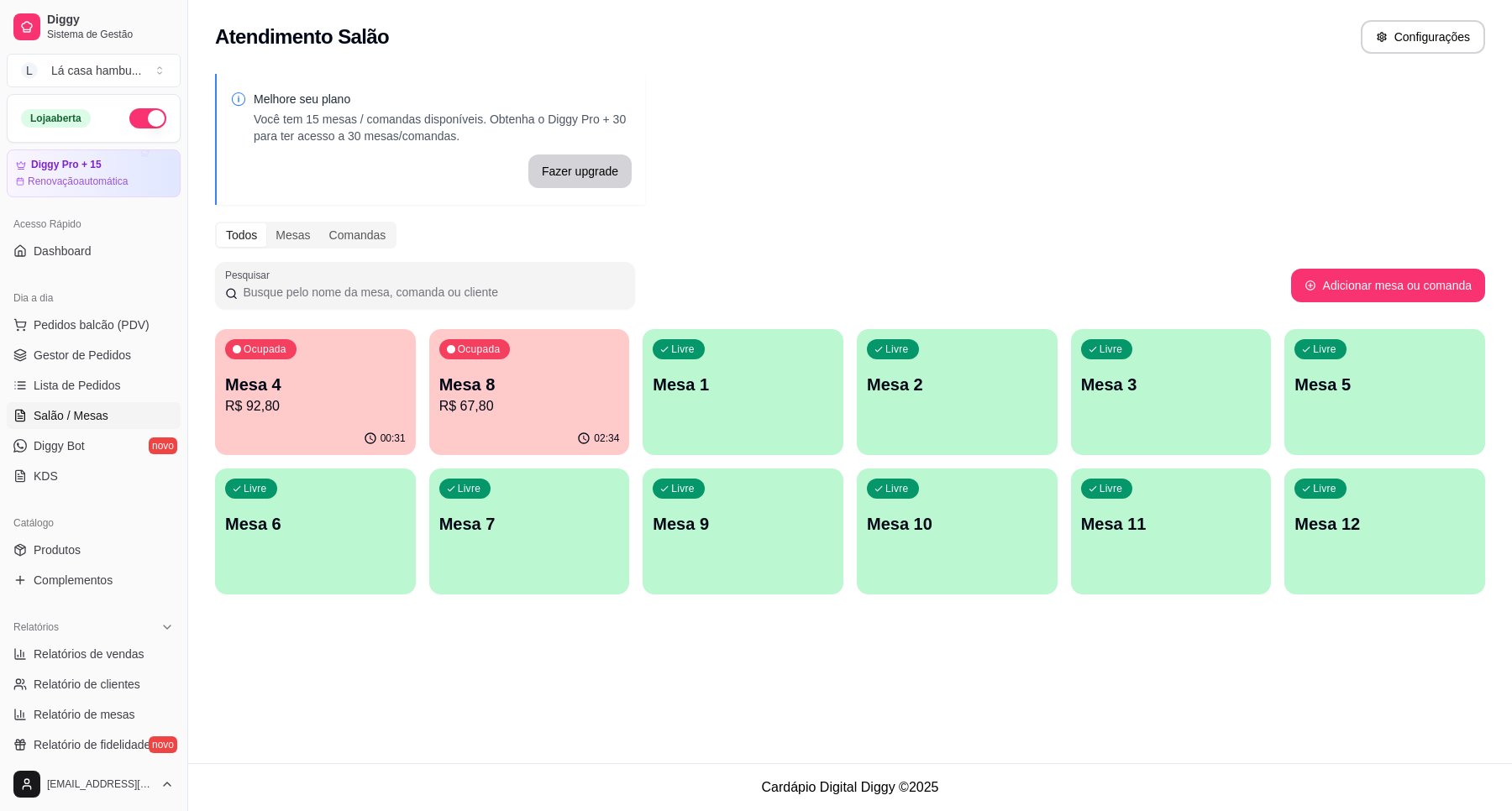
click at [320, 441] on div "00:31" at bounding box center [315, 439] width 201 height 33
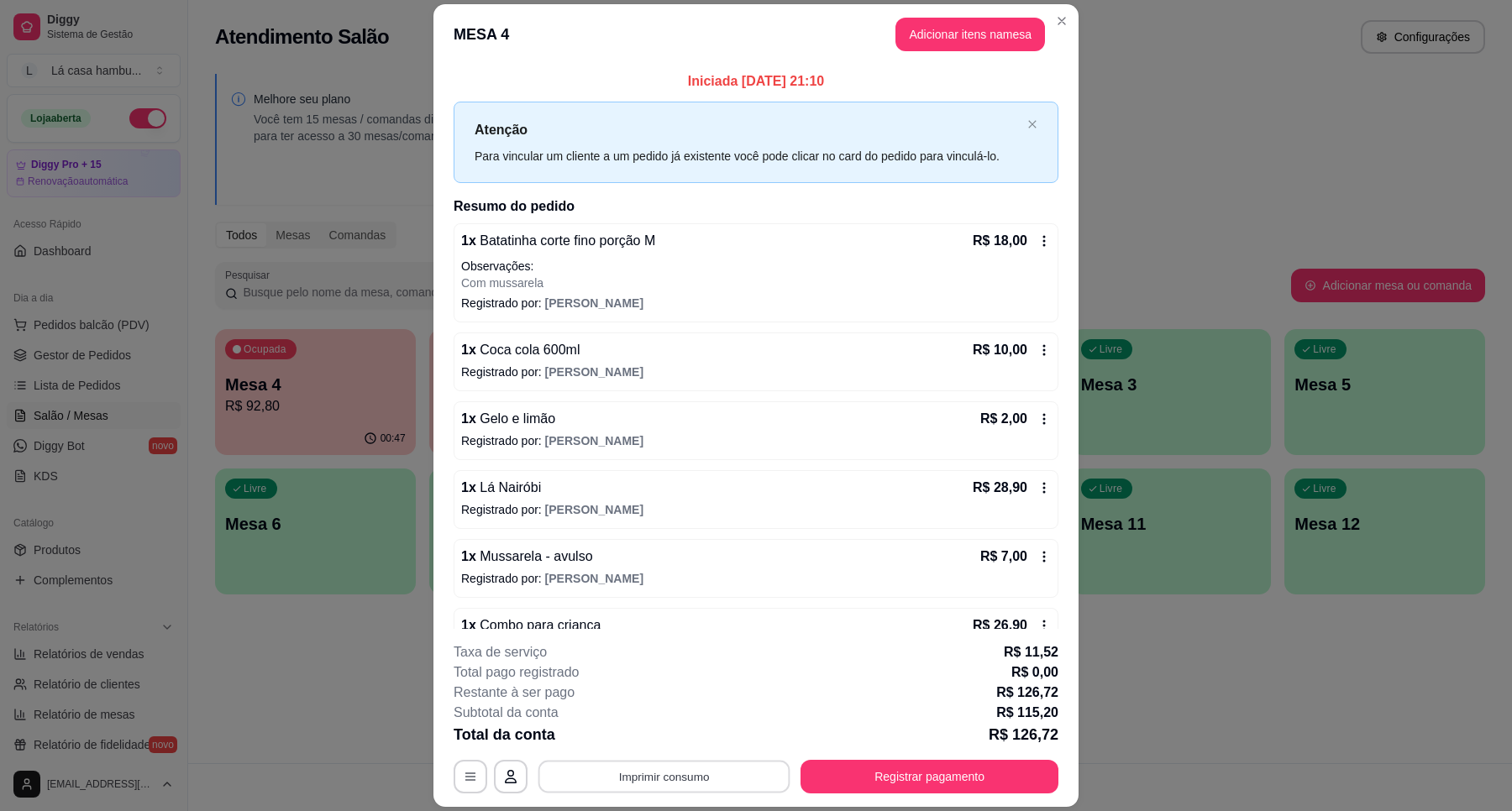
click at [699, 777] on button "Imprimir consumo" at bounding box center [664, 777] width 252 height 33
click at [696, 734] on button "IMPRESSORA" at bounding box center [661, 738] width 122 height 27
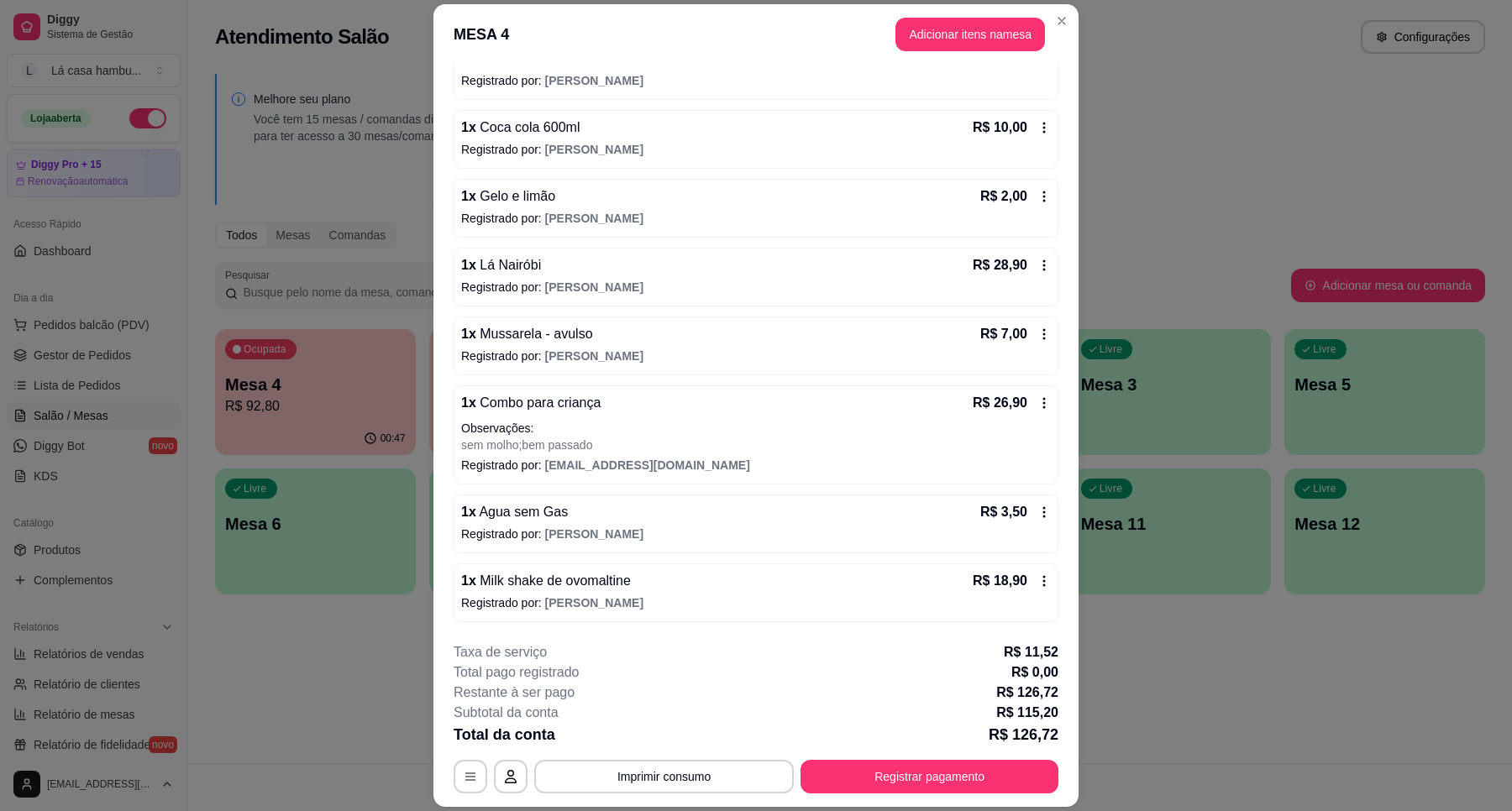
scroll to position [224, 0]
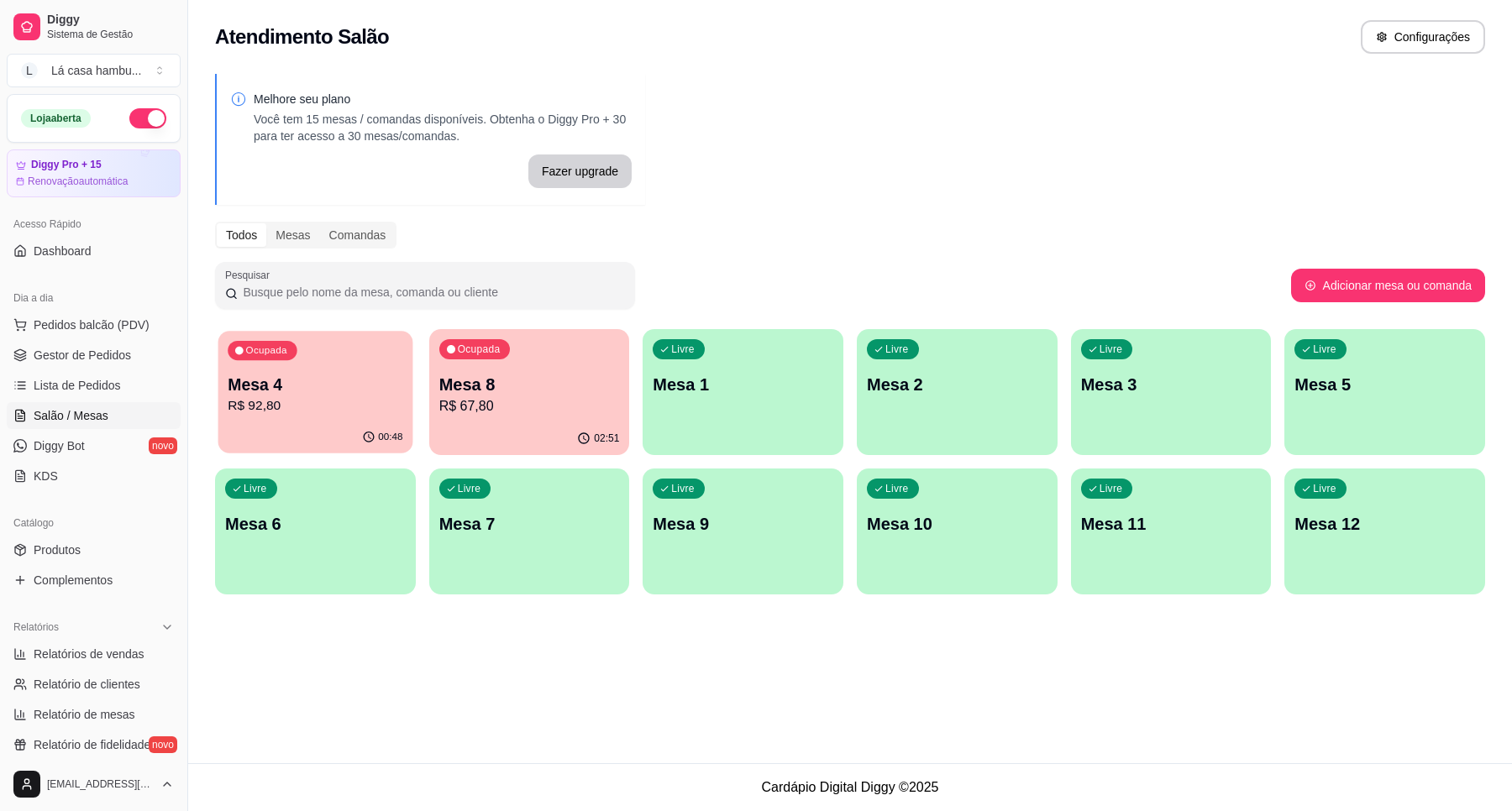
click at [327, 403] on p "R$ 92,80" at bounding box center [315, 406] width 174 height 20
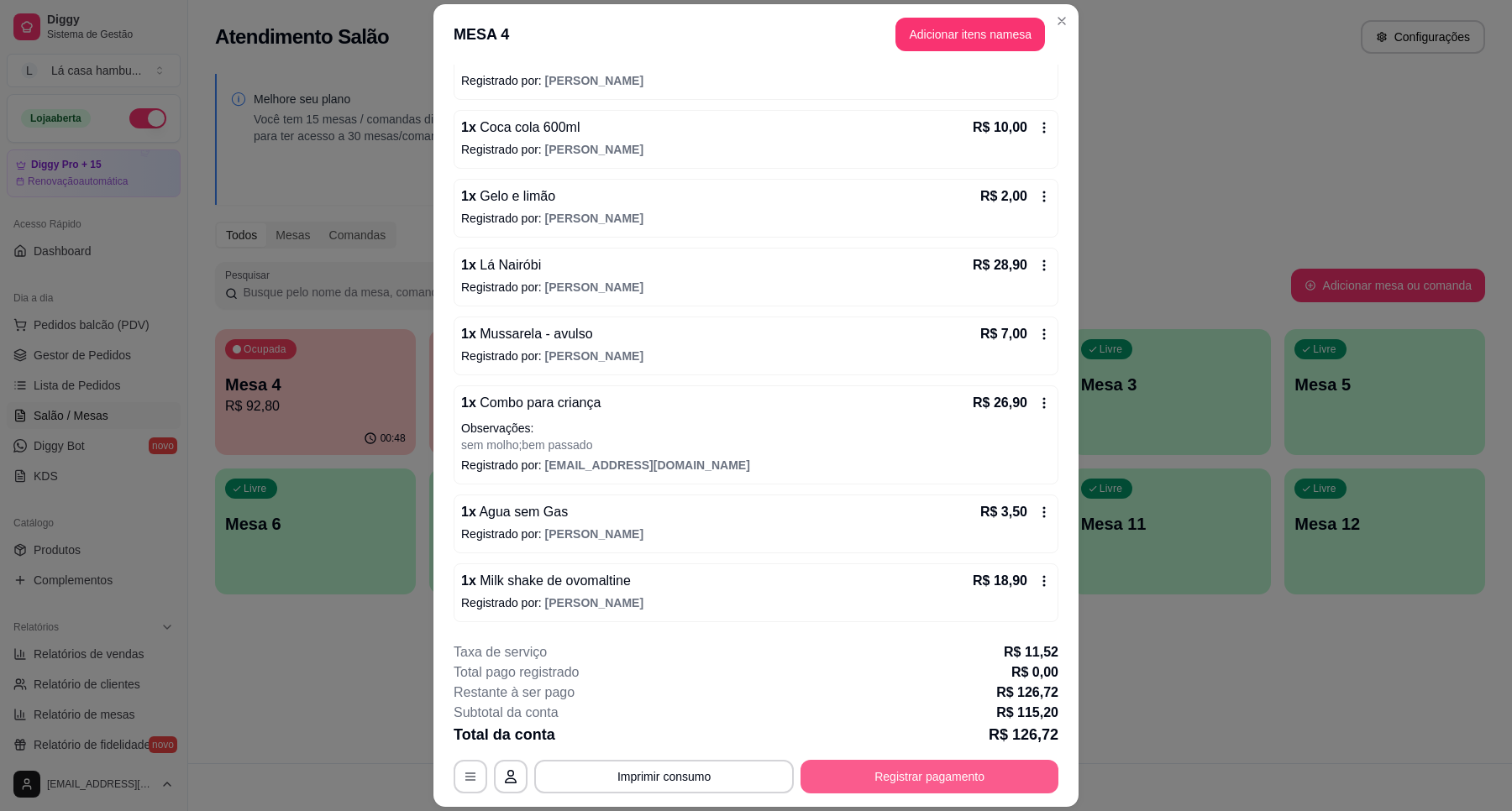
click at [1016, 782] on button "Registrar pagamento" at bounding box center [929, 777] width 258 height 34
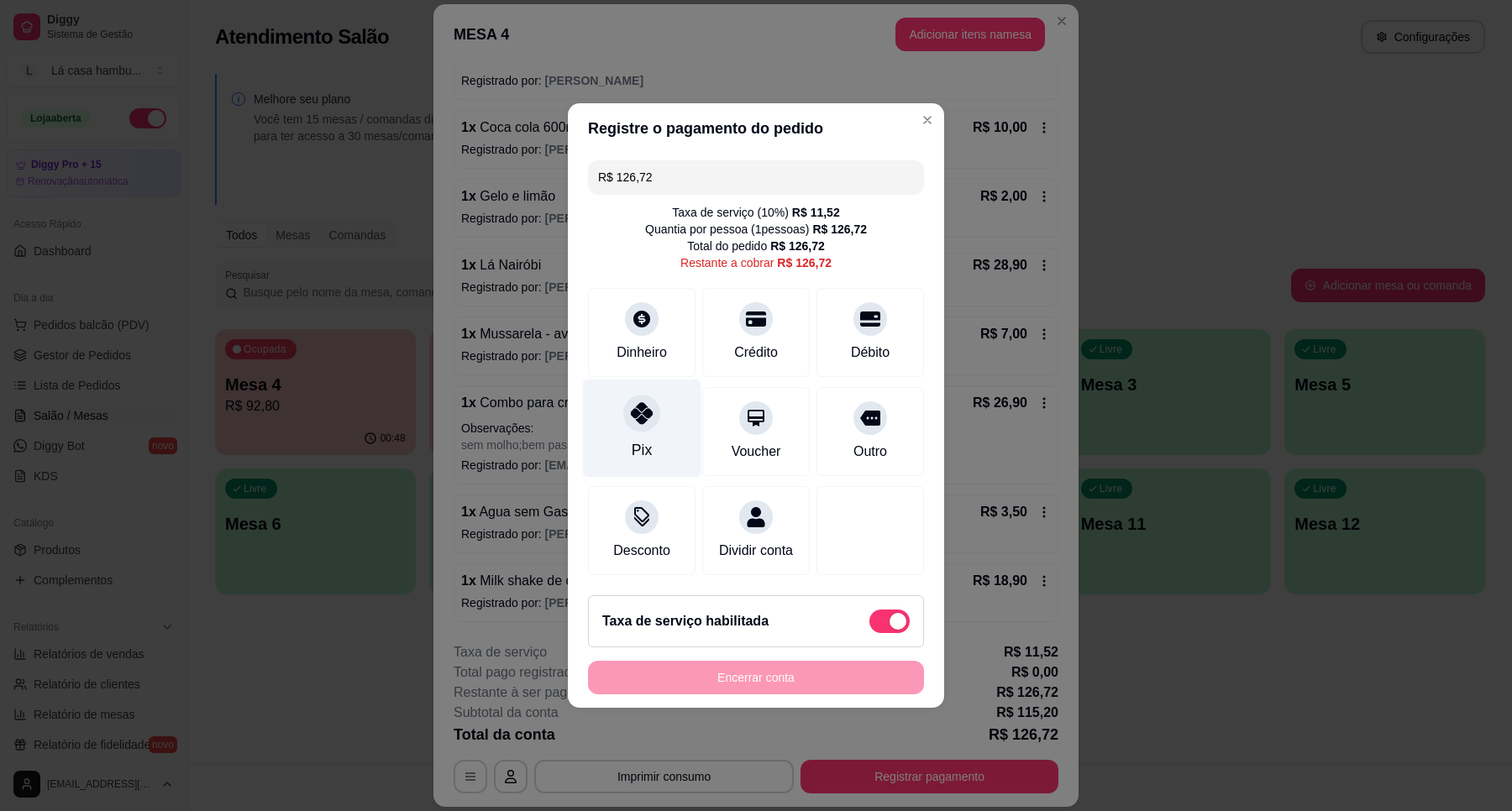
click at [646, 417] on div at bounding box center [641, 412] width 37 height 37
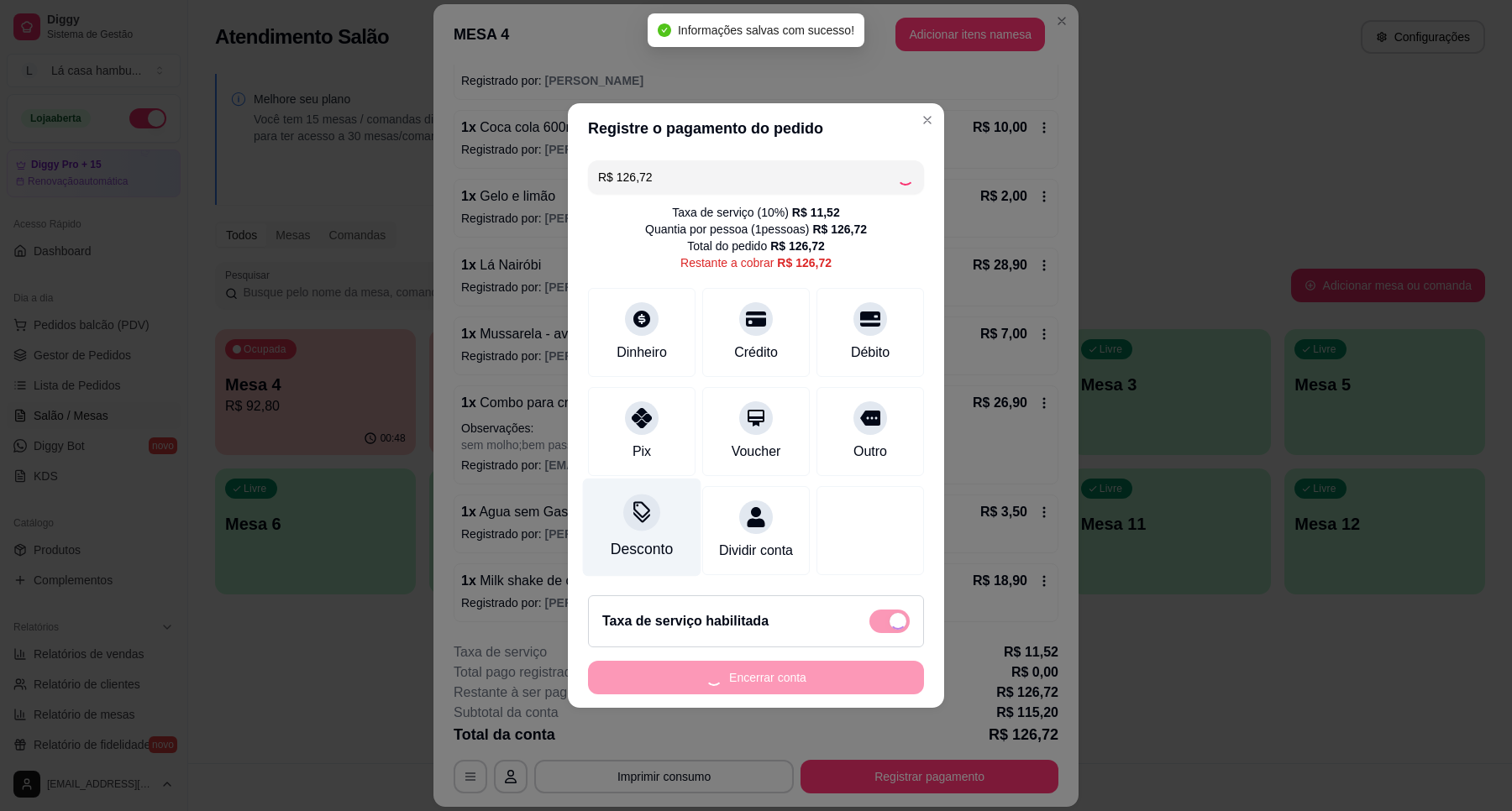
type input "R$ 0,00"
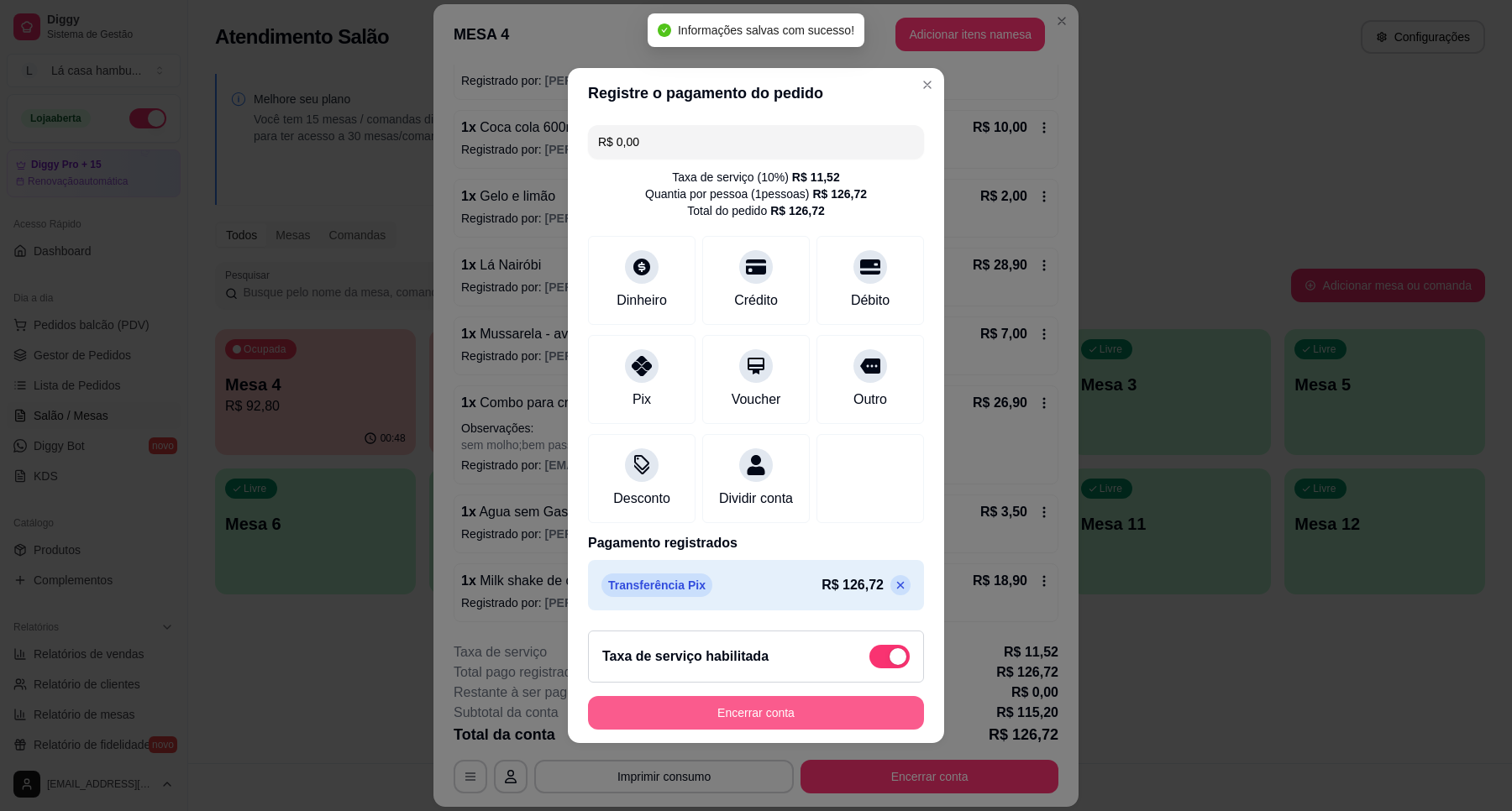
click at [806, 717] on button "Encerrar conta" at bounding box center [755, 713] width 336 height 34
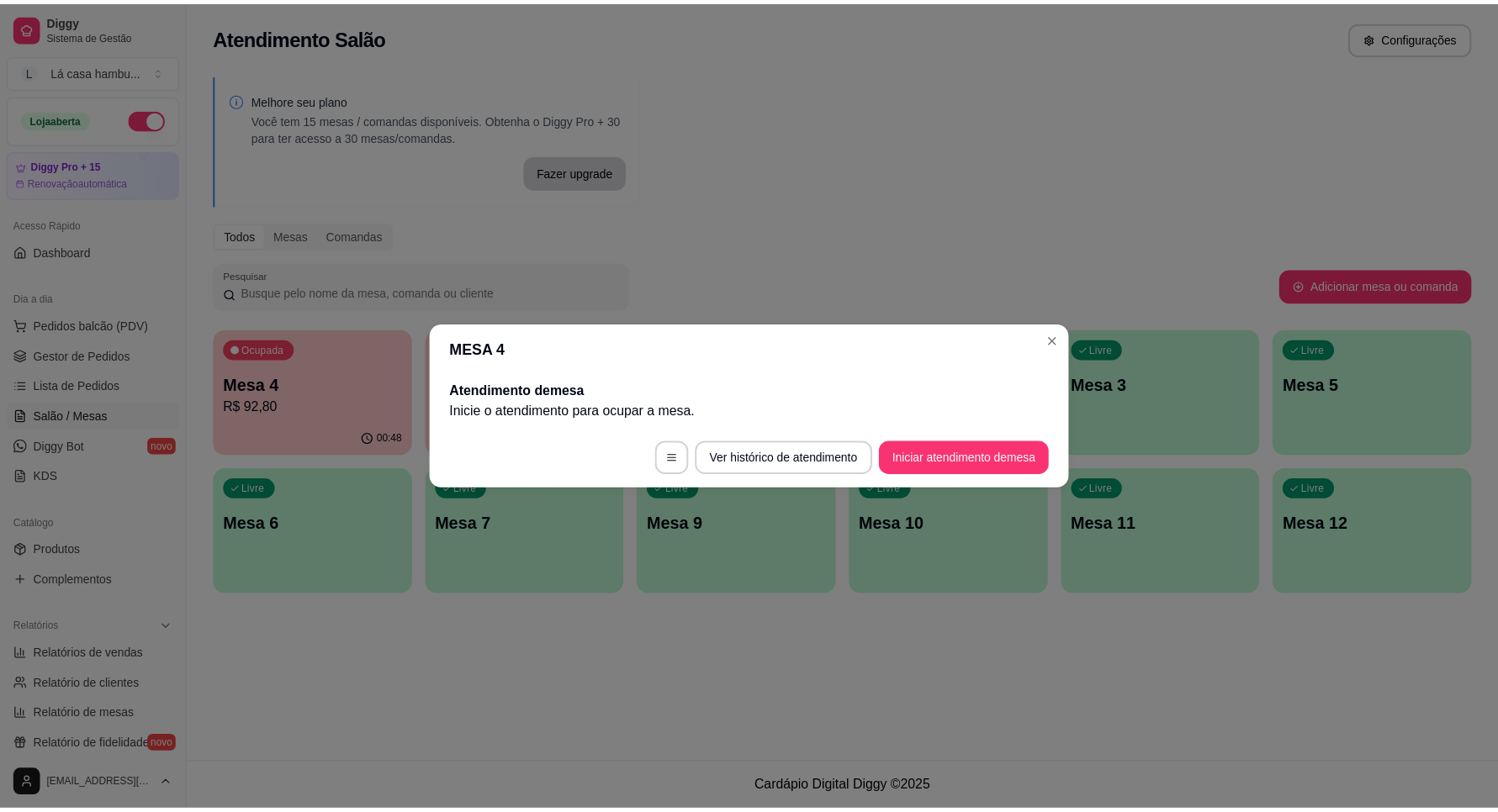
scroll to position [0, 0]
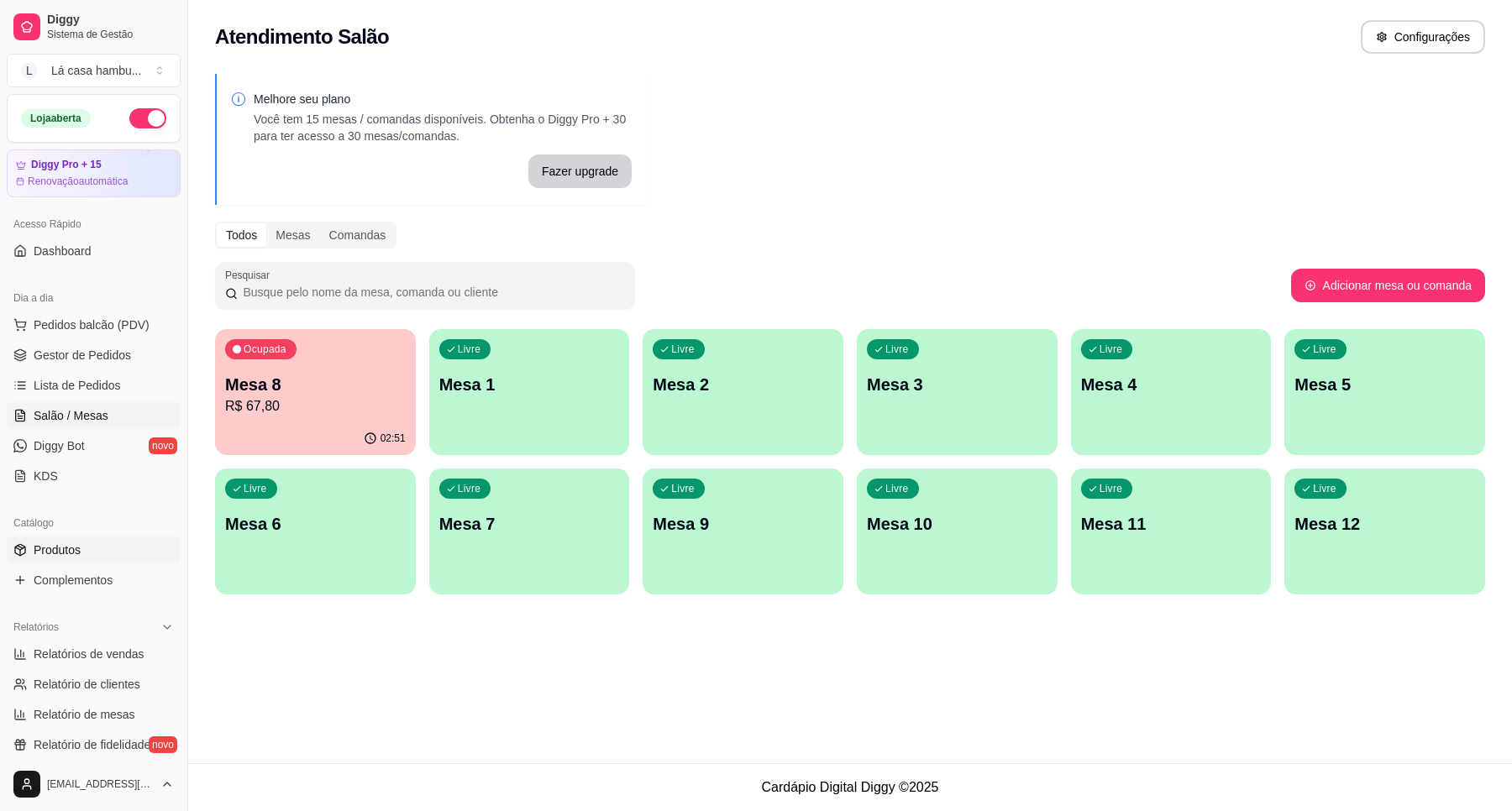
click at [55, 548] on span "Produtos" at bounding box center [57, 550] width 47 height 17
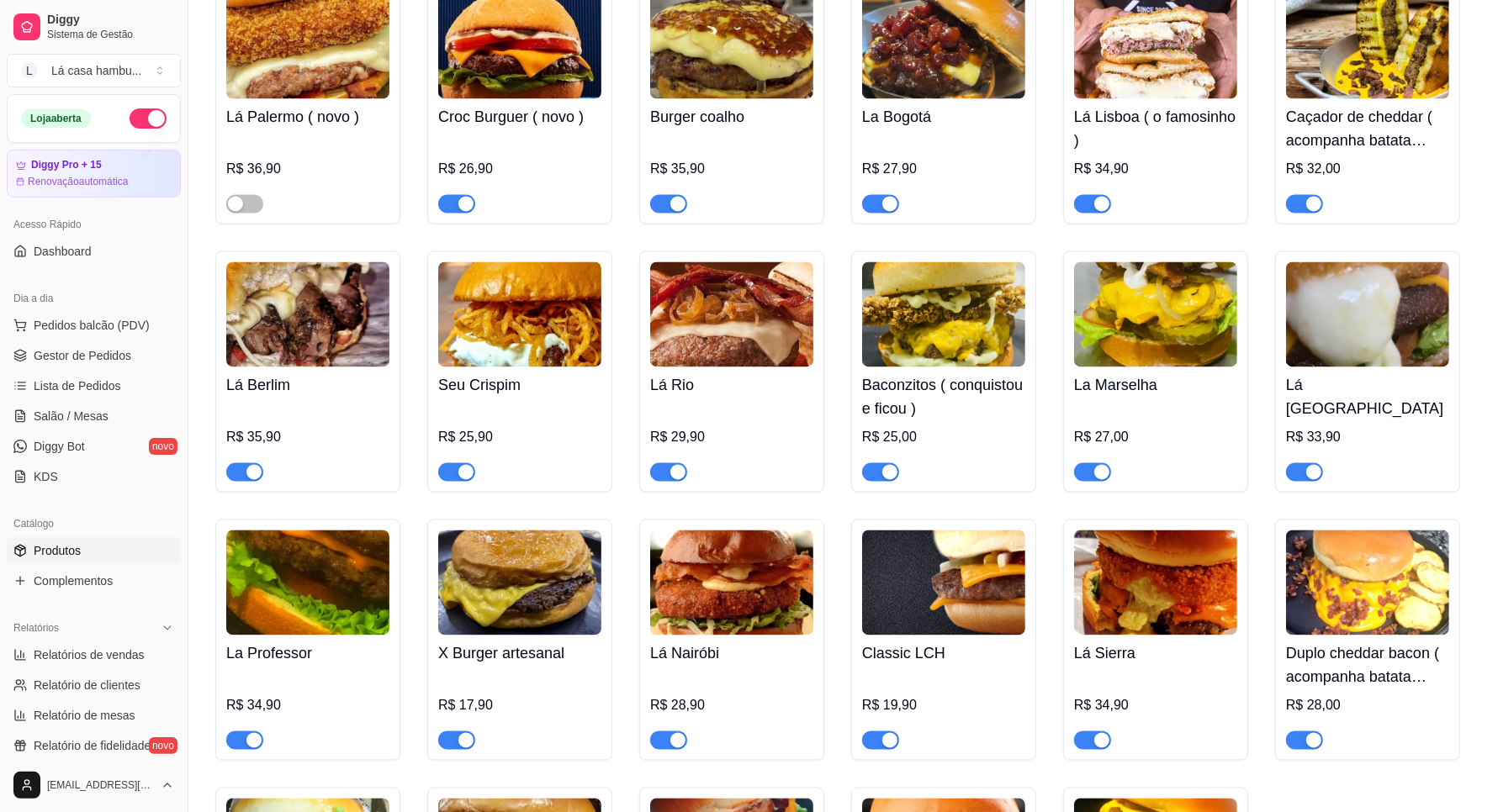
scroll to position [2942, 0]
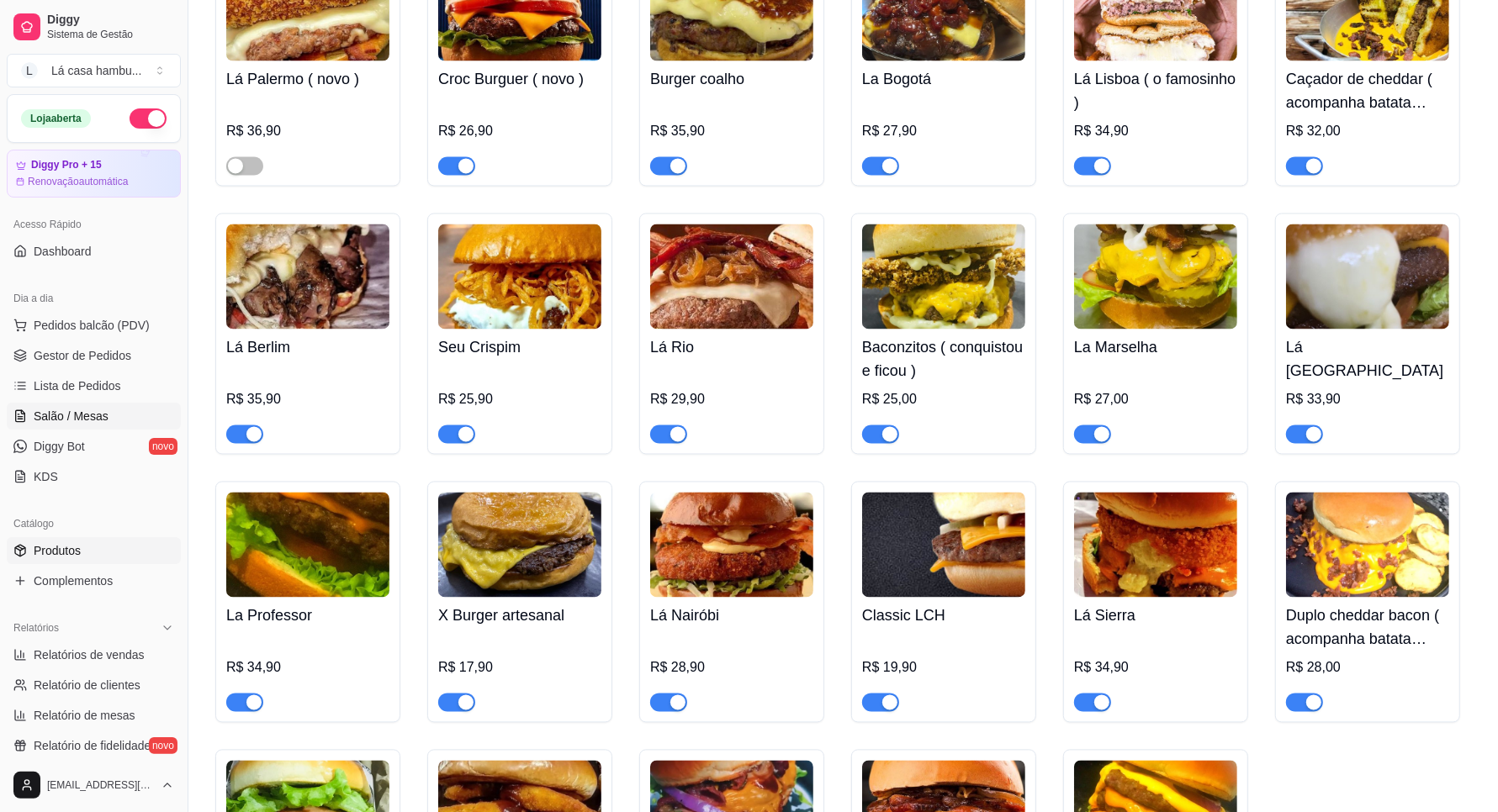
click at [103, 406] on link "Salão / Mesas" at bounding box center [94, 416] width 174 height 27
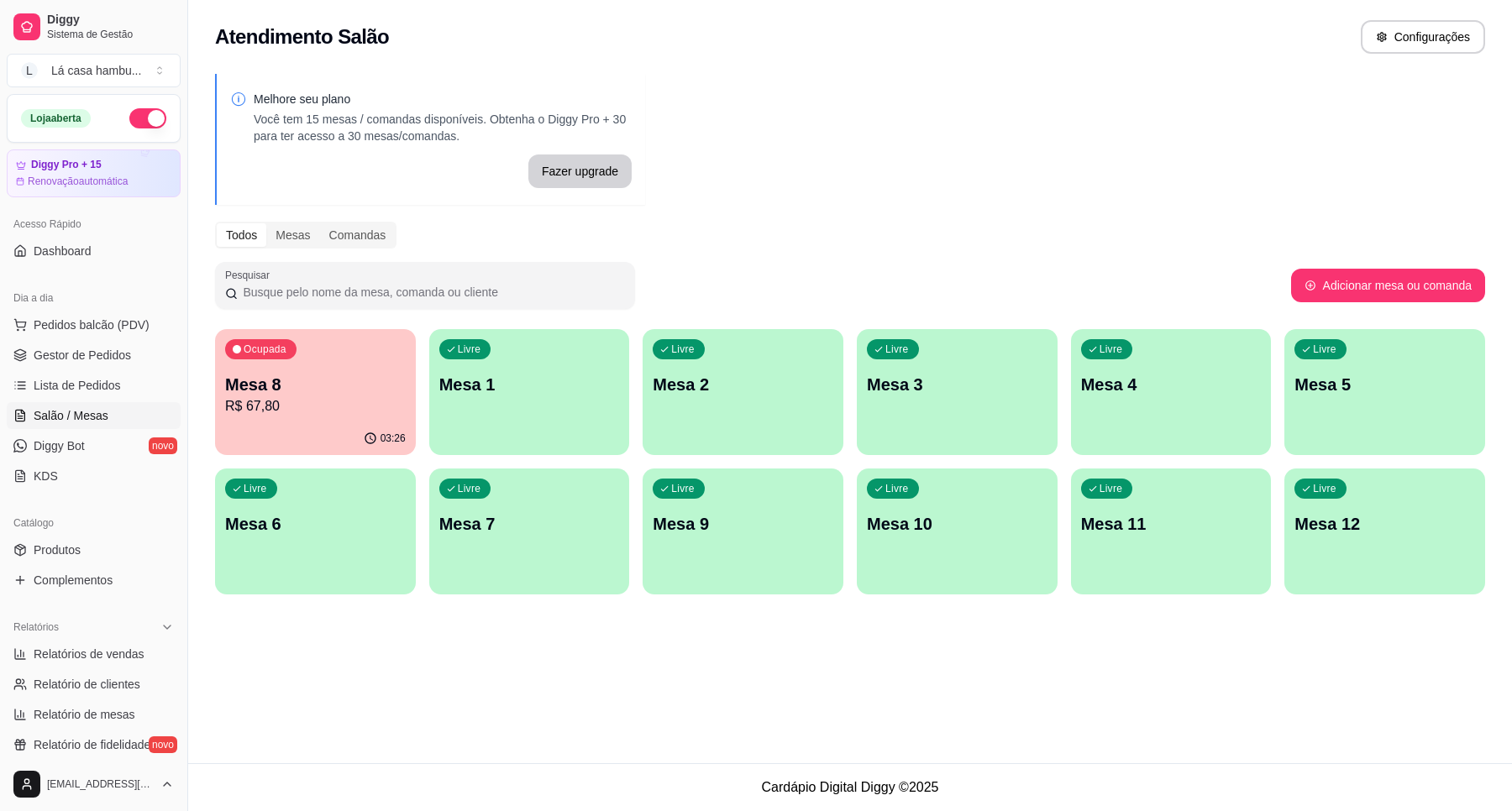
click at [301, 416] on p "R$ 67,80" at bounding box center [315, 406] width 180 height 20
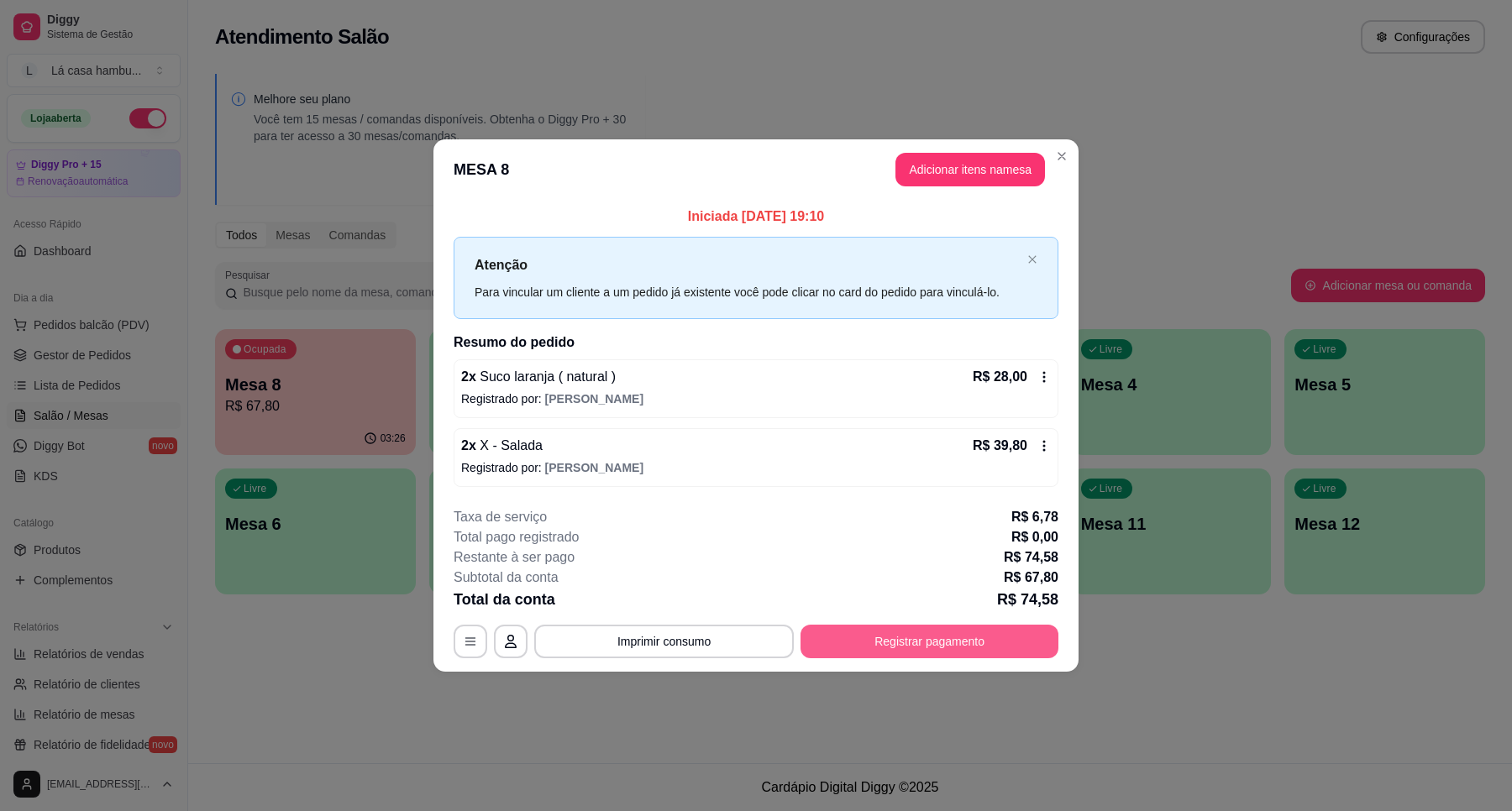
click at [924, 655] on button "Registrar pagamento" at bounding box center [929, 642] width 258 height 34
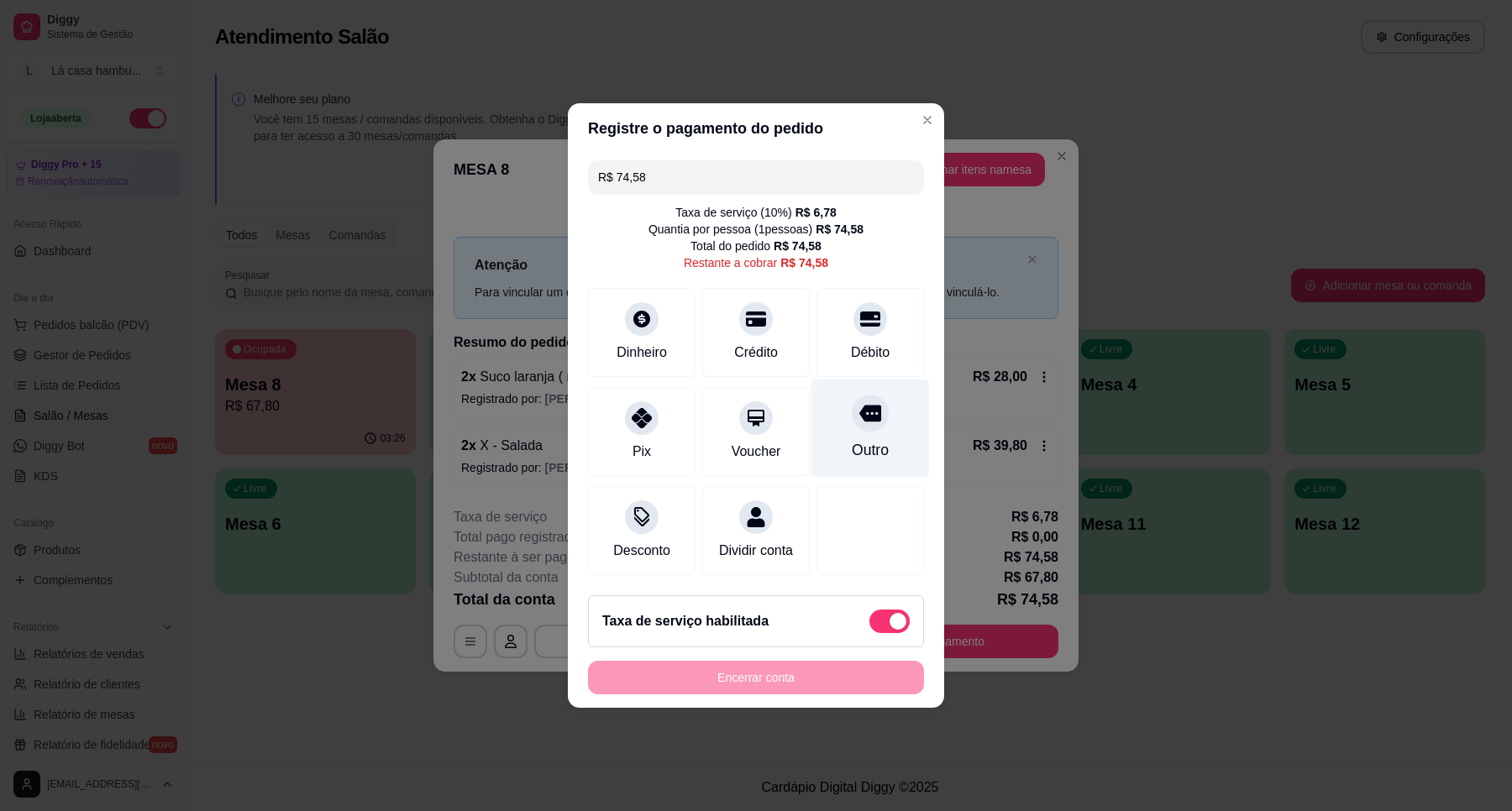
click at [892, 429] on div "Outro" at bounding box center [870, 428] width 118 height 99
type input "R$ 0,00"
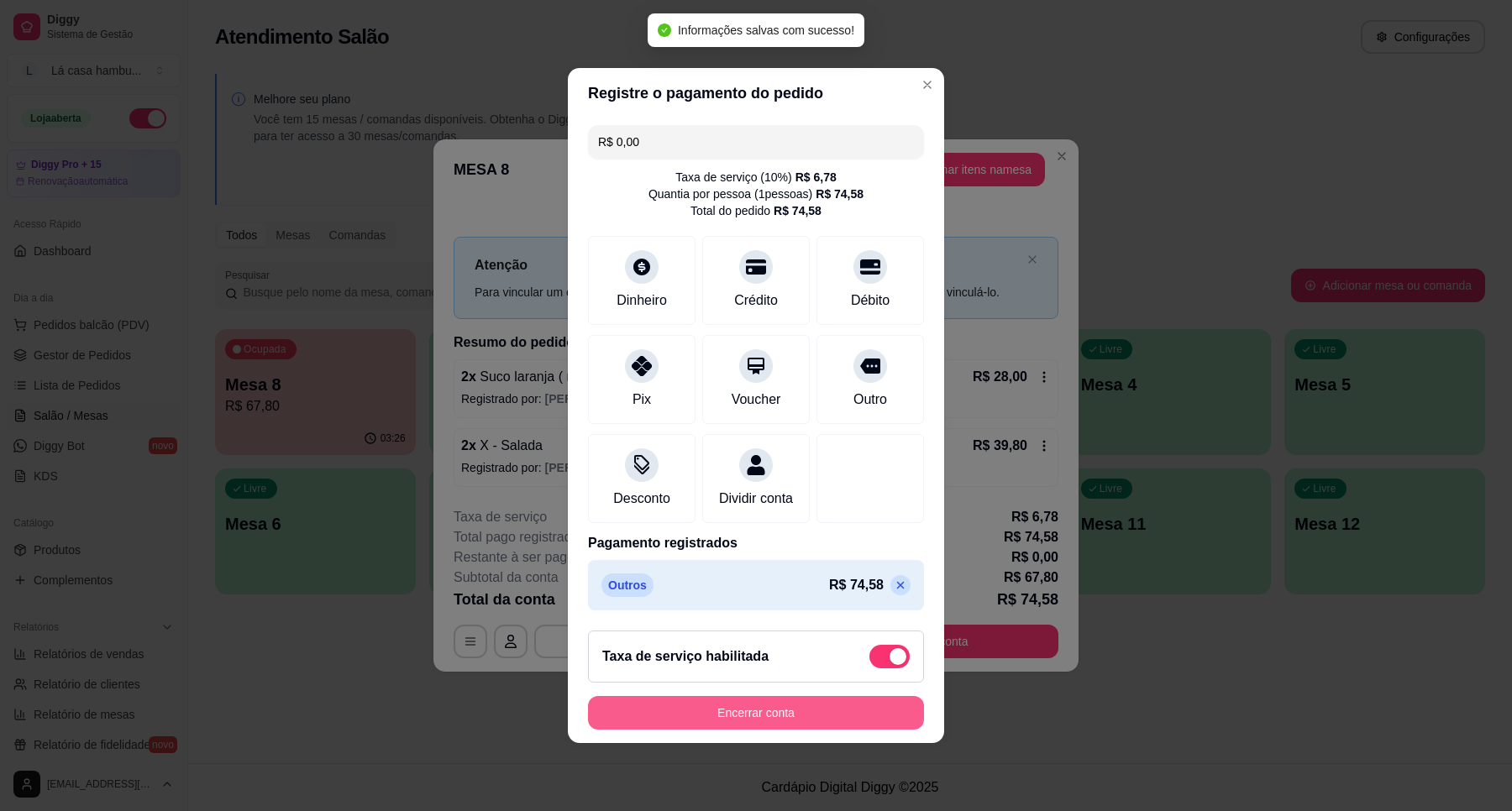
click at [767, 729] on button "Encerrar conta" at bounding box center [755, 713] width 336 height 34
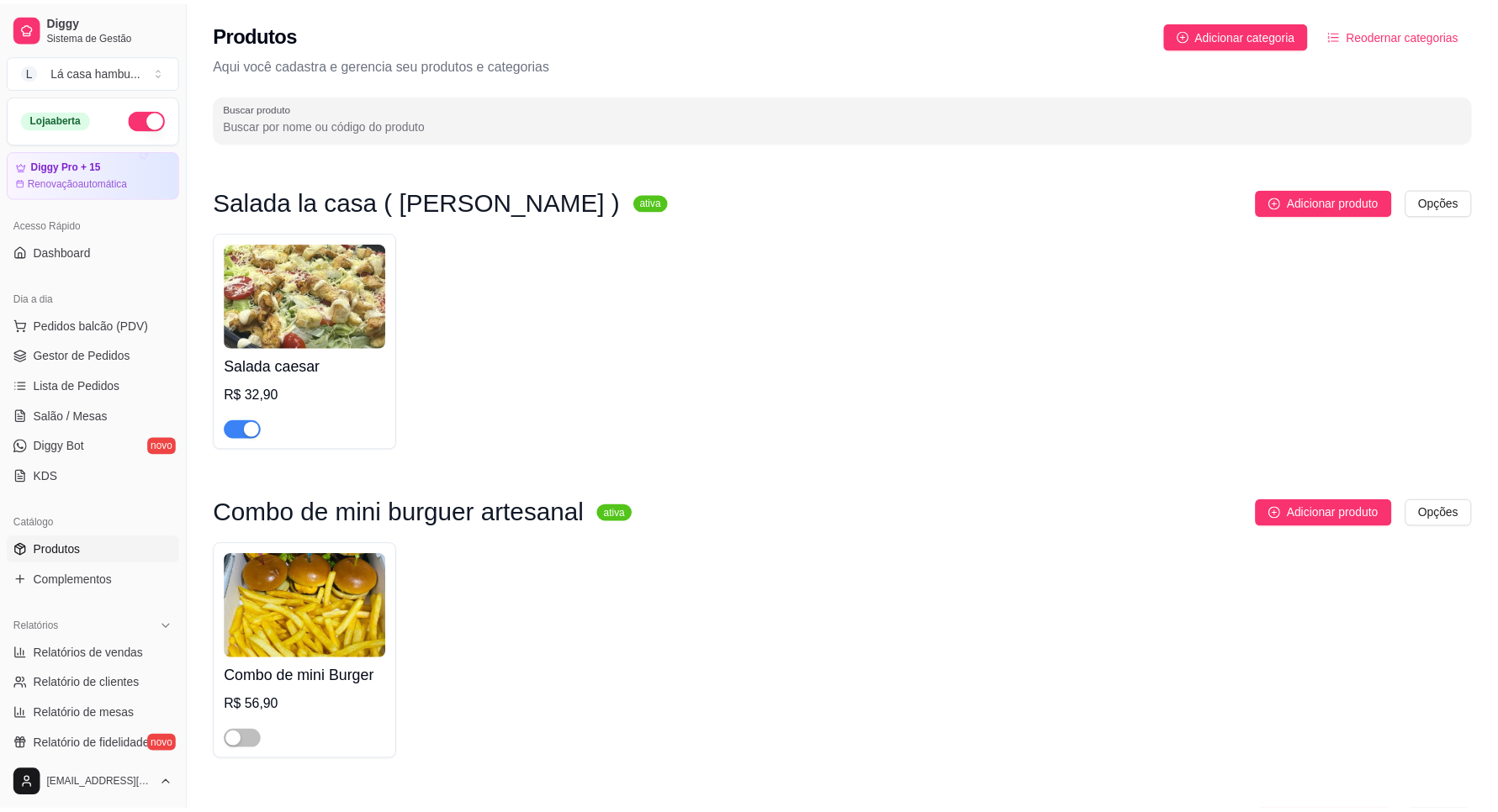
scroll to position [2942, 0]
